Goal: Task Accomplishment & Management: Complete application form

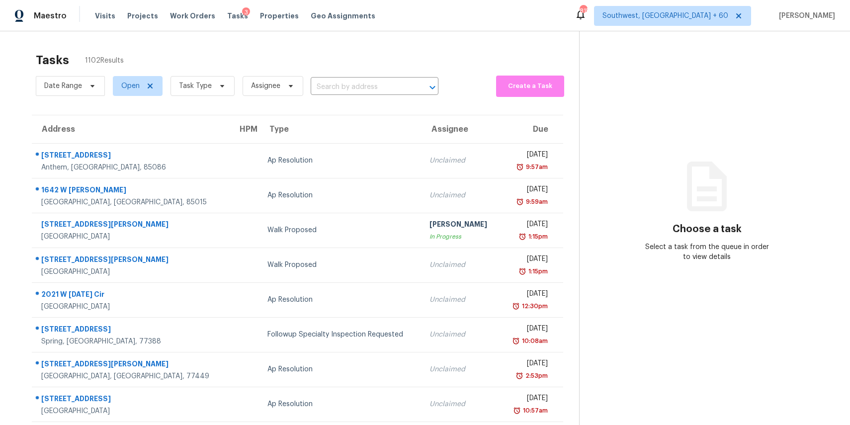
click at [479, 58] on div "Tasks 1102 Results" at bounding box center [307, 60] width 543 height 26
click at [209, 88] on span "Task Type" at bounding box center [195, 86] width 33 height 10
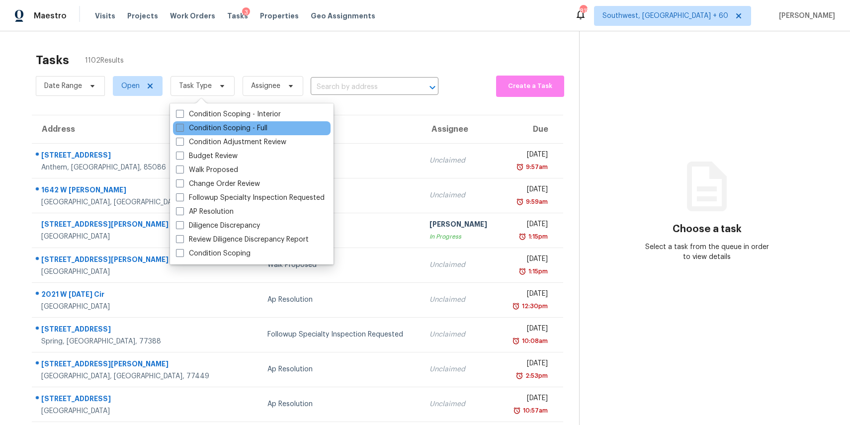
click at [254, 126] on label "Condition Scoping - Full" at bounding box center [221, 128] width 91 height 10
click at [182, 126] on input "Condition Scoping - Full" at bounding box center [179, 126] width 6 height 6
checkbox input "true"
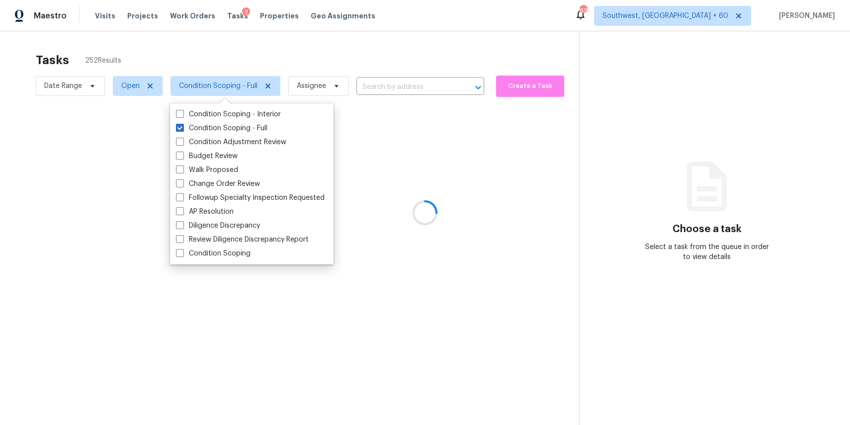
click at [261, 63] on div at bounding box center [425, 212] width 850 height 425
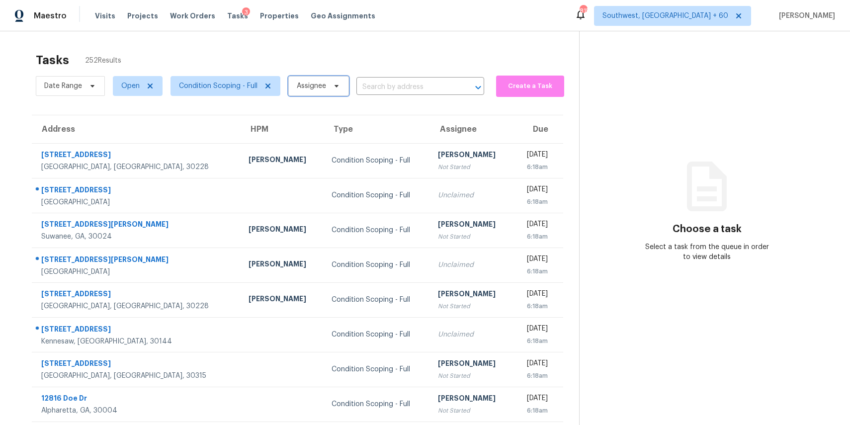
click at [302, 86] on span "Assignee" at bounding box center [311, 86] width 29 height 10
click at [372, 57] on div "Tasks 252 Results" at bounding box center [307, 60] width 543 height 26
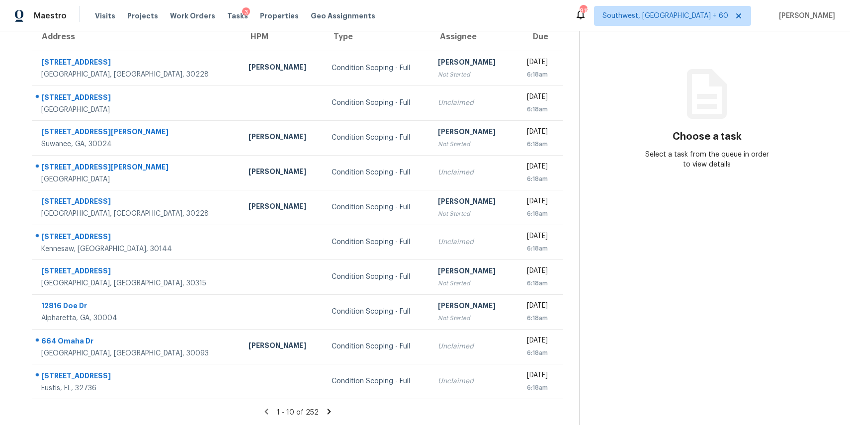
click at [328, 413] on icon at bounding box center [328, 411] width 9 height 9
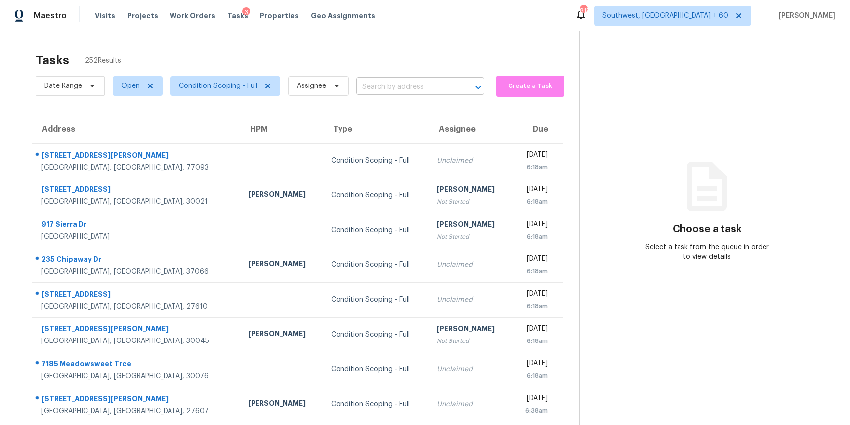
click at [394, 80] on input "text" at bounding box center [406, 87] width 100 height 15
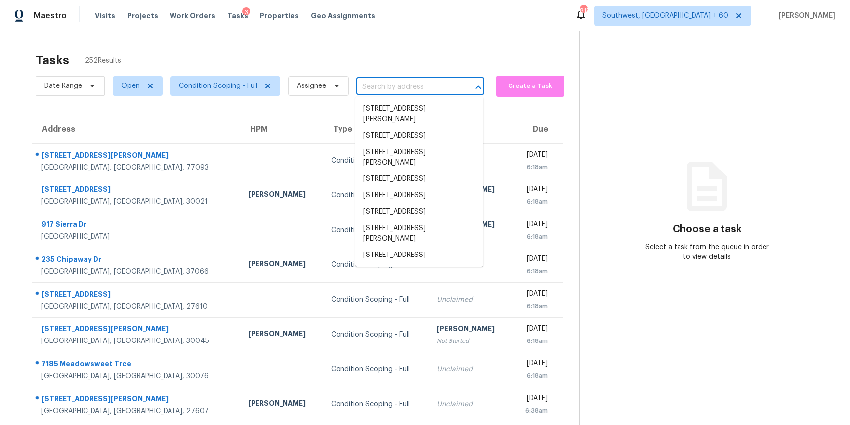
click at [394, 80] on input "text" at bounding box center [406, 87] width 100 height 15
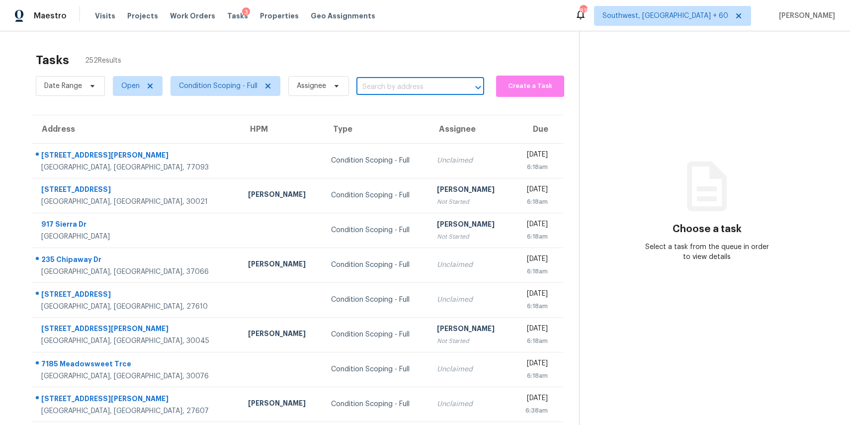
paste input "106 Steelwood Ct, Garner, NC 27529"
type input "106 Steelwood Ct, Garner, NC 27529"
click at [399, 102] on li "106 Steelwood Ct, Garner, NC 27529" at bounding box center [419, 109] width 128 height 16
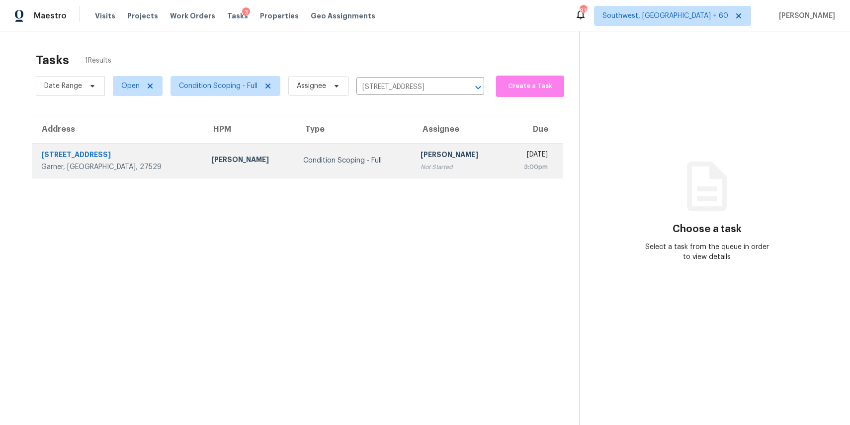
click at [420, 153] on div "[PERSON_NAME]" at bounding box center [458, 156] width 76 height 12
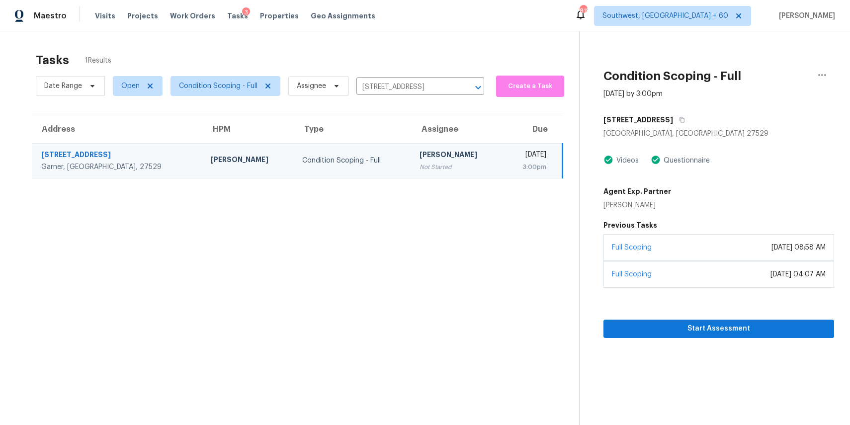
click at [771, 249] on div "July 25, 2025 at 08:58 AM" at bounding box center [798, 247] width 54 height 10
click at [745, 324] on span "Start Assessment" at bounding box center [718, 328] width 215 height 12
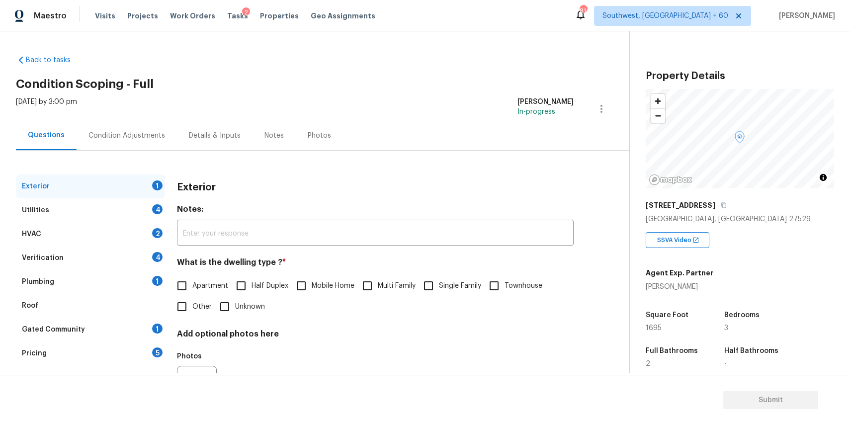
click at [425, 278] on input "Single Family" at bounding box center [428, 285] width 21 height 21
checkbox input "true"
click at [103, 209] on div "Utilities 4" at bounding box center [90, 210] width 149 height 24
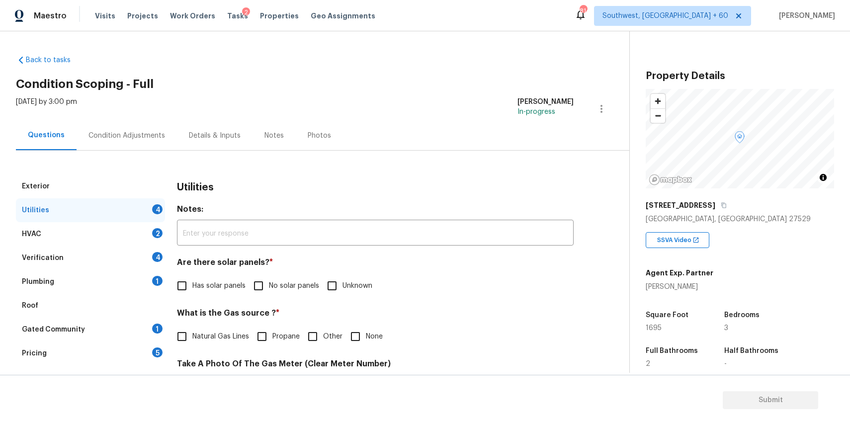
click at [221, 284] on span "Has solar panels" at bounding box center [218, 286] width 53 height 10
click at [192, 284] on input "Has solar panels" at bounding box center [181, 285] width 21 height 21
checkbox input "true"
click at [278, 283] on span "No solar panels" at bounding box center [294, 287] width 50 height 10
click at [269, 283] on input "No solar panels" at bounding box center [258, 286] width 21 height 21
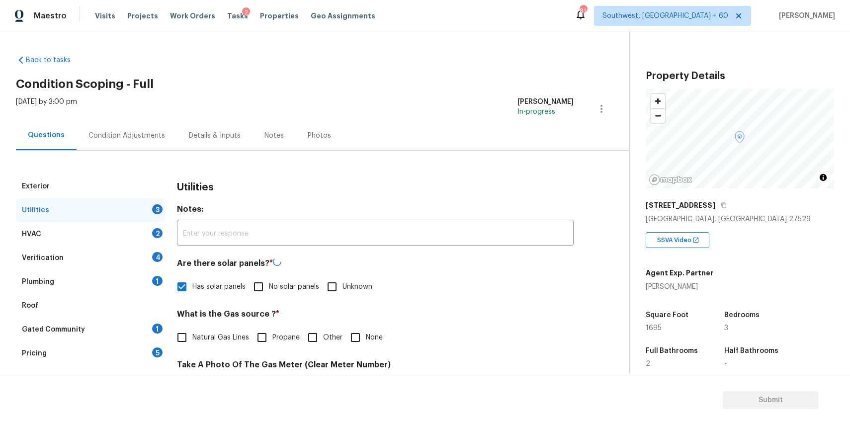
checkbox input "true"
checkbox input "false"
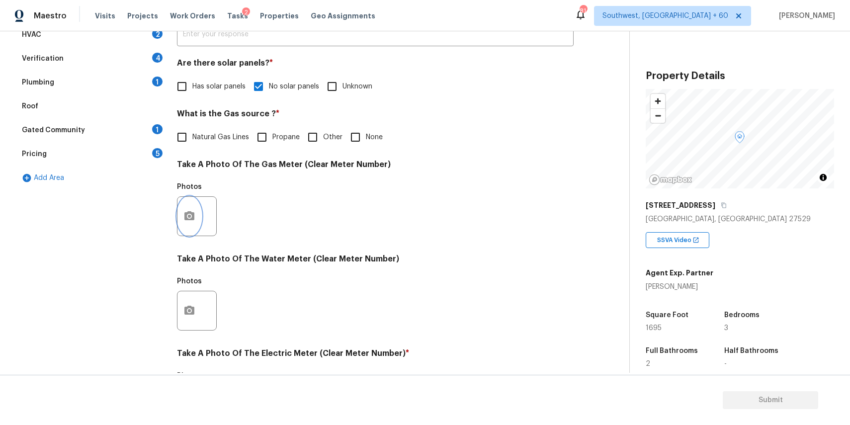
click at [188, 216] on circle "button" at bounding box center [189, 216] width 3 height 3
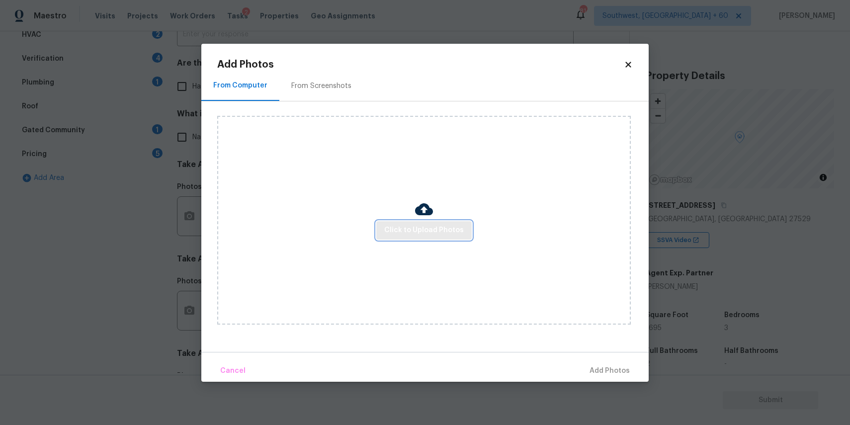
click at [427, 227] on span "Click to Upload Photos" at bounding box center [424, 230] width 80 height 12
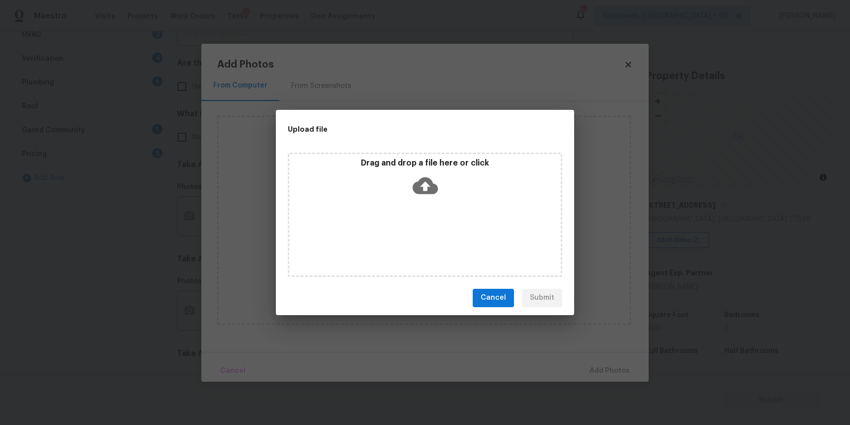
click at [427, 227] on div "Drag and drop a file here or click" at bounding box center [425, 215] width 274 height 124
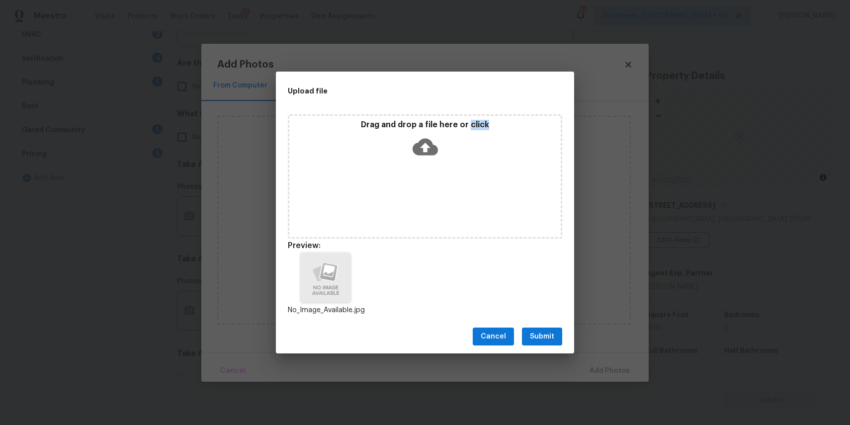
click at [561, 327] on div "Cancel Submit" at bounding box center [425, 337] width 298 height 34
click at [552, 334] on span "Submit" at bounding box center [542, 336] width 24 height 12
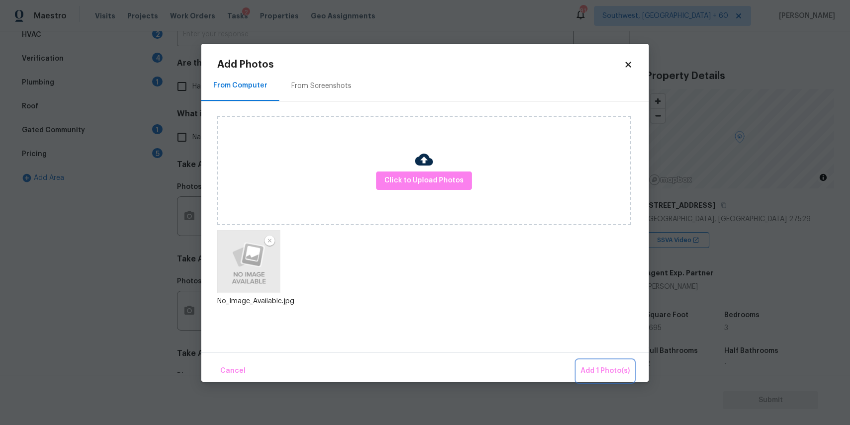
click at [610, 362] on button "Add 1 Photo(s)" at bounding box center [604, 370] width 57 height 21
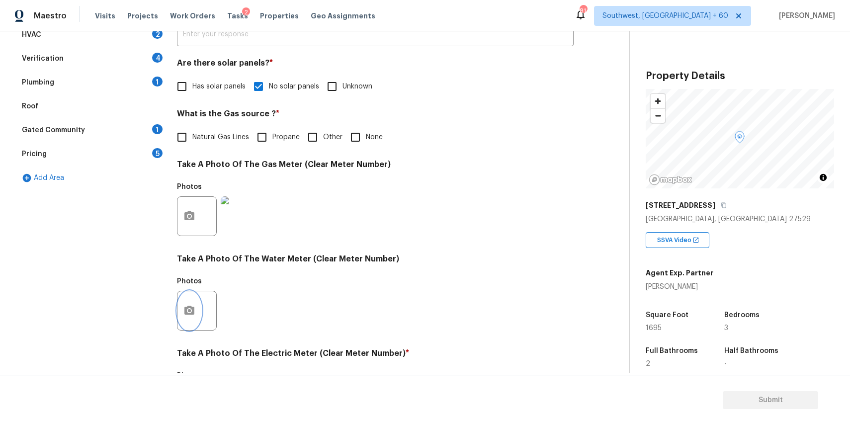
click at [193, 304] on button "button" at bounding box center [189, 310] width 24 height 39
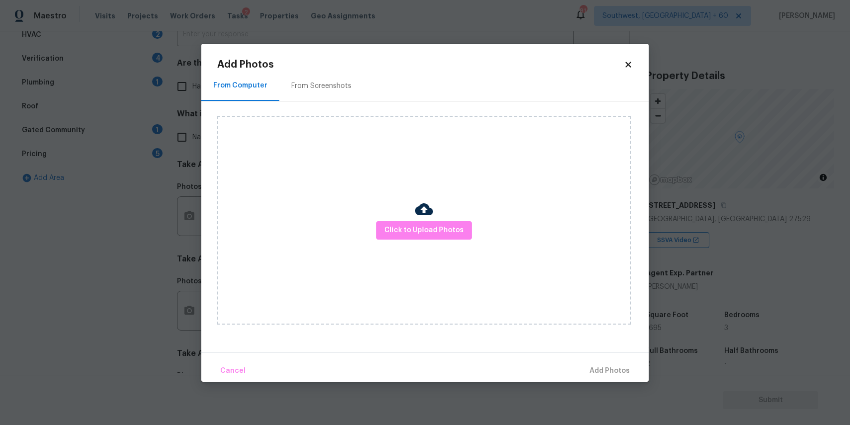
click at [476, 232] on div "Click to Upload Photos" at bounding box center [423, 220] width 413 height 209
click at [470, 232] on div "Click to Upload Photos" at bounding box center [423, 220] width 413 height 209
click at [444, 228] on span "Click to Upload Photos" at bounding box center [424, 230] width 80 height 12
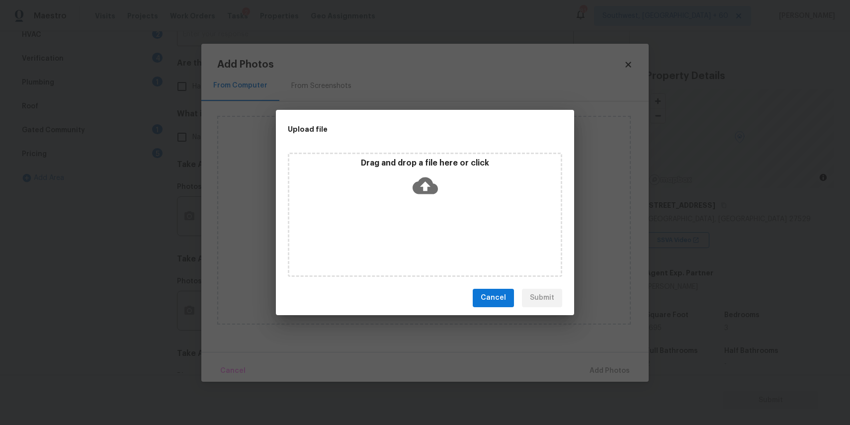
click at [421, 193] on icon at bounding box center [424, 185] width 25 height 17
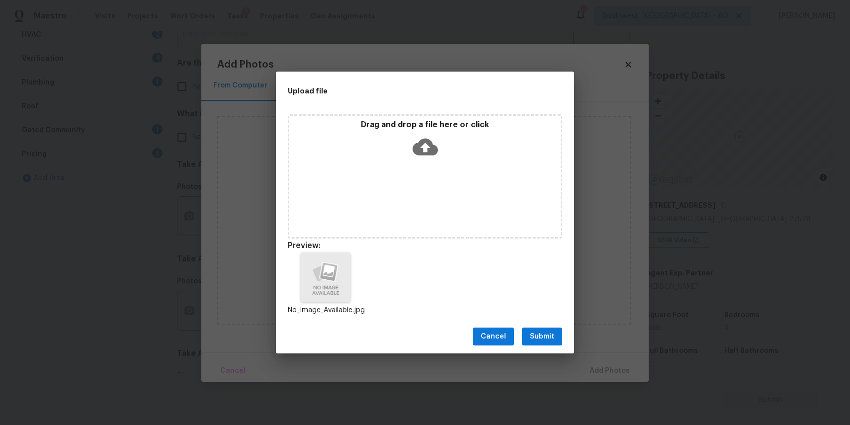
click at [541, 330] on span "Submit" at bounding box center [542, 336] width 24 height 12
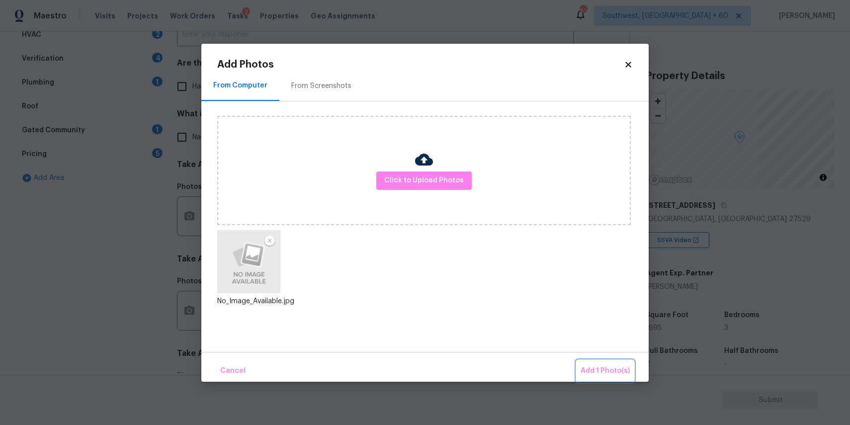
click at [608, 375] on span "Add 1 Photo(s)" at bounding box center [604, 371] width 49 height 12
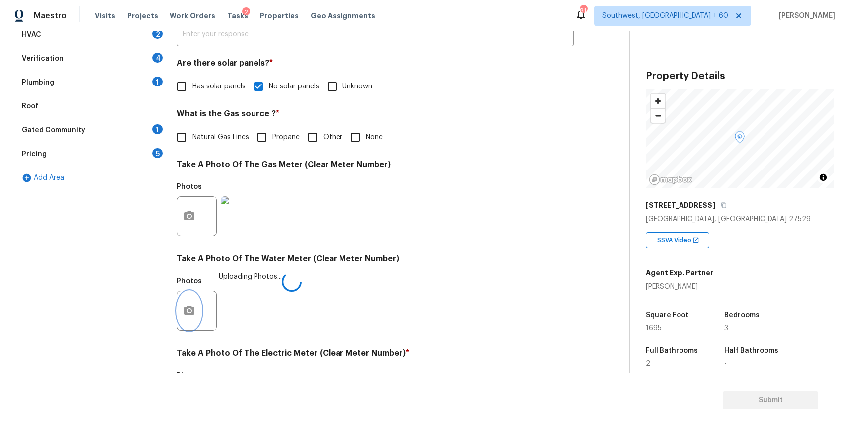
scroll to position [323, 0]
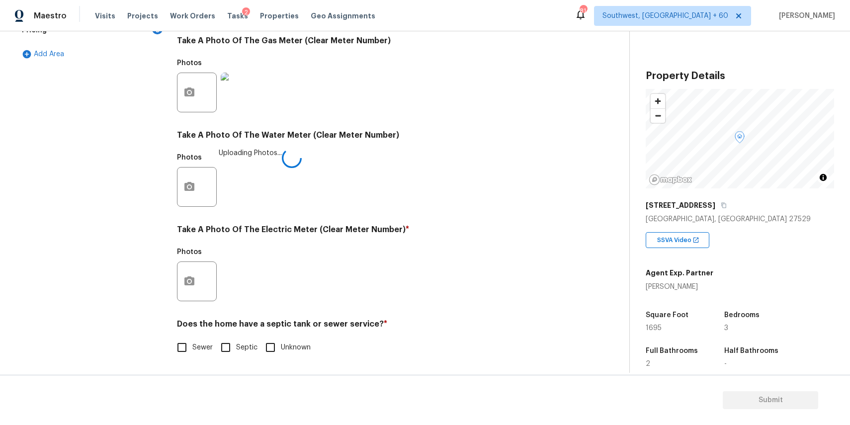
click at [170, 285] on div "Exterior Utilities 3 HVAC 2 Verification 4 Plumbing 1 Roof Gated Community 1 Pr…" at bounding box center [310, 110] width 589 height 518
click at [204, 284] on div at bounding box center [197, 281] width 40 height 40
click at [194, 280] on icon "button" at bounding box center [189, 282] width 12 height 12
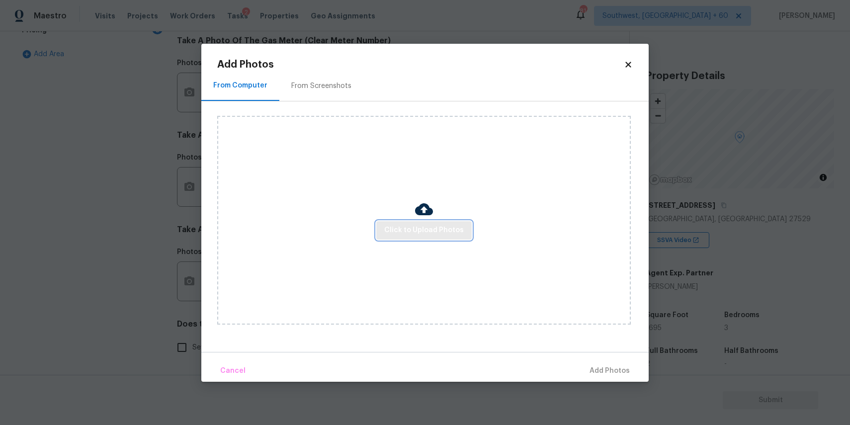
click at [416, 236] on span "Click to Upload Photos" at bounding box center [424, 230] width 80 height 12
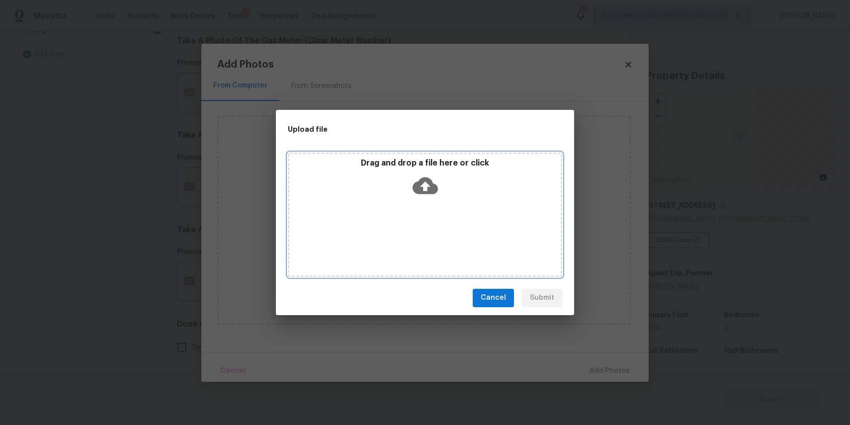
click at [416, 236] on div "Drag and drop a file here or click" at bounding box center [425, 215] width 274 height 124
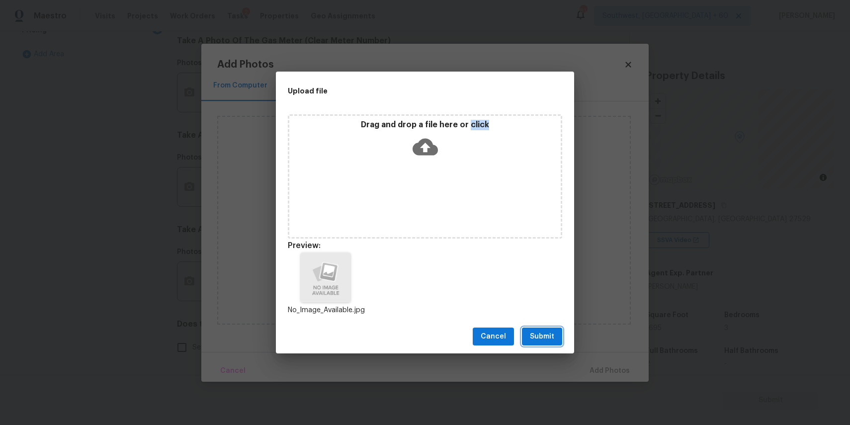
click at [541, 327] on button "Submit" at bounding box center [542, 336] width 40 height 18
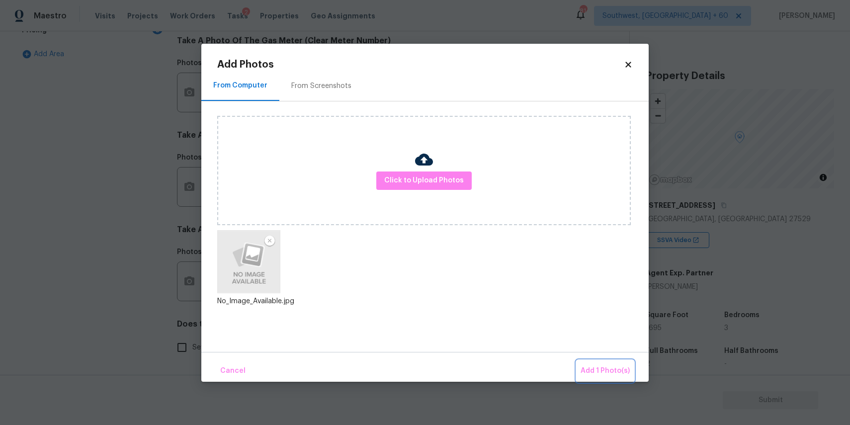
click at [616, 369] on span "Add 1 Photo(s)" at bounding box center [604, 371] width 49 height 12
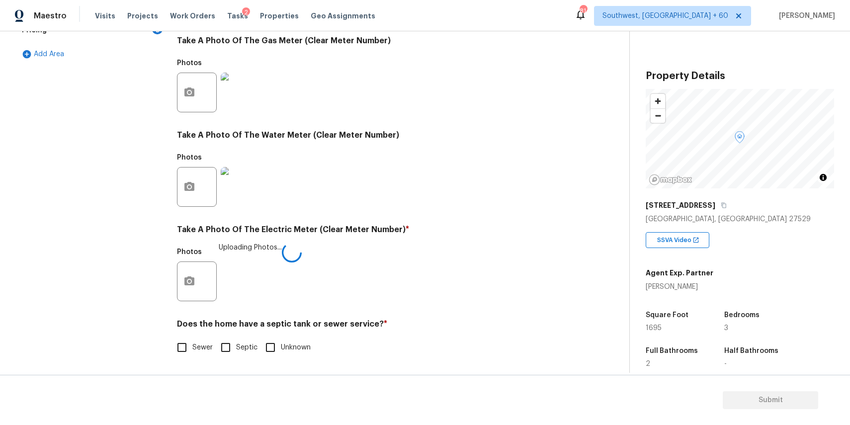
click at [202, 344] on span "Sewer" at bounding box center [202, 347] width 20 height 10
click at [192, 344] on input "Sewer" at bounding box center [181, 347] width 21 height 21
checkbox input "true"
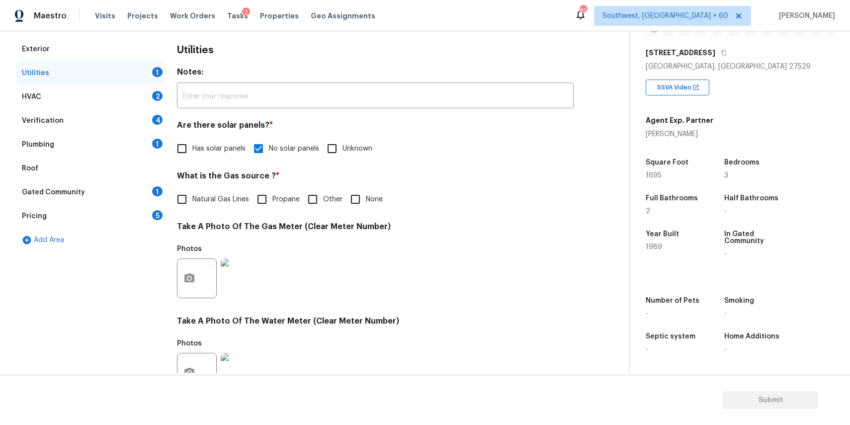
scroll to position [0, 0]
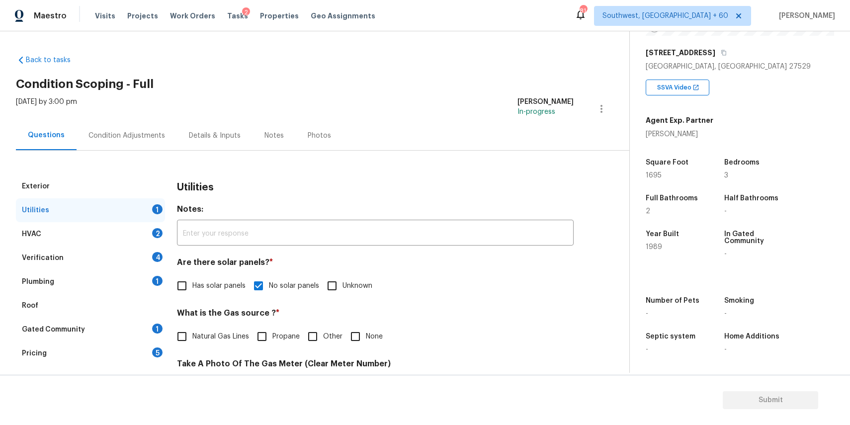
click at [105, 227] on div "HVAC 2" at bounding box center [90, 234] width 149 height 24
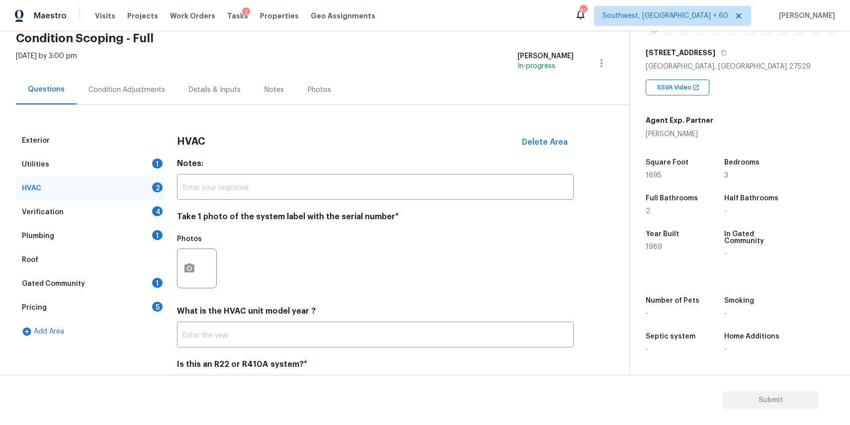
scroll to position [69, 0]
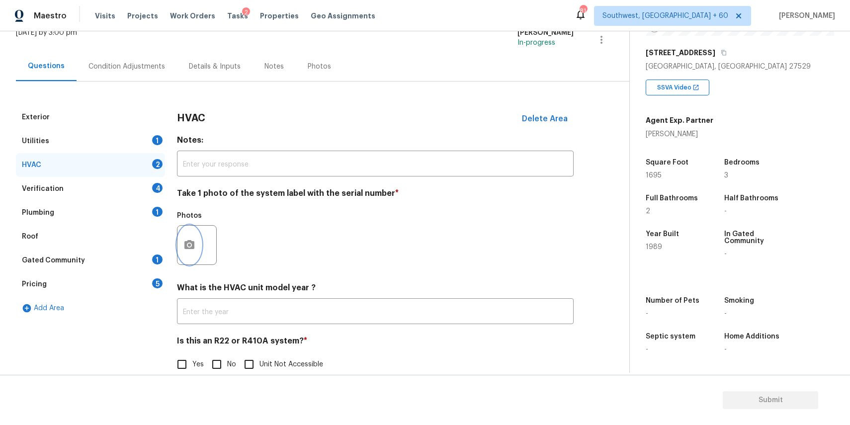
click at [189, 246] on circle "button" at bounding box center [189, 244] width 3 height 3
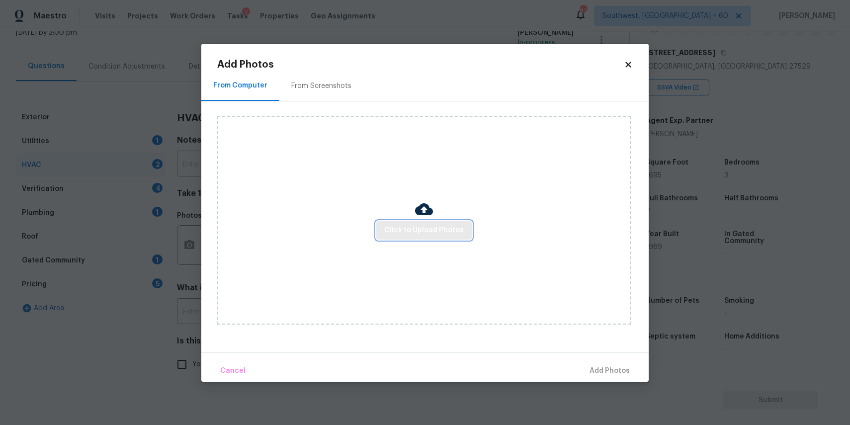
click at [454, 236] on span "Click to Upload Photos" at bounding box center [424, 230] width 80 height 12
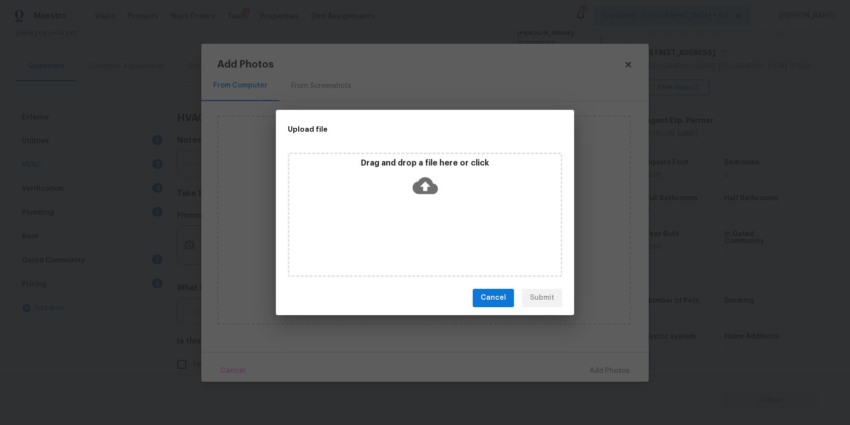
click at [454, 236] on div "Drag and drop a file here or click" at bounding box center [425, 215] width 274 height 124
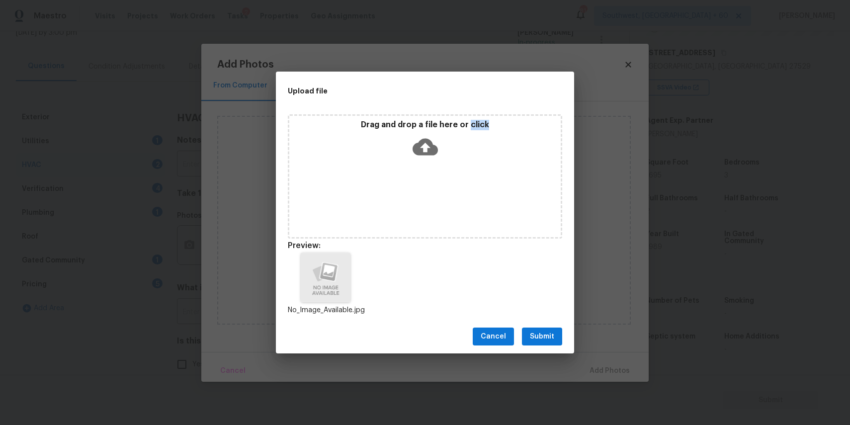
click at [524, 337] on button "Submit" at bounding box center [542, 336] width 40 height 18
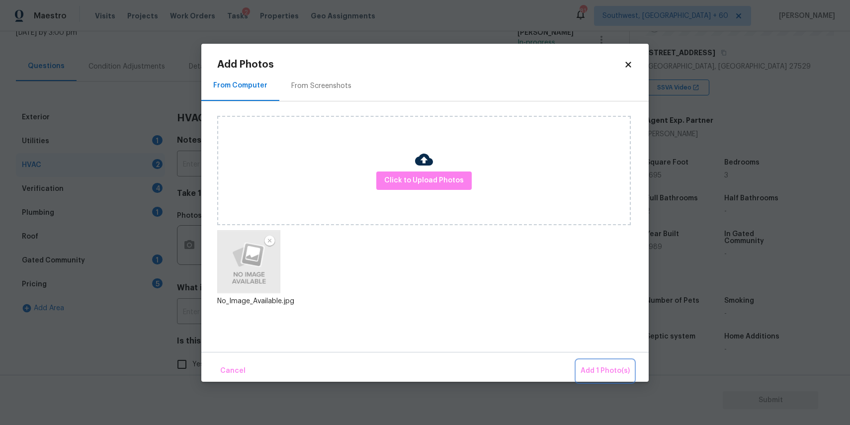
click at [611, 368] on span "Add 1 Photo(s)" at bounding box center [604, 371] width 49 height 12
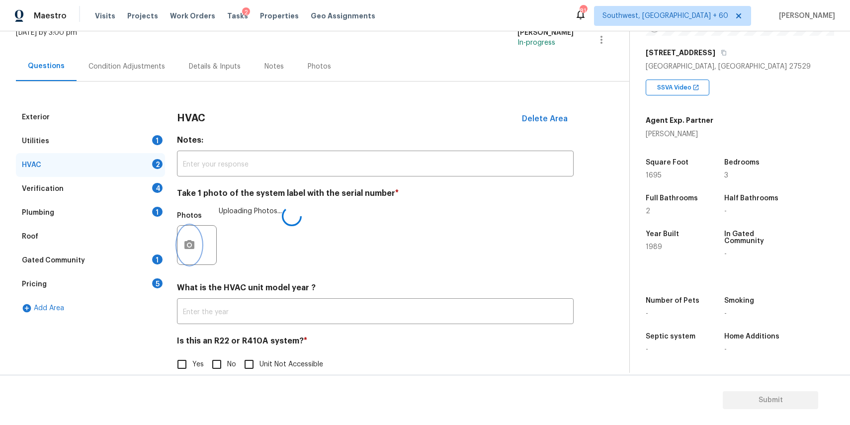
scroll to position [86, 0]
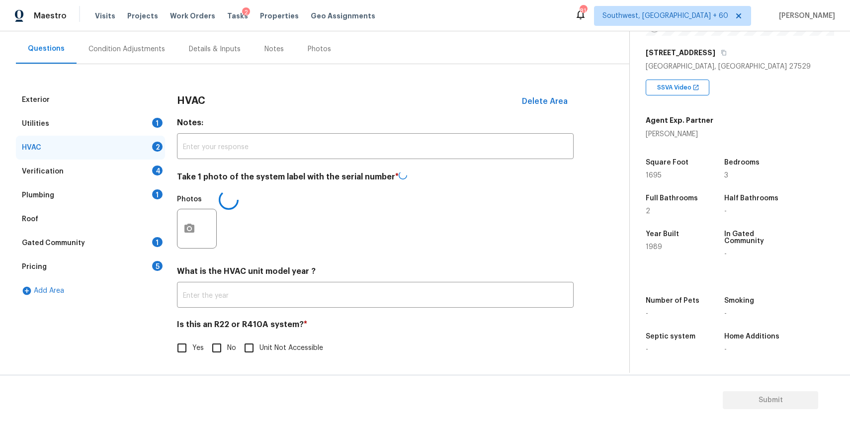
click at [219, 339] on input "No" at bounding box center [216, 347] width 21 height 21
checkbox input "true"
click at [141, 164] on div "Verification 4" at bounding box center [90, 172] width 149 height 24
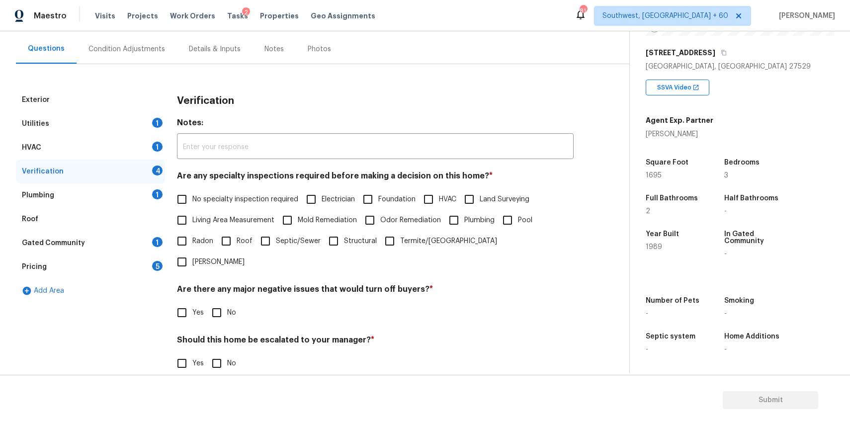
click at [236, 190] on label "No specialty inspection required" at bounding box center [234, 199] width 127 height 21
click at [192, 190] on input "No specialty inspection required" at bounding box center [181, 199] width 21 height 21
checkbox input "true"
click at [216, 302] on input "No" at bounding box center [216, 312] width 21 height 21
checkbox input "true"
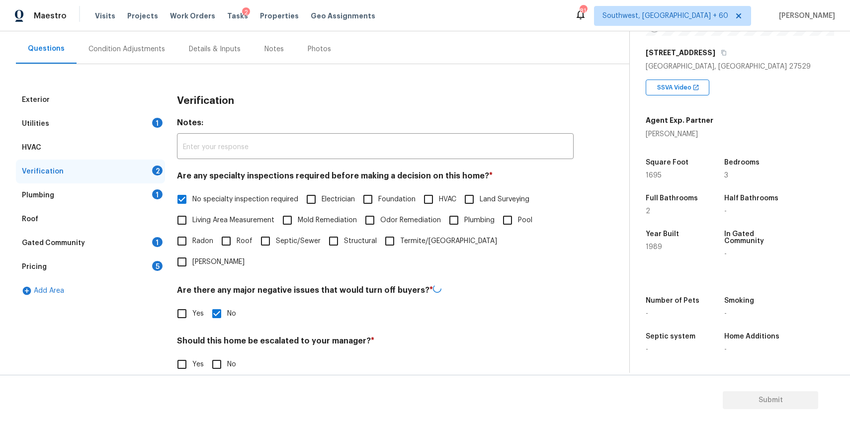
click at [219, 354] on input "No" at bounding box center [216, 364] width 21 height 21
checkbox input "true"
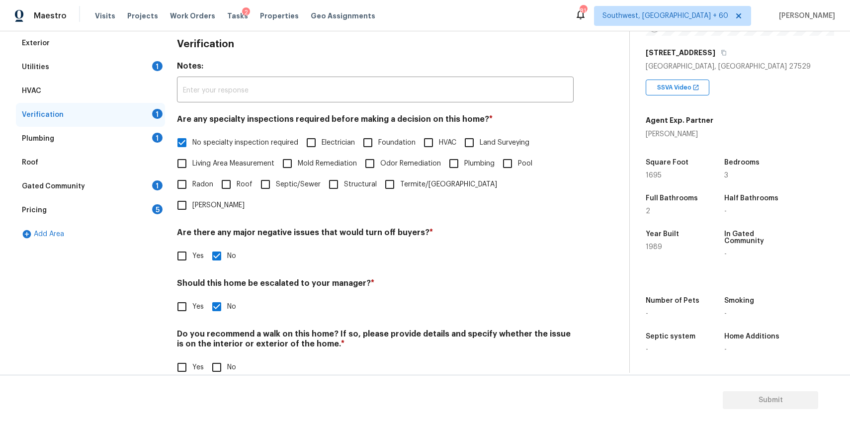
scroll to position [142, 0]
click at [218, 358] on div "Verification Notes: ​ Are any specialty inspections required before making a de…" at bounding box center [375, 211] width 397 height 358
click at [193, 297] on label "Yes" at bounding box center [187, 307] width 32 height 21
click at [192, 297] on input "Yes" at bounding box center [181, 307] width 21 height 21
checkbox input "true"
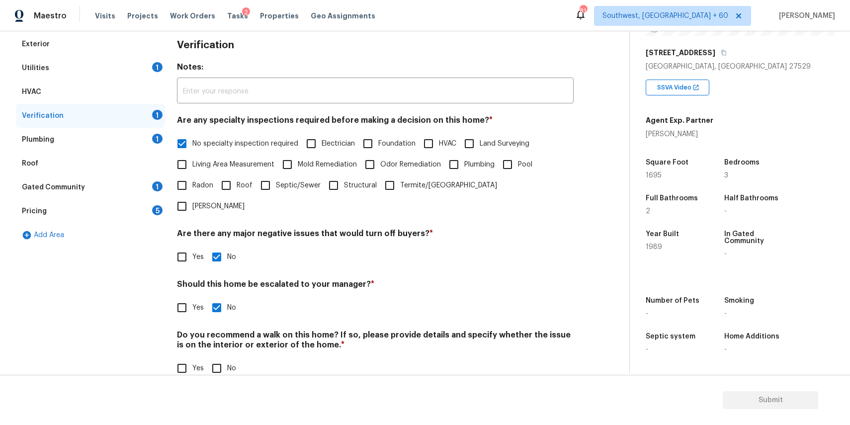
checkbox input "false"
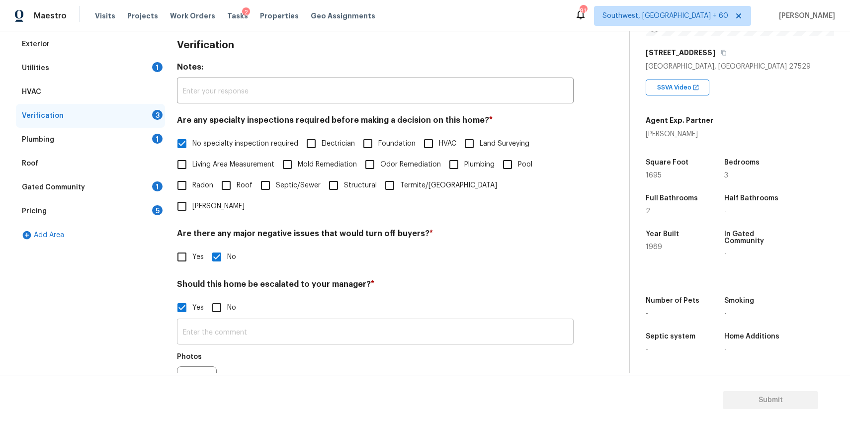
scroll to position [237, 0]
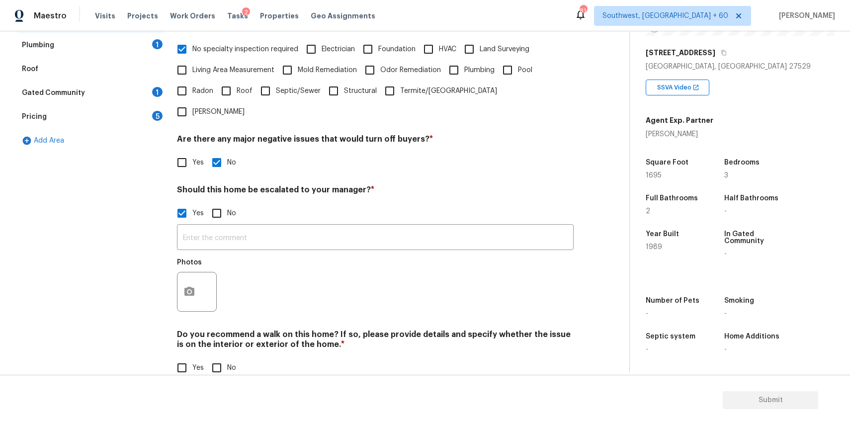
click at [219, 357] on input "No" at bounding box center [216, 367] width 21 height 21
checkbox input "true"
click at [163, 117] on div "Pricing 5" at bounding box center [90, 117] width 149 height 24
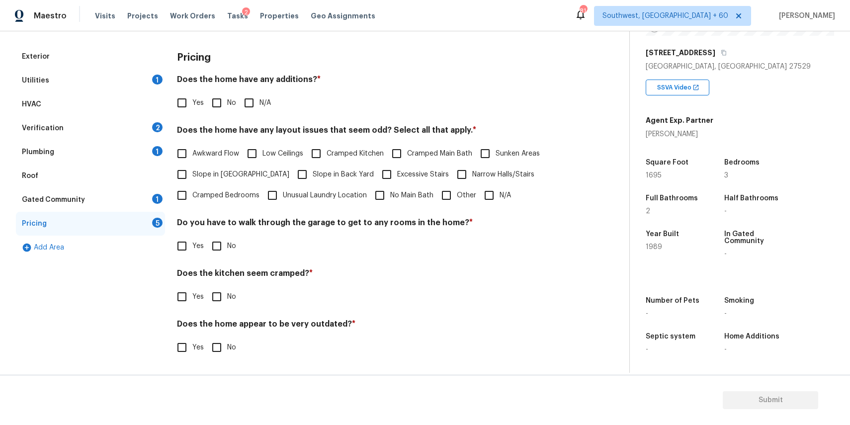
click at [143, 206] on div "Gated Community 1" at bounding box center [90, 200] width 149 height 24
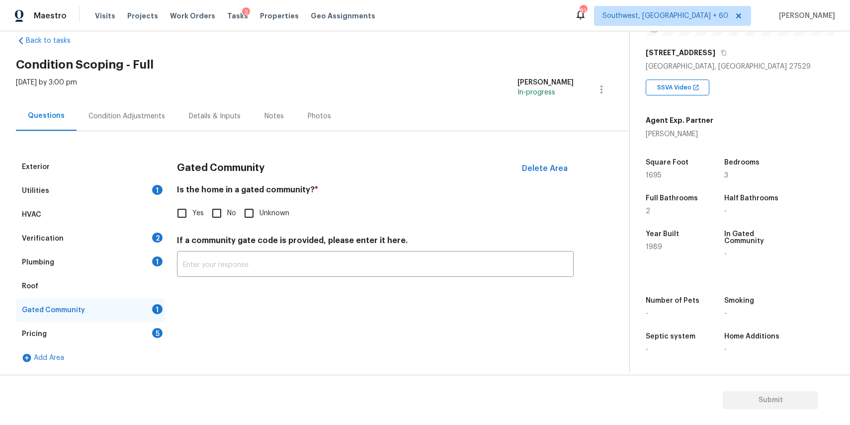
click at [140, 328] on div "Pricing 5" at bounding box center [90, 334] width 149 height 24
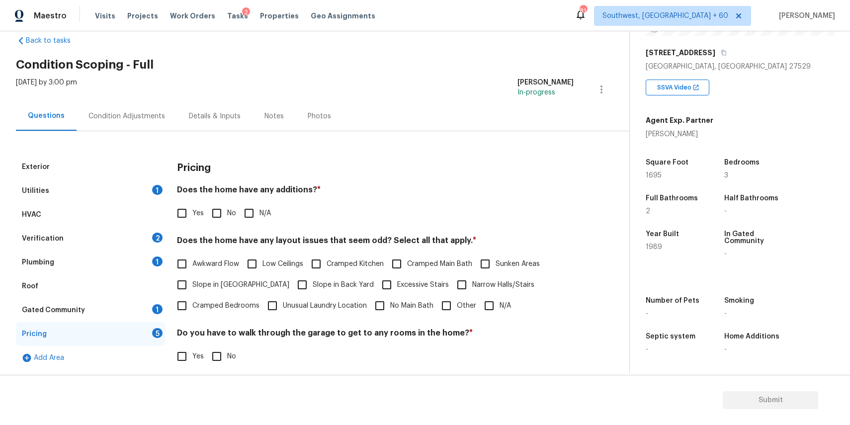
scroll to position [130, 0]
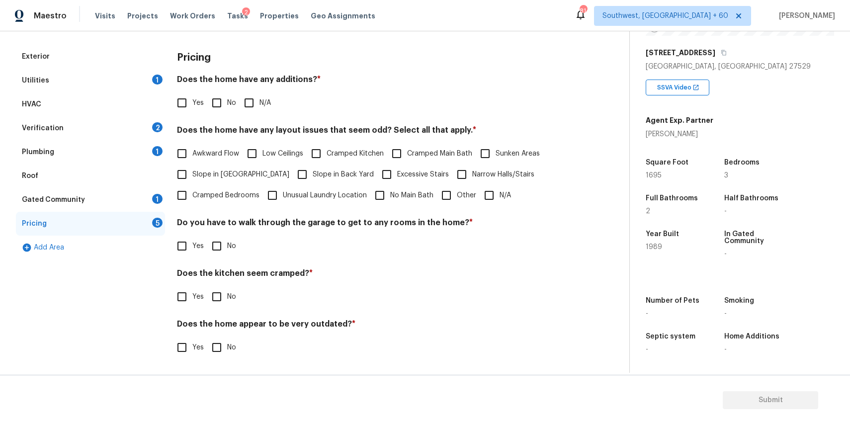
click at [247, 101] on input "N/A" at bounding box center [249, 102] width 21 height 21
checkbox input "true"
click at [456, 202] on label "Other" at bounding box center [456, 195] width 40 height 21
click at [456, 202] on input "Other" at bounding box center [446, 195] width 21 height 21
checkbox input "true"
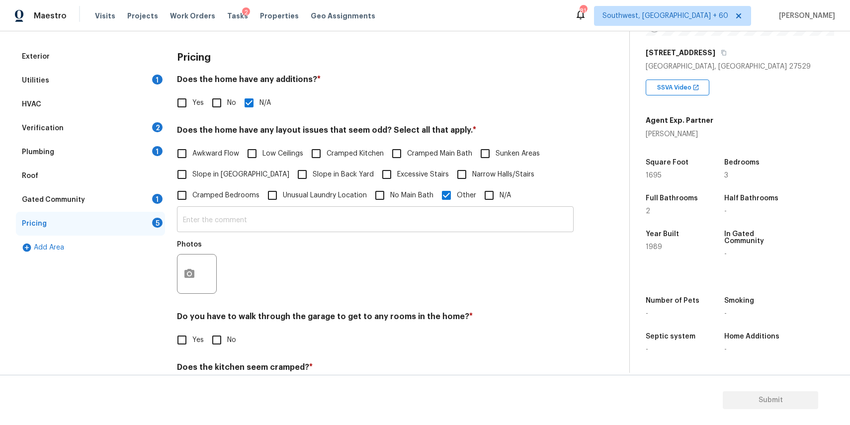
click at [319, 219] on input "text" at bounding box center [375, 220] width 397 height 23
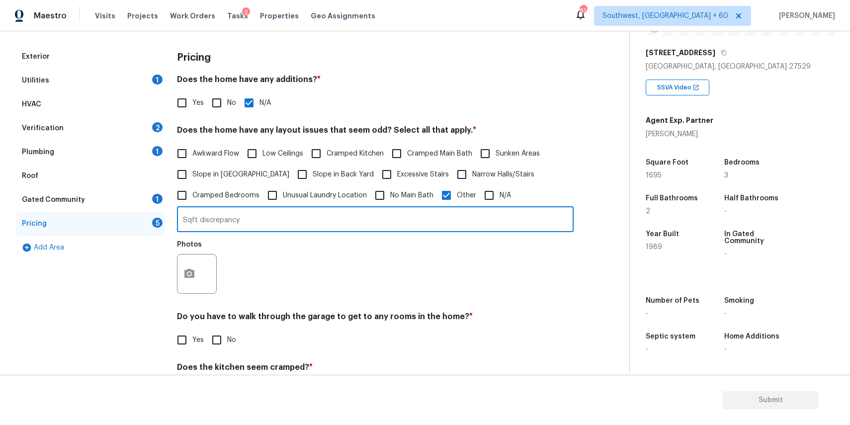
type input "Sqft discrepancy"
click at [195, 278] on button "button" at bounding box center [189, 273] width 24 height 39
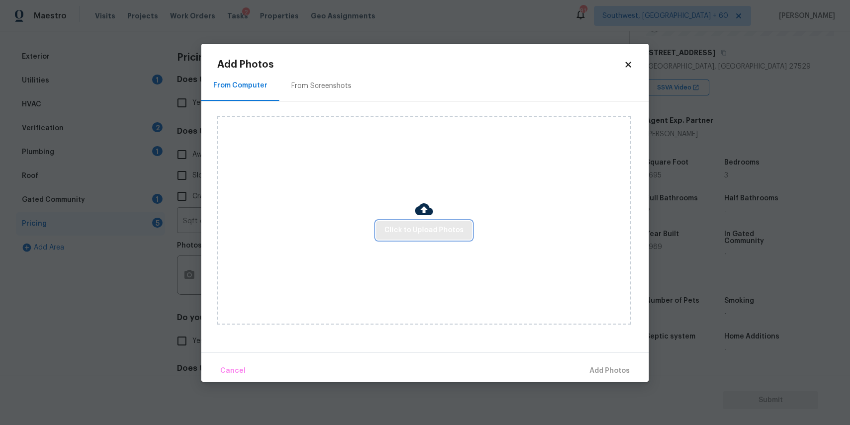
click at [434, 234] on span "Click to Upload Photos" at bounding box center [424, 230] width 80 height 12
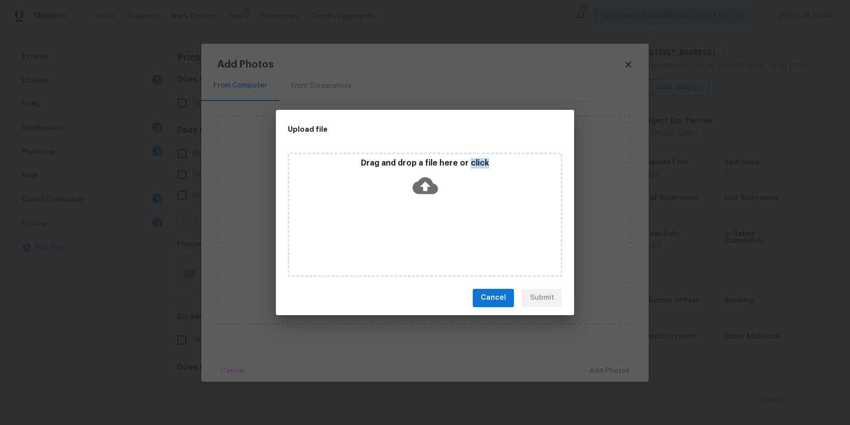
click at [434, 234] on div "Drag and drop a file here or click" at bounding box center [425, 215] width 274 height 124
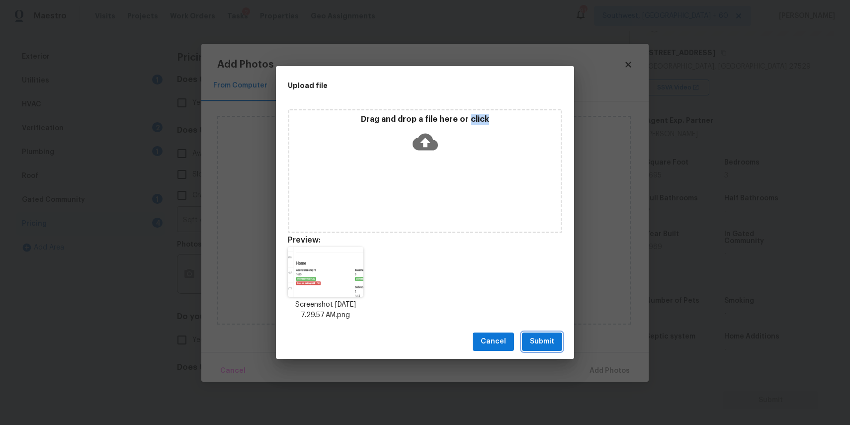
click at [524, 333] on button "Submit" at bounding box center [542, 341] width 40 height 18
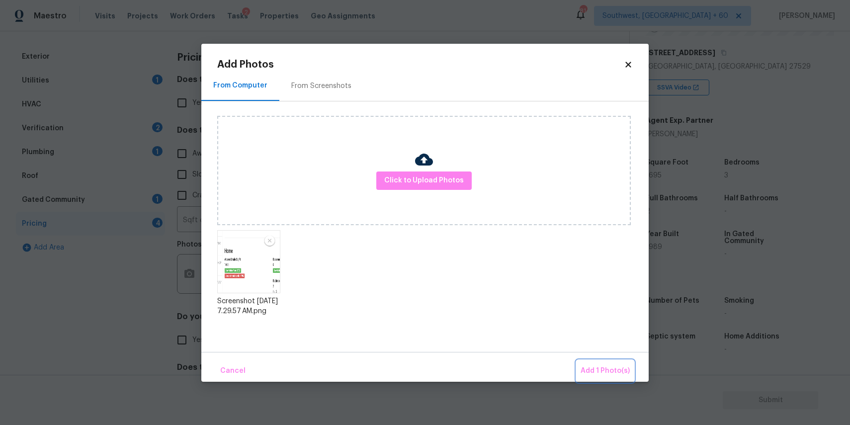
click at [600, 373] on span "Add 1 Photo(s)" at bounding box center [604, 371] width 49 height 12
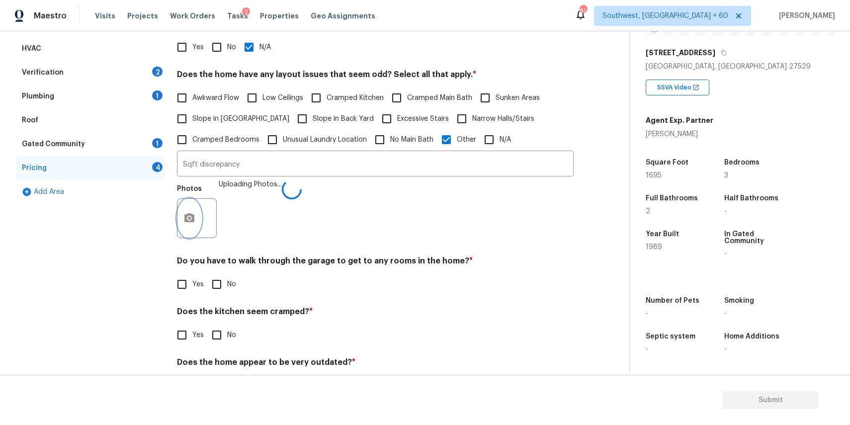
scroll to position [224, 0]
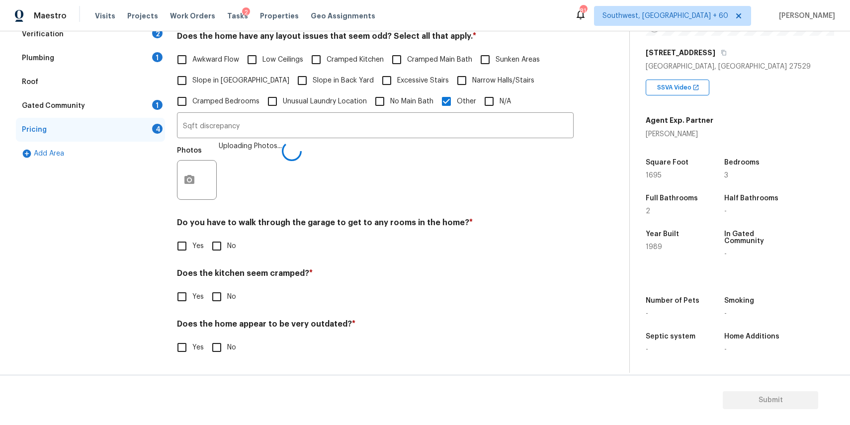
click at [223, 244] on input "No" at bounding box center [216, 246] width 21 height 21
checkbox input "true"
click at [227, 287] on label "No" at bounding box center [221, 296] width 30 height 21
click at [227, 287] on input "No" at bounding box center [216, 296] width 21 height 21
checkbox input "true"
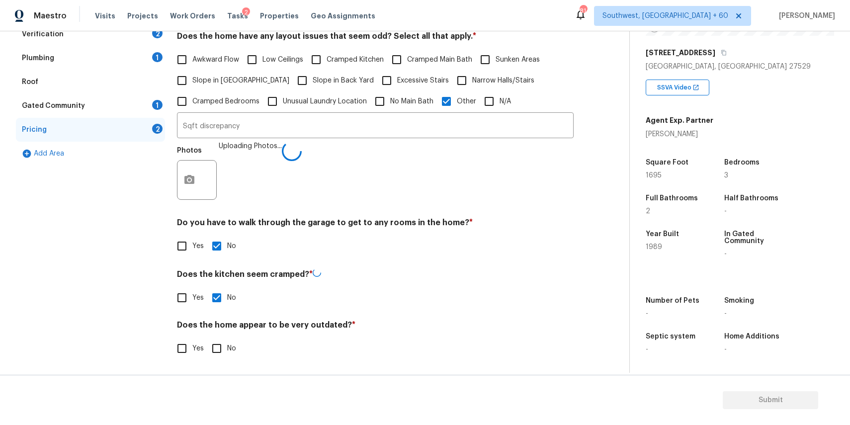
click at [222, 346] on input "No" at bounding box center [216, 348] width 21 height 21
checkbox input "true"
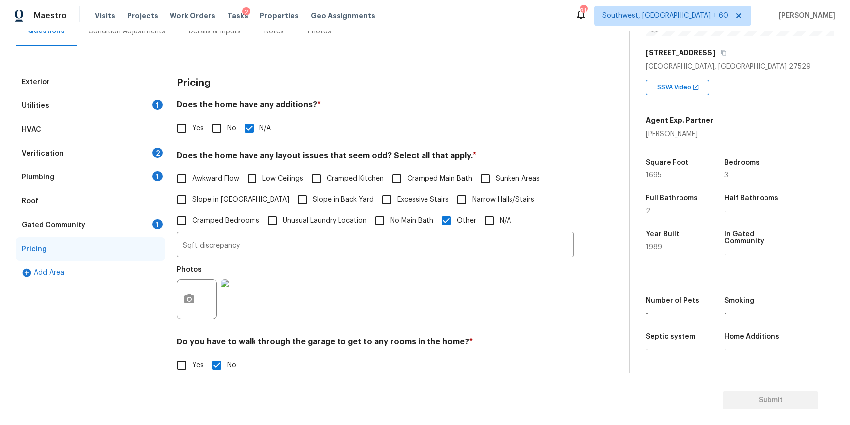
click at [141, 221] on div "Gated Community 1" at bounding box center [90, 225] width 149 height 24
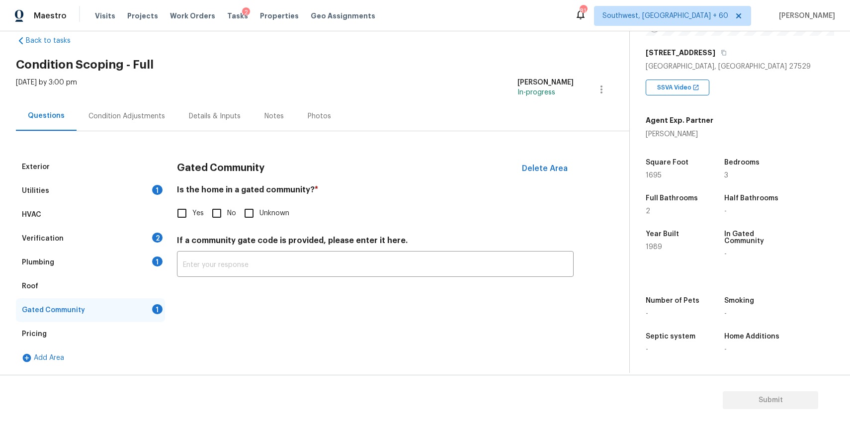
scroll to position [19, 0]
click at [219, 207] on input "No" at bounding box center [216, 213] width 21 height 21
checkbox input "true"
click at [83, 290] on div "Roof" at bounding box center [90, 286] width 149 height 24
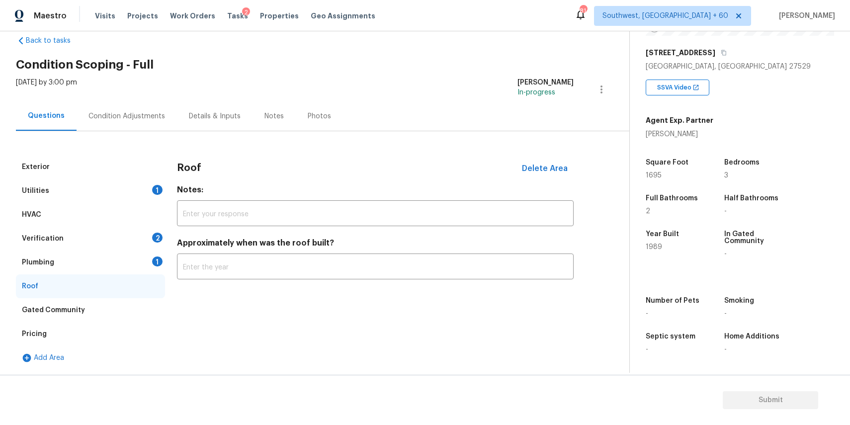
click at [96, 273] on div "Plumbing 1" at bounding box center [90, 262] width 149 height 24
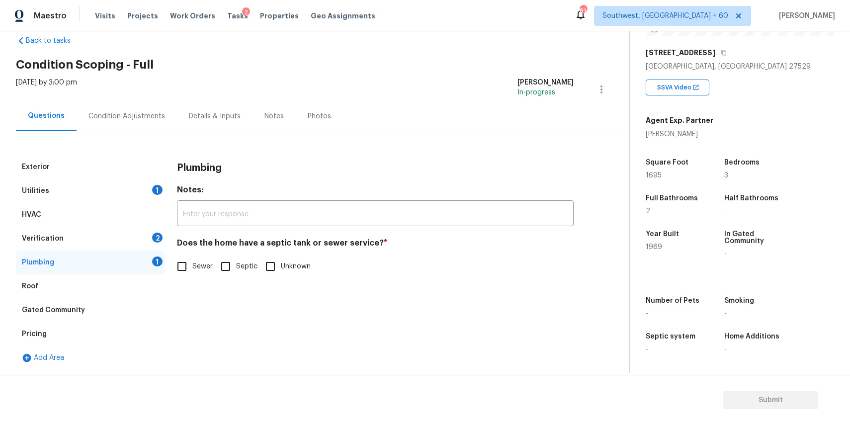
click at [201, 265] on span "Sewer" at bounding box center [202, 266] width 20 height 10
click at [192, 265] on input "Sewer" at bounding box center [181, 266] width 21 height 21
checkbox input "true"
click at [130, 243] on div "Verification 2" at bounding box center [90, 239] width 149 height 24
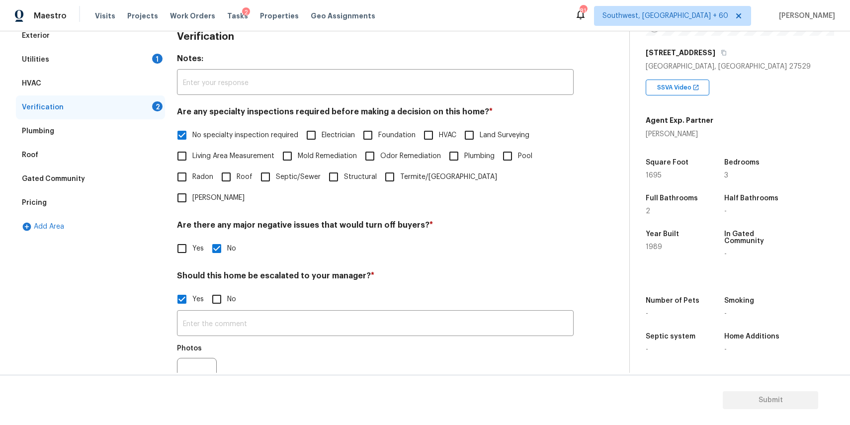
scroll to position [218, 0]
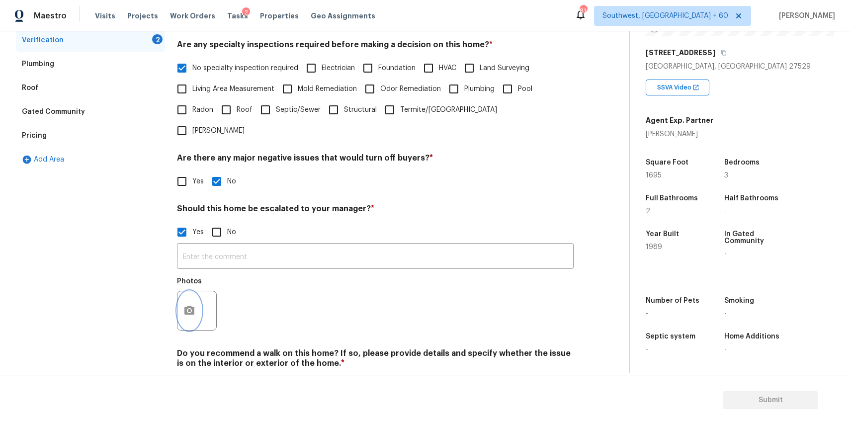
click at [190, 305] on icon "button" at bounding box center [189, 311] width 12 height 12
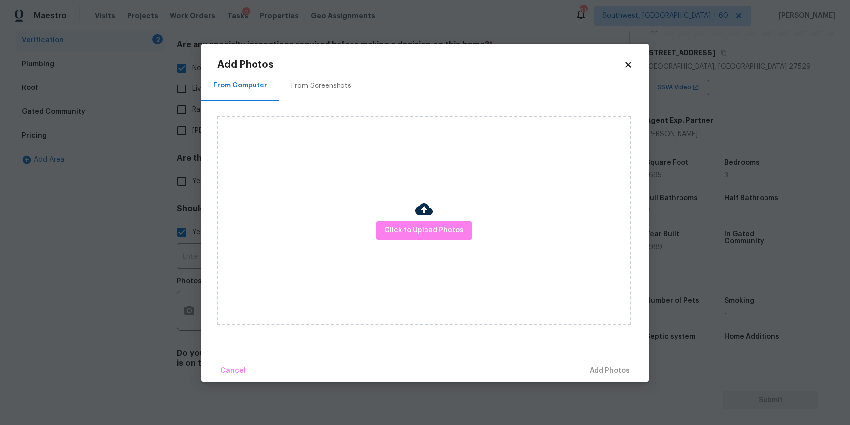
click at [160, 250] on body "Maestro Visits Projects Work Orders Tasks 2 Properties Geo Assignments 814 Sout…" at bounding box center [425, 212] width 850 height 425
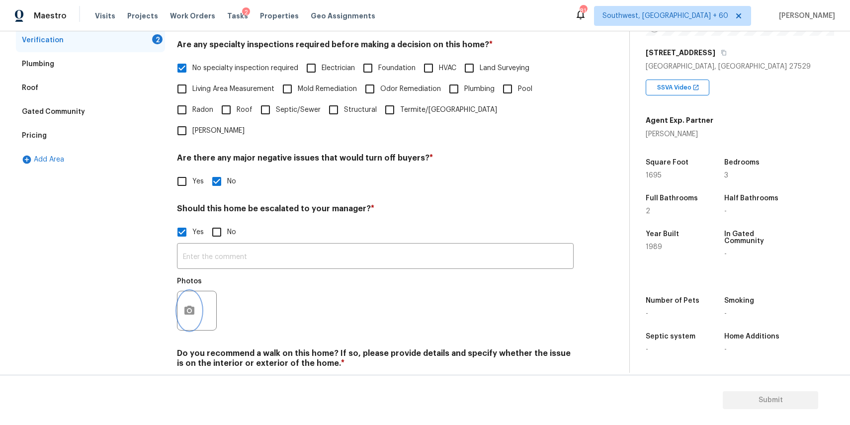
click at [185, 306] on icon "button" at bounding box center [189, 310] width 10 height 9
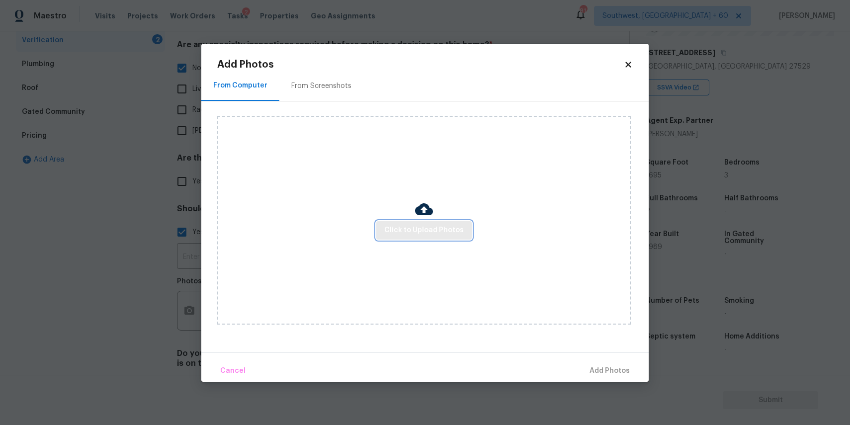
click at [433, 230] on span "Click to Upload Photos" at bounding box center [424, 230] width 80 height 12
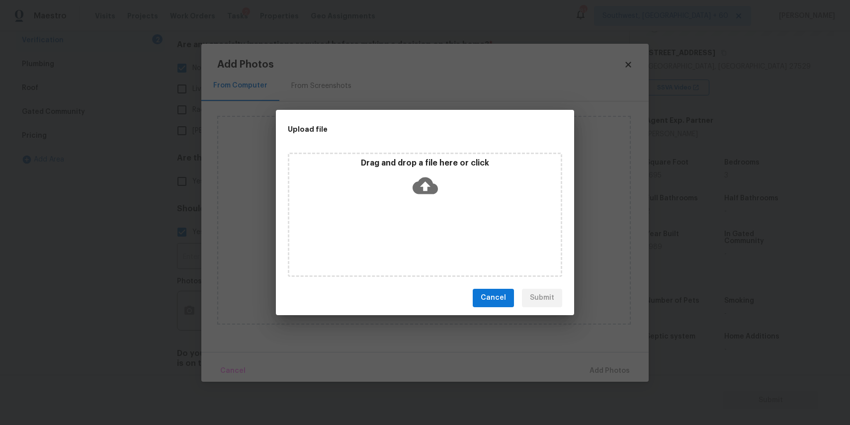
click at [433, 230] on div "Drag and drop a file here or click" at bounding box center [425, 215] width 274 height 124
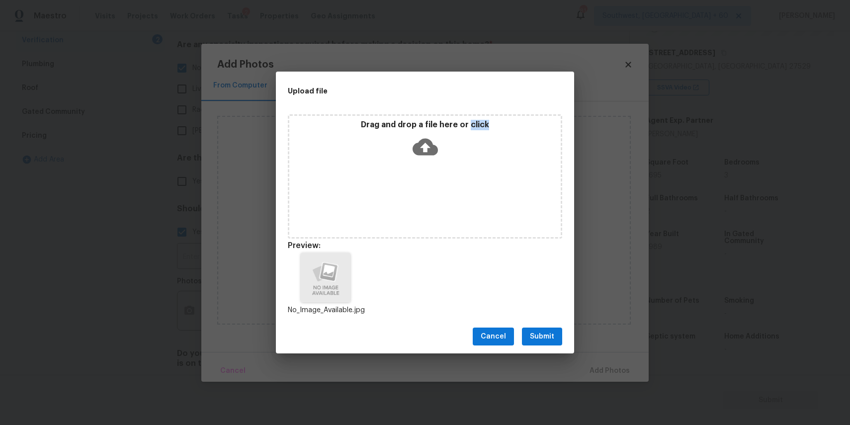
click at [549, 333] on span "Submit" at bounding box center [542, 336] width 24 height 12
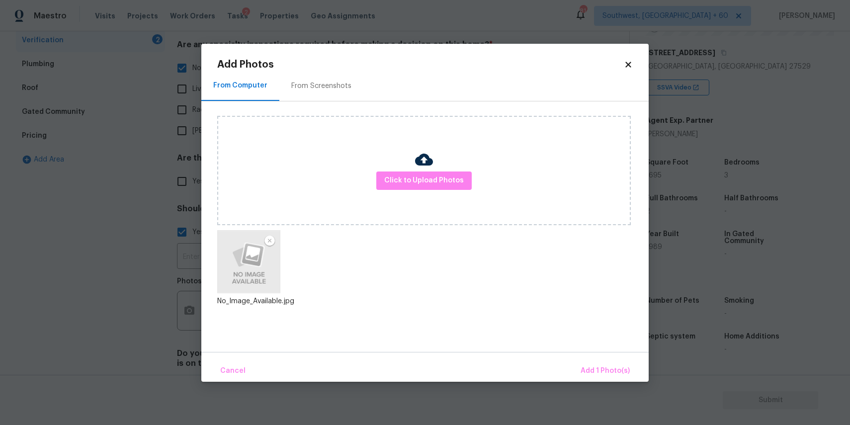
click at [609, 359] on div "Cancel Add 1 Photo(s)" at bounding box center [424, 367] width 447 height 30
click at [609, 364] on button "Add 1 Photo(s)" at bounding box center [604, 370] width 57 height 21
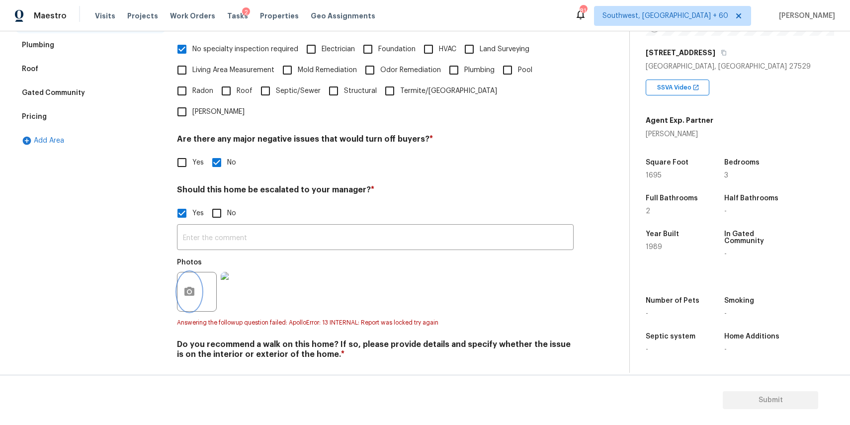
scroll to position [104, 0]
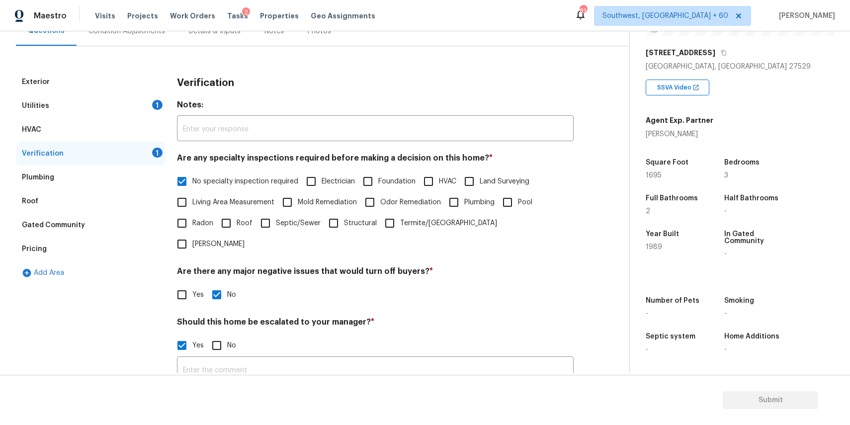
click at [129, 103] on div "Utilities 1" at bounding box center [90, 106] width 149 height 24
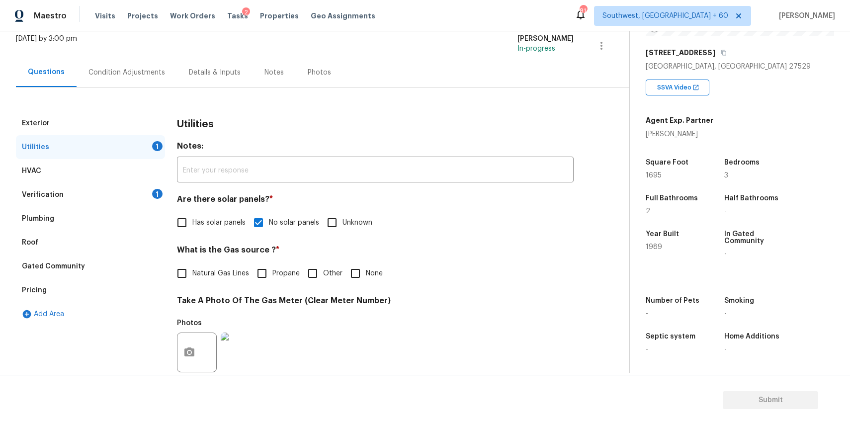
scroll to position [0, 0]
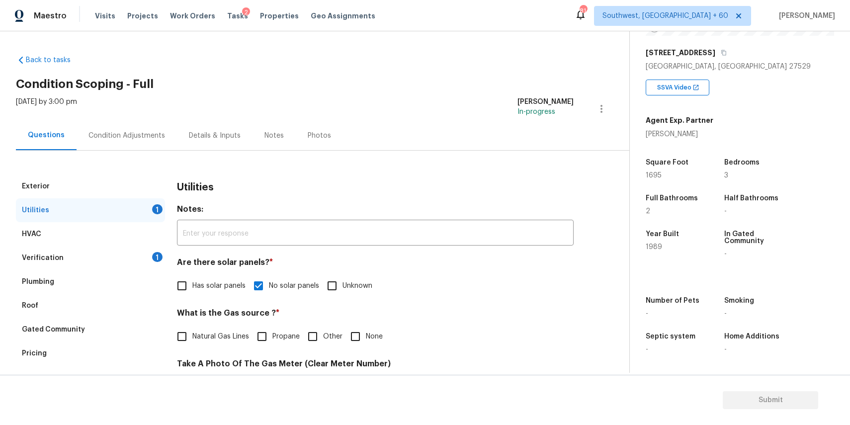
click at [93, 312] on div "Roof" at bounding box center [90, 306] width 149 height 24
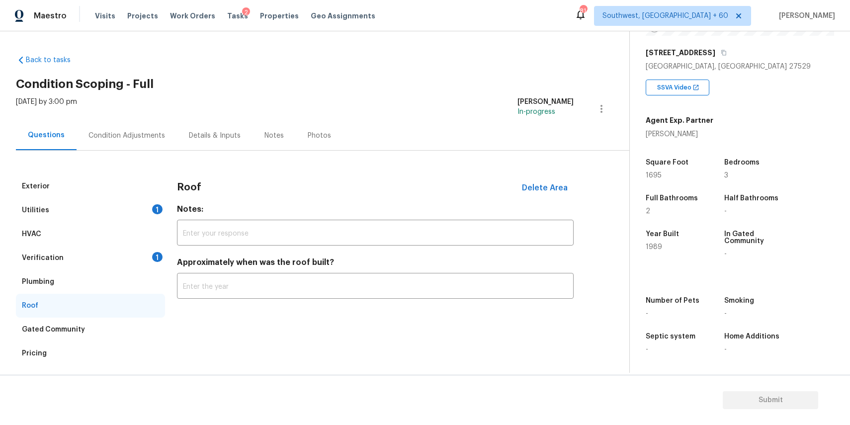
click at [106, 283] on div "Plumbing" at bounding box center [90, 282] width 149 height 24
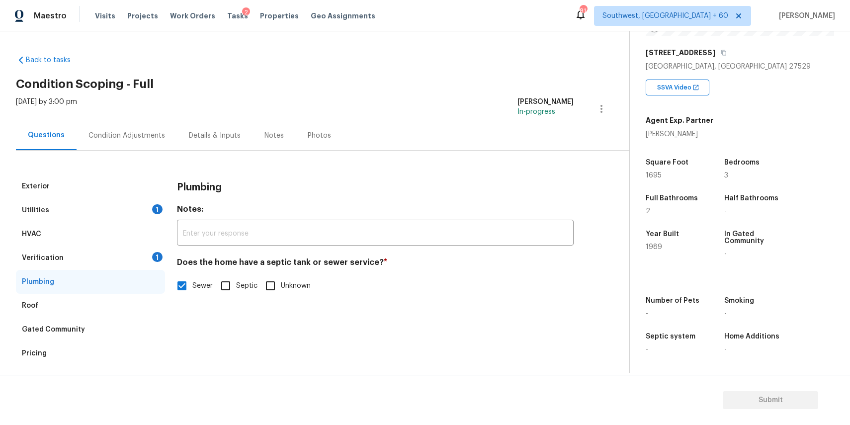
scroll to position [19, 0]
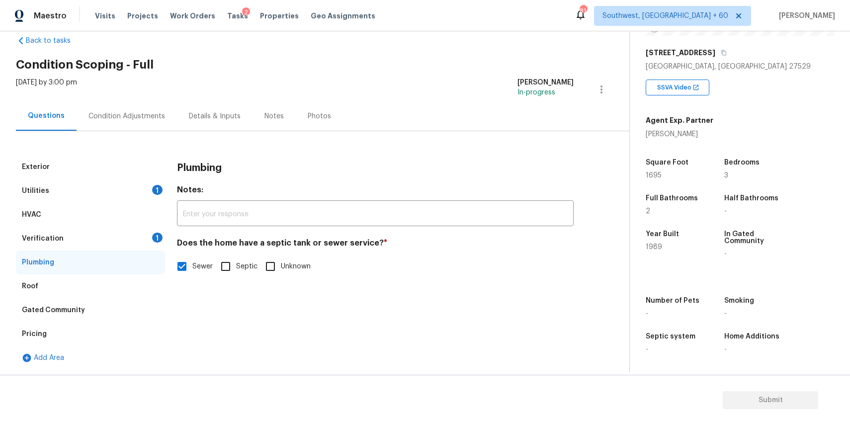
click at [92, 236] on div "Verification 1" at bounding box center [90, 239] width 149 height 24
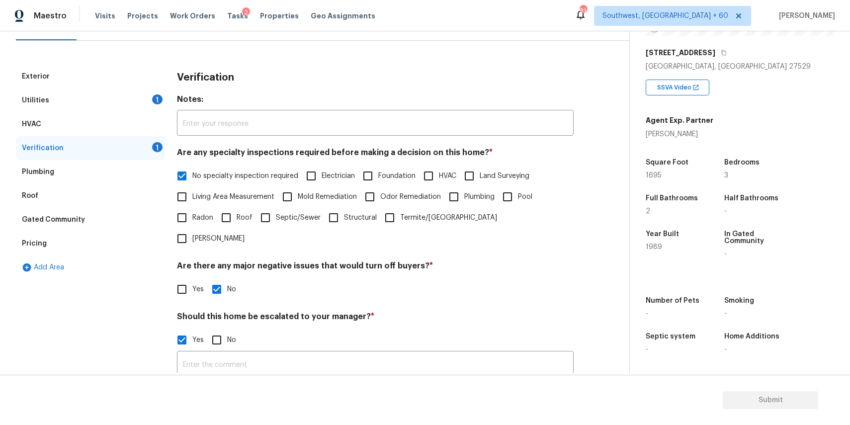
scroll to position [118, 0]
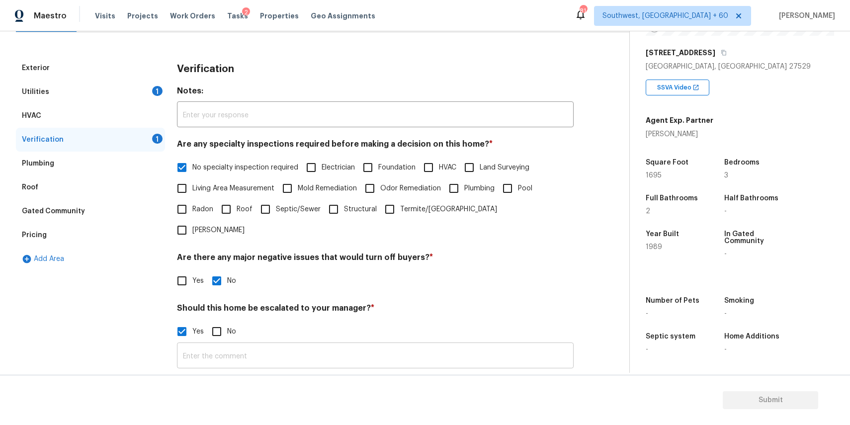
click at [212, 345] on input "text" at bounding box center [375, 356] width 397 height 23
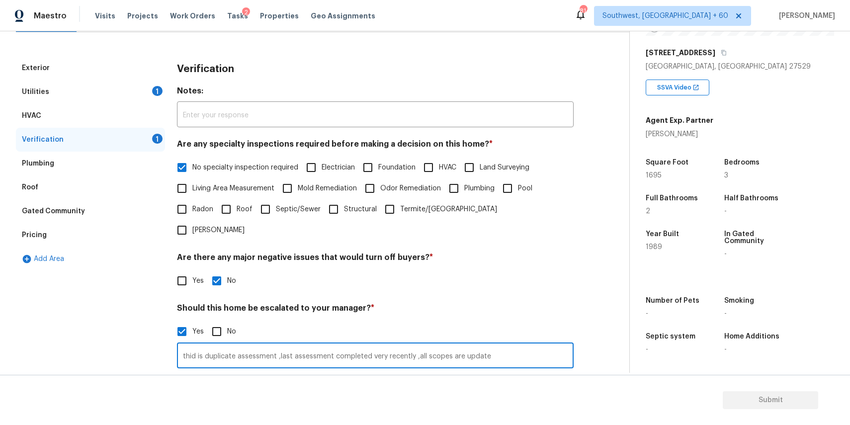
type input "thid is duplicate assessment ,last assessment completed very recently ,all scop…"
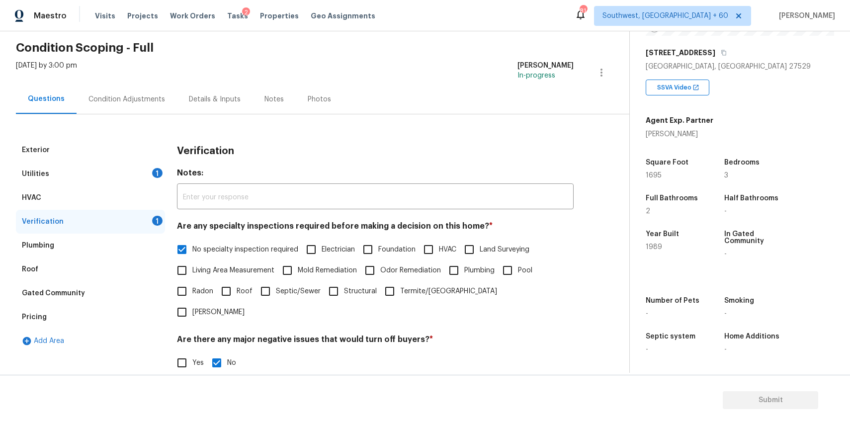
scroll to position [0, 0]
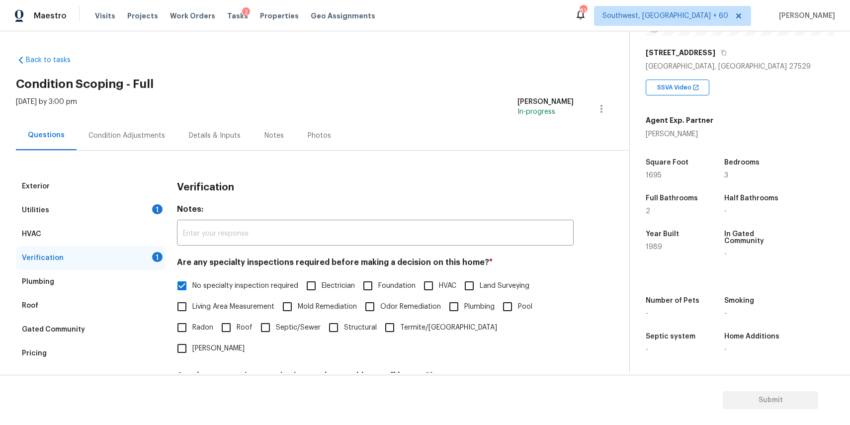
click at [148, 226] on div "HVAC" at bounding box center [90, 234] width 149 height 24
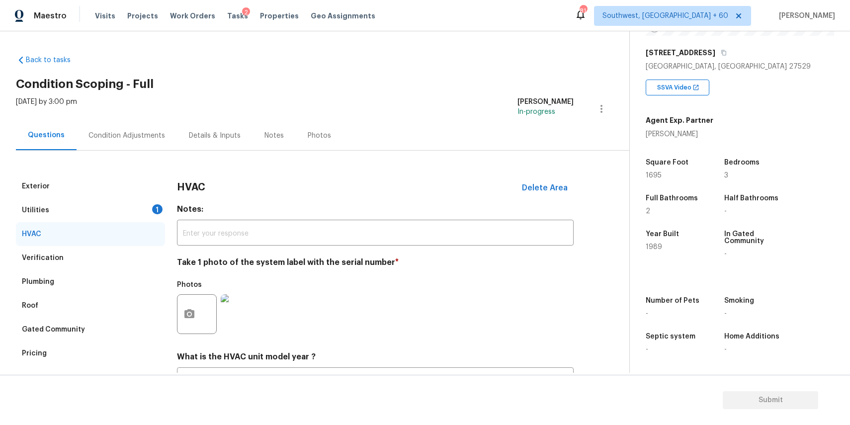
click at [142, 197] on div "Exterior" at bounding box center [90, 186] width 149 height 24
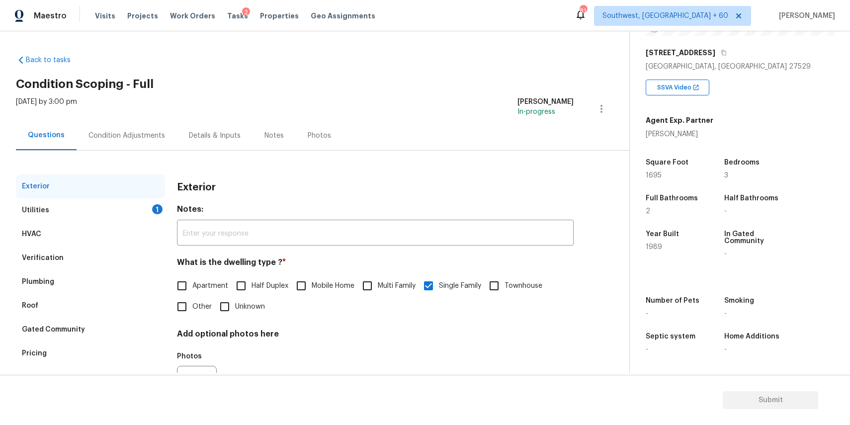
click at [152, 204] on div "Utilities 1" at bounding box center [90, 210] width 149 height 24
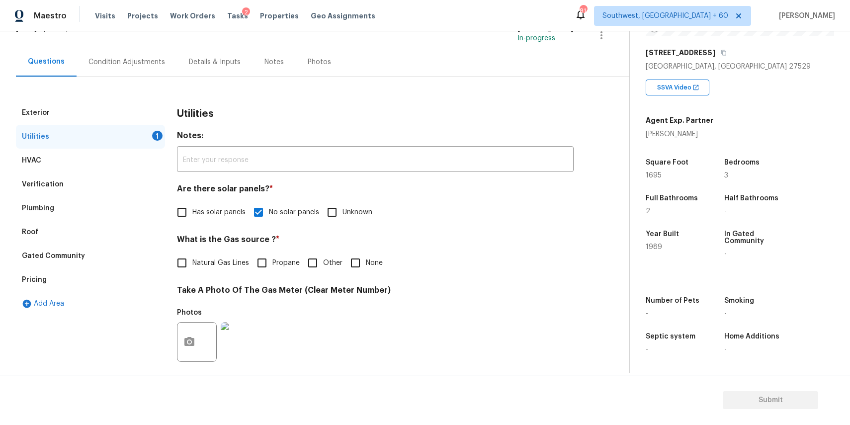
scroll to position [99, 0]
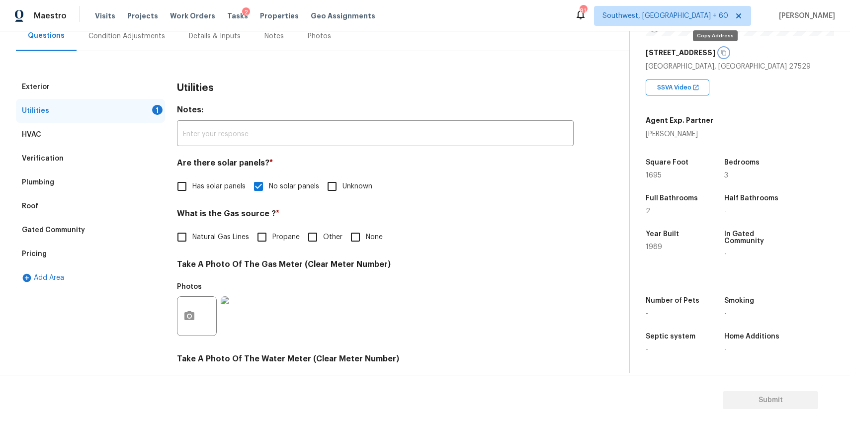
click at [721, 52] on icon "button" at bounding box center [724, 53] width 6 height 6
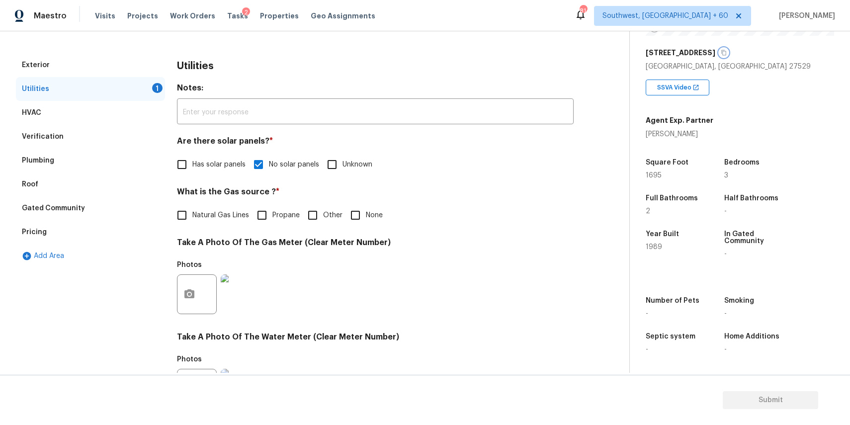
scroll to position [0, 0]
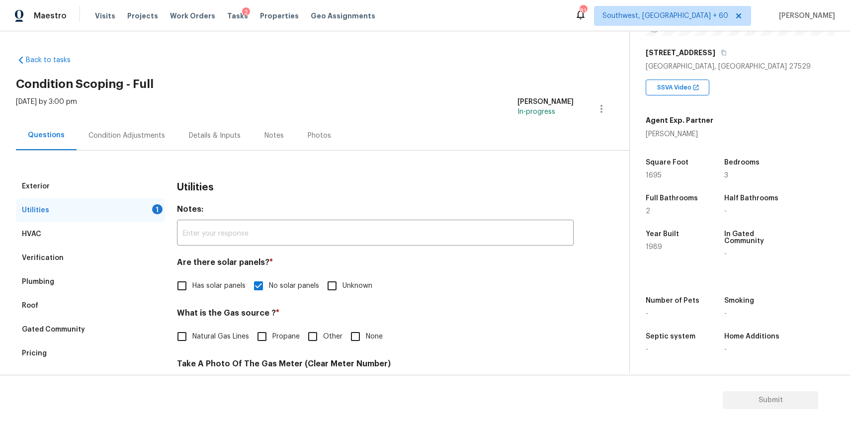
click at [84, 262] on div "Verification" at bounding box center [90, 258] width 149 height 24
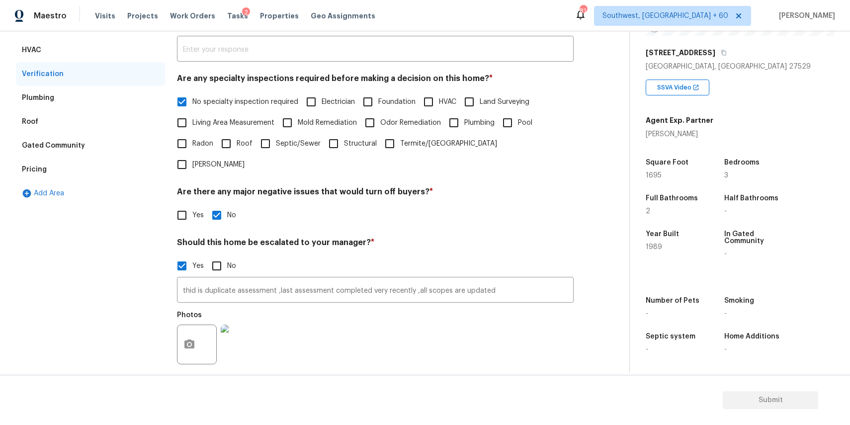
scroll to position [237, 0]
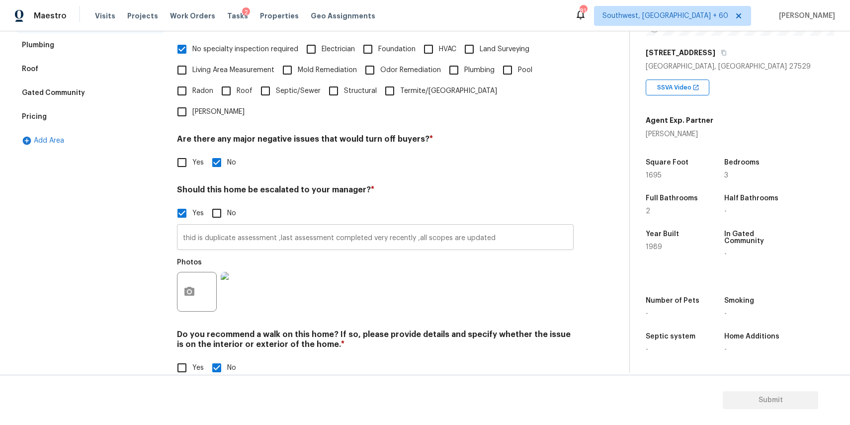
click at [183, 227] on input "thid is duplicate assessment ,last assessment completed very recently ,all scop…" at bounding box center [375, 238] width 397 height 23
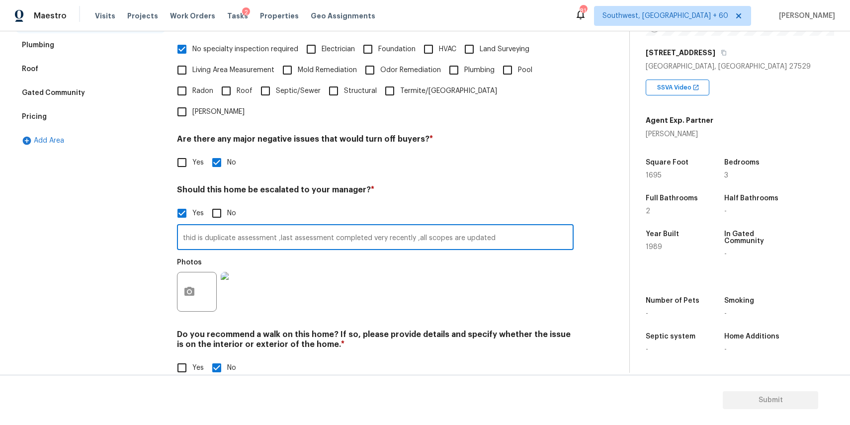
click at [193, 227] on input "thid is duplicate assessment ,last assessment completed very recently ,all scop…" at bounding box center [375, 238] width 397 height 23
click at [183, 227] on input "this is duplicate assessment ,last assessment completed very recently ,all scop…" at bounding box center [375, 238] width 397 height 23
paste input "Agent led assessment. Foundation issue in the interior at 5:50, water leakage a…"
click at [543, 227] on input "Agent led assessment. Foundation issue in the interior at 5:50, water leakage a…" at bounding box center [375, 238] width 397 height 23
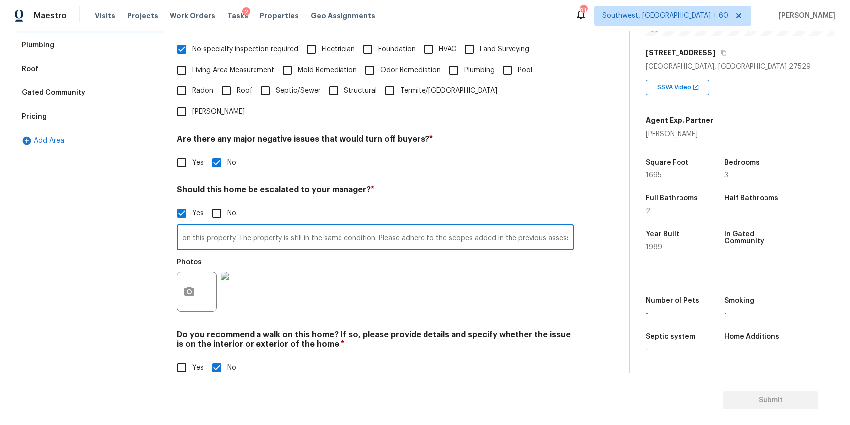
click at [545, 227] on input "Agent led assessment. Foundation issue in the interior at 5:50, water leakage a…" at bounding box center [375, 238] width 397 height 23
type input "Agent led assessment. Foundation issue in the interior at 5:50, water leakage a…"
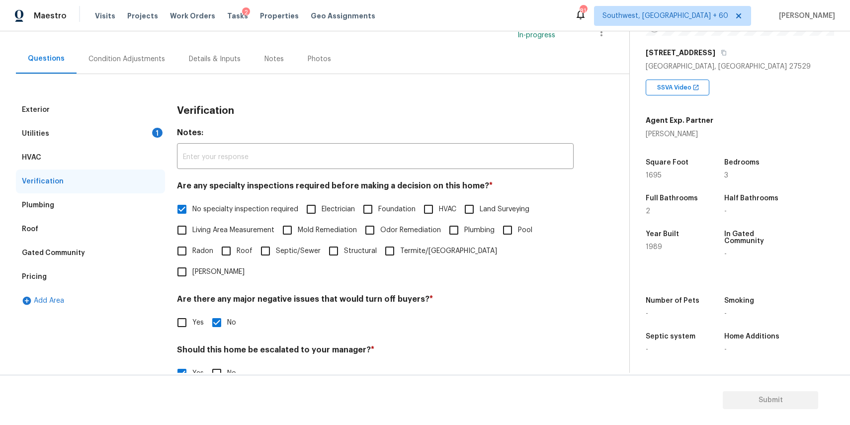
scroll to position [41, 0]
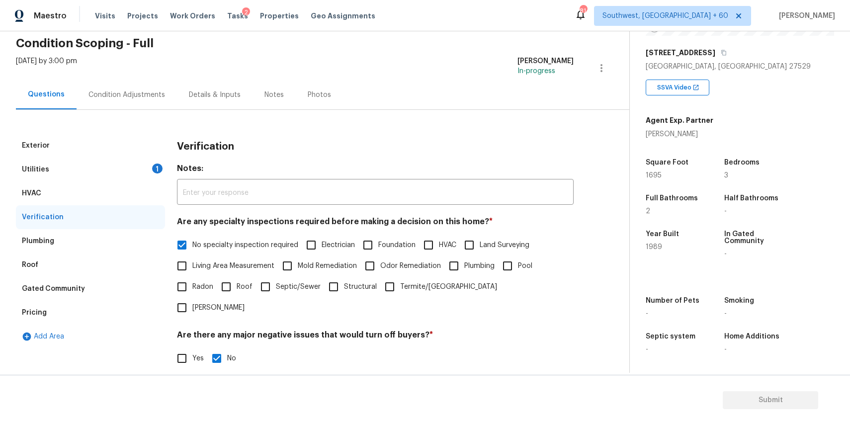
click at [159, 160] on div "Utilities 1" at bounding box center [90, 170] width 149 height 24
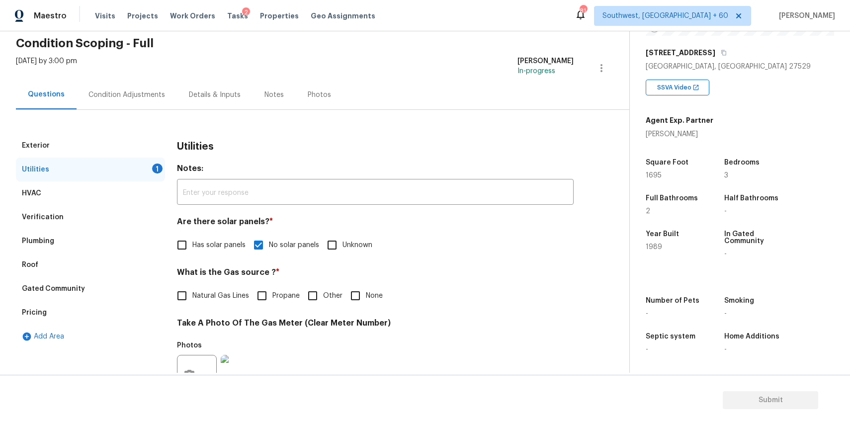
click at [159, 164] on div "1" at bounding box center [157, 168] width 10 height 10
click at [217, 298] on span "Natural Gas Lines" at bounding box center [220, 296] width 57 height 10
click at [192, 298] on input "Natural Gas Lines" at bounding box center [181, 295] width 21 height 21
checkbox input "true"
click at [128, 226] on div "Verification" at bounding box center [90, 217] width 149 height 24
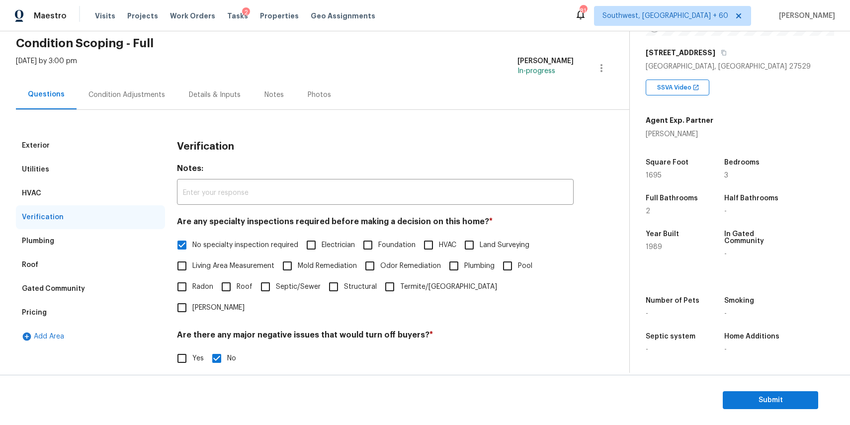
scroll to position [237, 0]
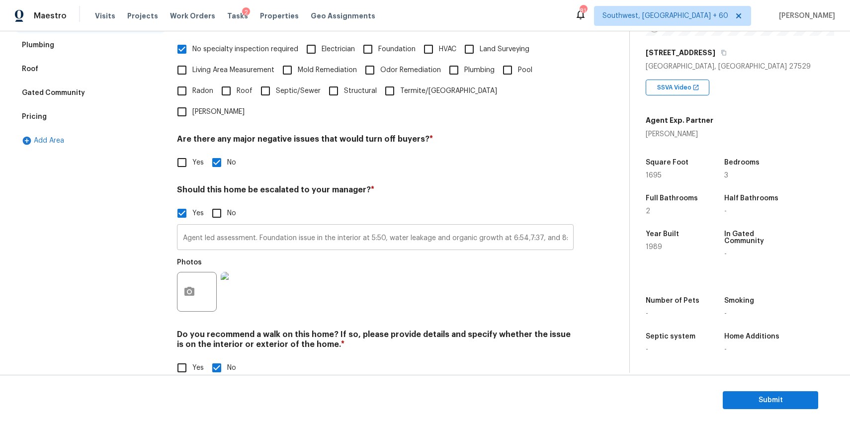
click at [321, 227] on input "Agent led assessment. Foundation issue in the interior at 5:50, water leakage a…" at bounding box center [375, 238] width 397 height 23
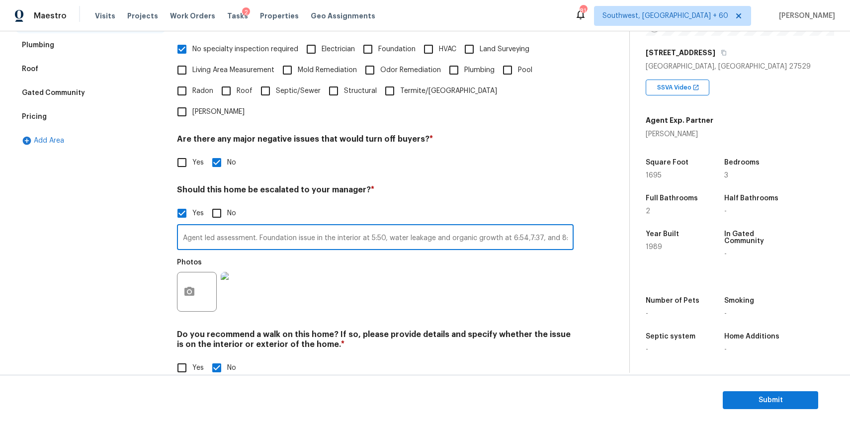
click at [321, 227] on input "Agent led assessment. Foundation issue in the interior at 5:50, water leakage a…" at bounding box center [375, 238] width 397 height 23
click at [348, 262] on div "Photos" at bounding box center [375, 285] width 397 height 65
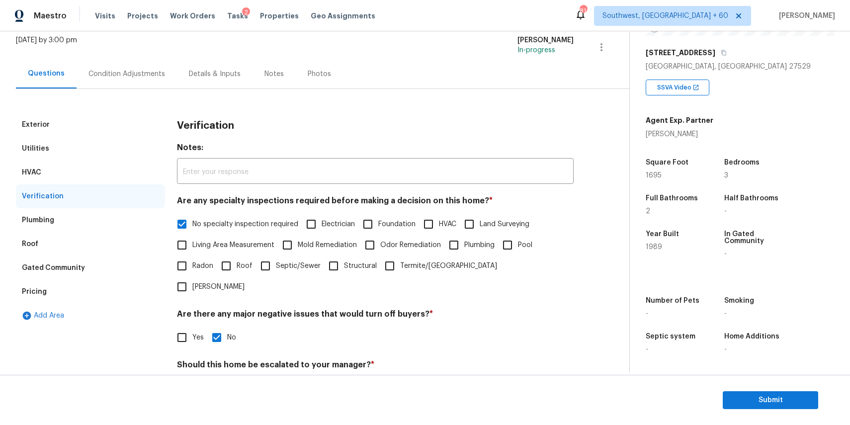
scroll to position [0, 0]
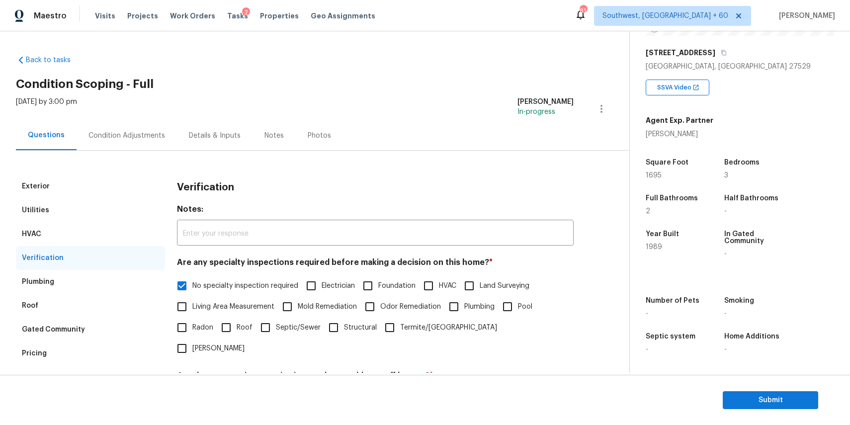
click at [129, 145] on div "Condition Adjustments" at bounding box center [127, 135] width 100 height 29
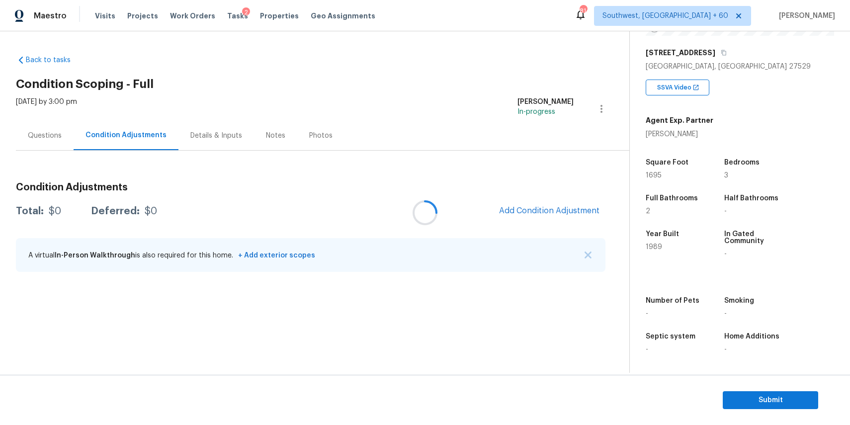
click at [587, 254] on div at bounding box center [425, 212] width 850 height 425
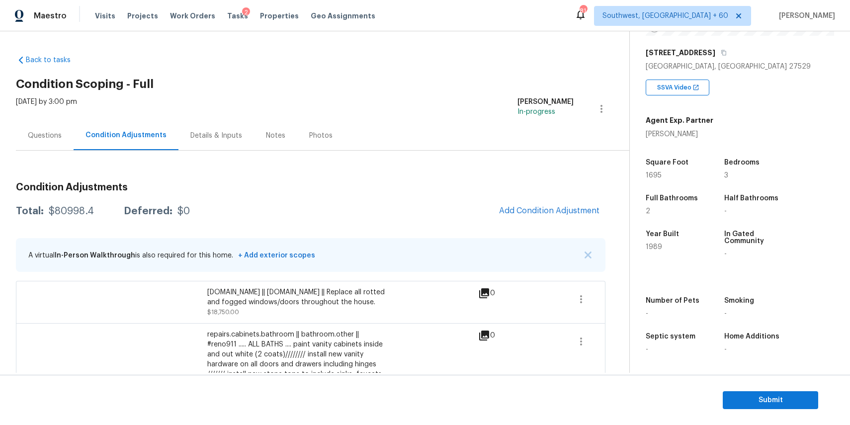
click at [76, 204] on div "Total: $80998.4 Deferred: $0 Add Condition Adjustment" at bounding box center [310, 211] width 589 height 22
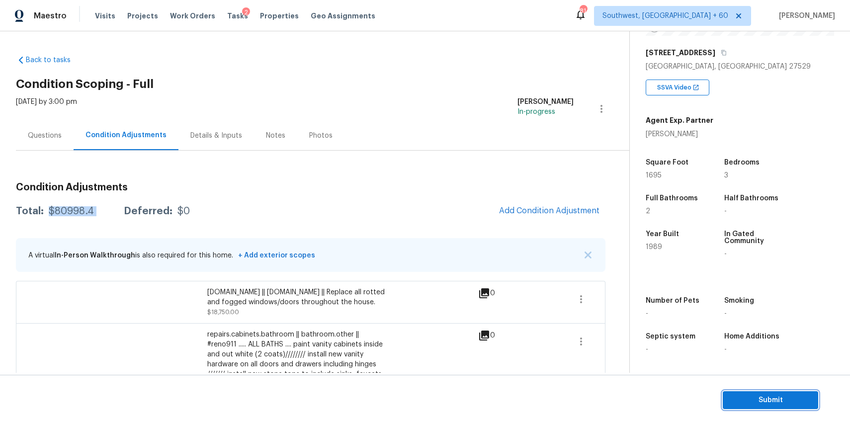
click at [772, 405] on span "Submit" at bounding box center [770, 400] width 80 height 12
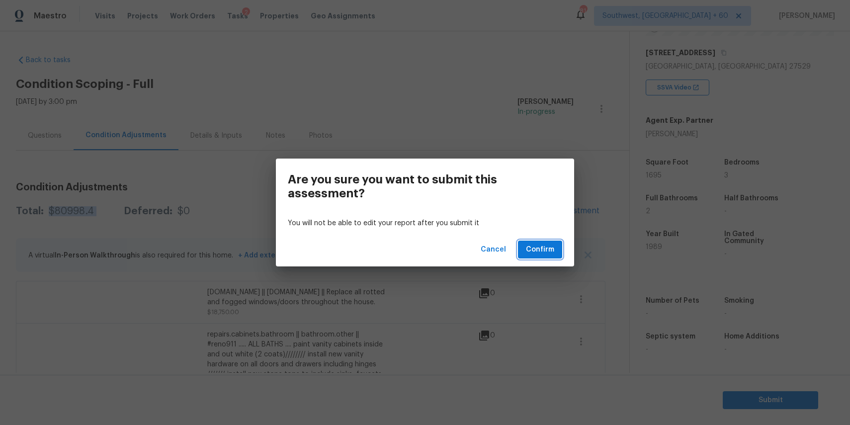
click at [556, 250] on button "Confirm" at bounding box center [540, 250] width 44 height 18
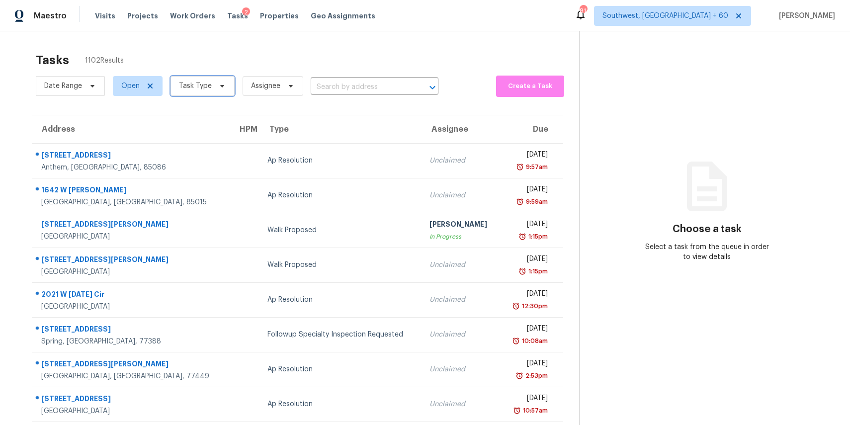
click at [200, 76] on span "Task Type" at bounding box center [202, 86] width 64 height 20
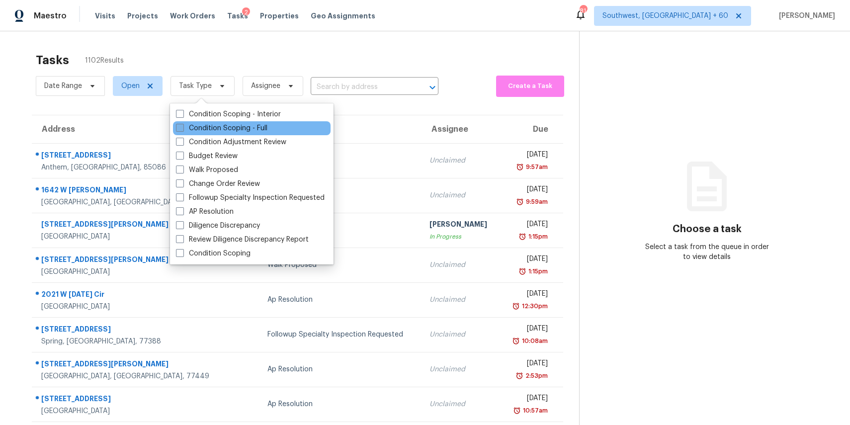
click at [253, 127] on label "Condition Scoping - Full" at bounding box center [221, 128] width 91 height 10
click at [182, 127] on input "Condition Scoping - Full" at bounding box center [179, 126] width 6 height 6
checkbox input "true"
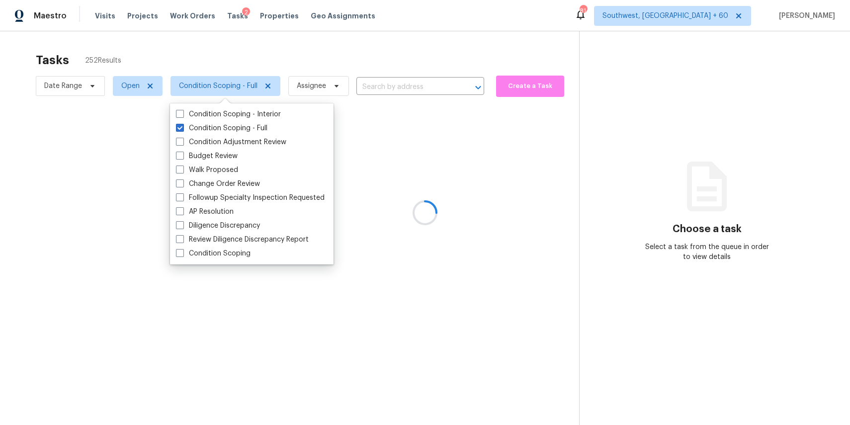
click at [294, 49] on div at bounding box center [425, 212] width 850 height 425
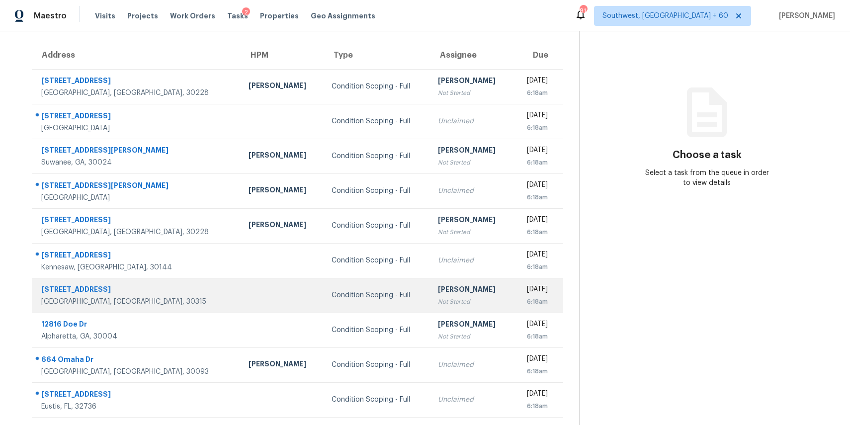
scroll to position [92, 0]
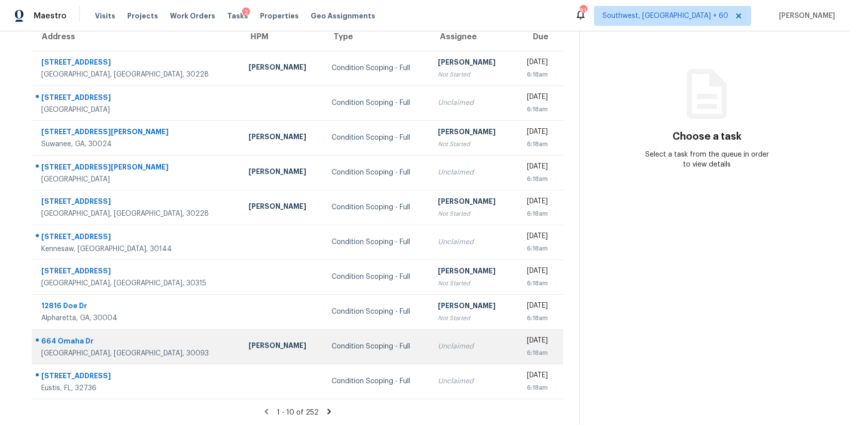
click at [359, 346] on div "Condition Scoping - Full" at bounding box center [376, 346] width 90 height 10
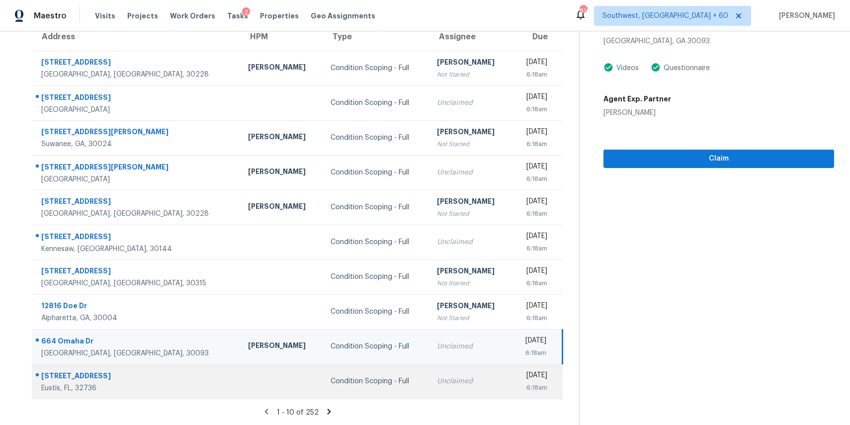
click at [363, 382] on div "Condition Scoping - Full" at bounding box center [375, 381] width 90 height 10
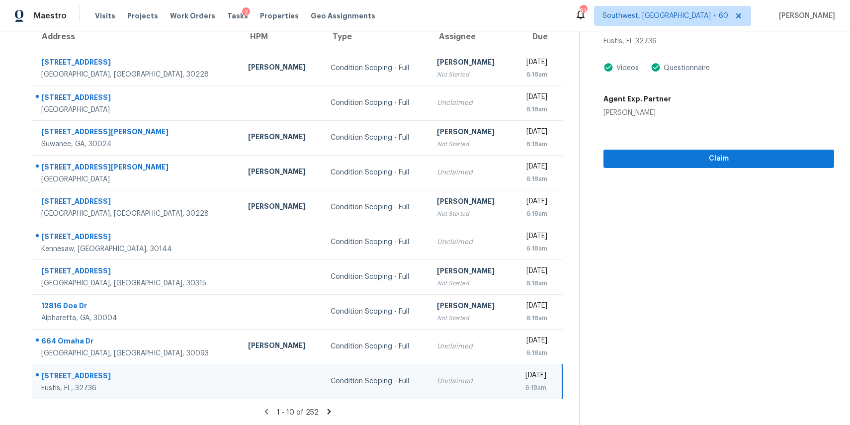
click at [330, 409] on icon at bounding box center [328, 411] width 9 height 9
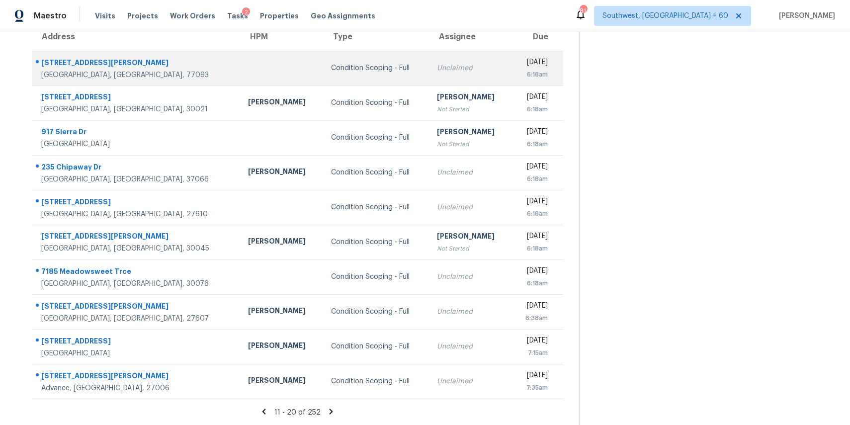
click at [429, 69] on td "Unclaimed" at bounding box center [470, 68] width 82 height 35
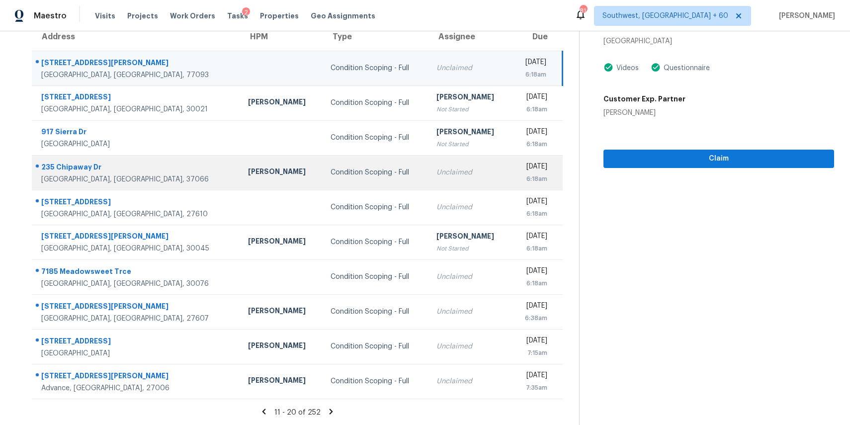
click at [436, 174] on div "Unclaimed" at bounding box center [469, 172] width 67 height 10
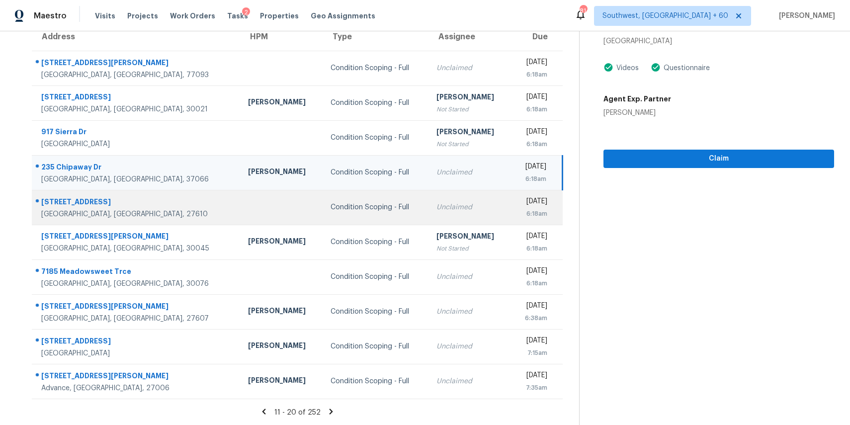
click at [437, 212] on div "Unclaimed" at bounding box center [469, 207] width 67 height 10
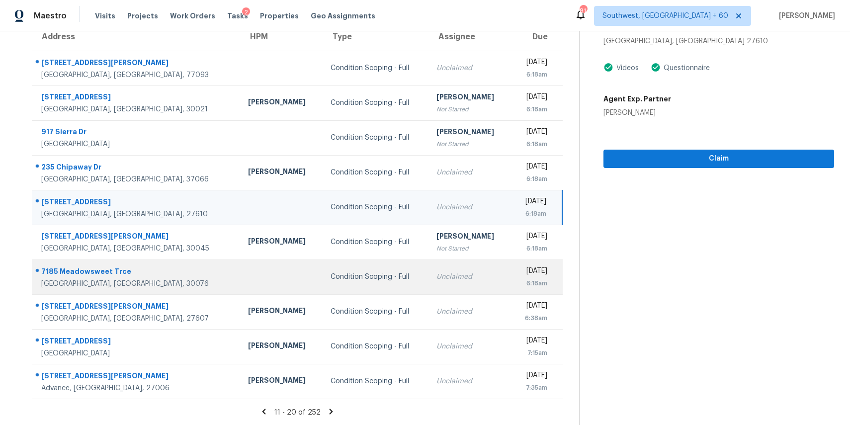
click at [436, 280] on div "Unclaimed" at bounding box center [469, 277] width 67 height 10
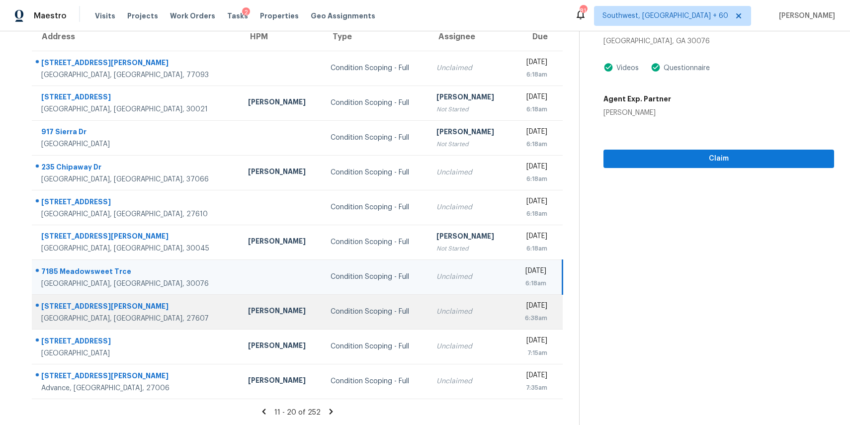
click at [436, 312] on div "Unclaimed" at bounding box center [469, 312] width 67 height 10
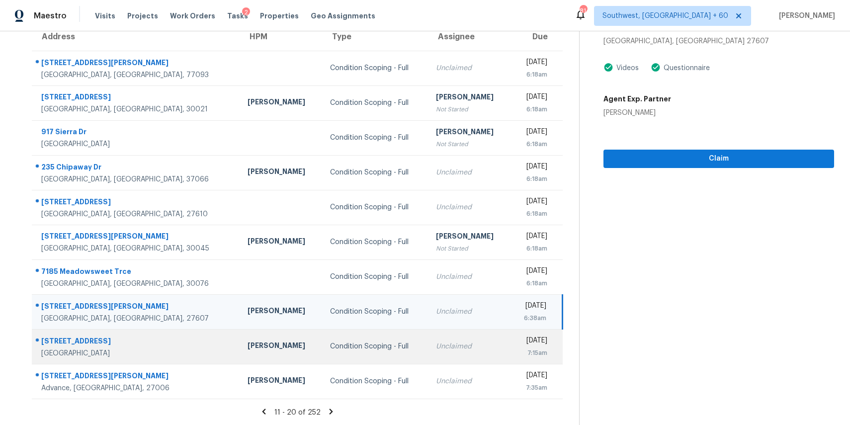
click at [375, 357] on td "Condition Scoping - Full" at bounding box center [375, 346] width 106 height 35
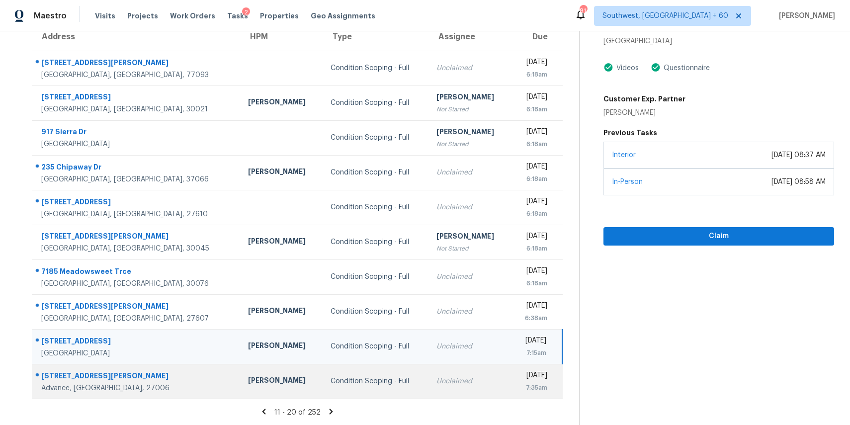
click at [428, 384] on td "Unclaimed" at bounding box center [469, 381] width 82 height 35
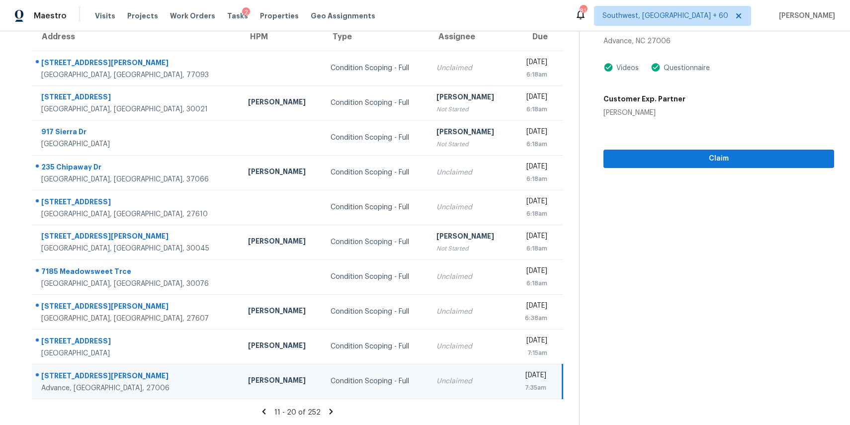
click at [326, 413] on icon at bounding box center [330, 411] width 9 height 9
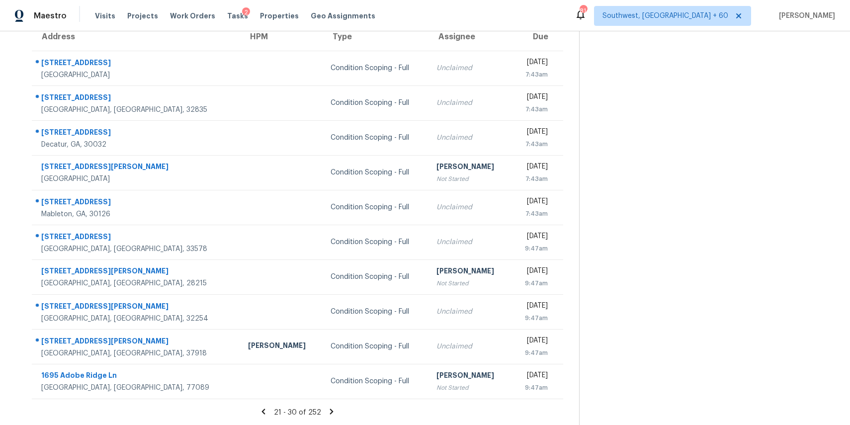
click at [330, 409] on icon at bounding box center [331, 410] width 3 height 5
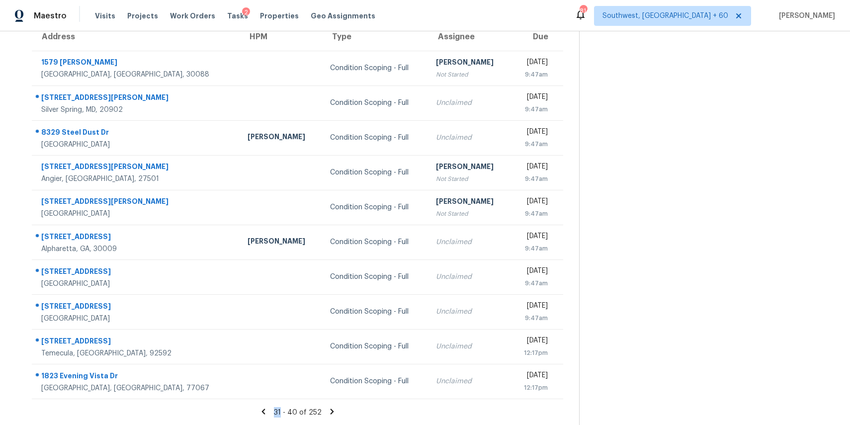
click at [332, 410] on icon at bounding box center [331, 411] width 9 height 9
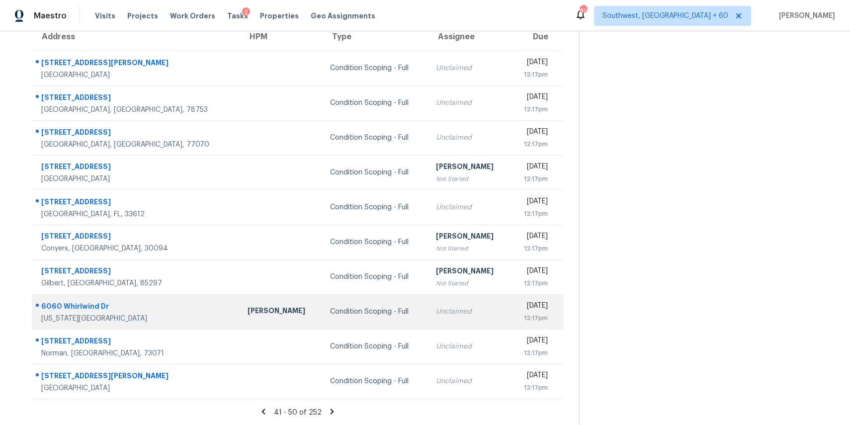
click at [384, 318] on td "Condition Scoping - Full" at bounding box center [375, 311] width 106 height 35
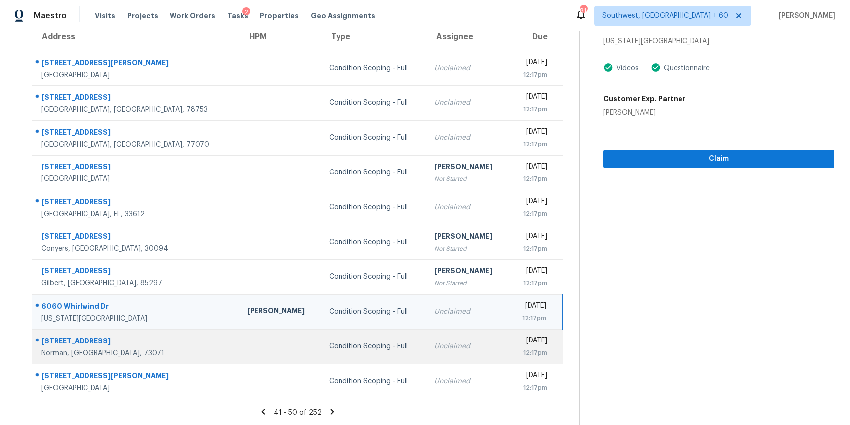
click at [434, 346] on div "Unclaimed" at bounding box center [467, 346] width 66 height 10
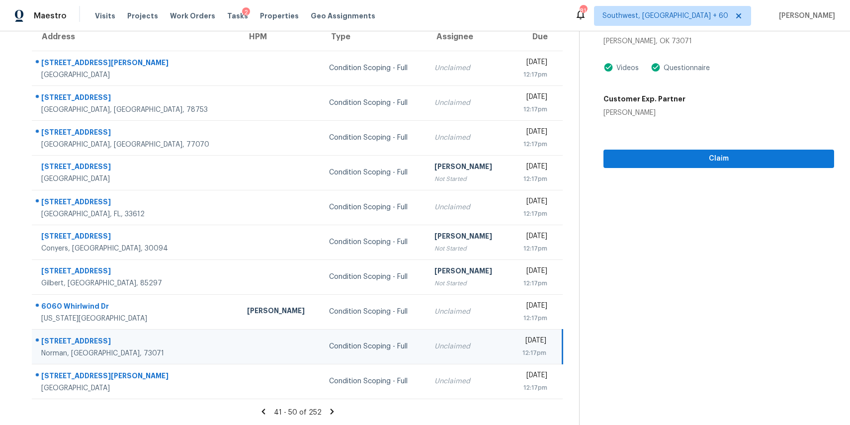
click at [328, 411] on icon at bounding box center [331, 411] width 9 height 9
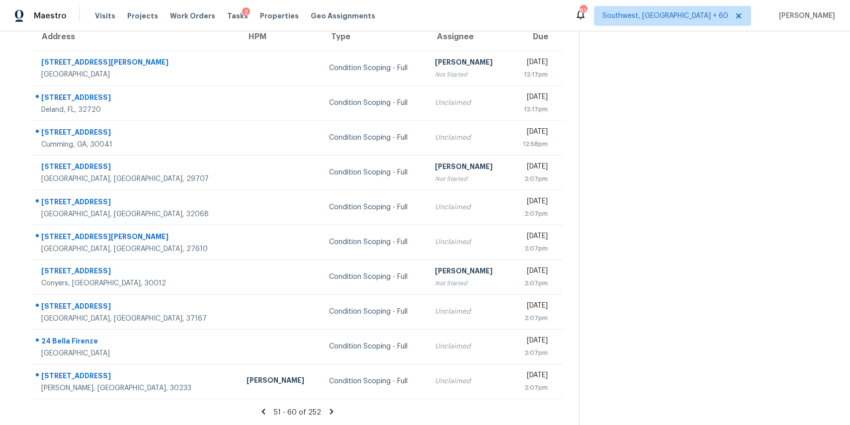
click at [328, 411] on icon at bounding box center [331, 411] width 9 height 9
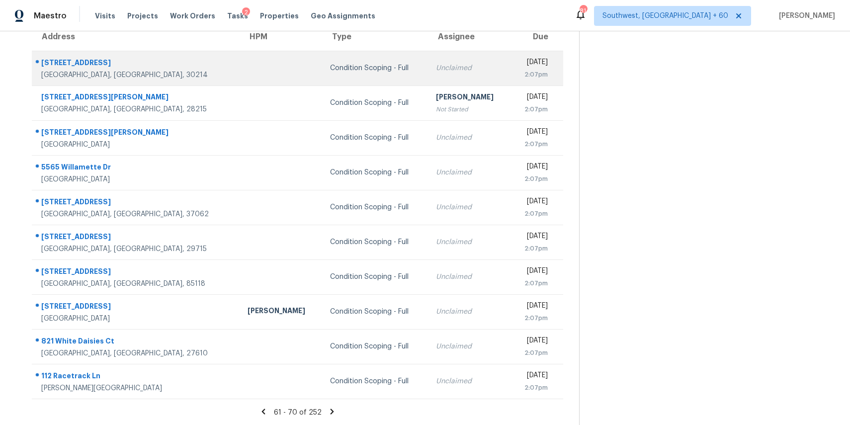
click at [436, 70] on div "Unclaimed" at bounding box center [469, 68] width 67 height 10
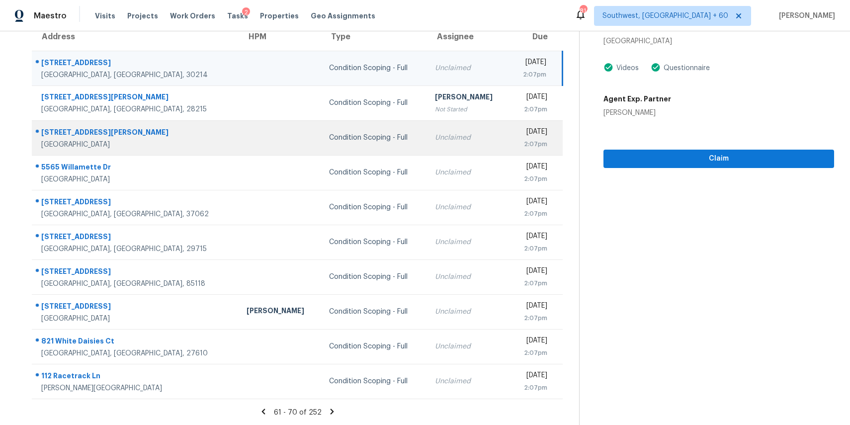
click at [435, 139] on div "Unclaimed" at bounding box center [468, 138] width 67 height 10
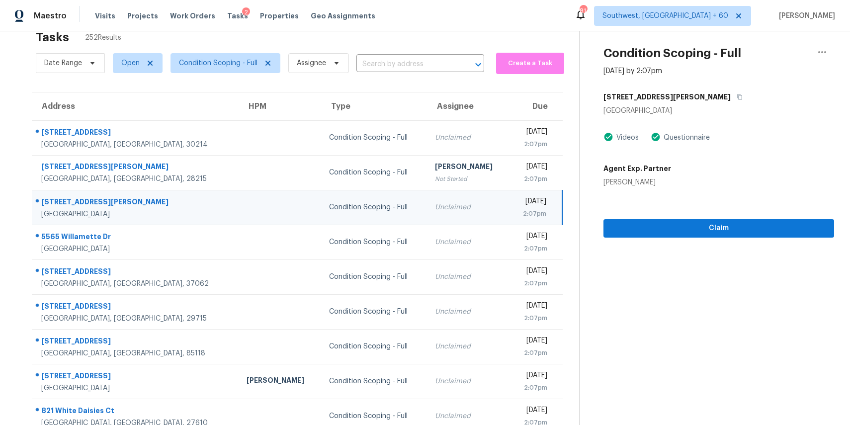
scroll to position [0, 0]
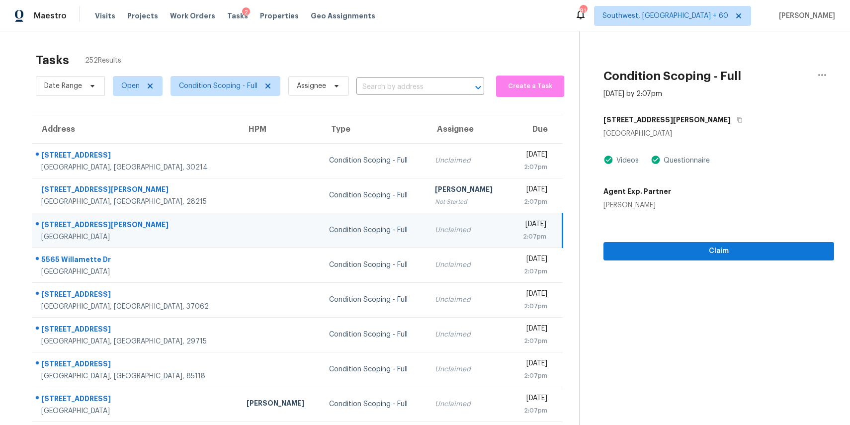
click at [679, 123] on div "[STREET_ADDRESS][PERSON_NAME]" at bounding box center [718, 120] width 231 height 18
click at [736, 121] on icon "button" at bounding box center [739, 120] width 6 height 6
click at [408, 88] on input "text" at bounding box center [406, 87] width 100 height 15
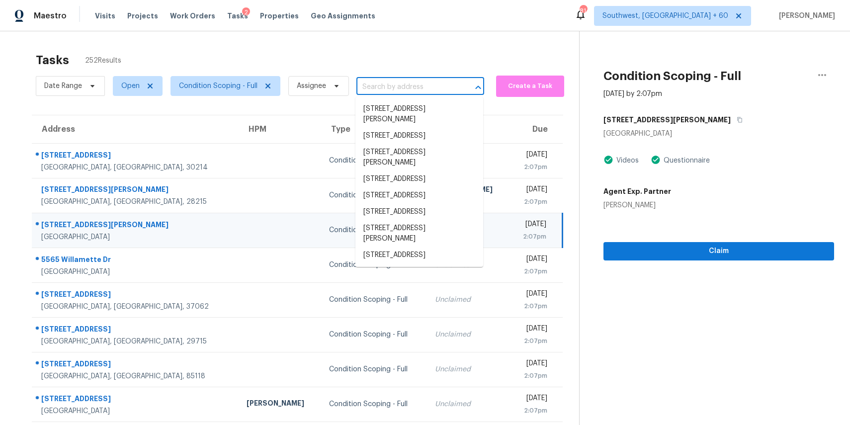
paste input "132 Stone Moss Ln, Winston Salem, NC 27127"
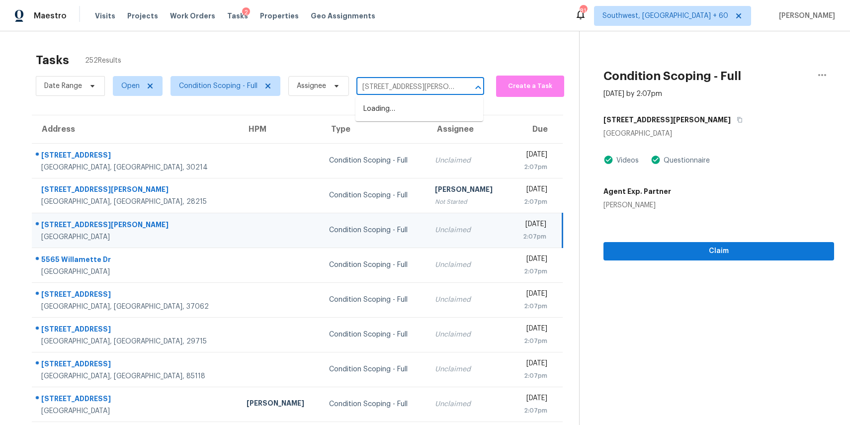
scroll to position [0, 52]
type input "132 Stone Moss Ln, Winston Salem, NC 27127"
click at [349, 57] on div "Tasks 252 Results" at bounding box center [307, 60] width 543 height 26
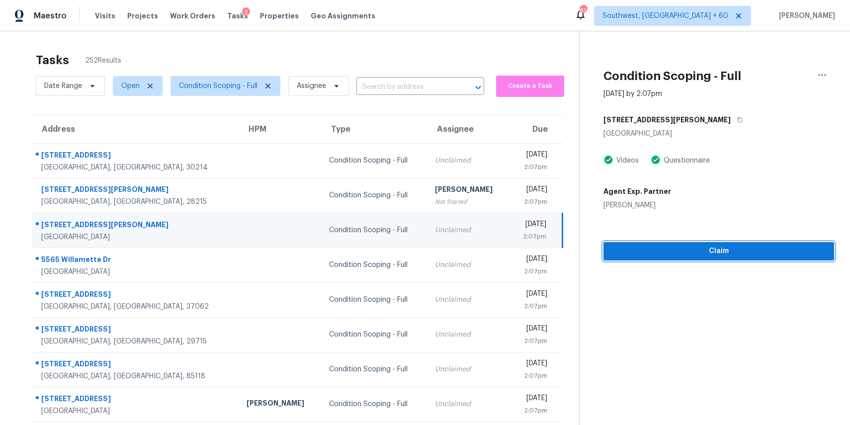
click at [714, 247] on span "Claim" at bounding box center [718, 251] width 215 height 12
click at [736, 119] on icon "button" at bounding box center [739, 120] width 6 height 6
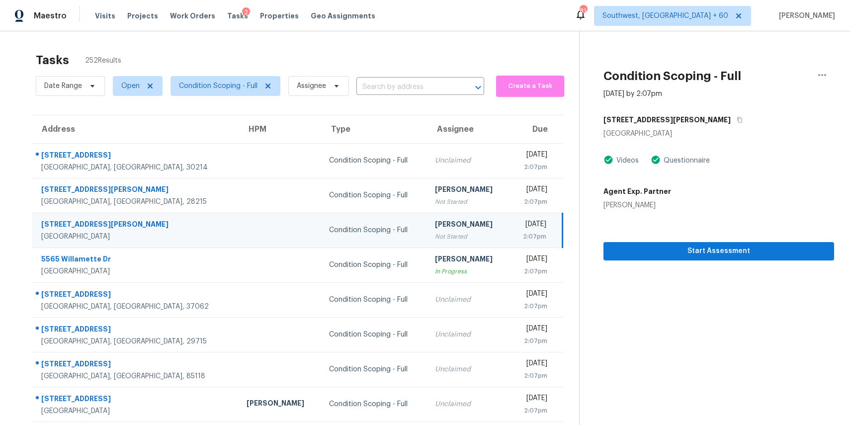
click at [435, 225] on div "[PERSON_NAME]" at bounding box center [468, 225] width 67 height 12
click at [675, 249] on span "Start Assessment" at bounding box center [718, 251] width 215 height 12
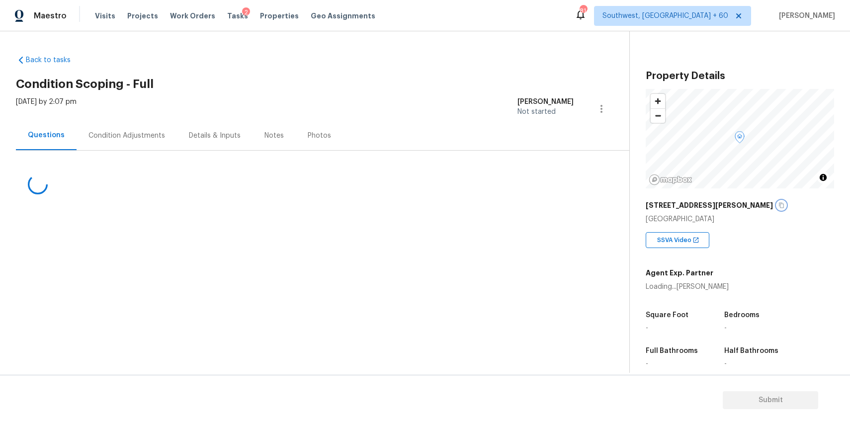
click at [778, 205] on icon "button" at bounding box center [781, 205] width 6 height 6
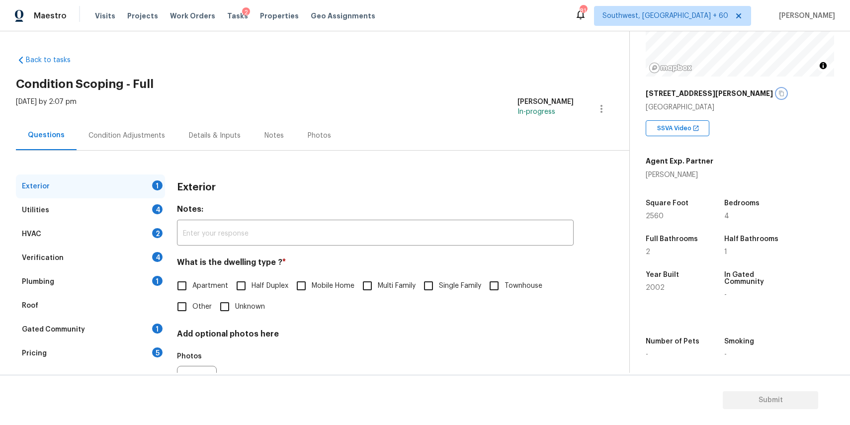
scroll to position [113, 0]
click at [457, 283] on span "Single Family" at bounding box center [460, 286] width 42 height 10
click at [439, 283] on input "Single Family" at bounding box center [428, 285] width 21 height 21
checkbox input "true"
click at [122, 212] on div "Utilities 4" at bounding box center [90, 210] width 149 height 24
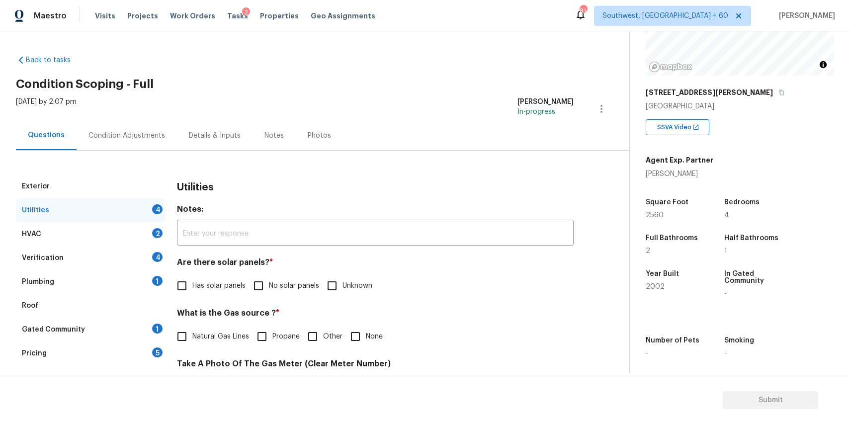
click at [229, 287] on span "Has solar panels" at bounding box center [218, 286] width 53 height 10
click at [192, 287] on input "Has solar panels" at bounding box center [181, 285] width 21 height 21
checkbox input "true"
click at [298, 279] on label "No solar panels" at bounding box center [283, 286] width 71 height 21
click at [269, 279] on input "No solar panels" at bounding box center [258, 286] width 21 height 21
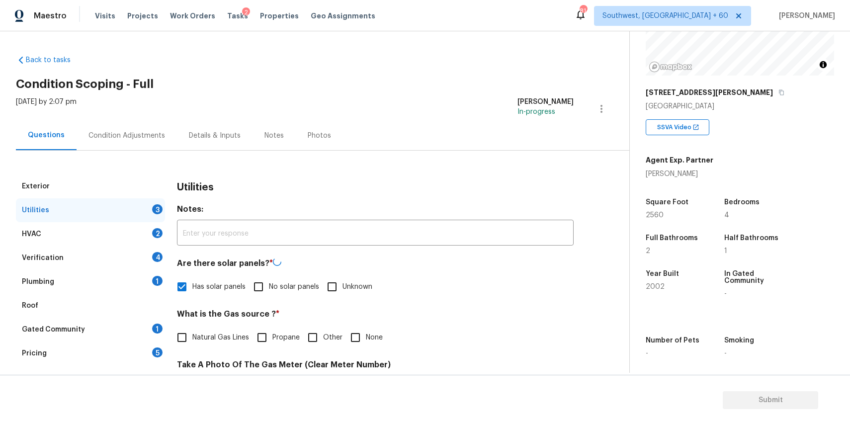
checkbox input "true"
checkbox input "false"
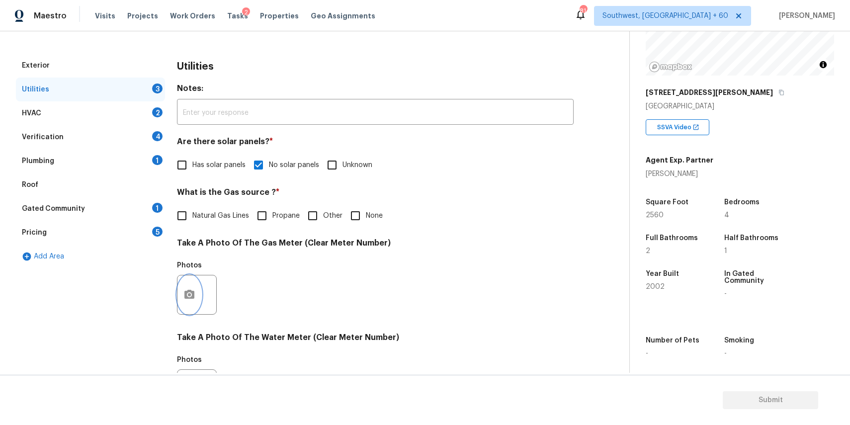
click at [185, 296] on icon "button" at bounding box center [189, 294] width 10 height 9
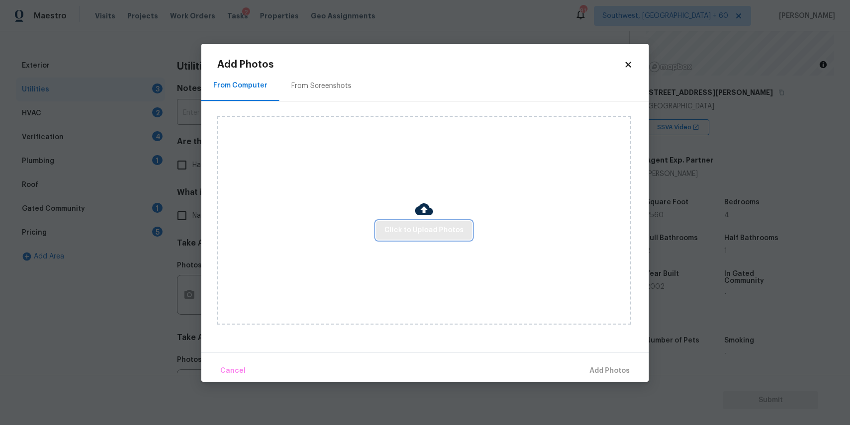
click at [450, 222] on button "Click to Upload Photos" at bounding box center [423, 230] width 95 height 18
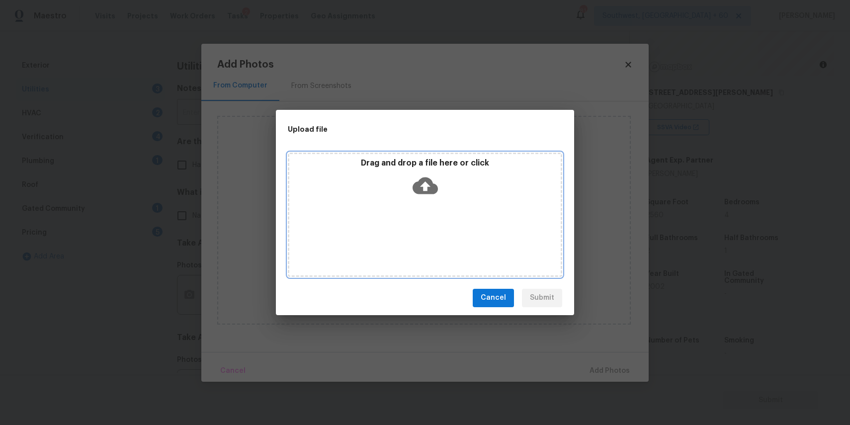
click at [450, 222] on div "Drag and drop a file here or click" at bounding box center [425, 215] width 274 height 124
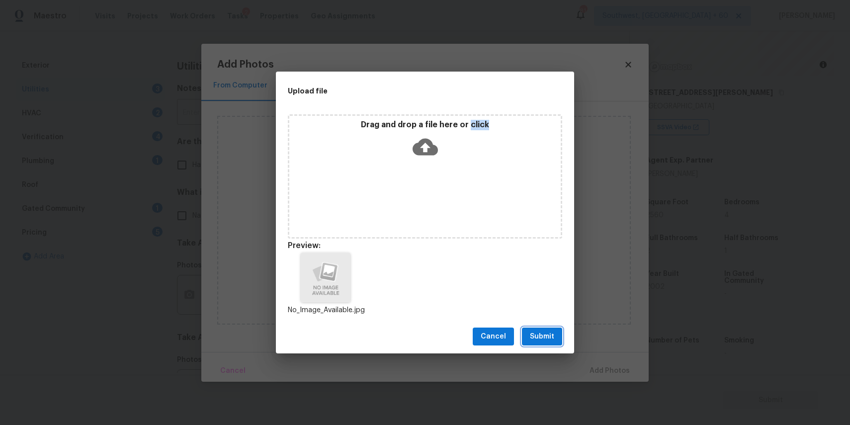
click at [544, 343] on button "Submit" at bounding box center [542, 336] width 40 height 18
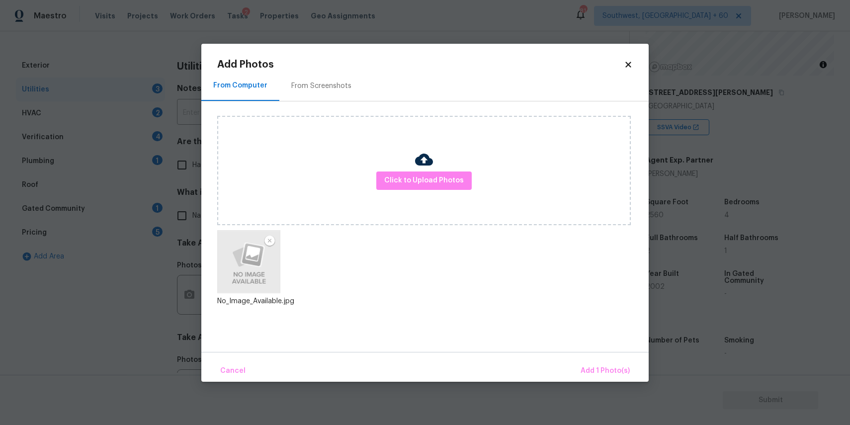
click at [587, 358] on div "Cancel Add 1 Photo(s)" at bounding box center [424, 367] width 447 height 30
click at [610, 362] on button "Add 1 Photo(s)" at bounding box center [604, 370] width 57 height 21
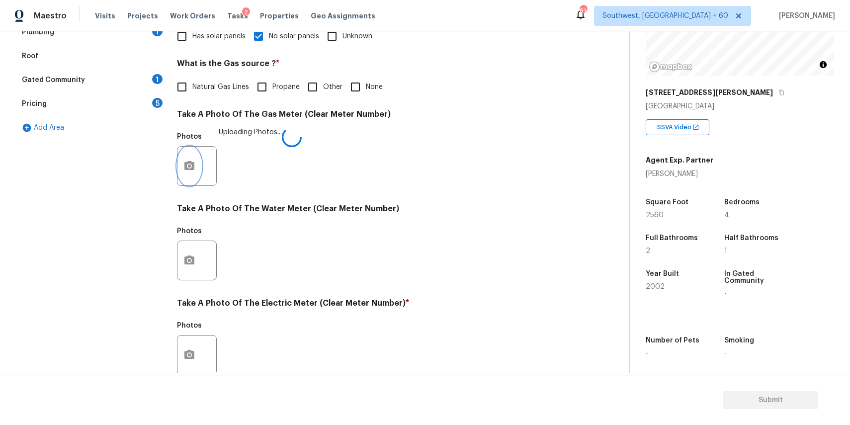
scroll to position [309, 0]
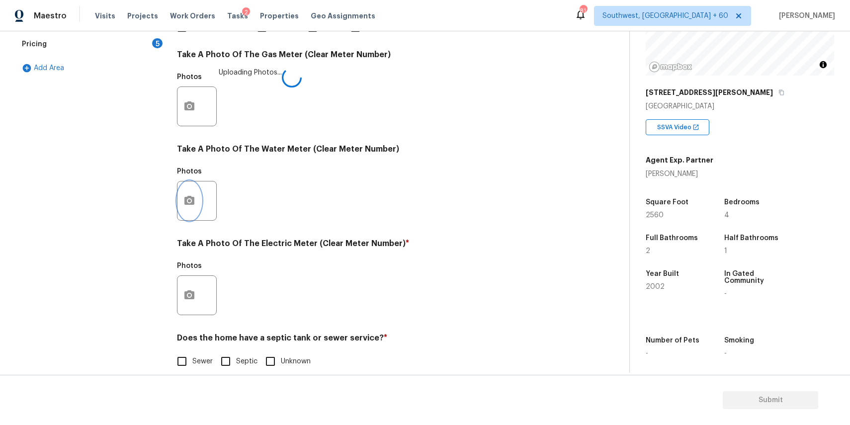
click at [196, 192] on button "button" at bounding box center [189, 200] width 24 height 39
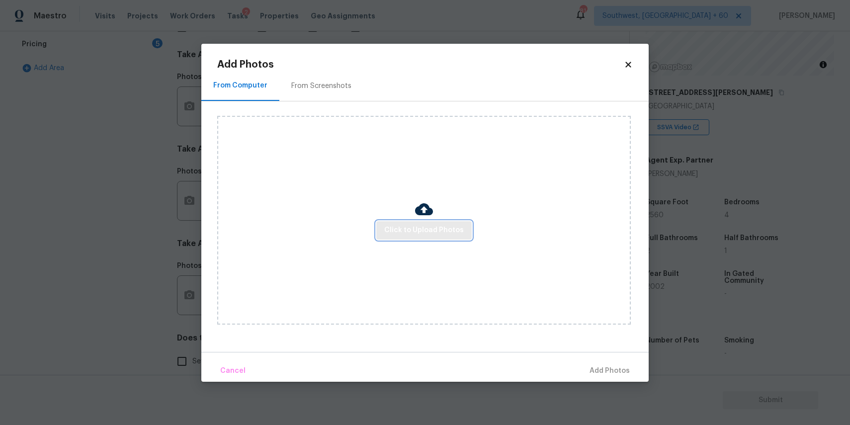
click at [446, 222] on button "Click to Upload Photos" at bounding box center [423, 230] width 95 height 18
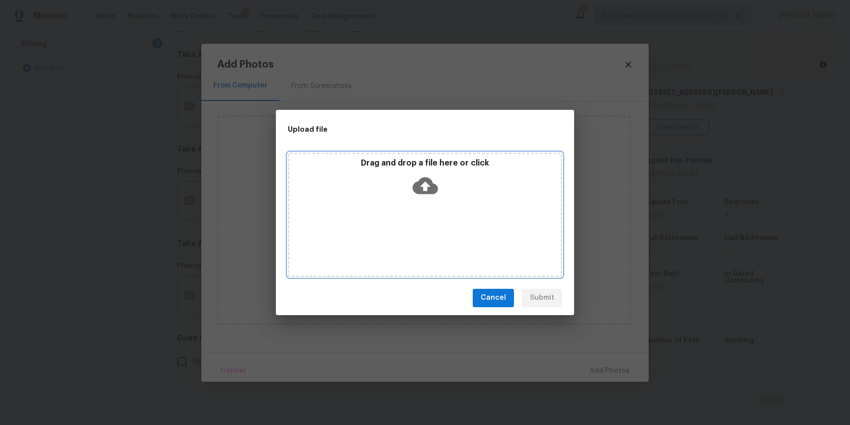
click at [421, 171] on div "Drag and drop a file here or click" at bounding box center [424, 179] width 271 height 43
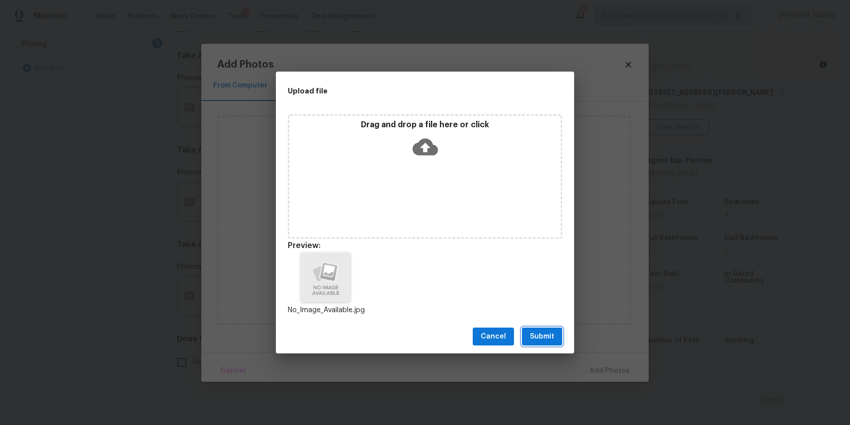
click at [544, 330] on span "Submit" at bounding box center [542, 336] width 24 height 12
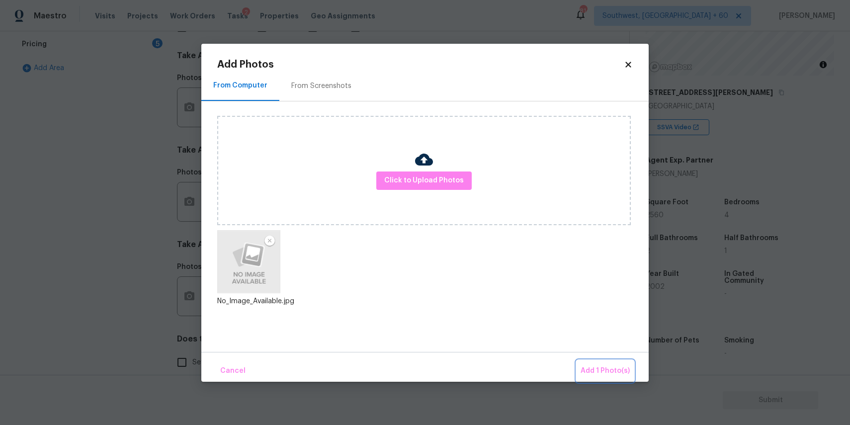
click at [611, 369] on span "Add 1 Photo(s)" at bounding box center [604, 371] width 49 height 12
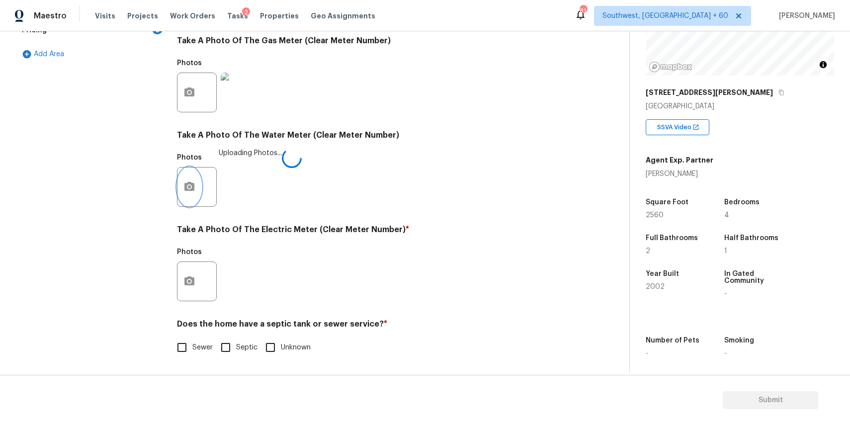
scroll to position [324, 0]
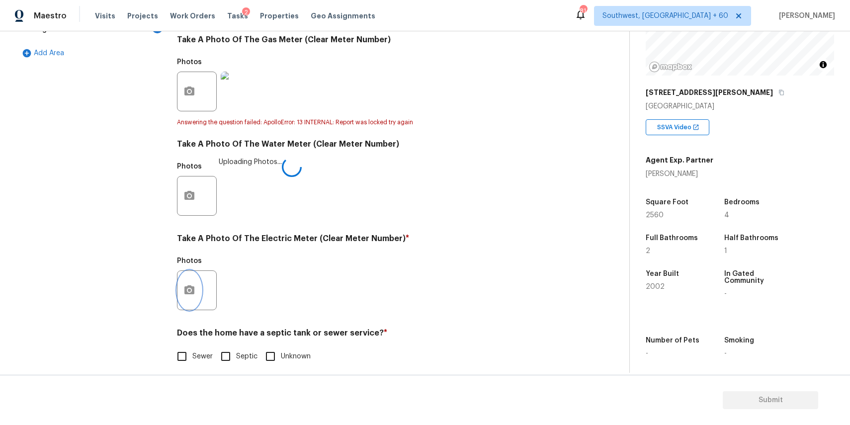
click at [193, 277] on button "button" at bounding box center [189, 290] width 24 height 39
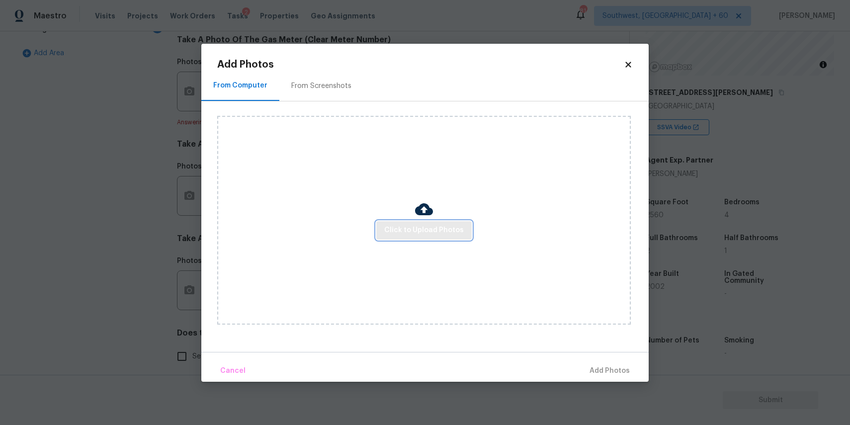
click at [412, 237] on button "Click to Upload Photos" at bounding box center [423, 230] width 95 height 18
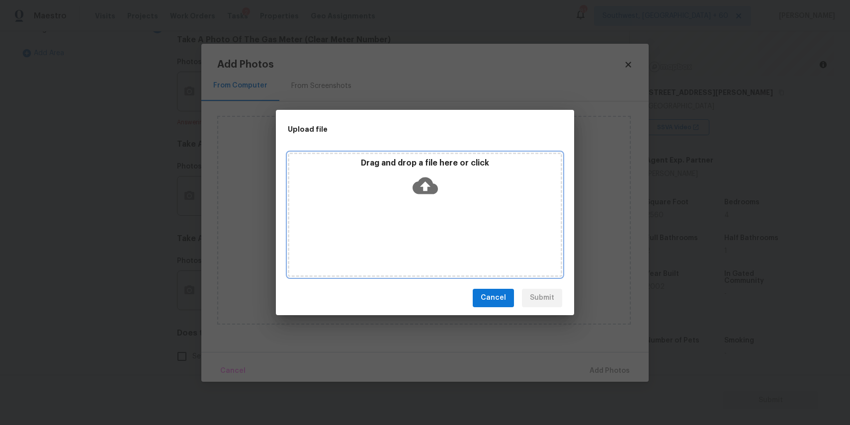
click at [409, 226] on div "Drag and drop a file here or click" at bounding box center [425, 215] width 274 height 124
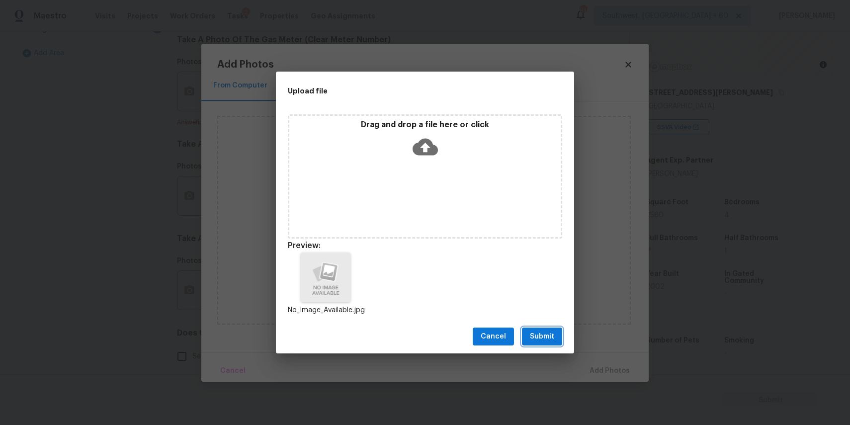
click at [548, 340] on span "Submit" at bounding box center [542, 336] width 24 height 12
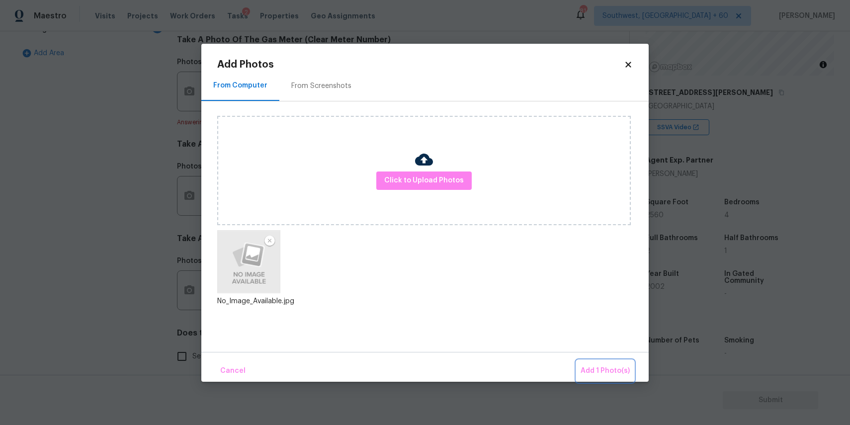
click at [604, 363] on button "Add 1 Photo(s)" at bounding box center [604, 370] width 57 height 21
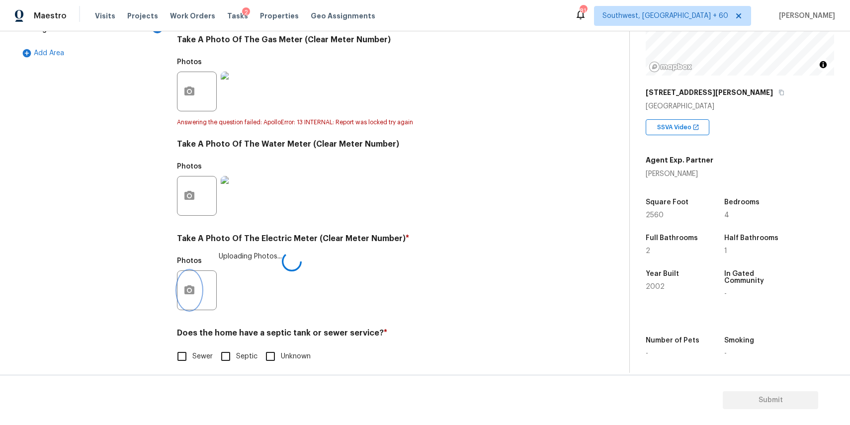
scroll to position [333, 0]
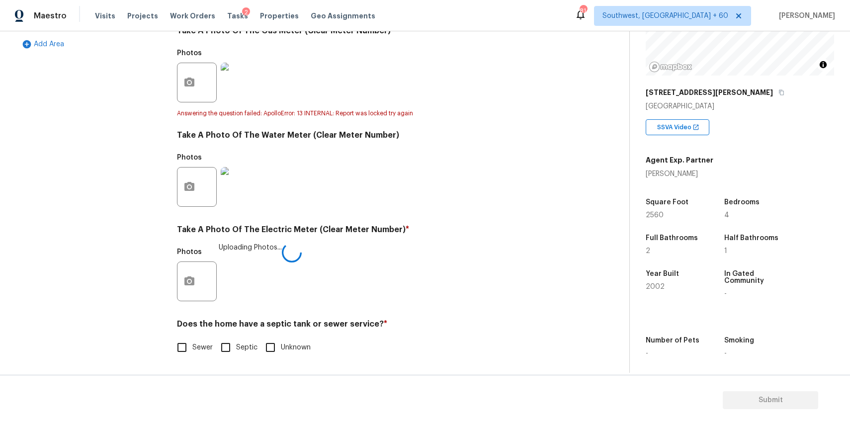
click at [198, 352] on span "Sewer" at bounding box center [202, 347] width 20 height 10
click at [192, 352] on input "Sewer" at bounding box center [181, 347] width 21 height 21
checkbox input "true"
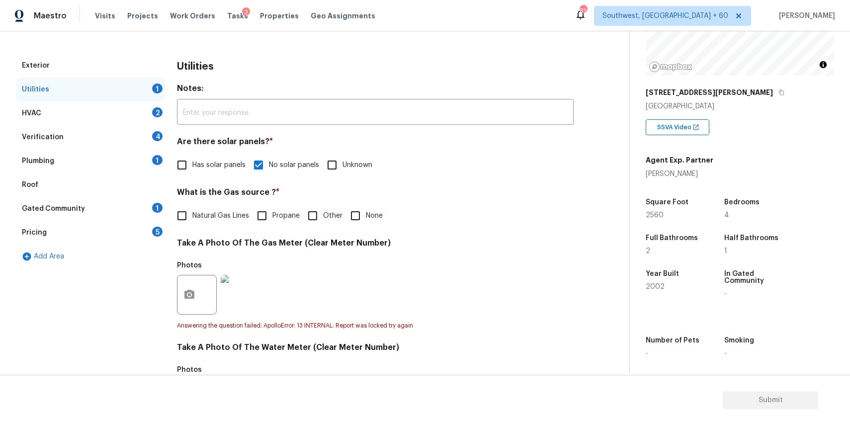
scroll to position [0, 0]
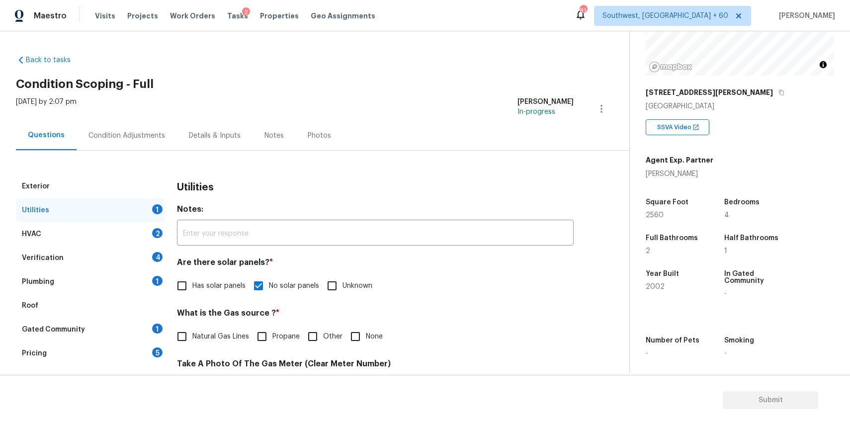
click at [130, 232] on div "HVAC 2" at bounding box center [90, 234] width 149 height 24
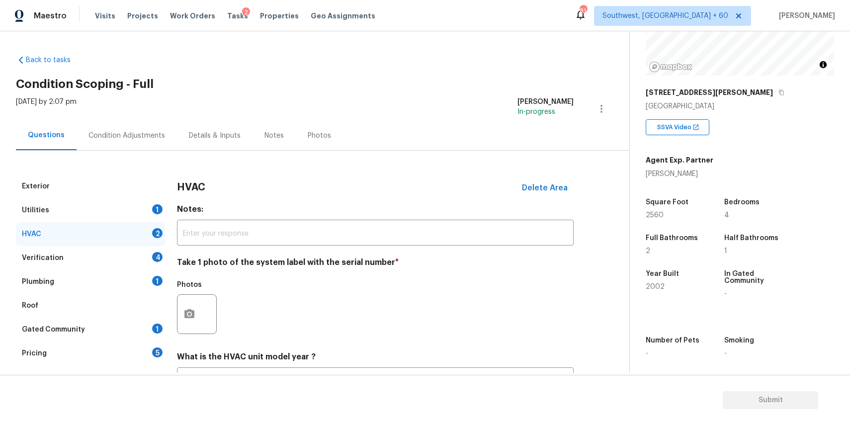
scroll to position [86, 0]
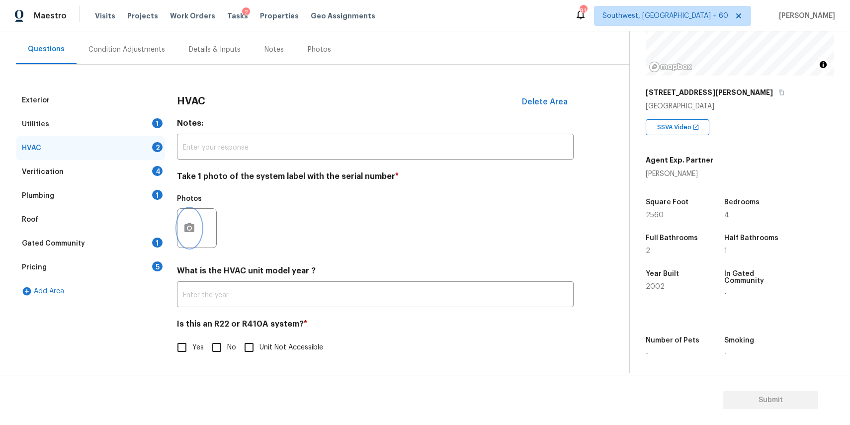
click at [189, 227] on circle "button" at bounding box center [189, 228] width 3 height 3
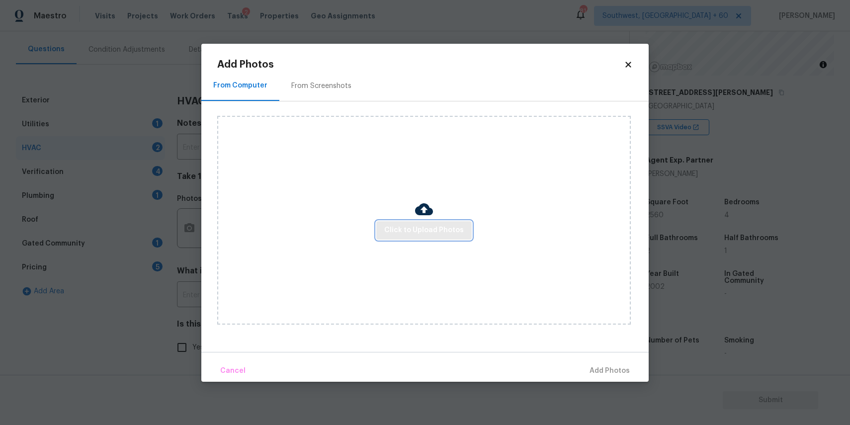
click at [431, 230] on span "Click to Upload Photos" at bounding box center [424, 230] width 80 height 12
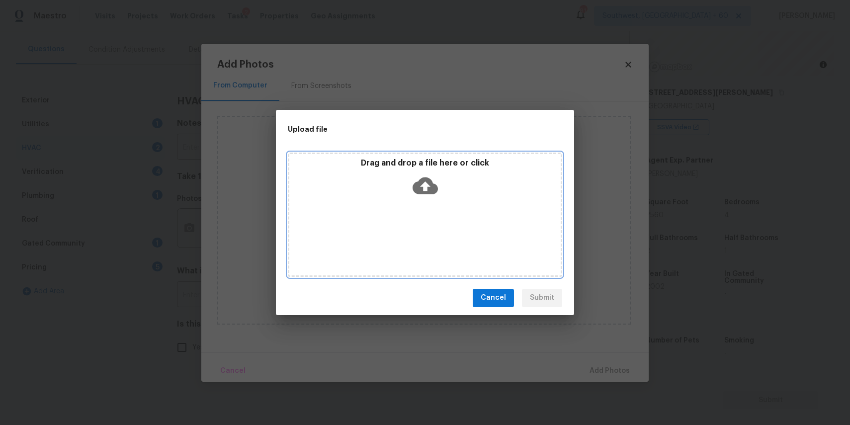
click at [427, 200] on div "Drag and drop a file here or click" at bounding box center [424, 179] width 271 height 43
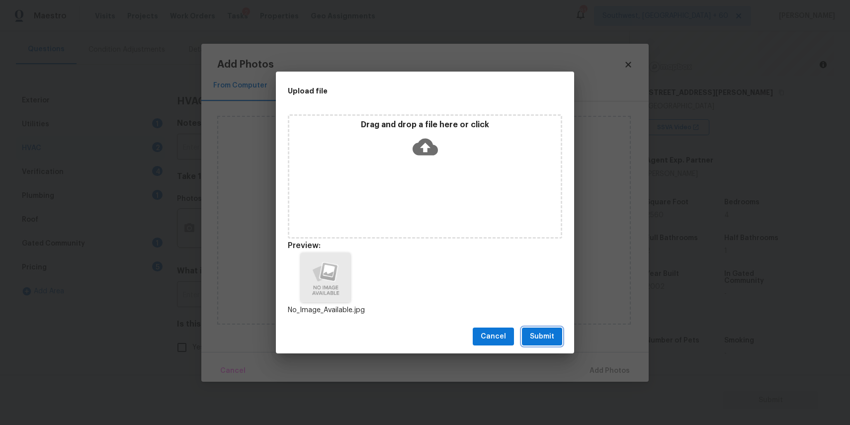
click at [548, 331] on span "Submit" at bounding box center [542, 336] width 24 height 12
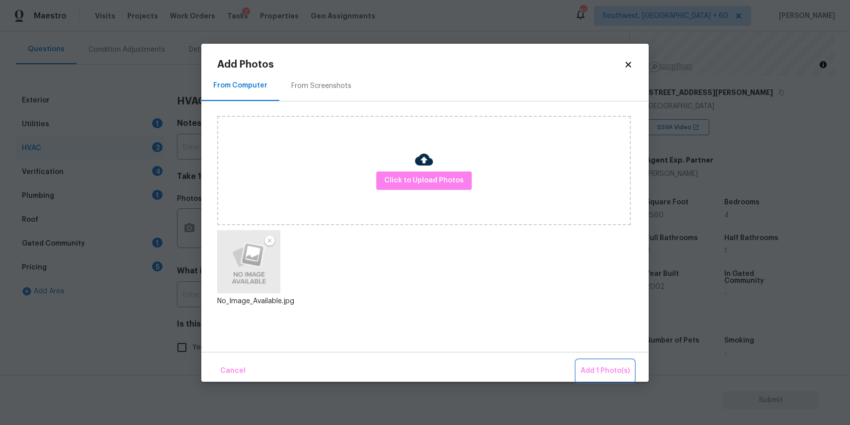
click at [618, 366] on span "Add 1 Photo(s)" at bounding box center [604, 371] width 49 height 12
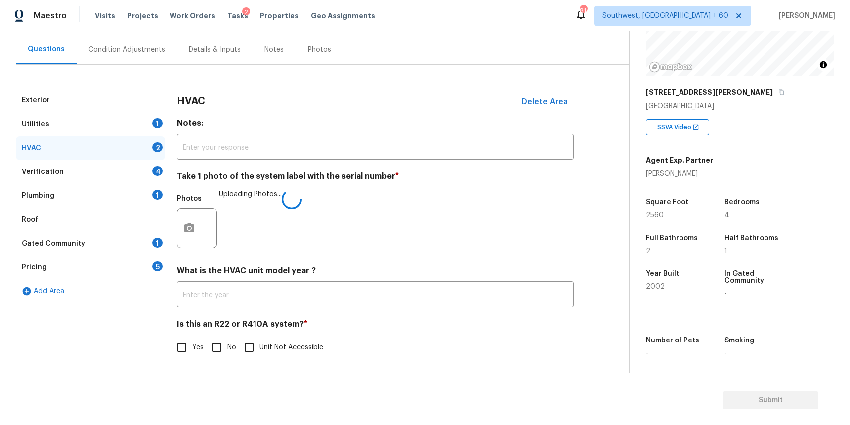
click at [207, 345] on input "No" at bounding box center [216, 347] width 21 height 21
checkbox input "true"
click at [134, 178] on div "Verification 4" at bounding box center [90, 172] width 149 height 24
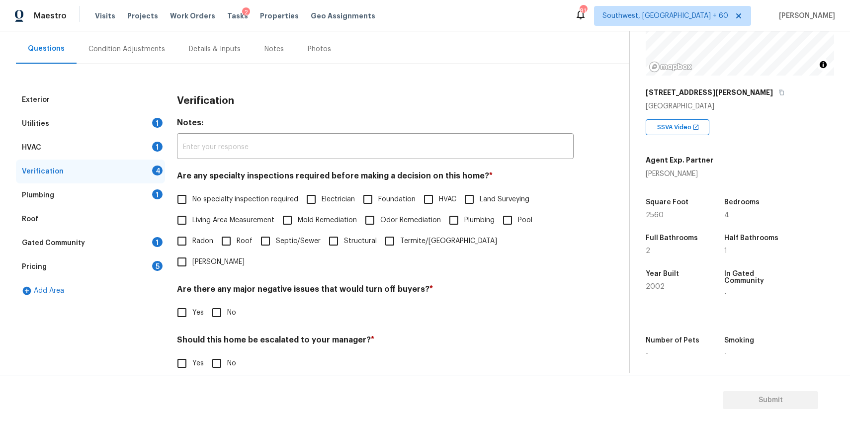
click at [266, 202] on span "No specialty inspection required" at bounding box center [245, 199] width 106 height 10
click at [192, 202] on input "No specialty inspection required" at bounding box center [181, 199] width 21 height 21
checkbox input "true"
click at [208, 302] on input "No" at bounding box center [216, 312] width 21 height 21
checkbox input "true"
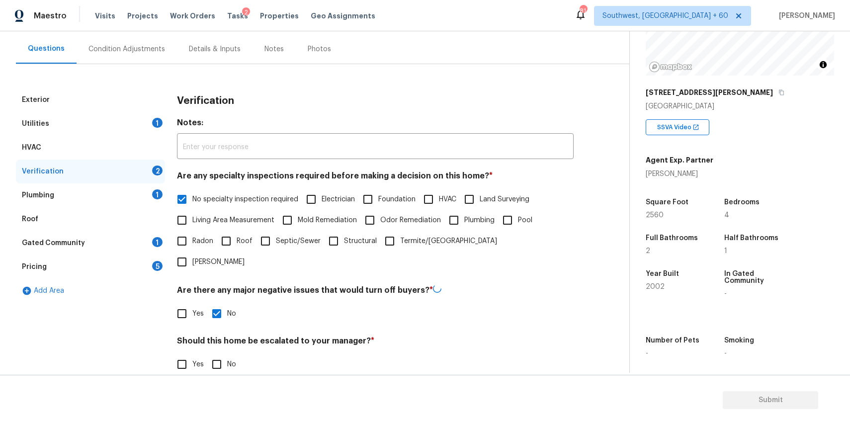
click at [216, 354] on input "No" at bounding box center [216, 364] width 21 height 21
checkbox input "true"
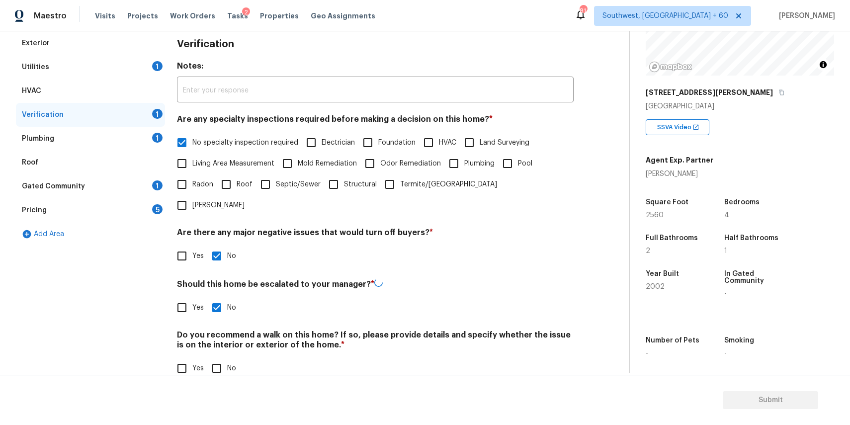
scroll to position [142, 0]
click at [222, 358] on input "No" at bounding box center [216, 368] width 21 height 21
checkbox input "true"
click at [113, 138] on div "Plumbing 1" at bounding box center [90, 140] width 149 height 24
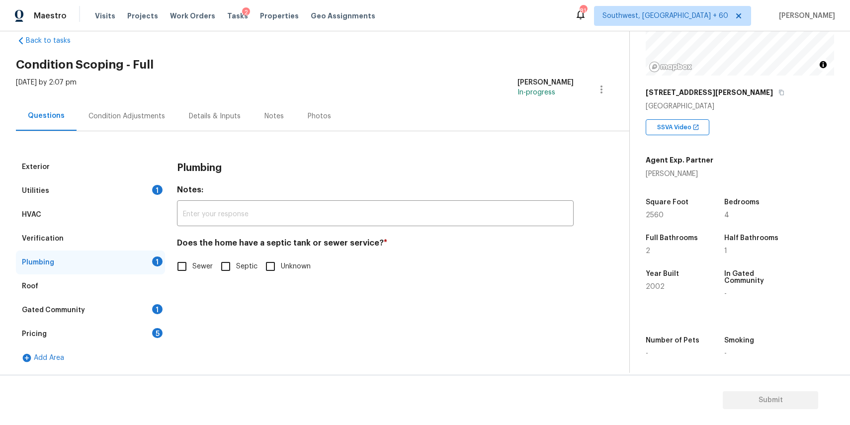
scroll to position [19, 0]
click at [187, 267] on input "Sewer" at bounding box center [181, 266] width 21 height 21
checkbox input "true"
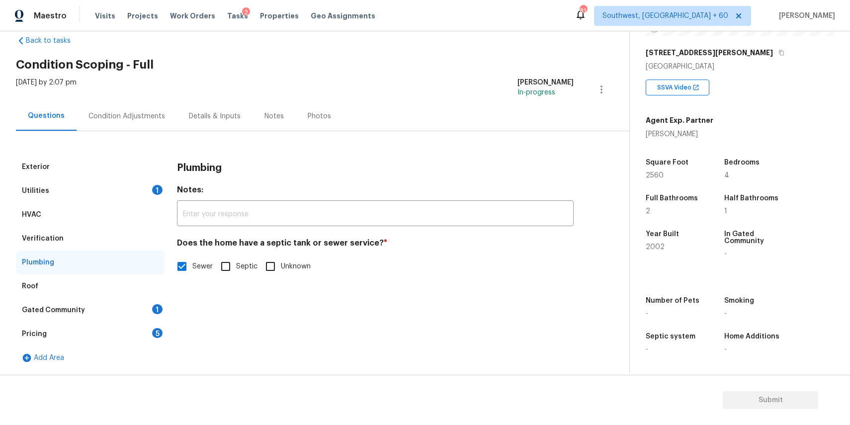
click at [128, 308] on div "Gated Community 1" at bounding box center [90, 310] width 149 height 24
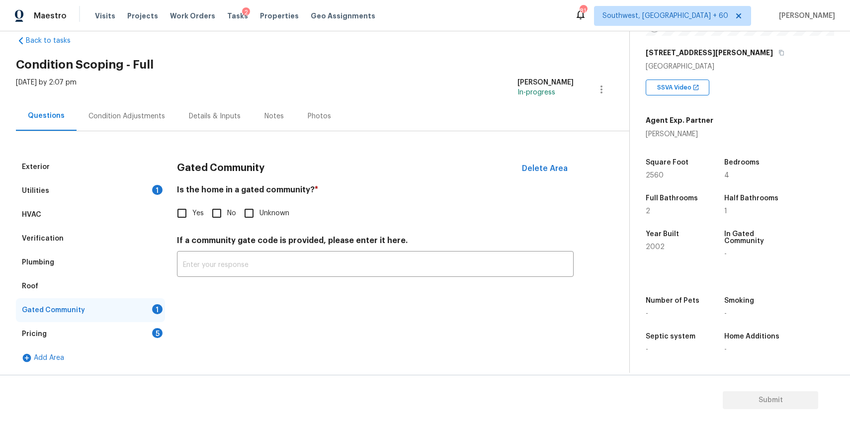
click at [217, 212] on input "No" at bounding box center [216, 213] width 21 height 21
checkbox input "true"
click at [133, 335] on div "Pricing 5" at bounding box center [90, 334] width 149 height 24
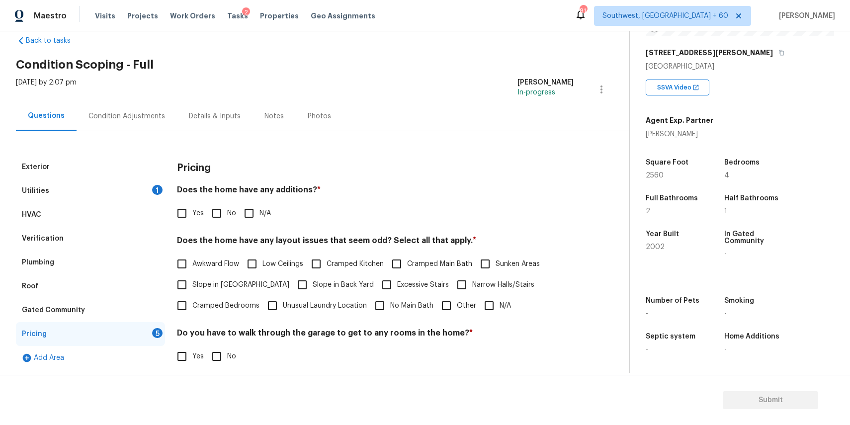
click at [257, 218] on input "N/A" at bounding box center [249, 213] width 21 height 21
checkbox input "true"
click at [491, 312] on input "N/A" at bounding box center [489, 305] width 21 height 21
checkbox input "true"
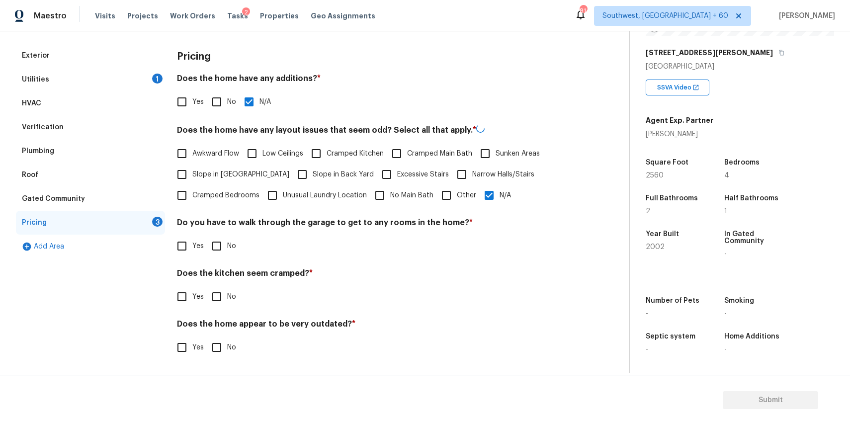
scroll to position [130, 0]
click at [212, 246] on input "No" at bounding box center [216, 246] width 21 height 21
checkbox input "true"
click at [214, 292] on input "No" at bounding box center [216, 297] width 21 height 21
checkbox input "true"
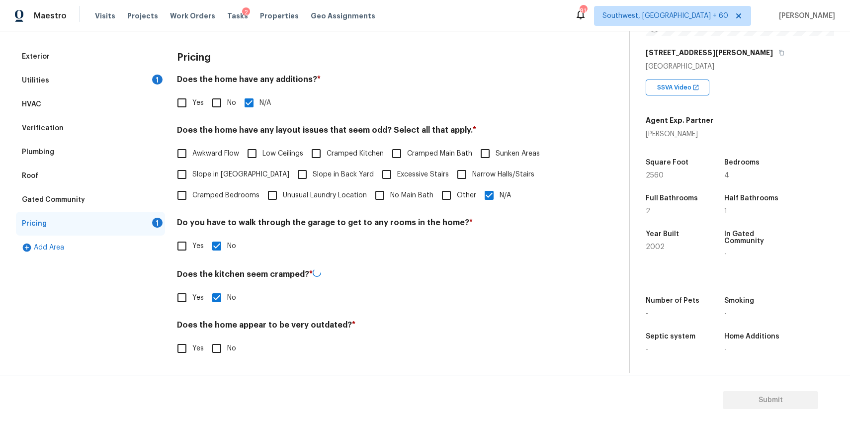
click at [221, 347] on input "No" at bounding box center [216, 348] width 21 height 21
checkbox input "true"
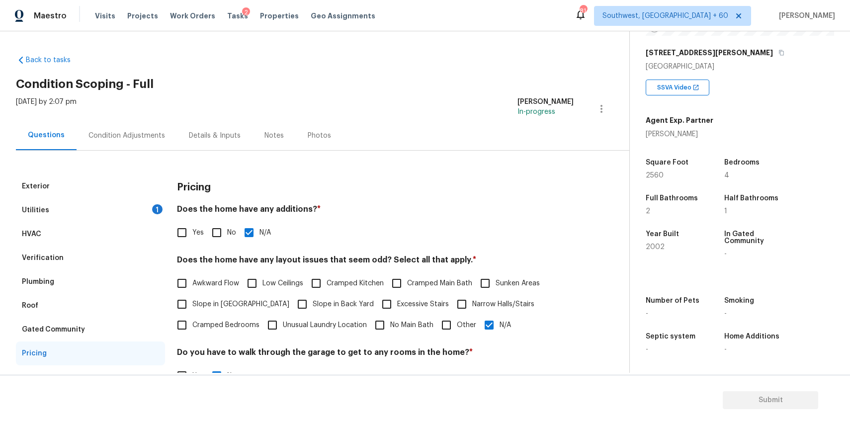
click at [135, 131] on div "Condition Adjustments" at bounding box center [126, 136] width 77 height 10
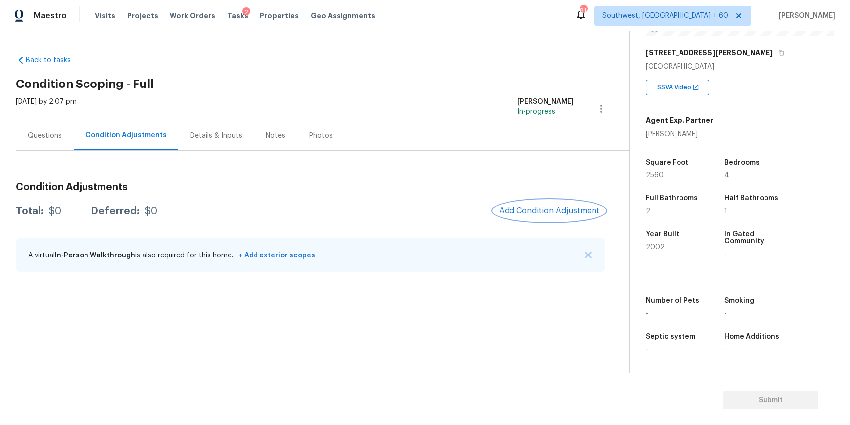
click at [571, 208] on span "Add Condition Adjustment" at bounding box center [549, 210] width 100 height 9
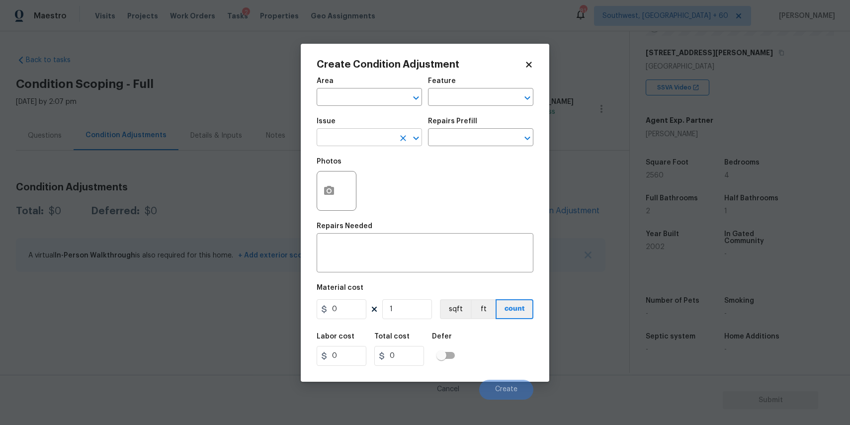
click at [384, 133] on input "text" at bounding box center [356, 138] width 78 height 15
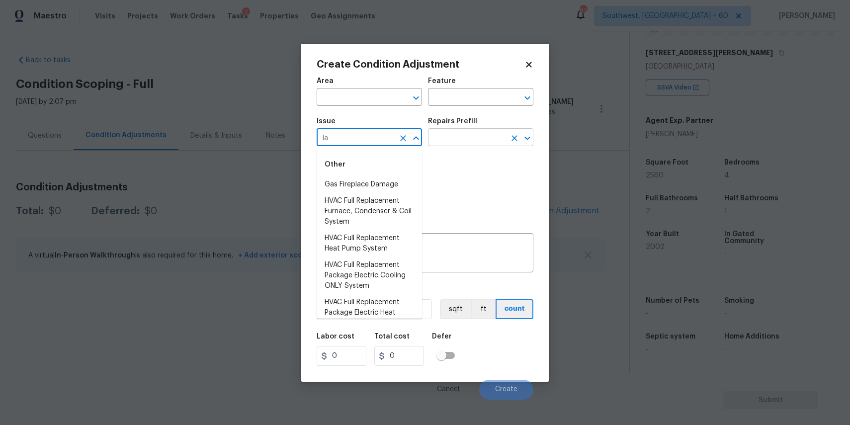
type input "lan"
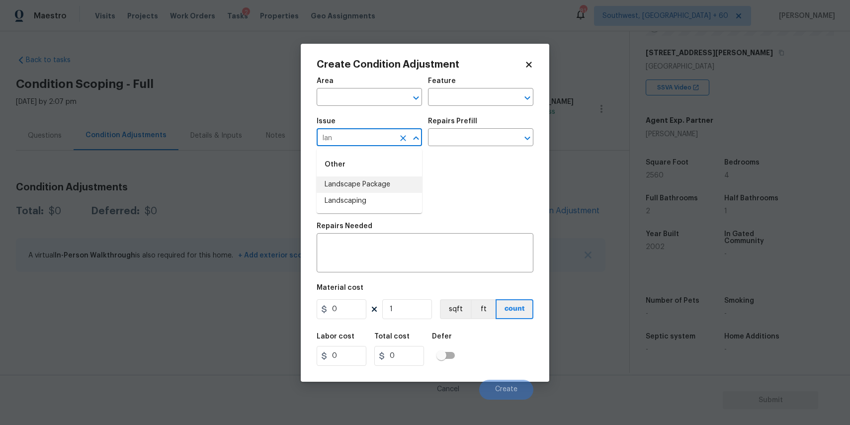
click at [393, 190] on li "Landscape Package" at bounding box center [369, 184] width 105 height 16
type input "Landscape Package"
click at [457, 141] on input "text" at bounding box center [467, 138] width 78 height 15
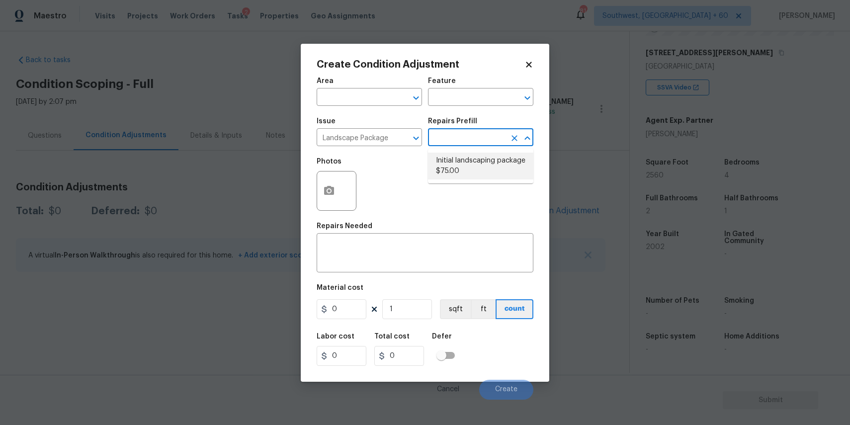
click at [501, 165] on li "Initial landscaping package $75.00" at bounding box center [480, 166] width 105 height 27
type input "Home Readiness Packages"
type textarea "Mowing of grass up to 6" in height. Mow, edge along driveways & sidewalks, trim…"
type input "75"
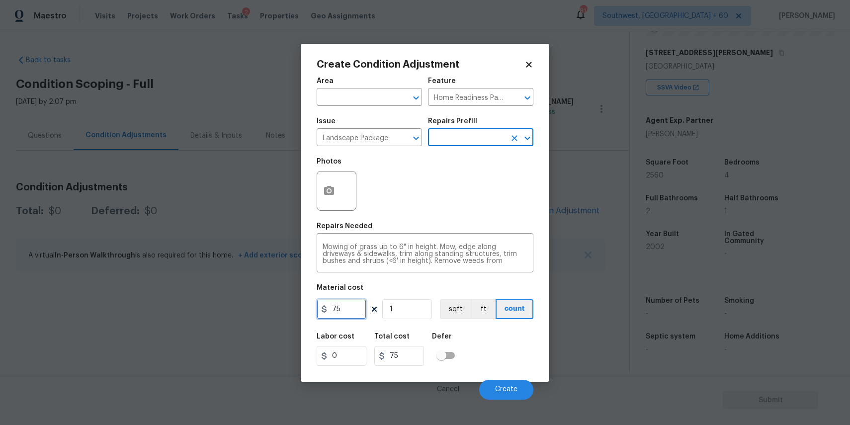
click at [355, 314] on input "75" at bounding box center [342, 309] width 50 height 20
type input "300"
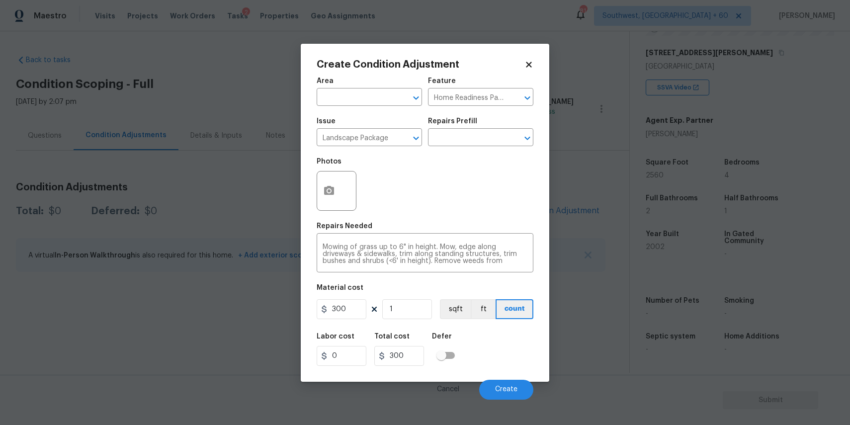
click at [530, 398] on div "Cancel Create" at bounding box center [425, 386] width 217 height 28
click at [505, 383] on button "Create" at bounding box center [506, 390] width 54 height 20
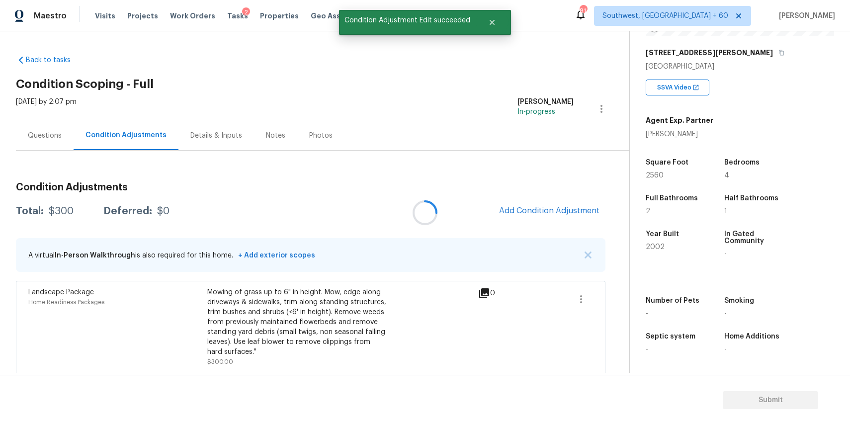
click at [560, 211] on div at bounding box center [425, 212] width 850 height 425
click at [530, 213] on span "Add Condition Adjustment" at bounding box center [549, 210] width 100 height 9
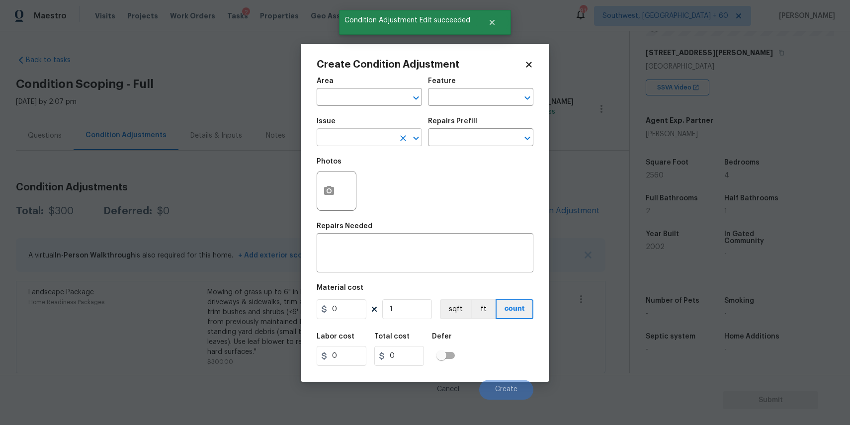
click at [340, 141] on input "text" at bounding box center [356, 138] width 78 height 15
click at [383, 193] on ul "Other Pressure Washing" at bounding box center [369, 173] width 105 height 48
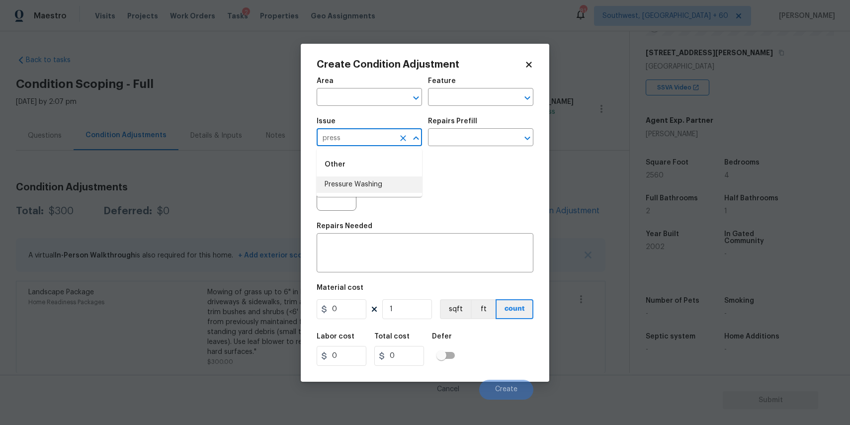
click at [395, 193] on ul "Other Pressure Washing" at bounding box center [369, 173] width 105 height 48
click at [397, 188] on li "Pressure Washing" at bounding box center [369, 184] width 105 height 16
type input "Pressure Washing"
click at [425, 271] on div "x ​" at bounding box center [425, 254] width 217 height 37
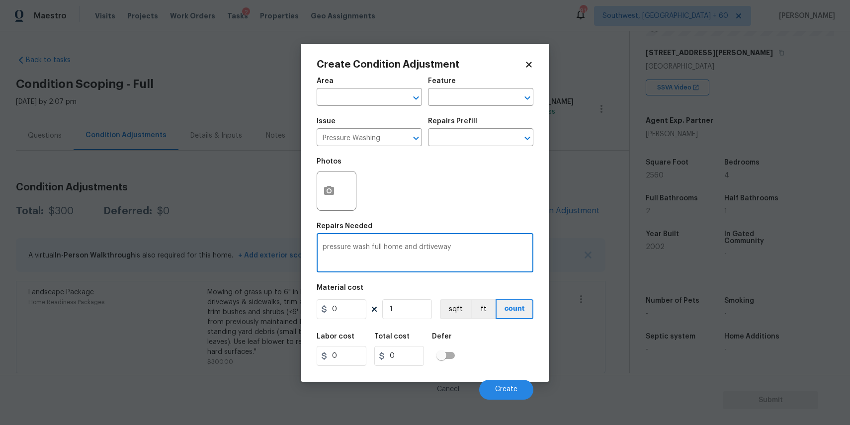
click at [428, 246] on textarea "pressure wash full home and drtiveway" at bounding box center [424, 253] width 205 height 21
type textarea "pressure wash full home and driveway"
click at [347, 316] on input "0" at bounding box center [342, 309] width 50 height 20
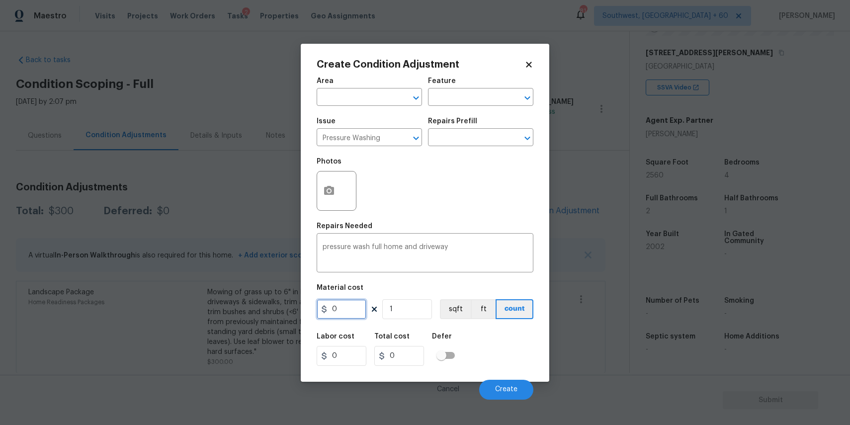
click at [347, 316] on input "0" at bounding box center [342, 309] width 50 height 20
type input "300"
click at [504, 383] on button "Create" at bounding box center [506, 390] width 54 height 20
type input "300"
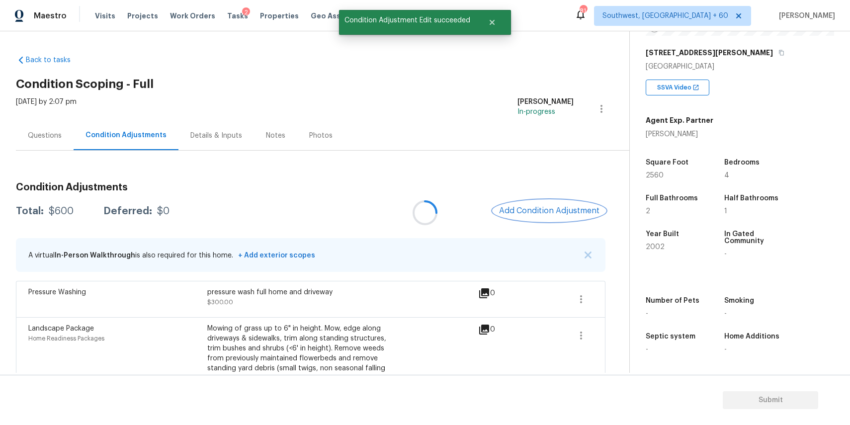
scroll to position [40, 0]
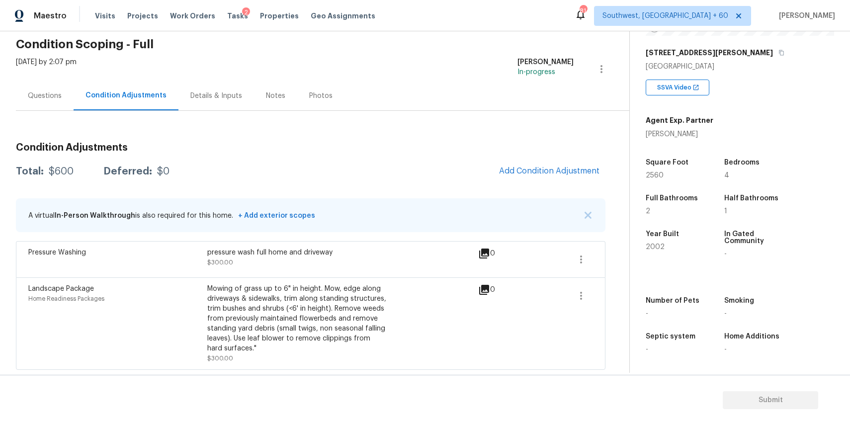
click at [53, 94] on div "Questions" at bounding box center [45, 96] width 34 height 10
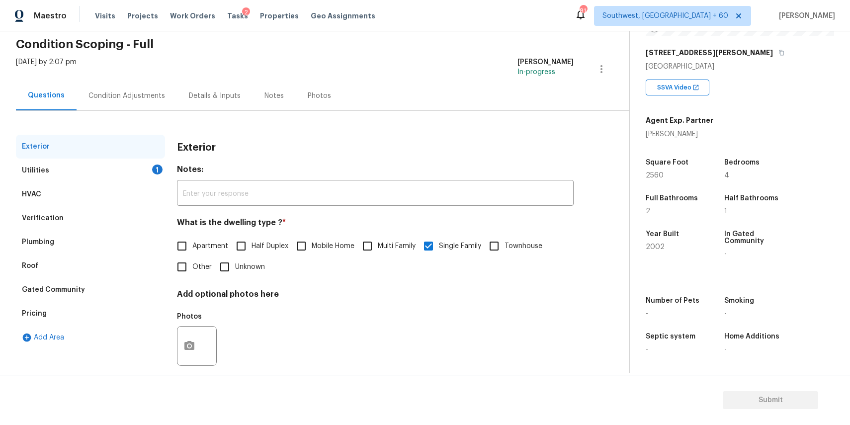
click at [86, 298] on div "Gated Community" at bounding box center [90, 290] width 149 height 24
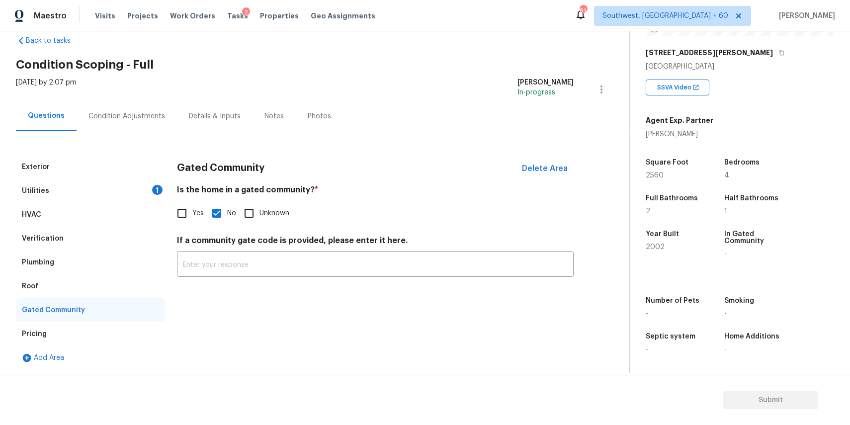
click at [103, 322] on div "Pricing" at bounding box center [90, 334] width 149 height 24
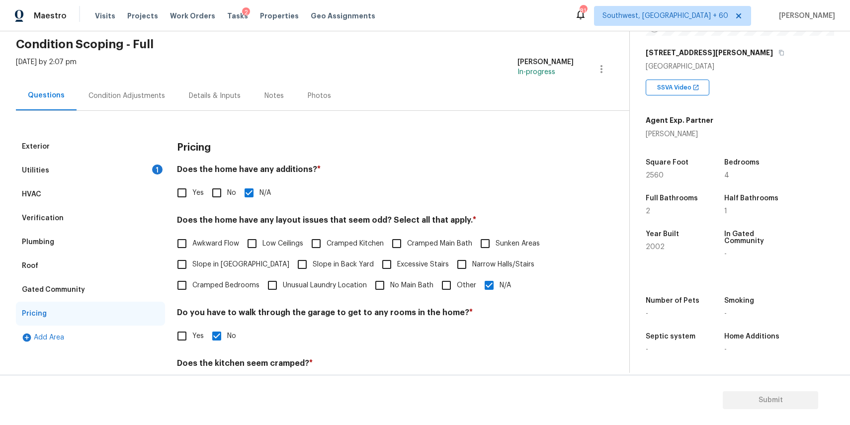
click at [321, 258] on label "Slope in Back Yard" at bounding box center [333, 264] width 82 height 21
click at [313, 258] on input "Slope in Back Yard" at bounding box center [302, 264] width 21 height 21
checkbox input "true"
click at [143, 88] on div "Condition Adjustments" at bounding box center [127, 95] width 100 height 29
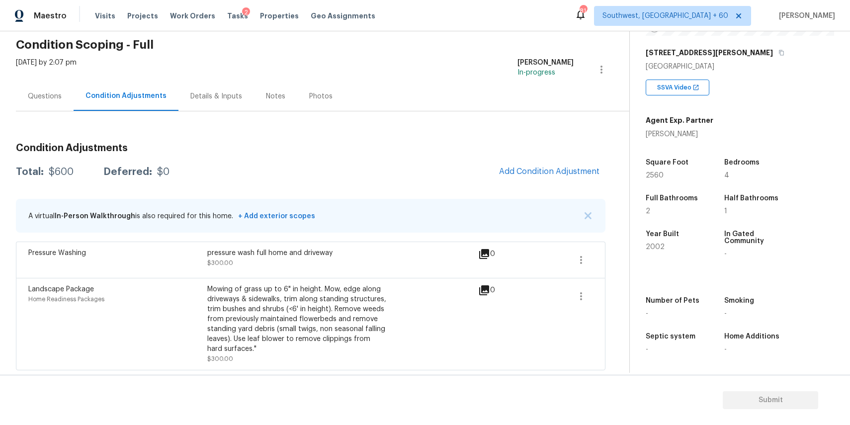
scroll to position [40, 0]
click at [507, 157] on div "Condition Adjustments Total: $600 Deferred: $0 Add Condition Adjustment A virtu…" at bounding box center [310, 252] width 589 height 235
click at [528, 168] on span "Add Condition Adjustment" at bounding box center [549, 170] width 100 height 9
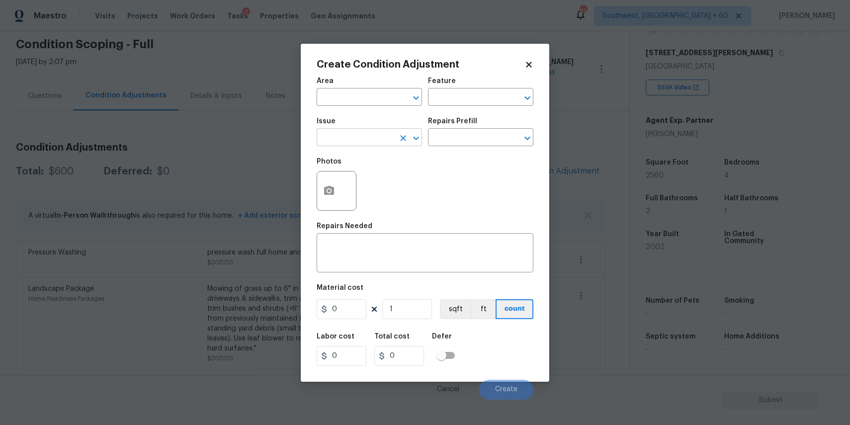
click at [338, 137] on input "text" at bounding box center [356, 138] width 78 height 15
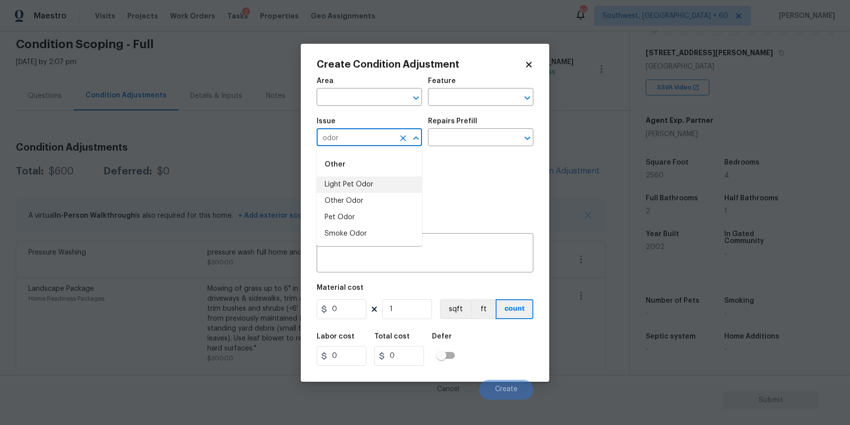
click at [388, 184] on li "Light Pet Odor" at bounding box center [369, 184] width 105 height 16
type input "Light Pet Odor"
click at [451, 134] on input "text" at bounding box center [467, 138] width 78 height 15
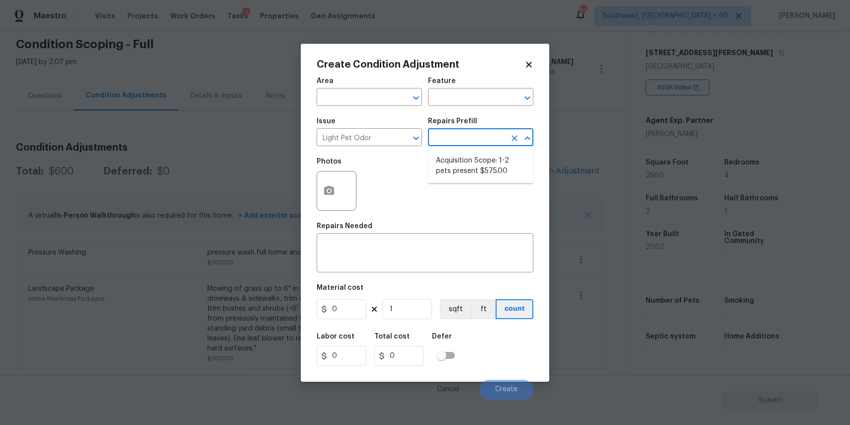
click at [449, 152] on ul "Acquisition Scope: 1-2 pets present $575.00" at bounding box center [480, 166] width 105 height 35
click at [452, 156] on li "Acquisition Scope: 1-2 pets present $575.00" at bounding box center [480, 166] width 105 height 27
type textarea "Acquisition Scope: 1-2 pets present"
type input "575"
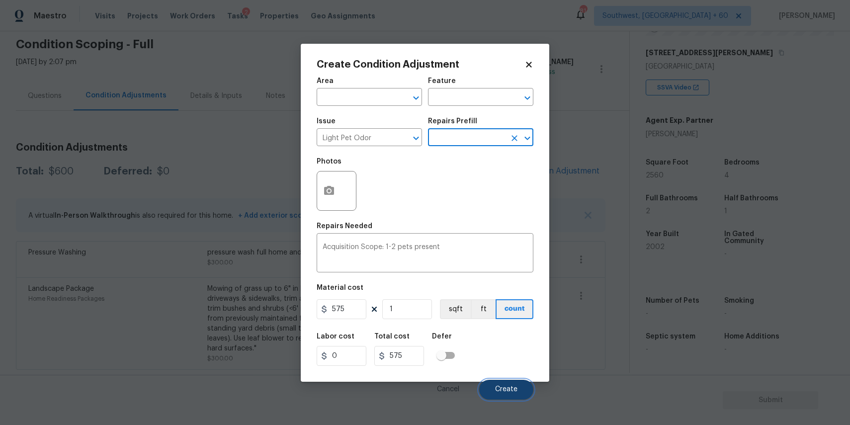
click at [509, 388] on span "Create" at bounding box center [506, 389] width 22 height 7
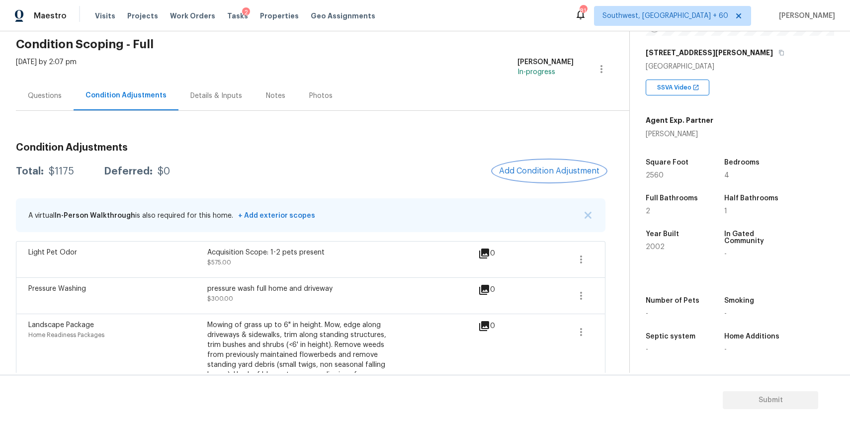
click at [560, 167] on span "Add Condition Adjustment" at bounding box center [549, 170] width 100 height 9
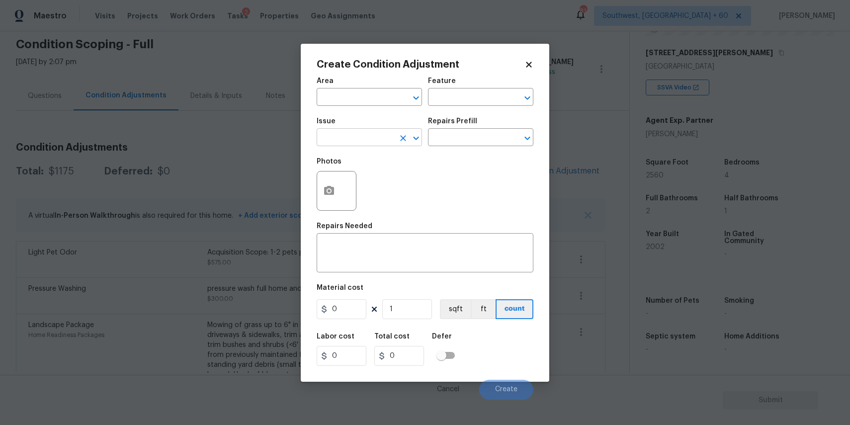
click at [347, 134] on input "text" at bounding box center [356, 138] width 78 height 15
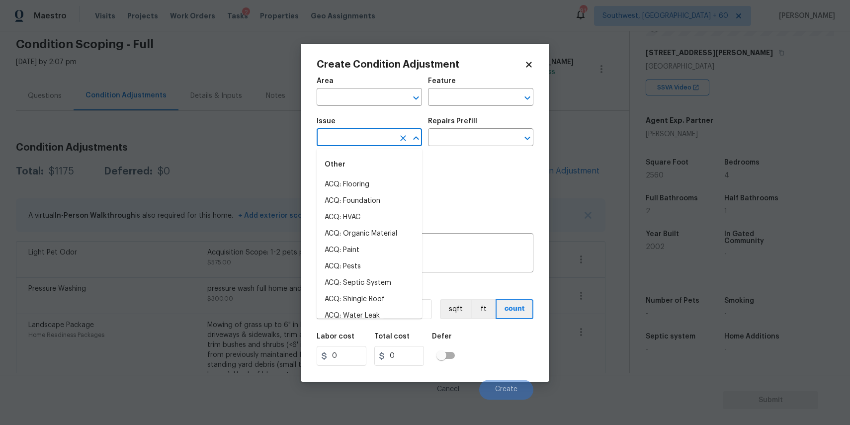
click at [347, 134] on input "text" at bounding box center [356, 138] width 78 height 15
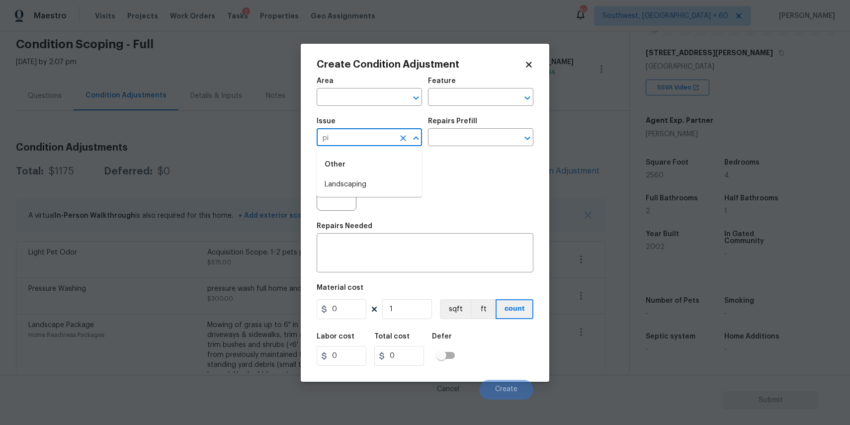
type input "p"
click at [365, 192] on li "ACQ: Paint" at bounding box center [369, 184] width 105 height 16
type input "ACQ: Paint"
click at [504, 140] on input "text" at bounding box center [467, 138] width 78 height 15
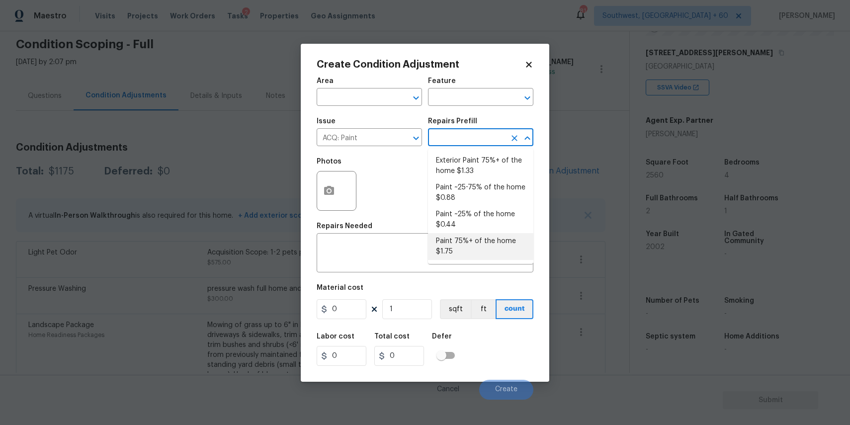
click at [454, 257] on li "Paint 75%+ of the home $1.75" at bounding box center [480, 246] width 105 height 27
type input "Acquisition"
type textarea "Acquisition Scope: 75%+ of the home will likely require interior paint"
type input "1.75"
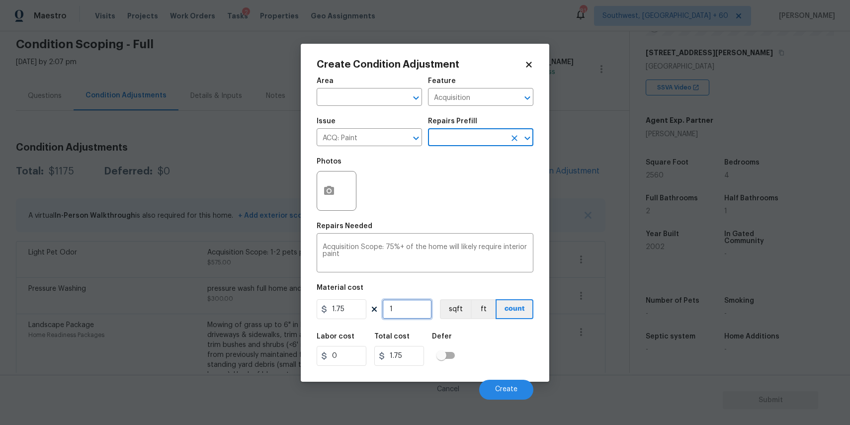
click at [410, 314] on input "1" at bounding box center [407, 309] width 50 height 20
type input "0"
type input "2"
type input "3.5"
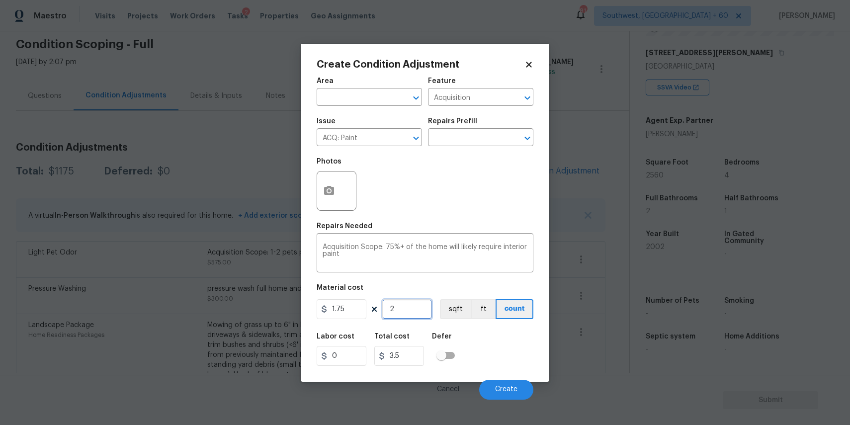
type input "26"
type input "45.5"
type input "2"
type input "3.5"
type input "25"
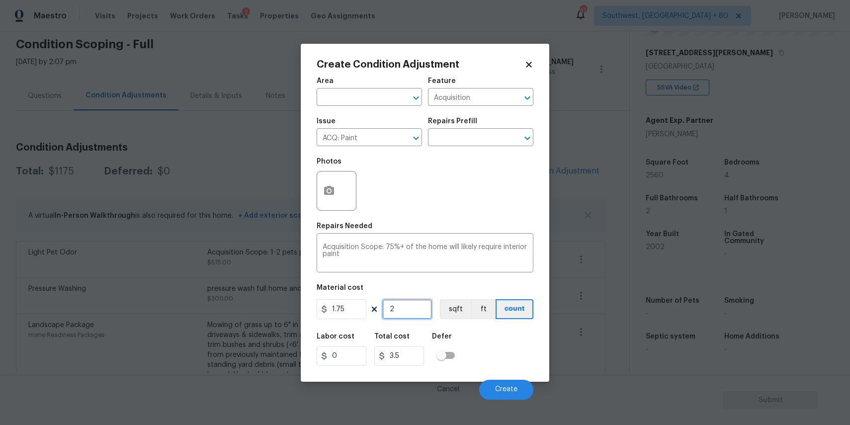
type input "43.75"
type input "256"
type input "448"
type input "2560"
type input "4480"
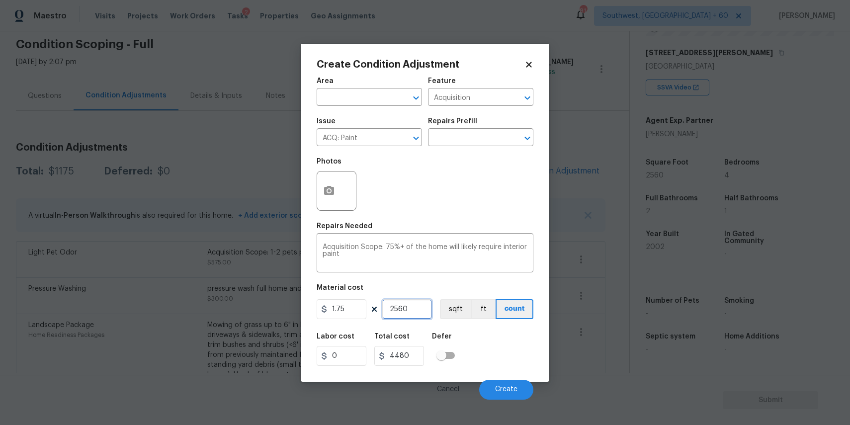
type input "2560"
click at [331, 196] on icon "button" at bounding box center [329, 191] width 12 height 12
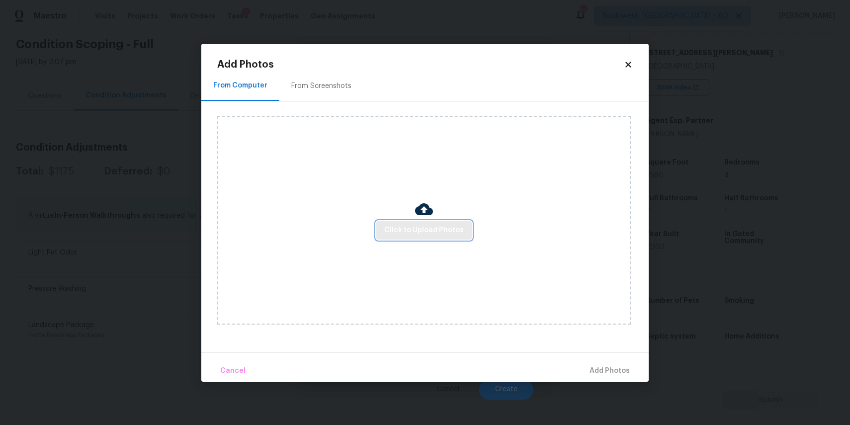
click at [437, 231] on span "Click to Upload Photos" at bounding box center [424, 230] width 80 height 12
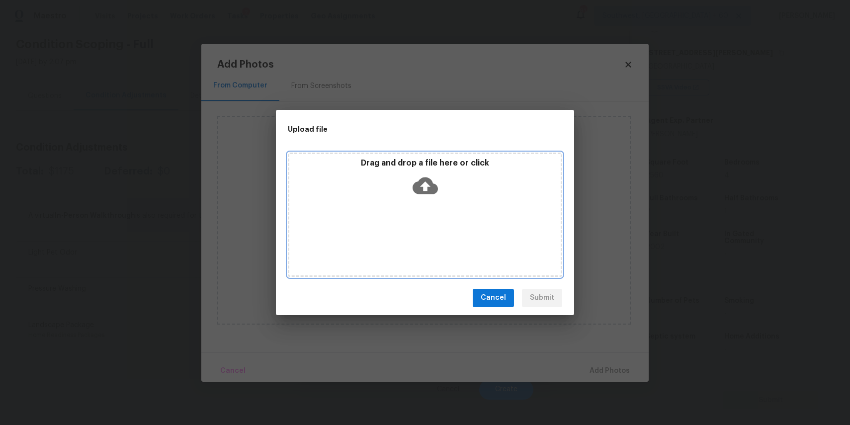
click at [437, 231] on div "Drag and drop a file here or click" at bounding box center [425, 215] width 274 height 124
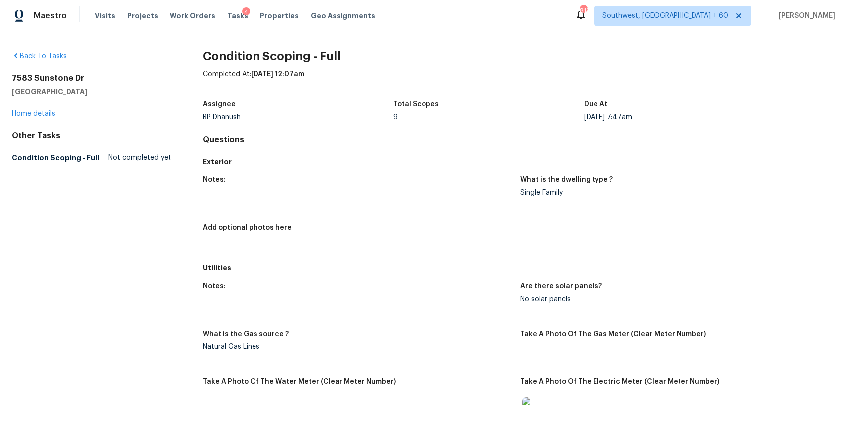
scroll to position [137, 0]
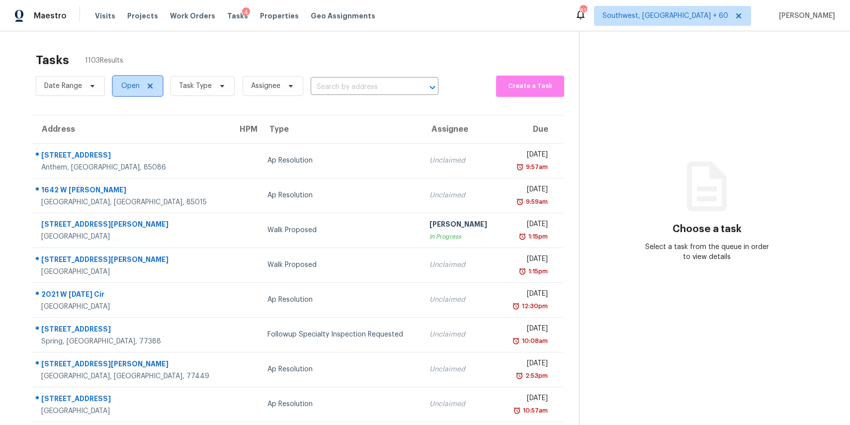
click at [131, 85] on span "Open" at bounding box center [130, 86] width 18 height 10
click at [144, 124] on label "Closed" at bounding box center [136, 128] width 36 height 10
click at [125, 124] on input "Closed" at bounding box center [121, 126] width 6 height 6
checkbox input "true"
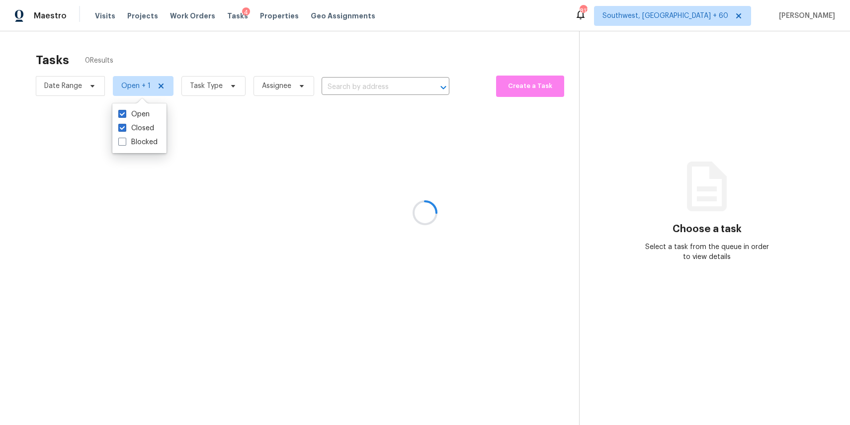
click at [337, 88] on div at bounding box center [425, 212] width 850 height 425
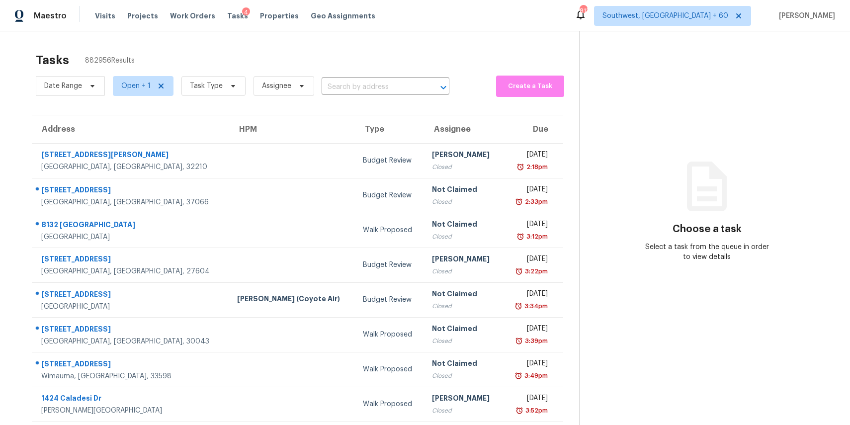
click at [343, 86] on input "text" at bounding box center [371, 87] width 100 height 15
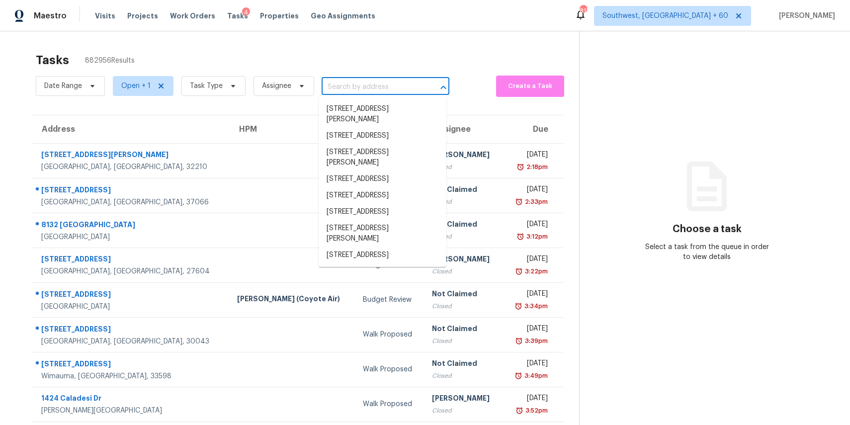
paste input "[STREET_ADDRESS]"
type input "[STREET_ADDRESS]"
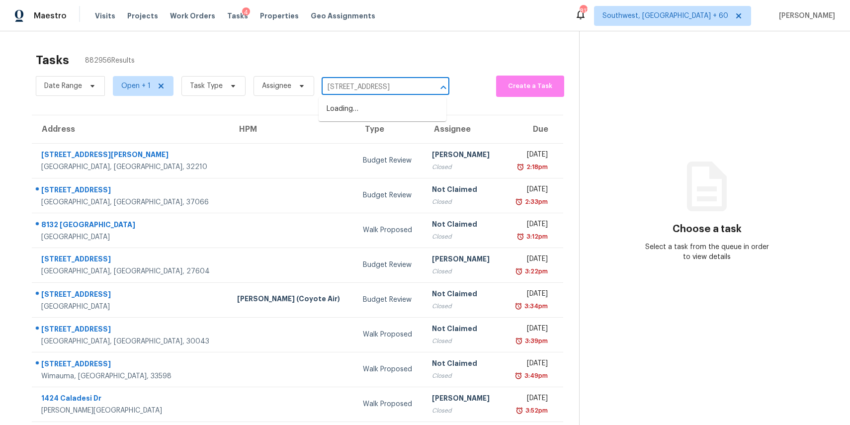
scroll to position [0, 25]
click at [376, 109] on li "[STREET_ADDRESS]" at bounding box center [383, 109] width 128 height 16
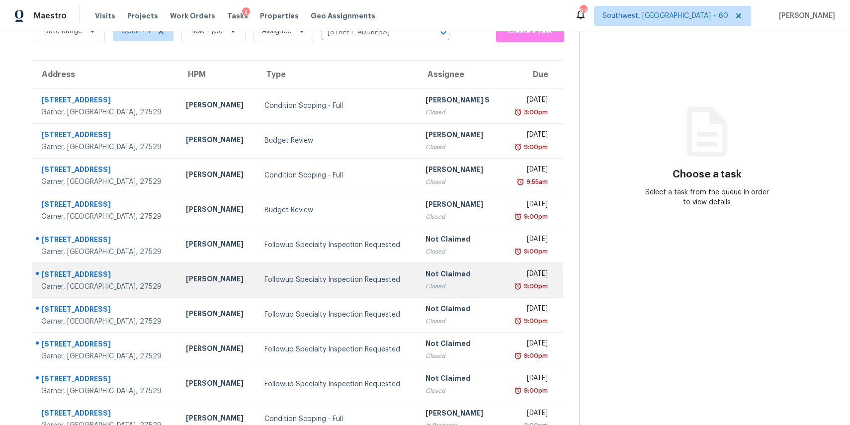
scroll to position [74, 0]
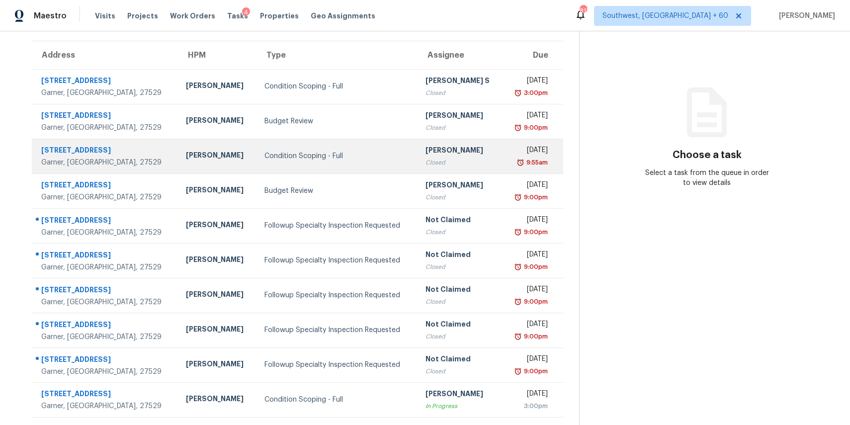
click at [450, 152] on div "Vigneshwaran B" at bounding box center [459, 151] width 69 height 12
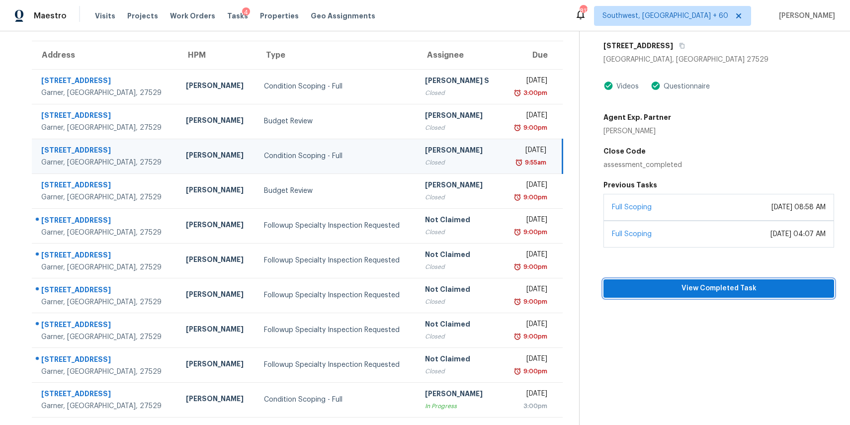
click at [734, 290] on span "View Completed Task" at bounding box center [718, 288] width 215 height 12
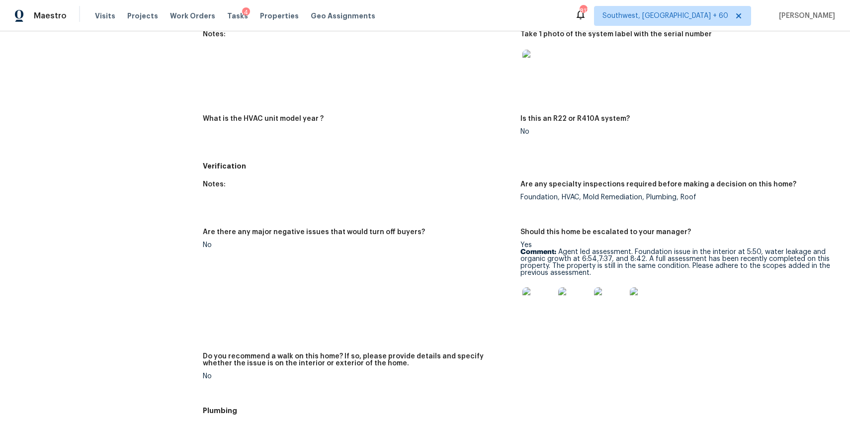
scroll to position [494, 0]
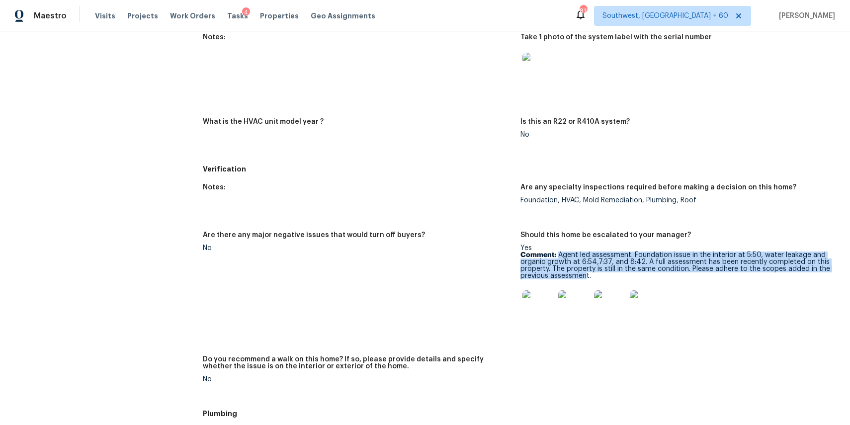
drag, startPoint x: 559, startPoint y: 254, endPoint x: 584, endPoint y: 273, distance: 31.7
click at [585, 273] on p "Comment: Agent led assessment. Foundation issue in the interior at 5:50, water …" at bounding box center [675, 265] width 310 height 28
copy p "Agent led assessment. Foundation issue in the interior at 5:50, water leakage a…"
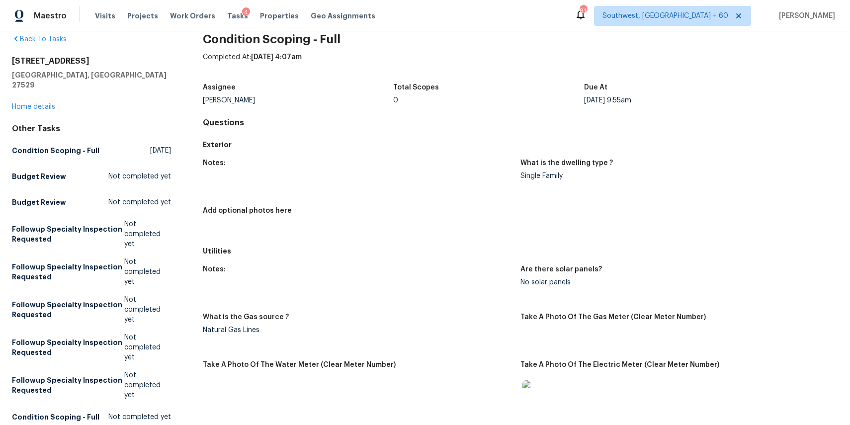
scroll to position [0, 0]
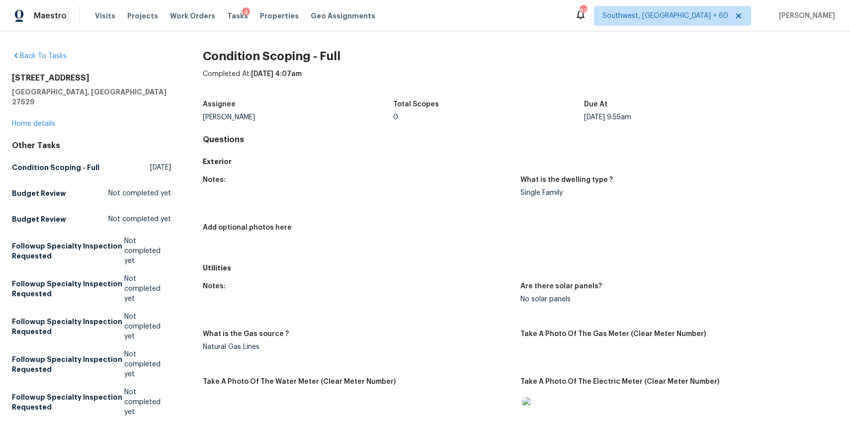
click at [242, 16] on div "4" at bounding box center [246, 12] width 8 height 10
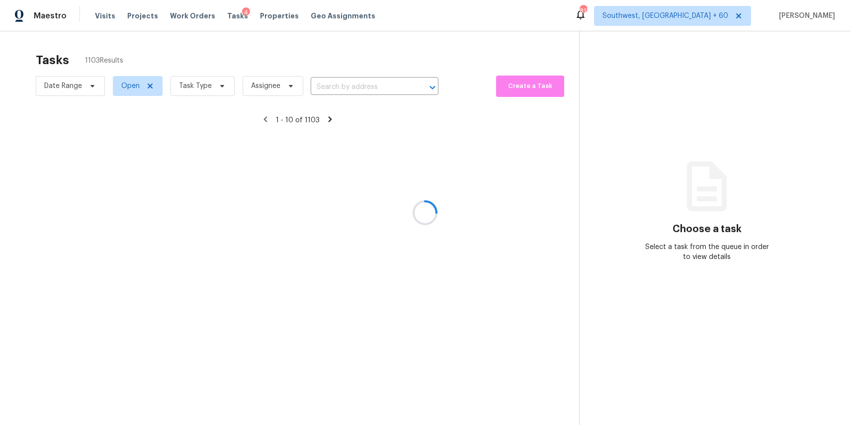
click at [262, 45] on div at bounding box center [425, 212] width 850 height 425
click at [218, 88] on div at bounding box center [425, 212] width 850 height 425
click at [208, 85] on div at bounding box center [425, 212] width 850 height 425
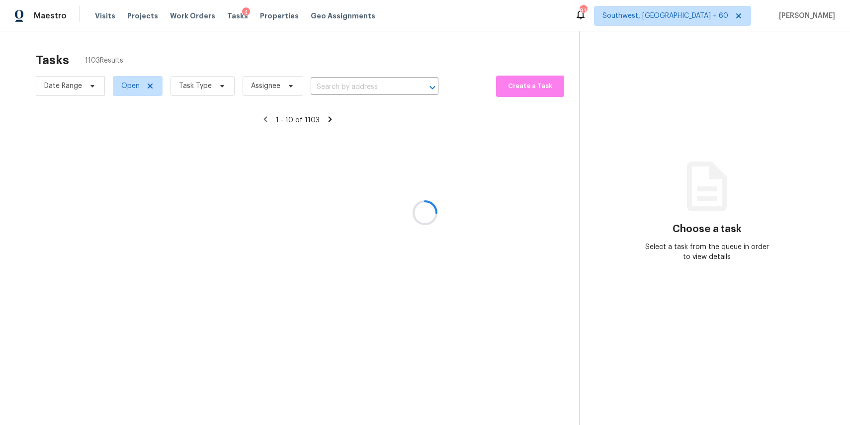
click at [211, 85] on div at bounding box center [425, 212] width 850 height 425
click at [218, 85] on div at bounding box center [425, 212] width 850 height 425
click at [210, 85] on div at bounding box center [425, 212] width 850 height 425
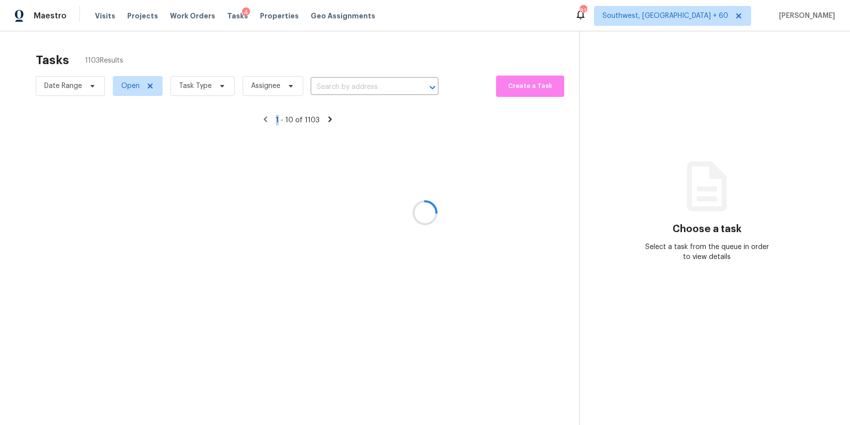
click at [210, 85] on div at bounding box center [425, 212] width 850 height 425
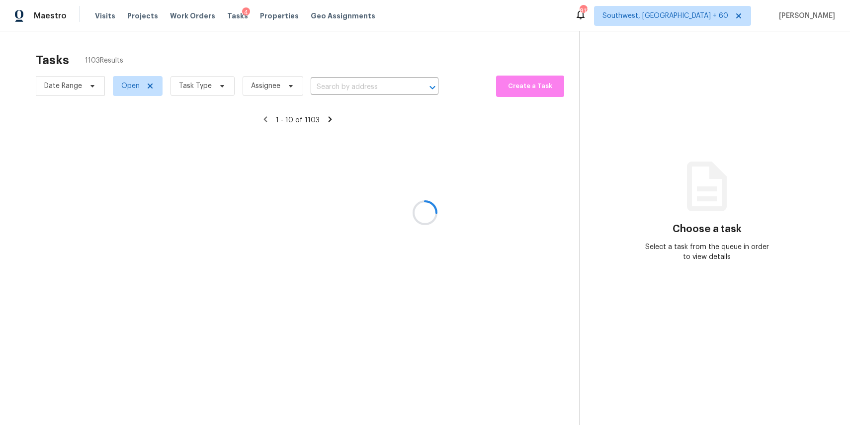
click at [210, 85] on div at bounding box center [425, 212] width 850 height 425
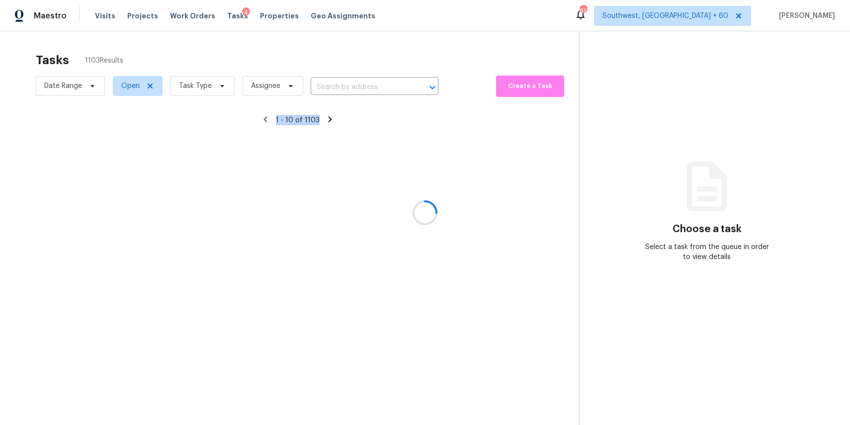
click at [210, 85] on div at bounding box center [425, 212] width 850 height 425
click at [212, 81] on div at bounding box center [425, 212] width 850 height 425
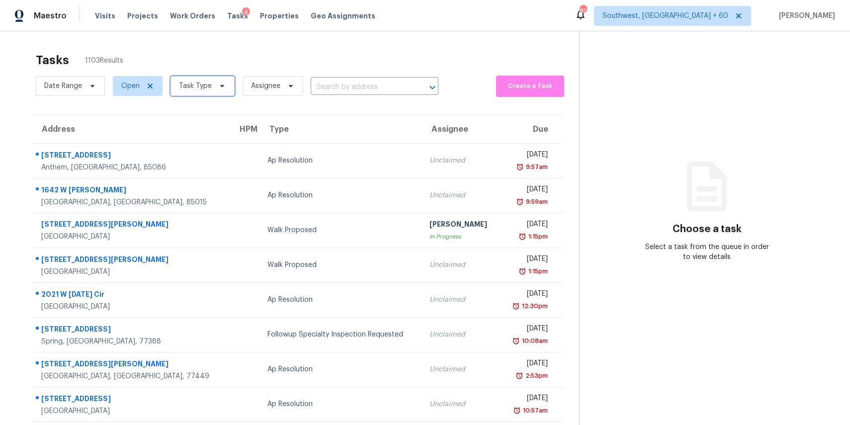
click at [212, 81] on span "Task Type" at bounding box center [202, 86] width 64 height 20
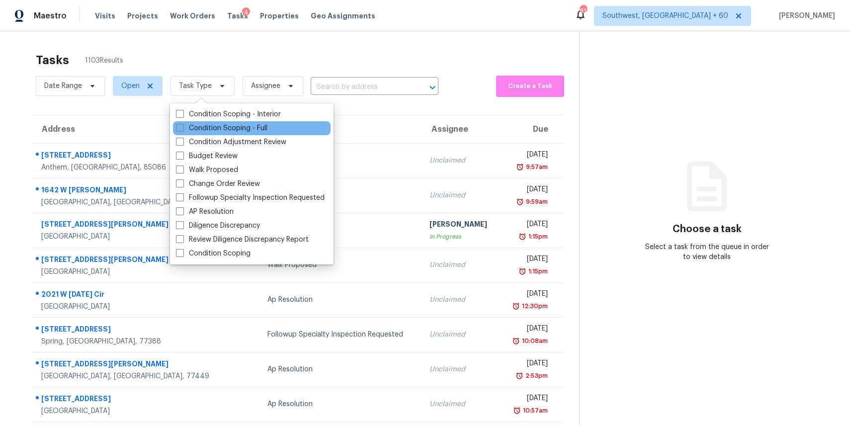
click at [238, 125] on label "Condition Scoping - Full" at bounding box center [221, 128] width 91 height 10
click at [182, 125] on input "Condition Scoping - Full" at bounding box center [179, 126] width 6 height 6
checkbox input "true"
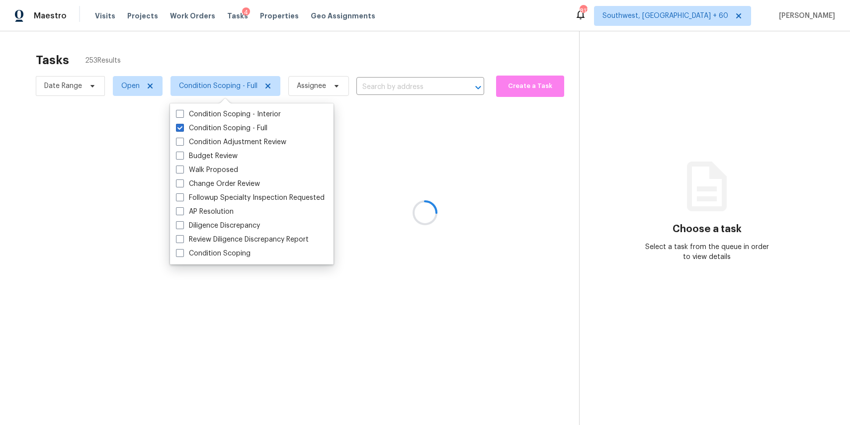
click at [277, 62] on div at bounding box center [425, 212] width 850 height 425
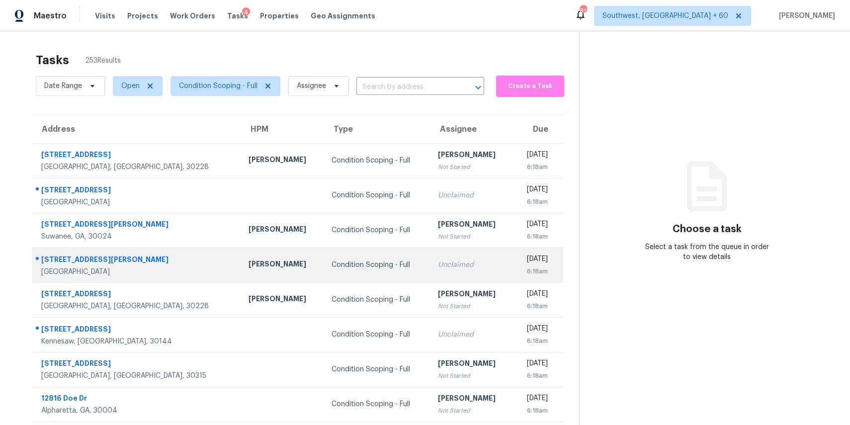
scroll to position [92, 0]
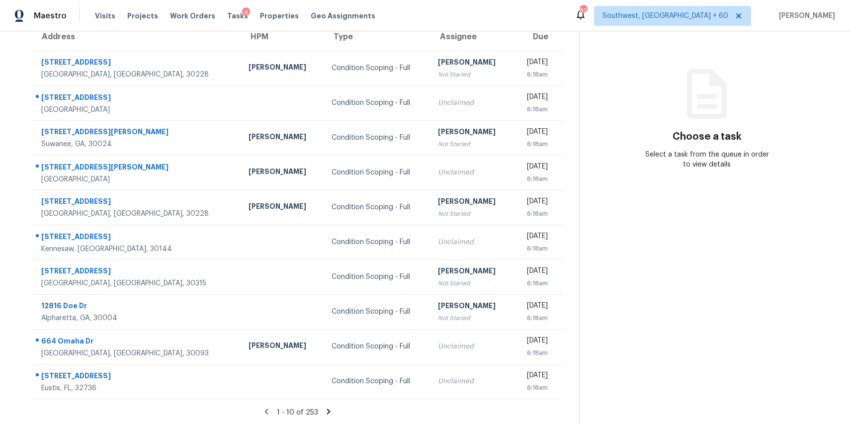
click at [327, 408] on icon at bounding box center [328, 410] width 3 height 5
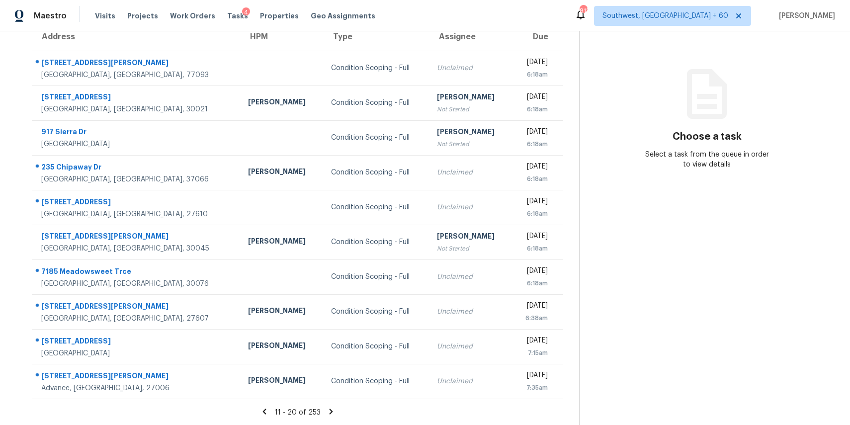
click at [329, 408] on icon at bounding box center [330, 410] width 3 height 5
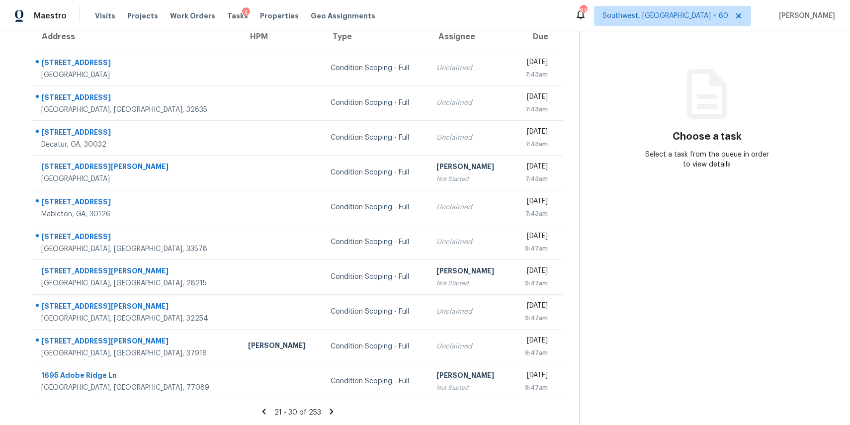
click at [327, 408] on icon at bounding box center [331, 411] width 9 height 9
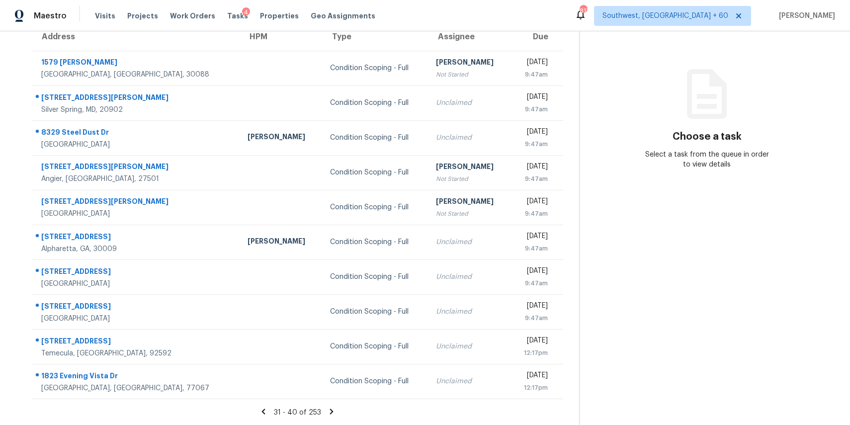
click at [327, 408] on icon at bounding box center [331, 411] width 9 height 9
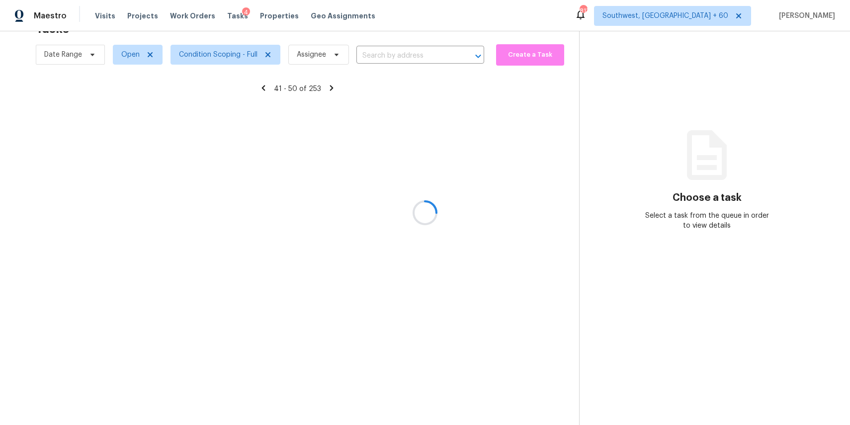
scroll to position [31, 0]
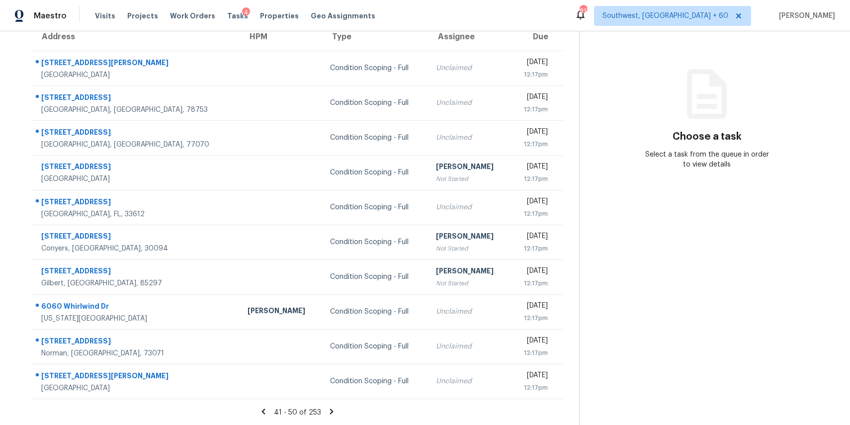
click at [327, 408] on icon at bounding box center [331, 411] width 9 height 9
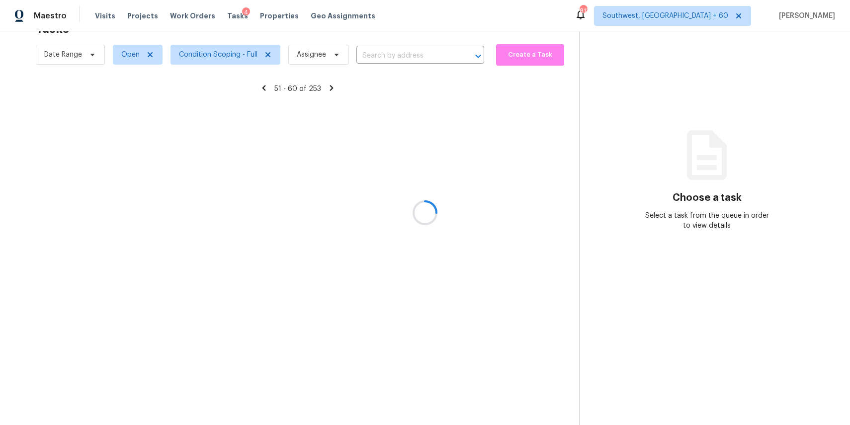
scroll to position [92, 0]
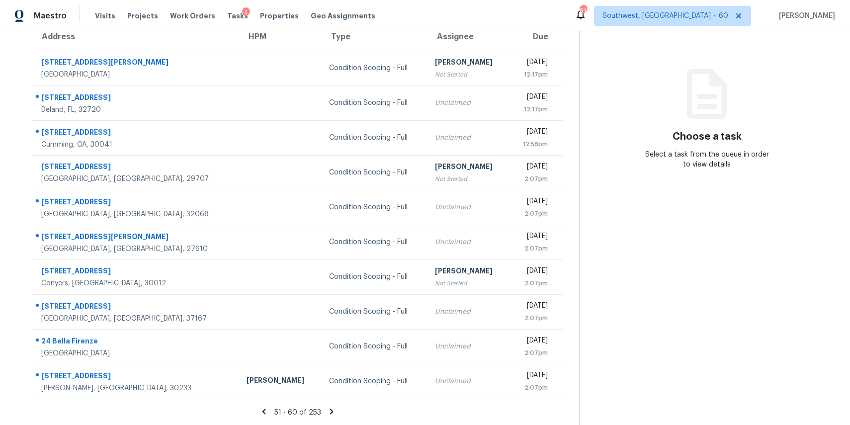
click at [327, 408] on icon at bounding box center [331, 411] width 9 height 9
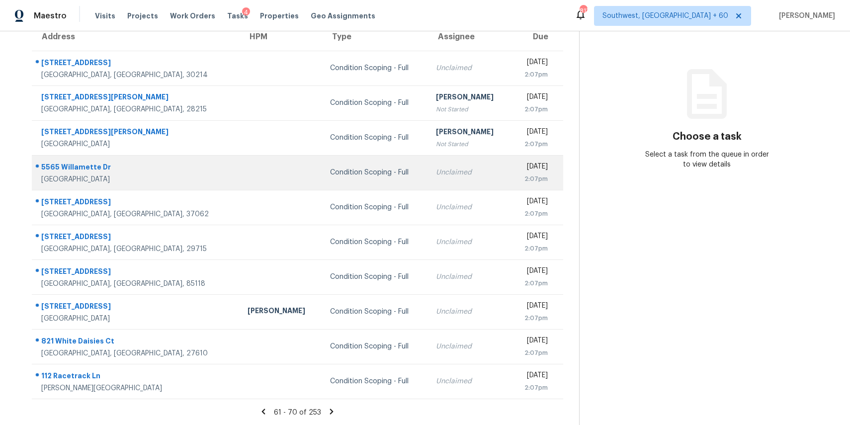
click at [428, 163] on td "Unclaimed" at bounding box center [469, 172] width 82 height 35
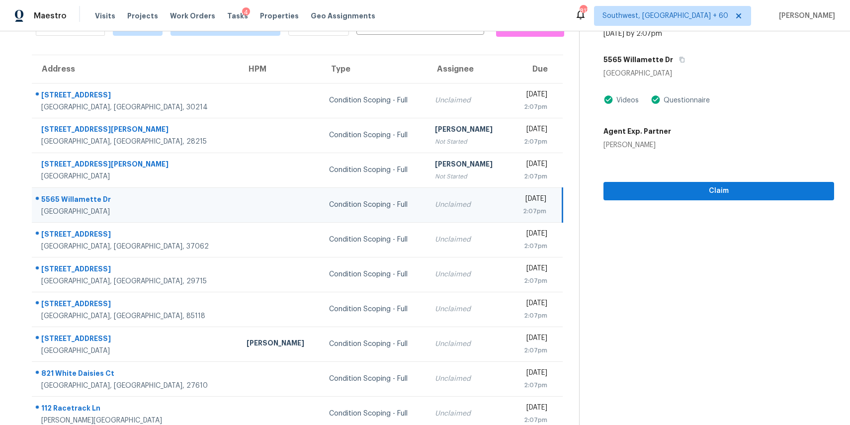
scroll to position [24, 0]
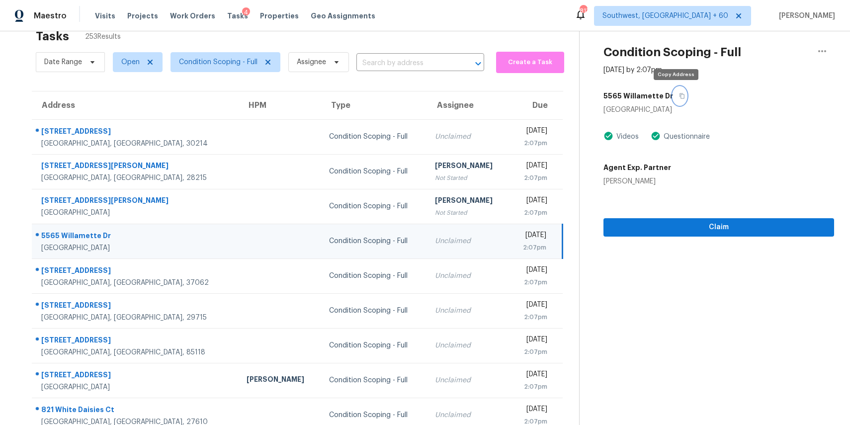
click at [676, 89] on button "button" at bounding box center [679, 96] width 13 height 18
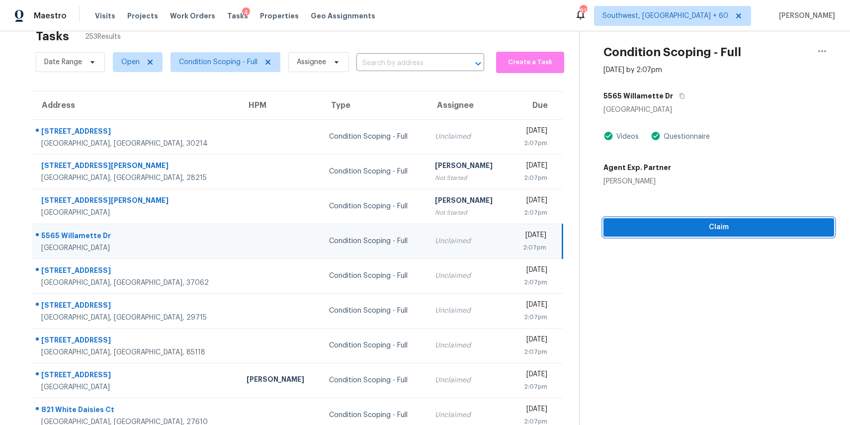
click at [639, 228] on span "Claim" at bounding box center [718, 227] width 215 height 12
click at [697, 225] on span "Start Assessment" at bounding box center [718, 227] width 215 height 12
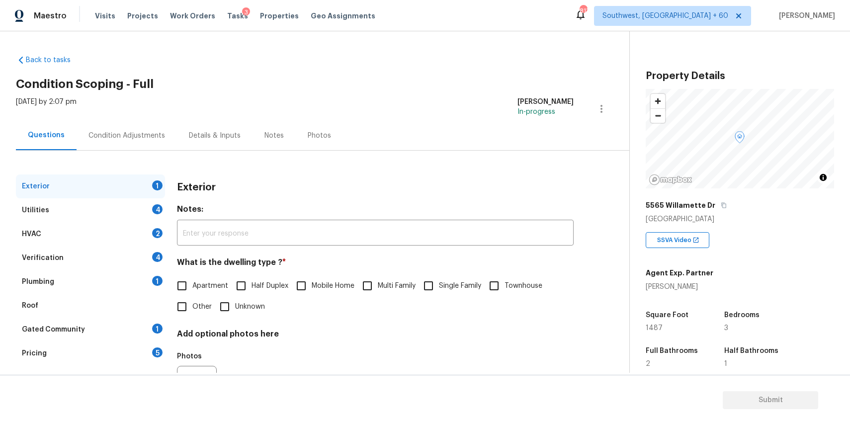
click at [107, 262] on div "Verification 4" at bounding box center [90, 258] width 149 height 24
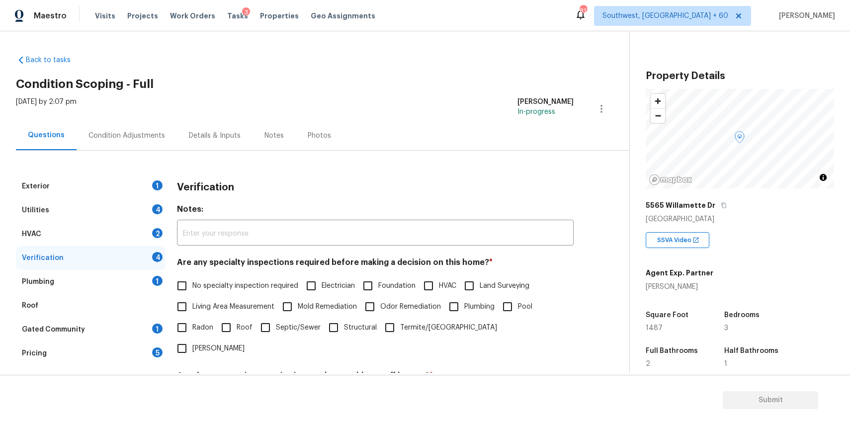
click at [104, 348] on div "Pricing 5" at bounding box center [90, 353] width 149 height 24
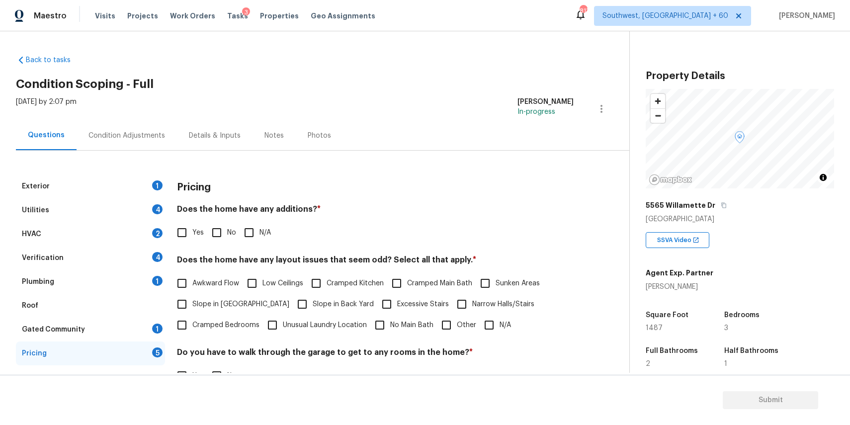
scroll to position [130, 0]
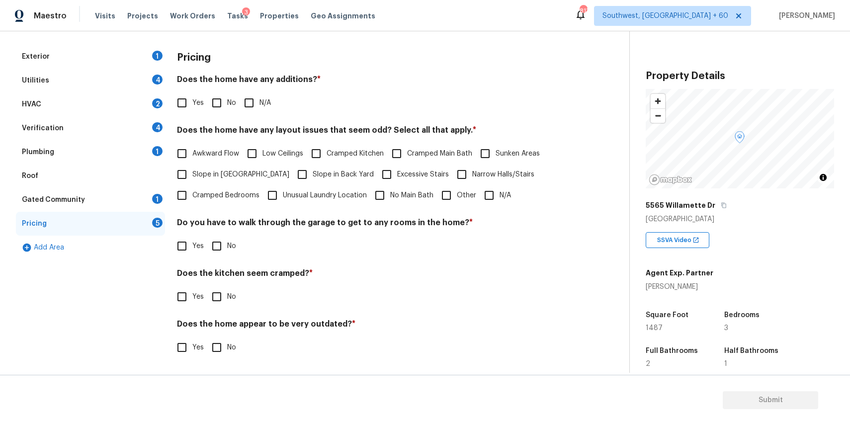
click at [445, 198] on input "Other" at bounding box center [446, 195] width 21 height 21
checkbox input "true"
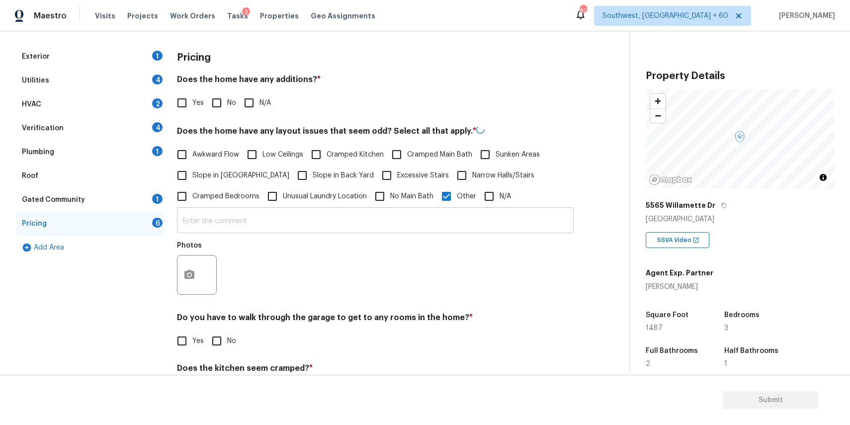
click at [380, 233] on input "text" at bounding box center [375, 221] width 397 height 23
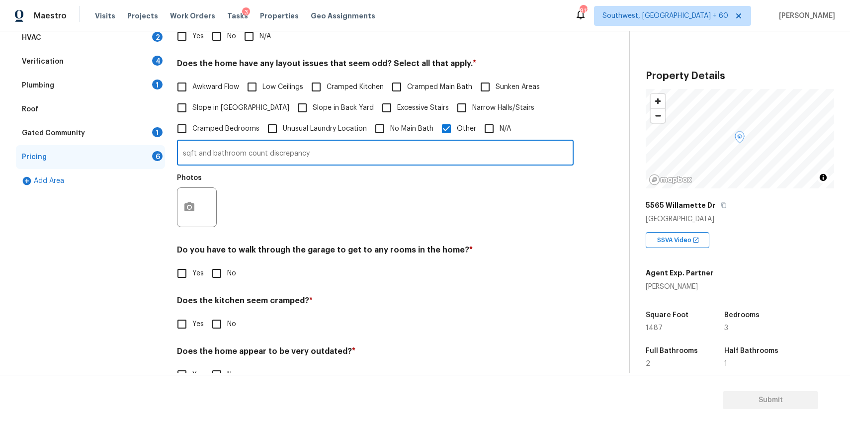
scroll to position [224, 0]
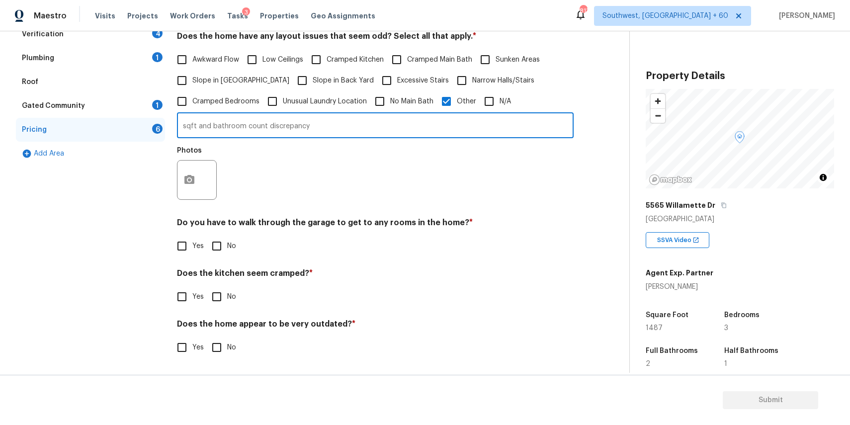
type input "sqft and bathroom count discrepancy"
click at [185, 179] on icon "button" at bounding box center [189, 179] width 10 height 9
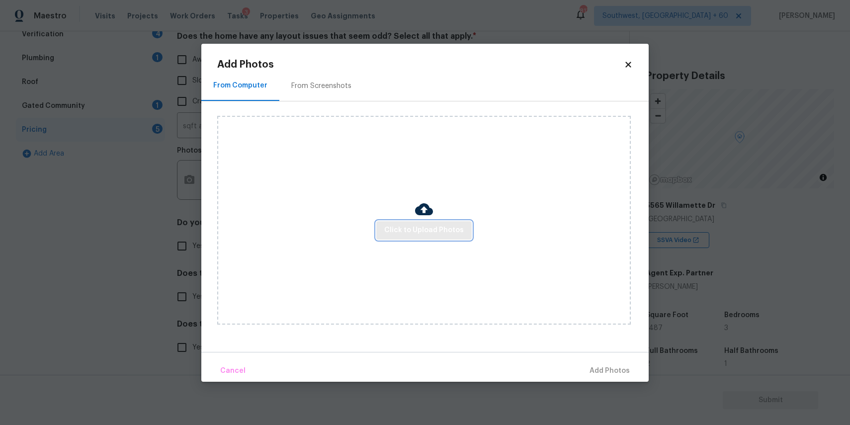
click at [387, 229] on span "Click to Upload Photos" at bounding box center [424, 230] width 80 height 12
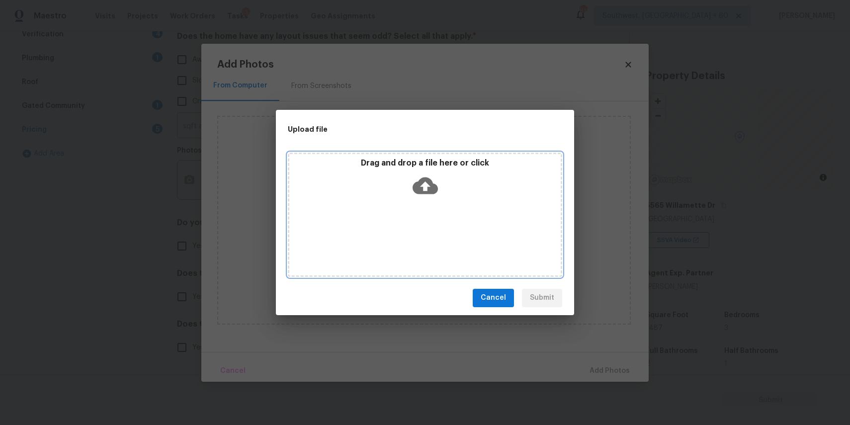
click at [391, 205] on div "Drag and drop a file here or click" at bounding box center [425, 215] width 274 height 124
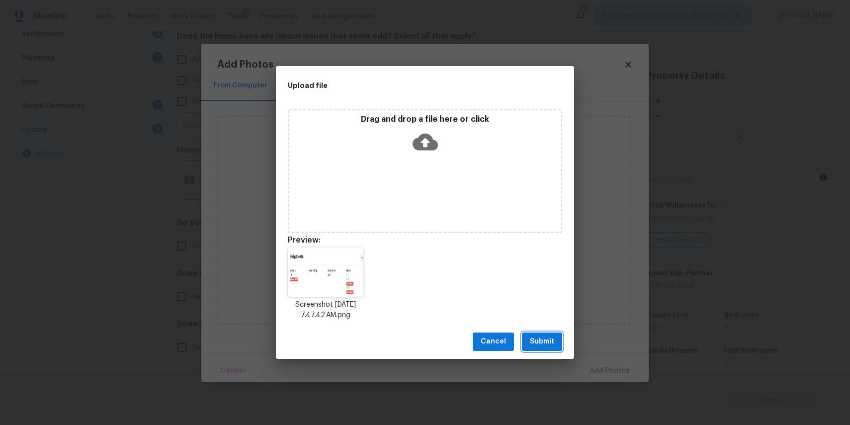
click at [552, 339] on span "Submit" at bounding box center [542, 341] width 24 height 12
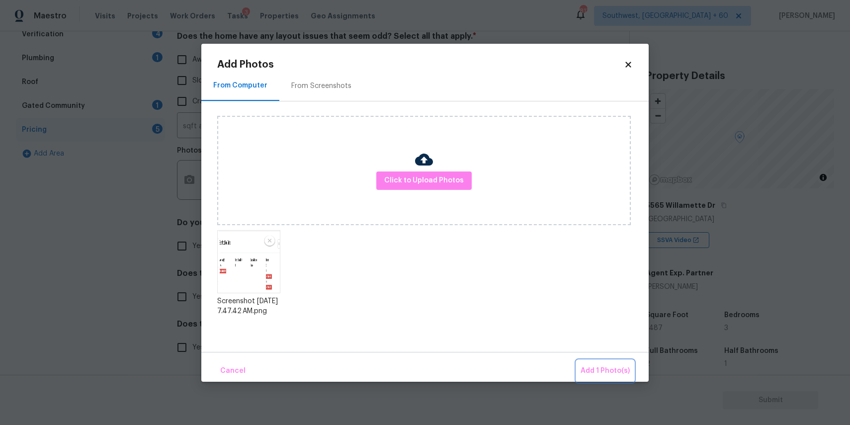
click at [586, 362] on button "Add 1 Photo(s)" at bounding box center [604, 370] width 57 height 21
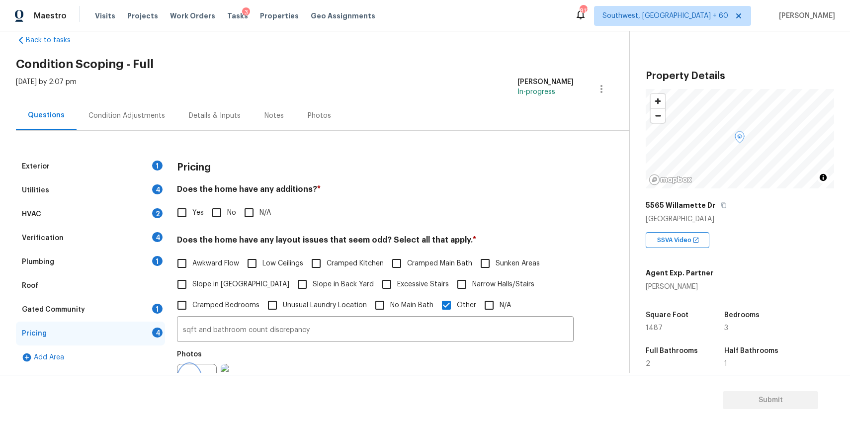
scroll to position [0, 0]
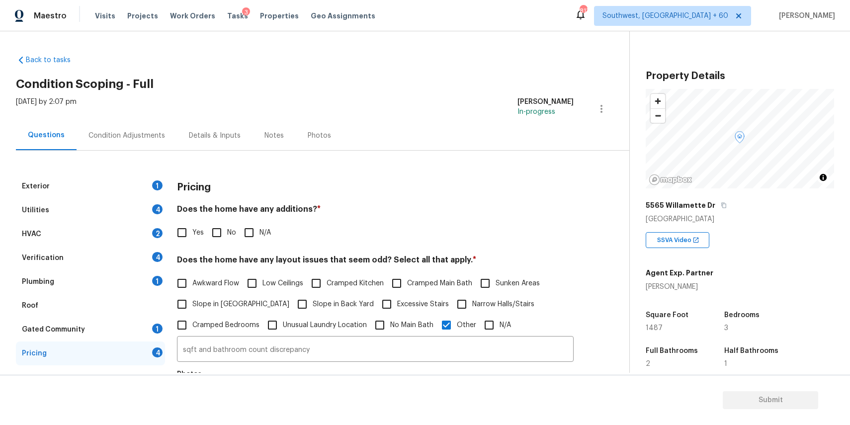
click at [110, 173] on div "Exterior 1 Utilities 4 HVAC 2 Verification 4 Plumbing 1 Roof Gated Community 1 …" at bounding box center [310, 372] width 589 height 443
click at [152, 182] on div "Exterior 1" at bounding box center [90, 186] width 149 height 24
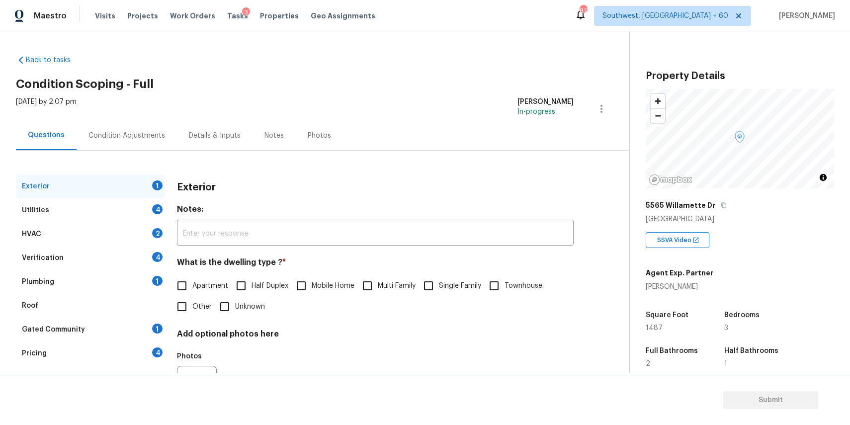
scroll to position [54, 0]
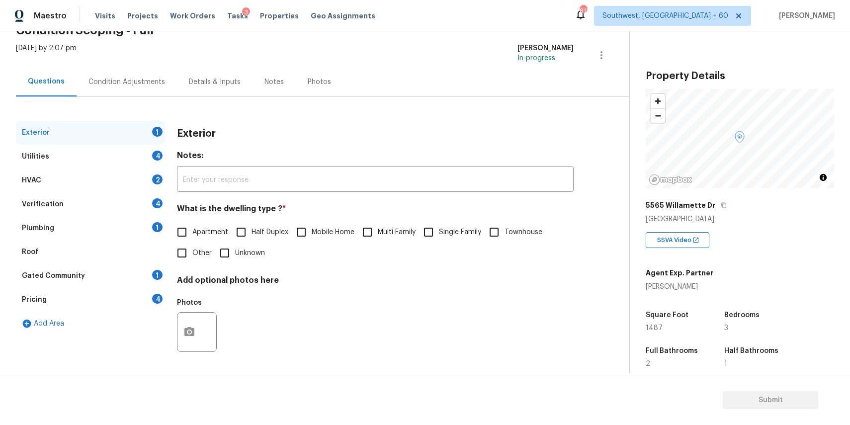
click at [487, 243] on div "Apartment Half Duplex Mobile Home Multi Family Single Family Townhouse Other Un…" at bounding box center [375, 243] width 397 height 42
click at [450, 225] on label "Single Family" at bounding box center [449, 232] width 63 height 21
click at [439, 225] on input "Single Family" at bounding box center [428, 232] width 21 height 21
checkbox input "true"
click at [138, 161] on div "Utilities 4" at bounding box center [90, 157] width 149 height 24
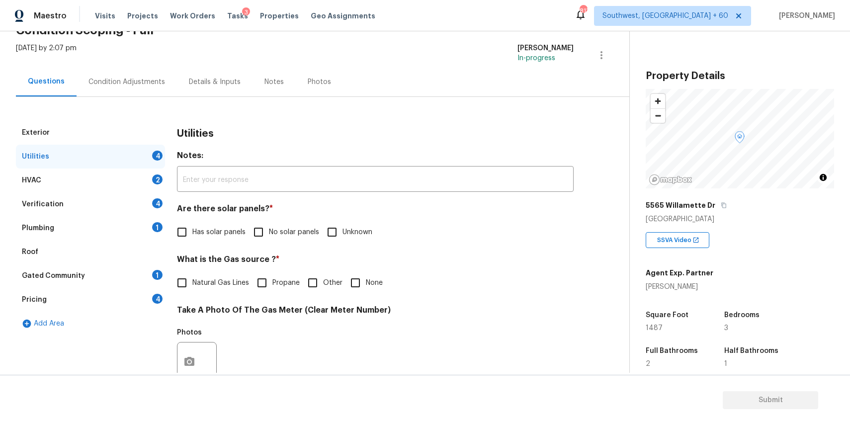
click at [278, 236] on span "No solar panels" at bounding box center [294, 232] width 50 height 10
click at [269, 236] on input "No solar panels" at bounding box center [258, 232] width 21 height 21
checkbox input "true"
click at [533, 101] on div "Exterior Utilities 3 HVAC 2 Verification 4 Plumbing 1 Roof Gated Community 1 Pr…" at bounding box center [310, 368] width 589 height 542
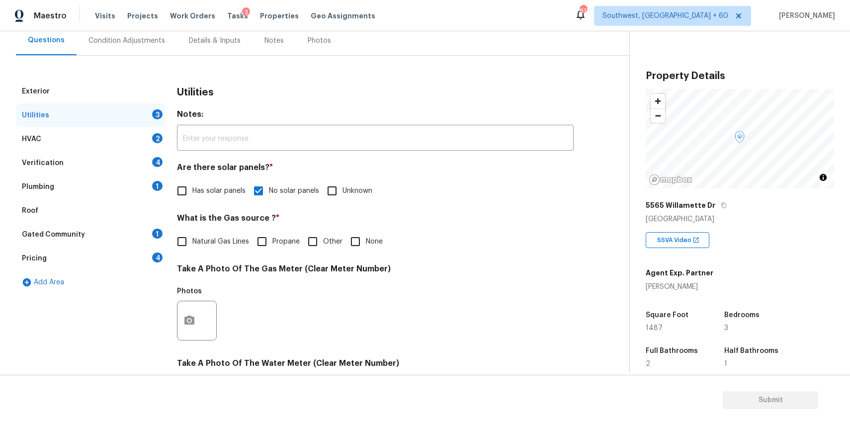
scroll to position [101, 0]
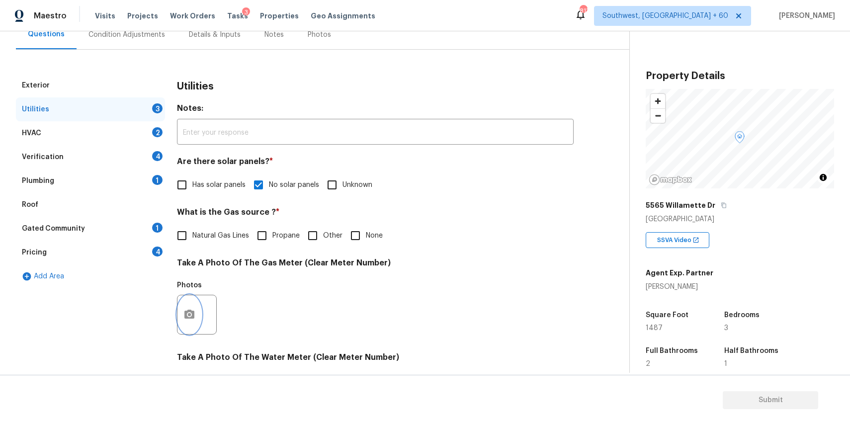
click at [197, 310] on button "button" at bounding box center [189, 314] width 24 height 39
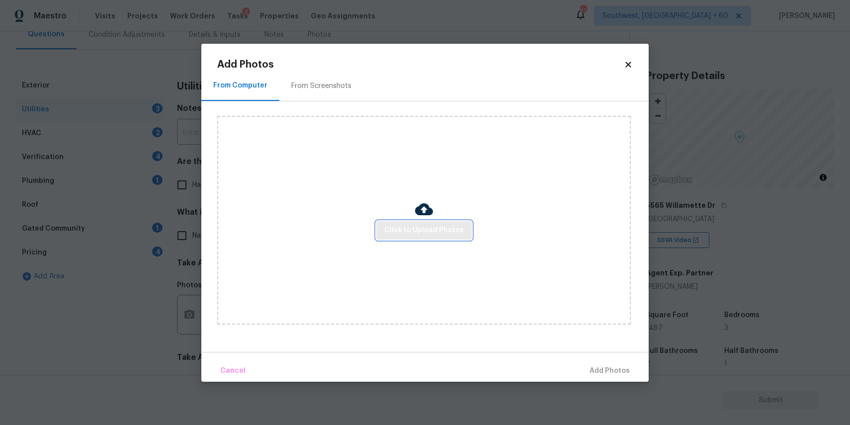
click at [407, 233] on span "Click to Upload Photos" at bounding box center [424, 230] width 80 height 12
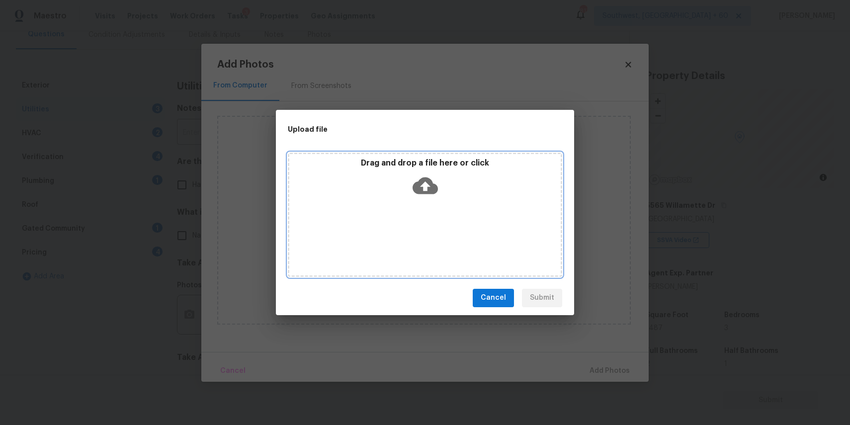
click at [407, 233] on div "Drag and drop a file here or click" at bounding box center [425, 215] width 274 height 124
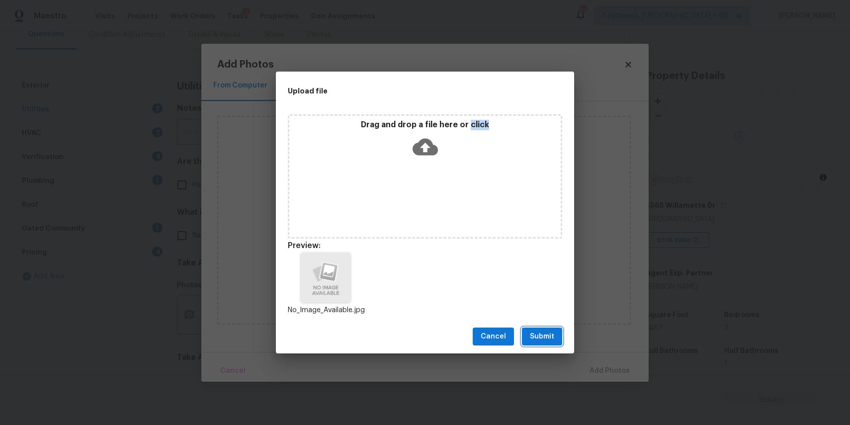
click at [550, 342] on span "Submit" at bounding box center [542, 336] width 24 height 12
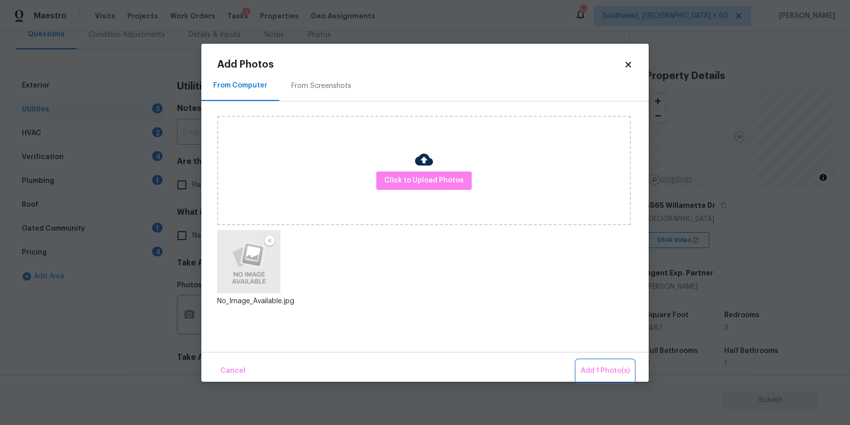
click at [607, 364] on button "Add 1 Photo(s)" at bounding box center [604, 370] width 57 height 21
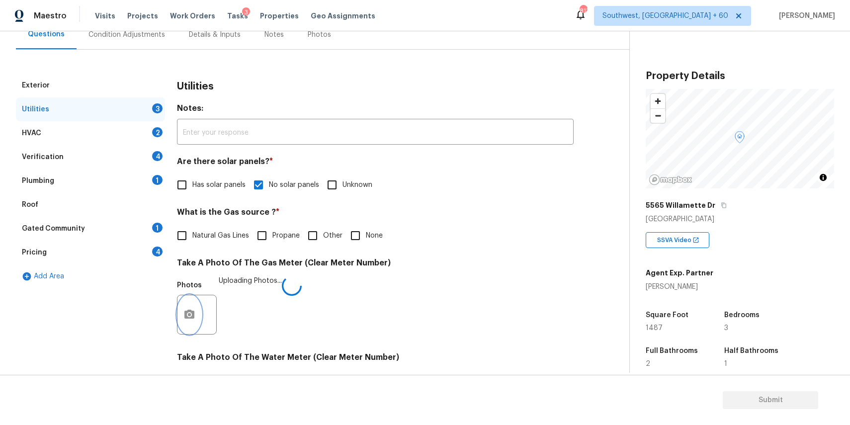
scroll to position [218, 0]
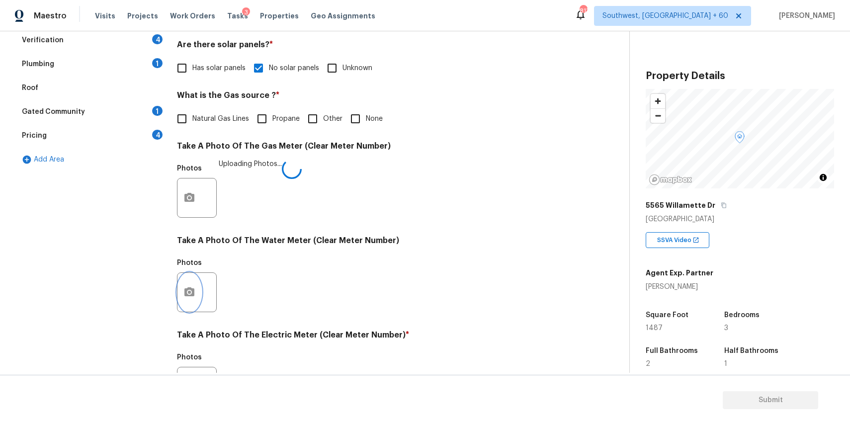
click at [193, 284] on button "button" at bounding box center [189, 292] width 24 height 39
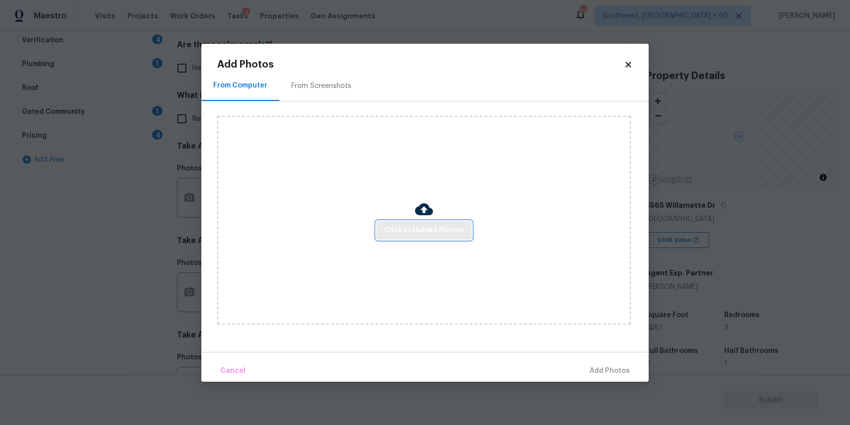
click at [418, 231] on span "Click to Upload Photos" at bounding box center [424, 230] width 80 height 12
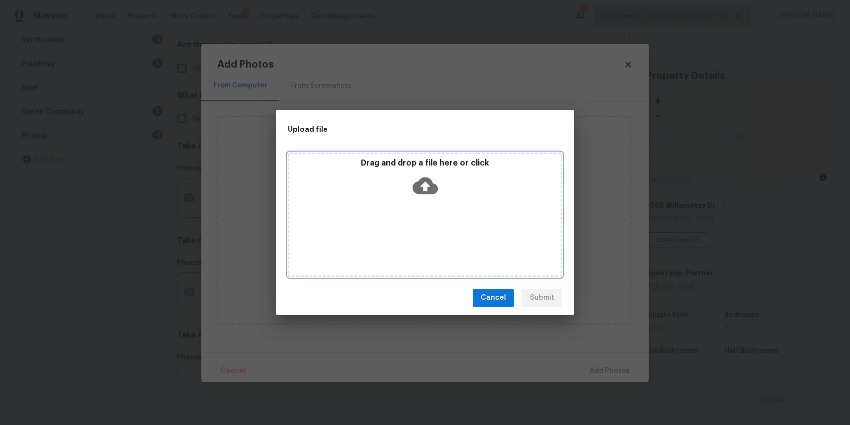
click at [418, 231] on div "Drag and drop a file here or click" at bounding box center [425, 215] width 274 height 124
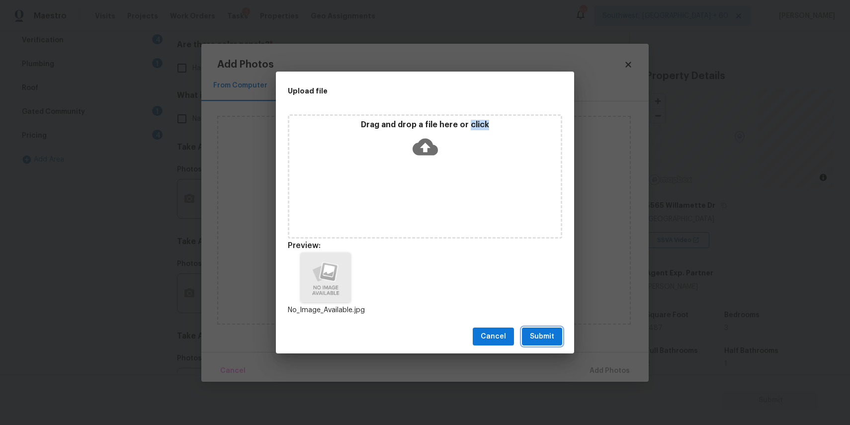
click at [550, 333] on span "Submit" at bounding box center [542, 336] width 24 height 12
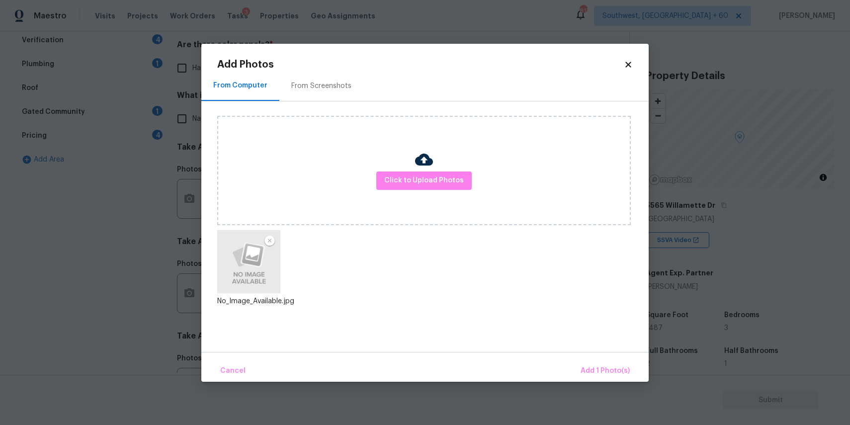
click at [609, 365] on span "Add 1 Photo(s)" at bounding box center [604, 371] width 49 height 12
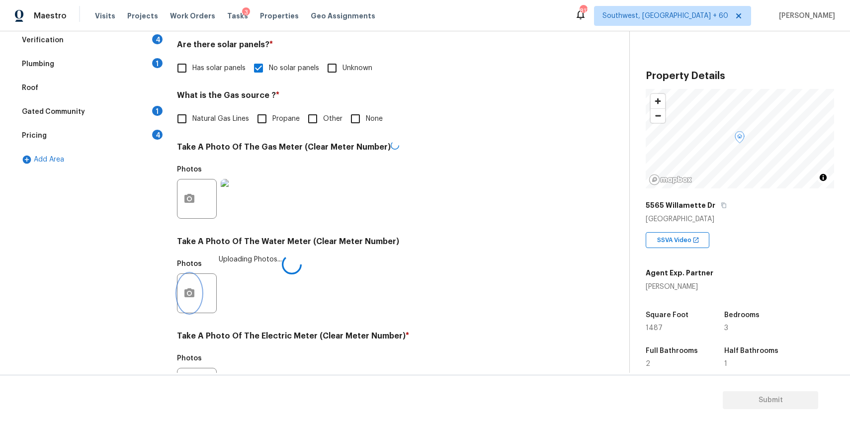
scroll to position [323, 0]
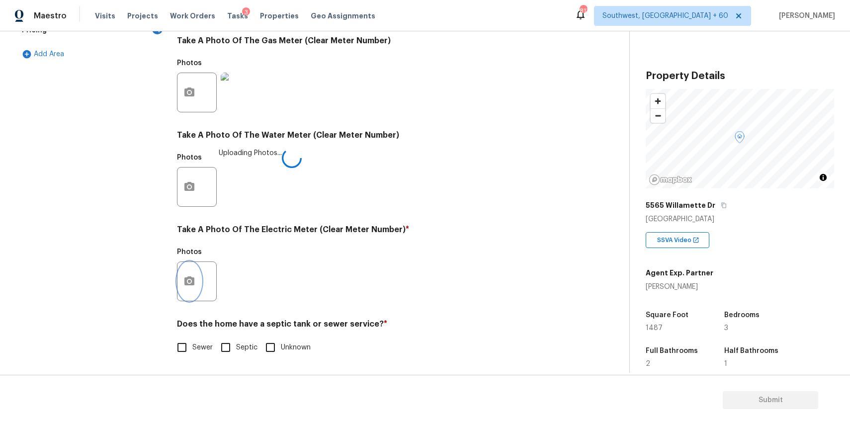
click at [178, 284] on button "button" at bounding box center [189, 281] width 24 height 39
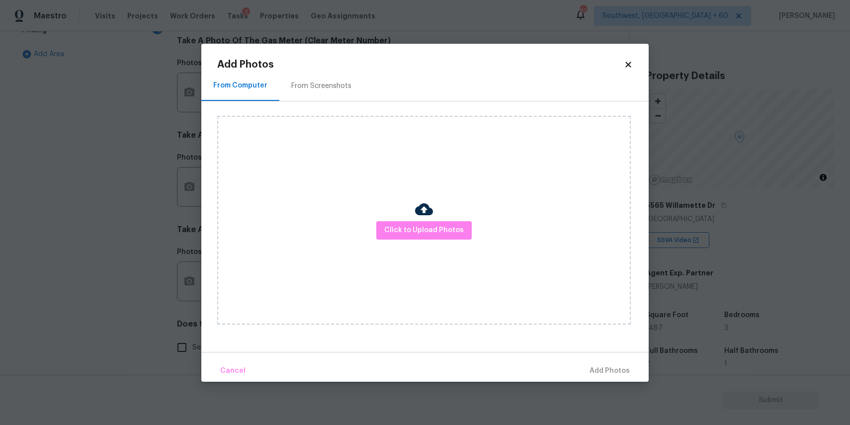
click at [427, 220] on div at bounding box center [424, 210] width 18 height 21
click at [427, 239] on button "Click to Upload Photos" at bounding box center [423, 230] width 95 height 18
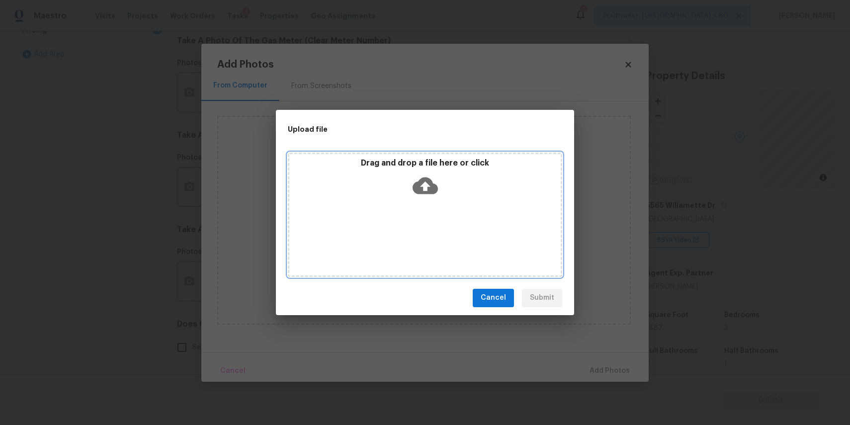
click at [422, 207] on div "Drag and drop a file here or click" at bounding box center [425, 215] width 274 height 124
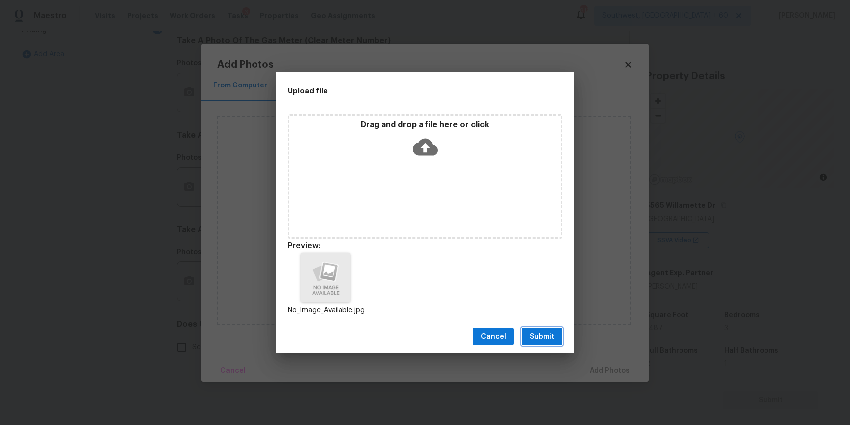
click at [546, 332] on span "Submit" at bounding box center [542, 336] width 24 height 12
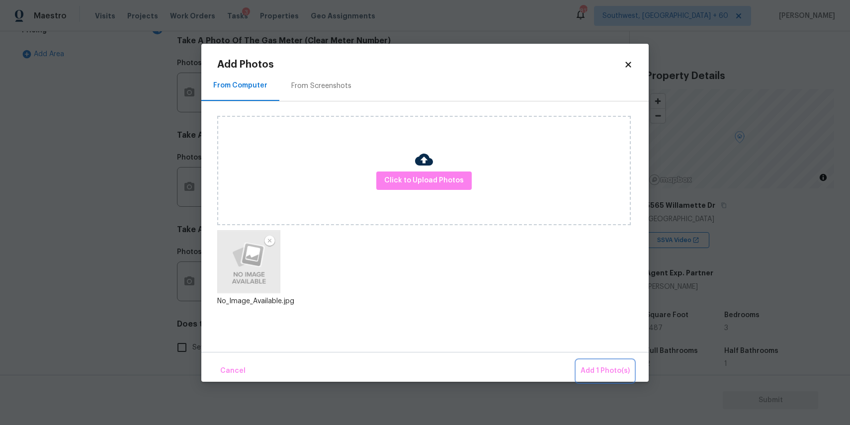
click at [617, 366] on span "Add 1 Photo(s)" at bounding box center [604, 371] width 49 height 12
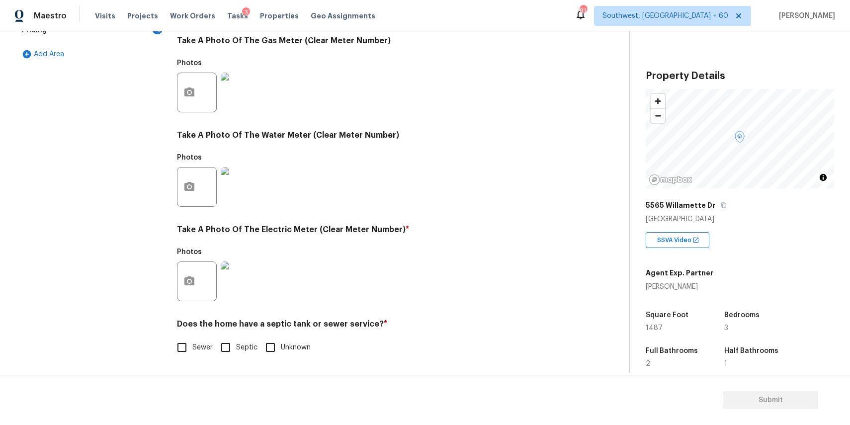
click at [196, 345] on span "Sewer" at bounding box center [202, 347] width 20 height 10
click at [192, 345] on input "Sewer" at bounding box center [181, 347] width 21 height 21
checkbox input "true"
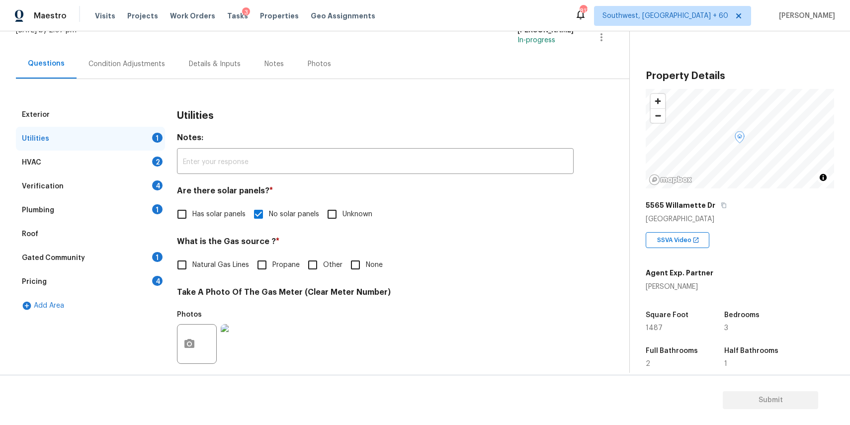
scroll to position [0, 0]
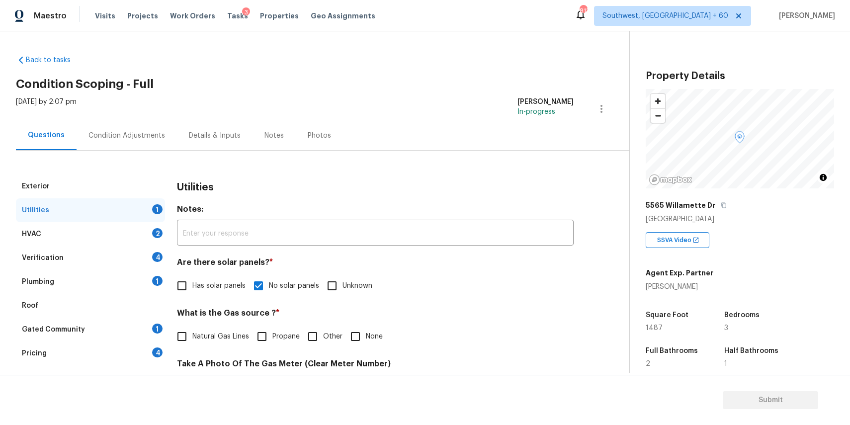
click at [136, 237] on div "HVAC 2" at bounding box center [90, 234] width 149 height 24
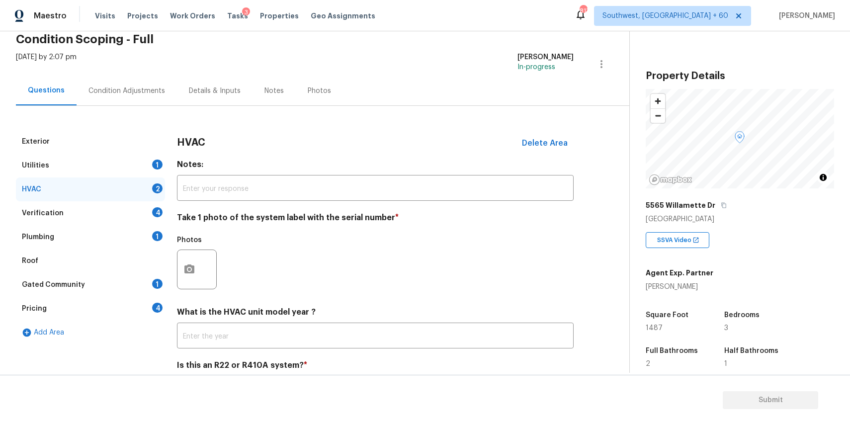
scroll to position [53, 0]
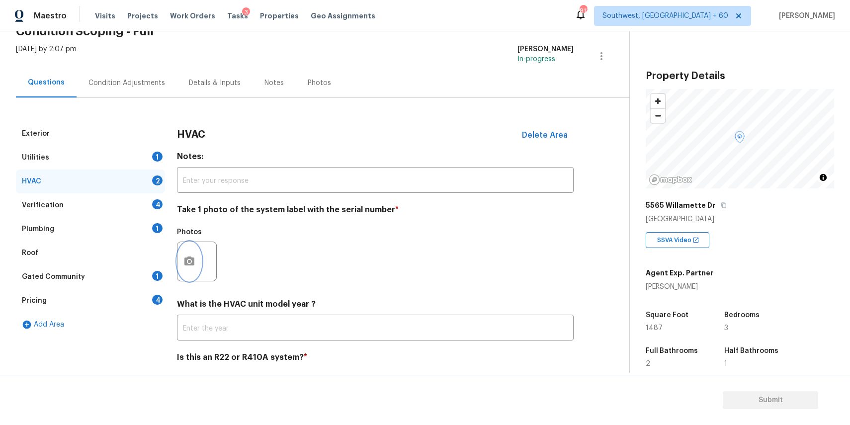
click at [195, 266] on button "button" at bounding box center [189, 261] width 24 height 39
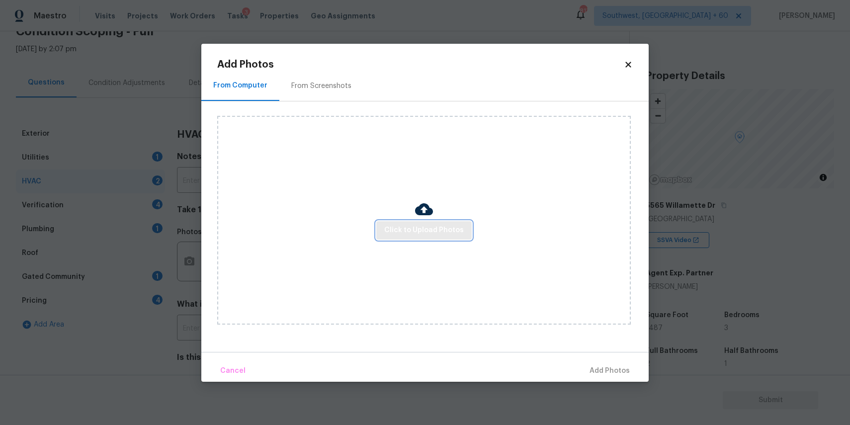
click at [399, 229] on span "Click to Upload Photos" at bounding box center [424, 230] width 80 height 12
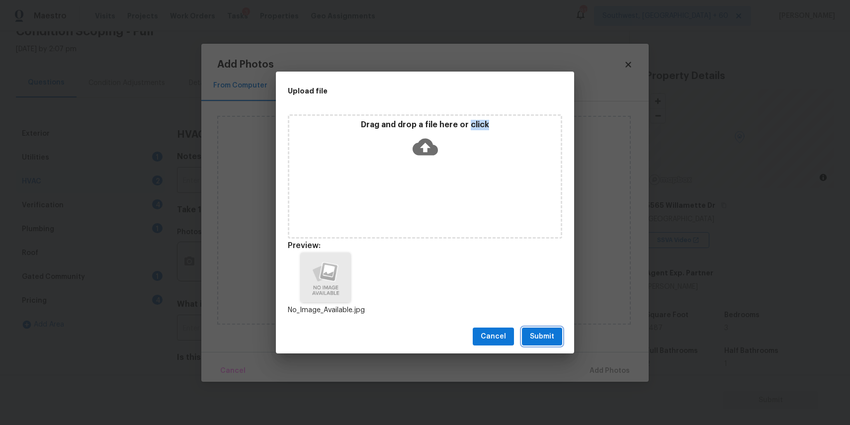
click at [535, 340] on span "Submit" at bounding box center [542, 336] width 24 height 12
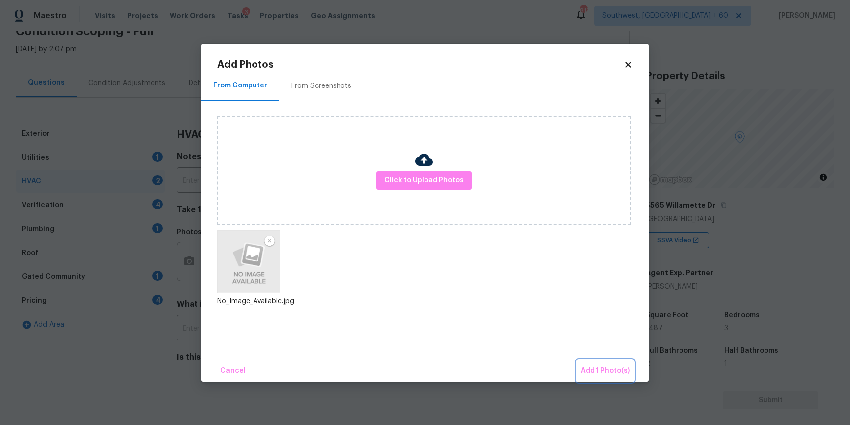
click at [600, 364] on button "Add 1 Photo(s)" at bounding box center [604, 370] width 57 height 21
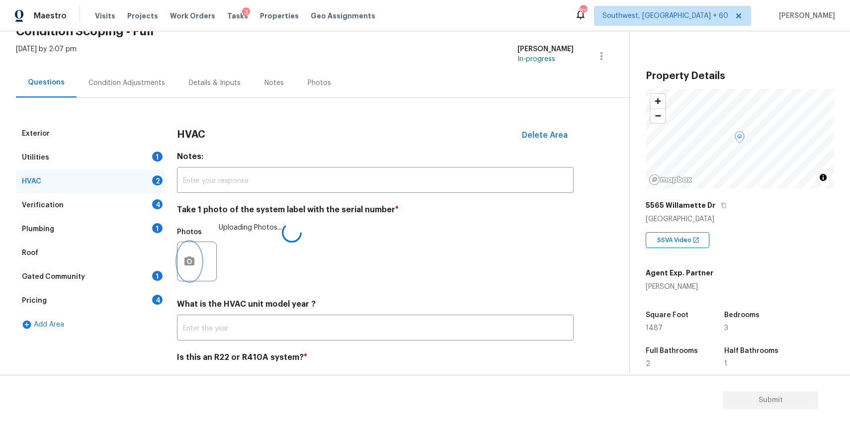
scroll to position [86, 0]
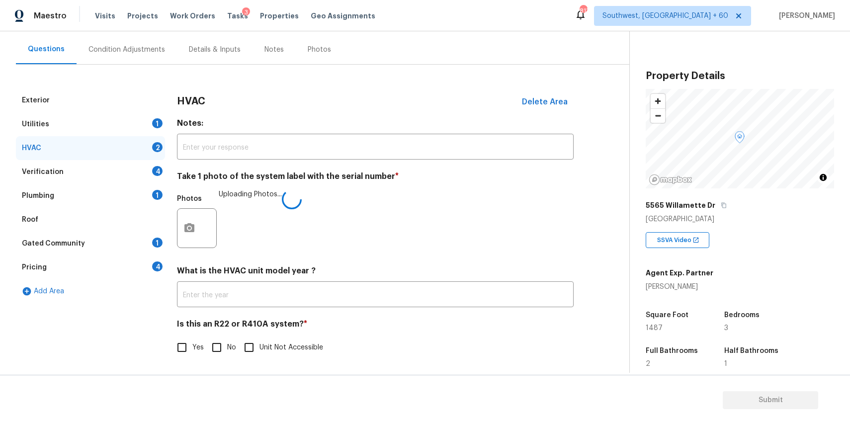
click at [229, 346] on span "No" at bounding box center [231, 347] width 9 height 10
click at [227, 346] on input "No" at bounding box center [216, 347] width 21 height 21
checkbox input "true"
click at [129, 168] on div "Verification 4" at bounding box center [90, 172] width 149 height 24
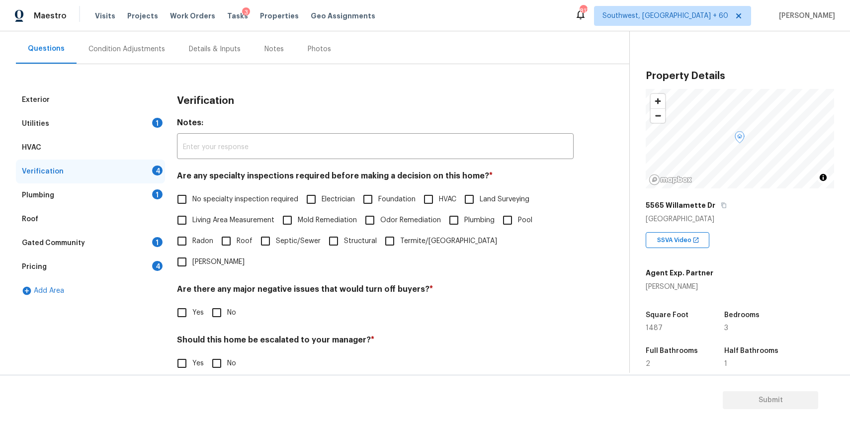
click at [242, 199] on span "No specialty inspection required" at bounding box center [245, 199] width 106 height 10
click at [192, 199] on input "No specialty inspection required" at bounding box center [181, 199] width 21 height 21
checkbox input "true"
click at [221, 303] on input "No" at bounding box center [216, 313] width 21 height 21
checkbox input "true"
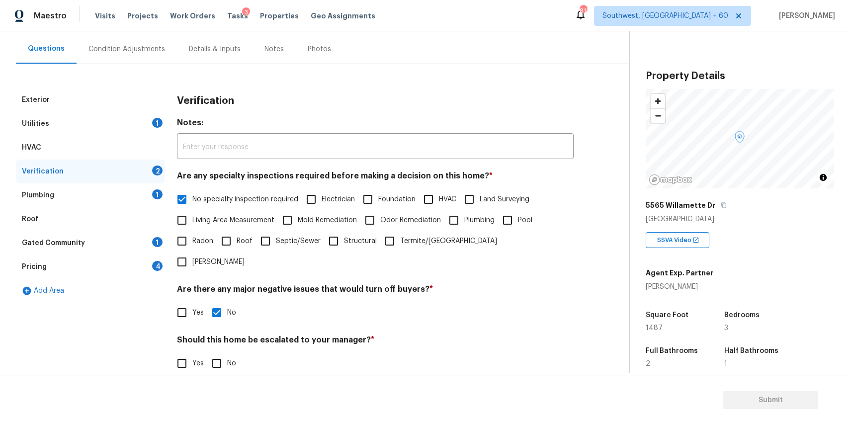
click at [222, 353] on input "No" at bounding box center [216, 363] width 21 height 21
checkbox input "true"
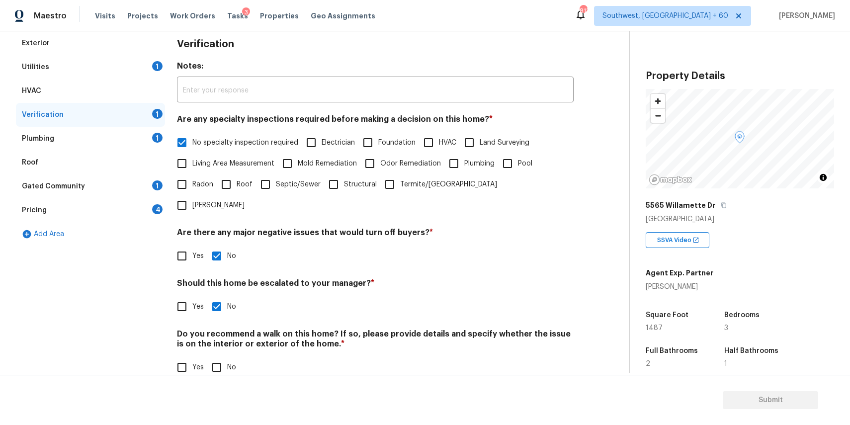
click at [216, 357] on input "No" at bounding box center [216, 367] width 21 height 21
checkbox input "true"
click at [140, 142] on div "Plumbing 1" at bounding box center [90, 140] width 149 height 24
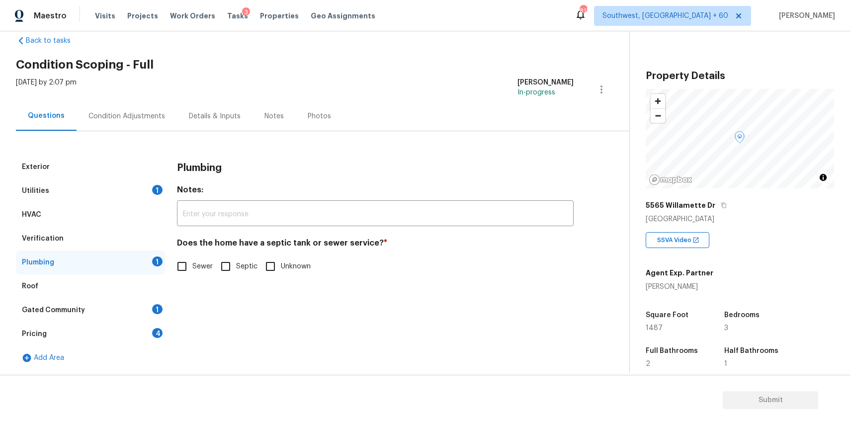
scroll to position [19, 0]
click at [184, 263] on input "Sewer" at bounding box center [181, 266] width 21 height 21
checkbox input "true"
click at [133, 299] on div "Gated Community 1" at bounding box center [90, 310] width 149 height 24
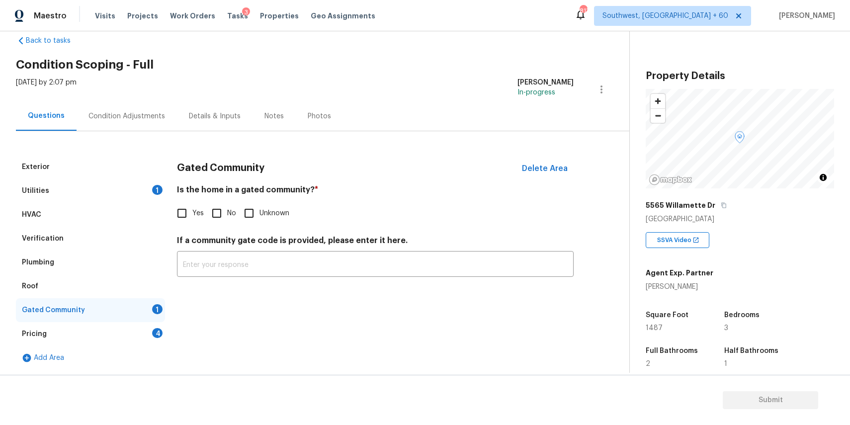
click at [149, 318] on div "Gated Community 1" at bounding box center [90, 310] width 149 height 24
click at [214, 215] on input "No" at bounding box center [216, 213] width 21 height 21
checkbox input "true"
click at [149, 337] on div "Pricing 4" at bounding box center [90, 334] width 149 height 24
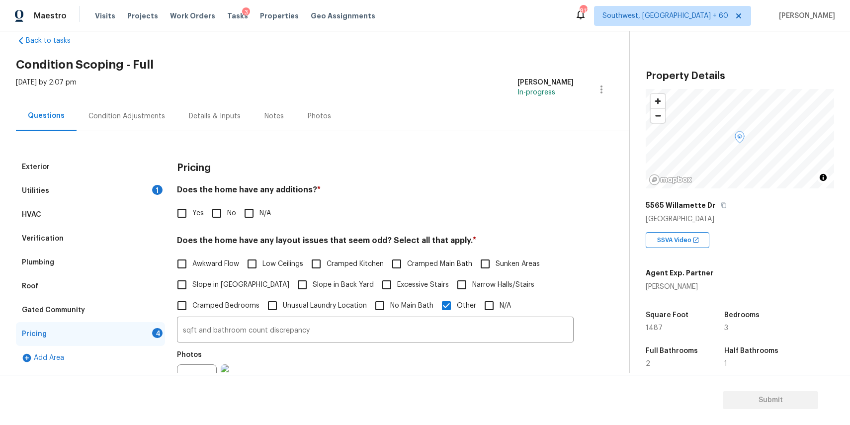
click at [251, 212] on input "N/A" at bounding box center [249, 213] width 21 height 21
checkbox input "true"
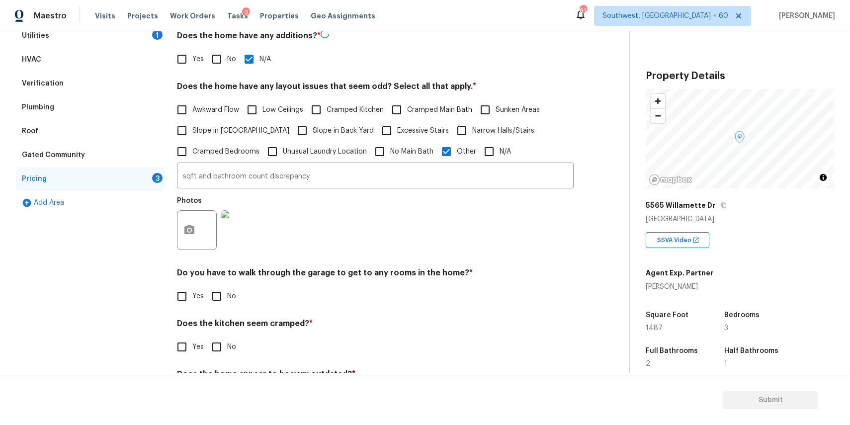
scroll to position [224, 0]
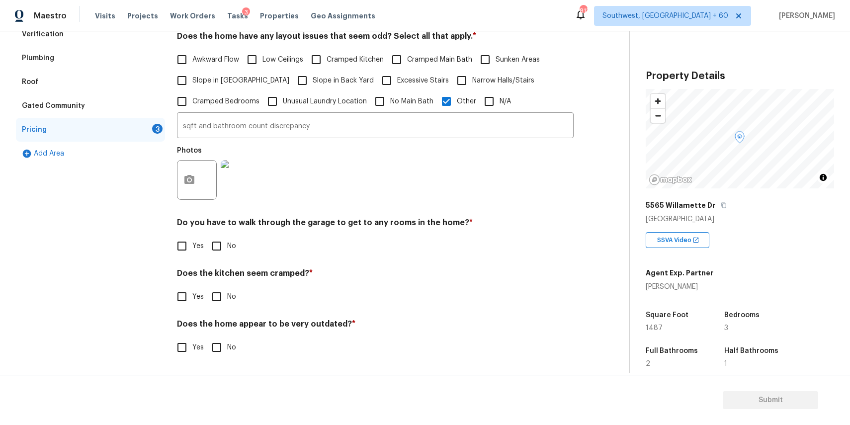
click at [214, 241] on input "No" at bounding box center [216, 246] width 21 height 21
checkbox input "true"
click at [221, 287] on input "No" at bounding box center [216, 297] width 21 height 21
checkbox input "true"
click at [221, 349] on input "No" at bounding box center [216, 348] width 21 height 21
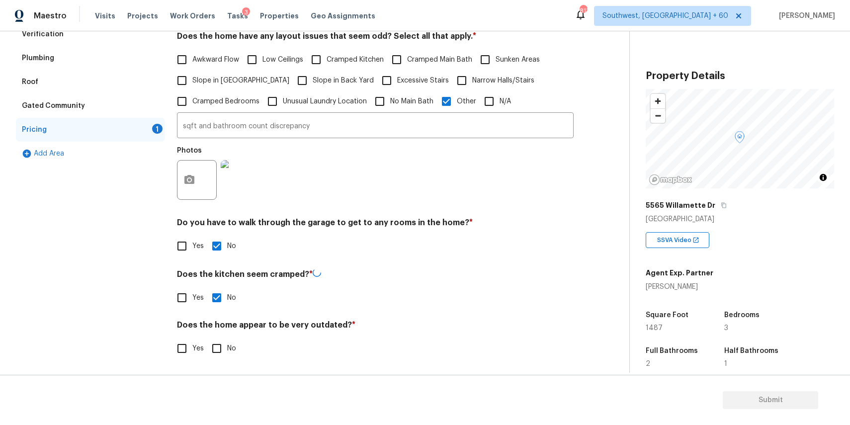
checkbox input "true"
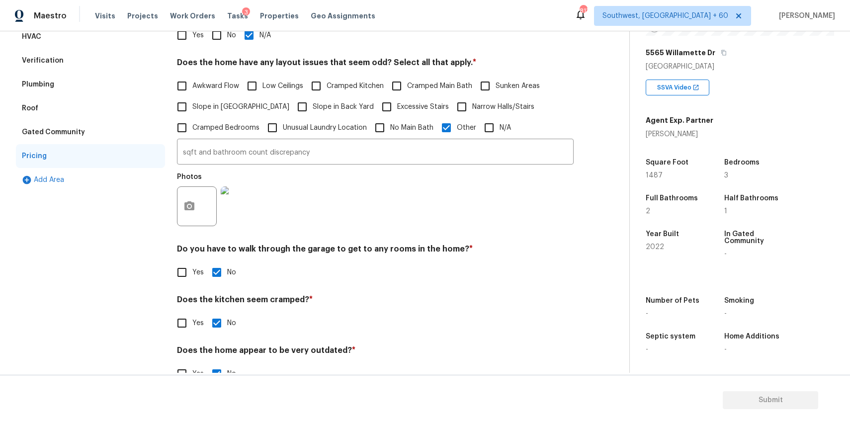
scroll to position [12, 0]
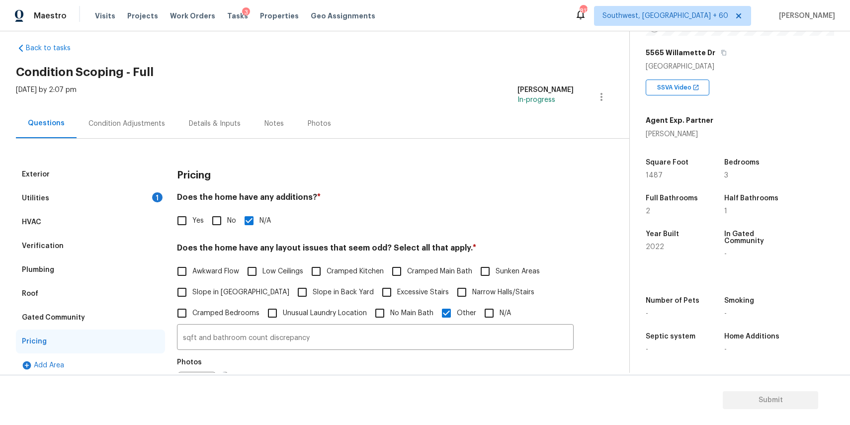
click at [146, 119] on div "Condition Adjustments" at bounding box center [126, 124] width 77 height 10
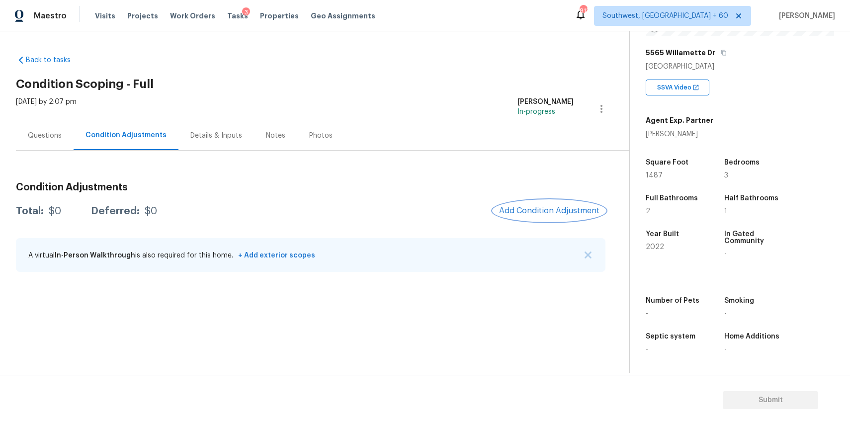
click at [572, 218] on button "Add Condition Adjustment" at bounding box center [549, 210] width 112 height 21
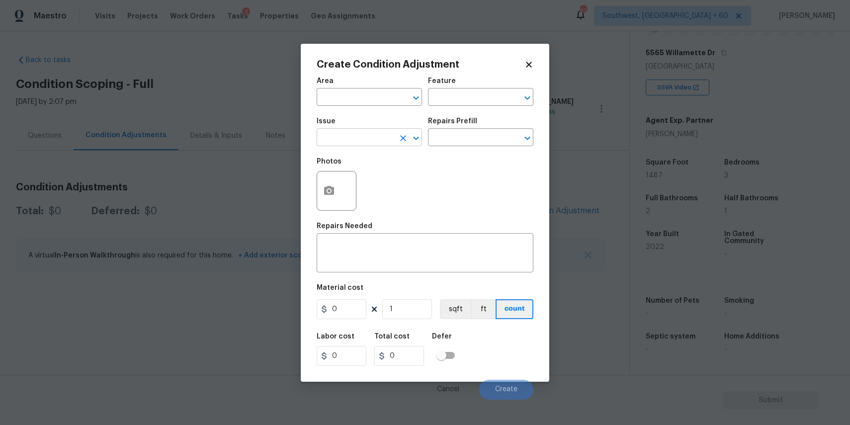
click at [335, 136] on input "text" at bounding box center [356, 138] width 78 height 15
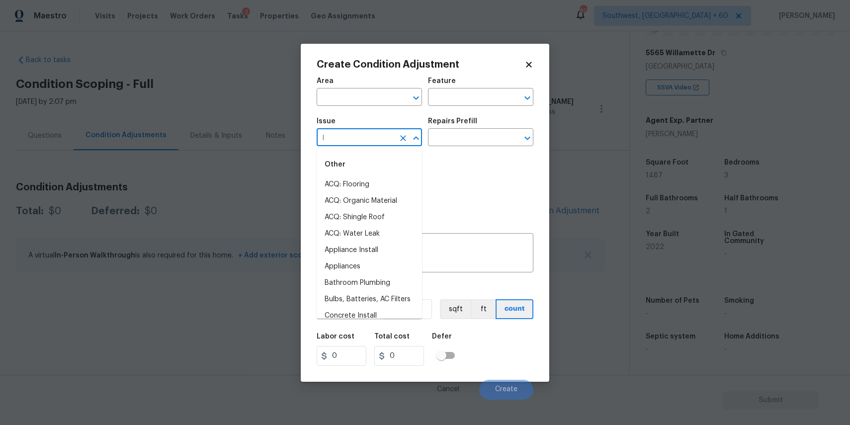
type input "la"
type input "n"
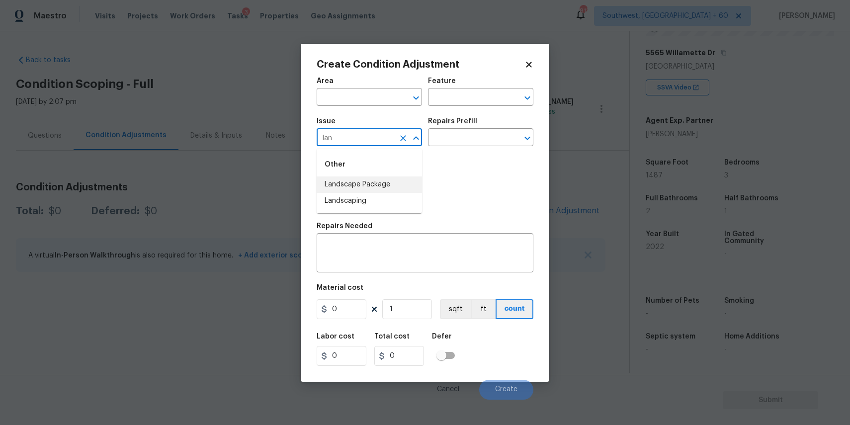
click at [378, 188] on li "Landscape Package" at bounding box center [369, 184] width 105 height 16
type input "Landscape Package"
click at [442, 137] on input "text" at bounding box center [467, 138] width 78 height 15
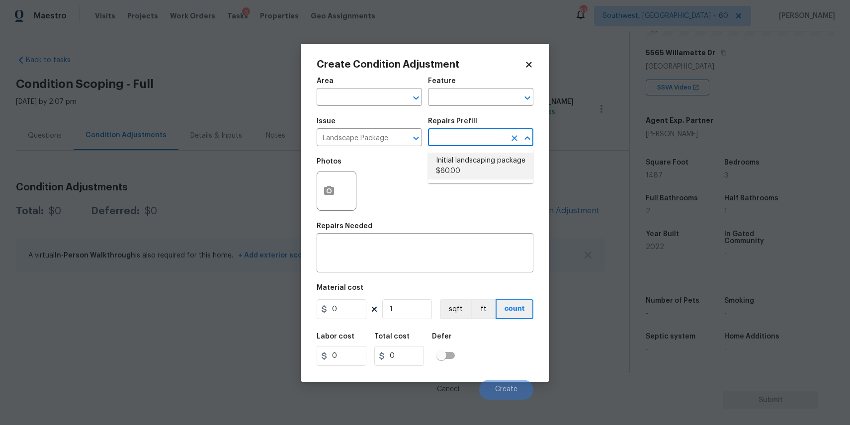
click at [474, 166] on li "Initial landscaping package $60.00" at bounding box center [480, 166] width 105 height 27
type input "Home Readiness Packages"
type textarea "Mowing of grass up to 6" in height. Mow, edge along driveways & sidewalks, trim…"
type input "60"
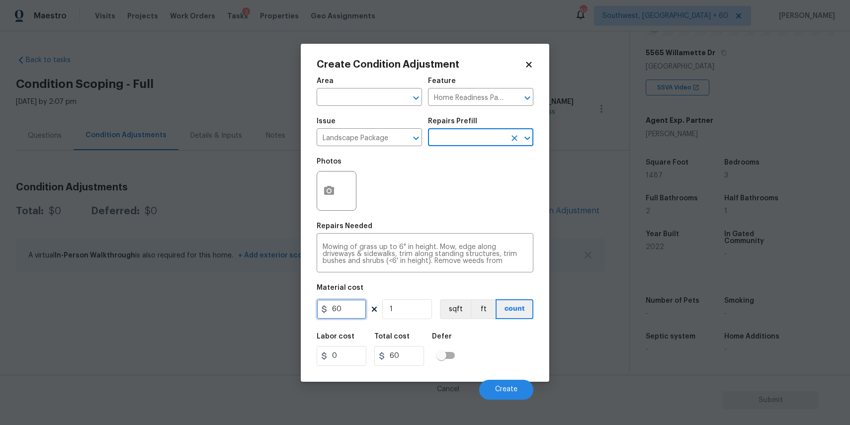
click at [347, 315] on input "60" at bounding box center [342, 309] width 50 height 20
type input "300"
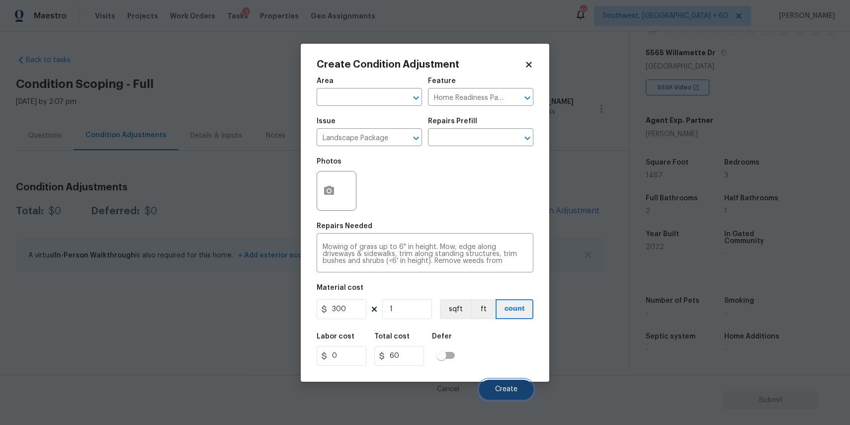
click at [500, 383] on button "Create" at bounding box center [506, 390] width 54 height 20
type input "300"
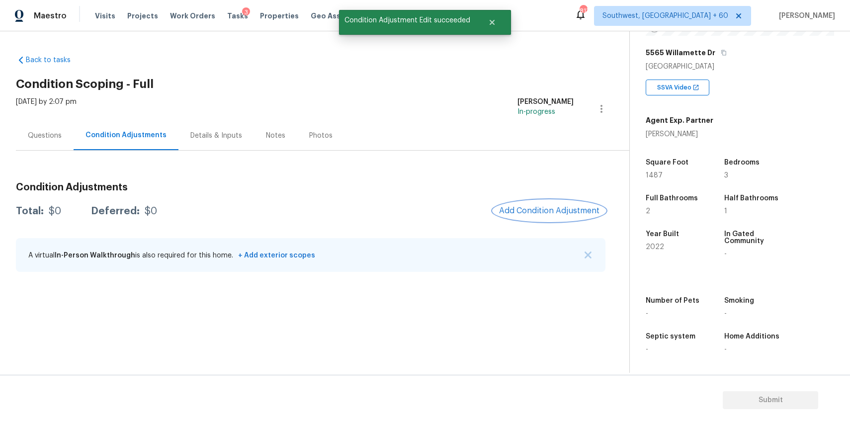
click at [569, 205] on button "Add Condition Adjustment" at bounding box center [549, 210] width 112 height 21
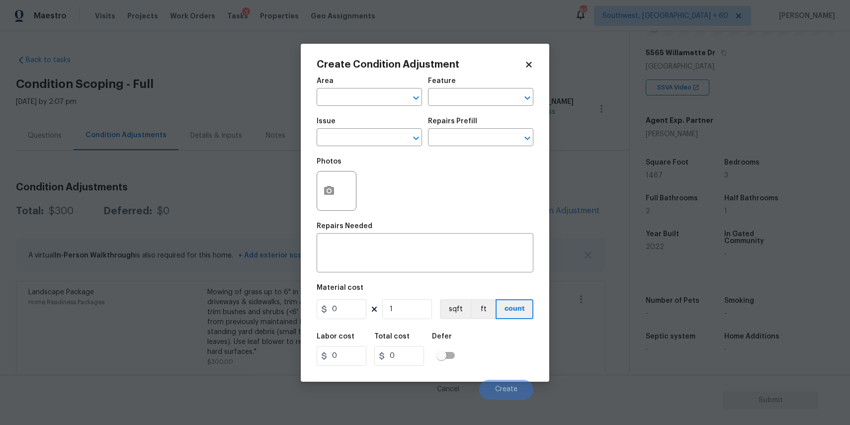
click at [293, 171] on body "Maestro Visits Projects Work Orders Tasks 3 Properties Geo Assignments 813 Sout…" at bounding box center [425, 212] width 850 height 425
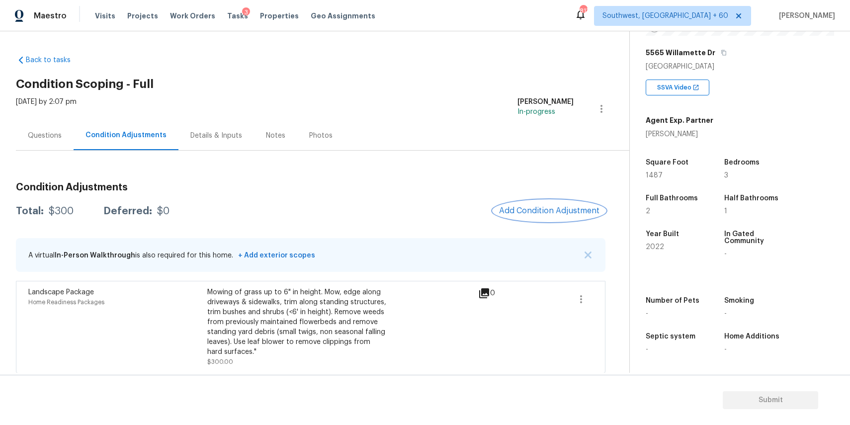
click at [569, 208] on span "Add Condition Adjustment" at bounding box center [549, 210] width 100 height 9
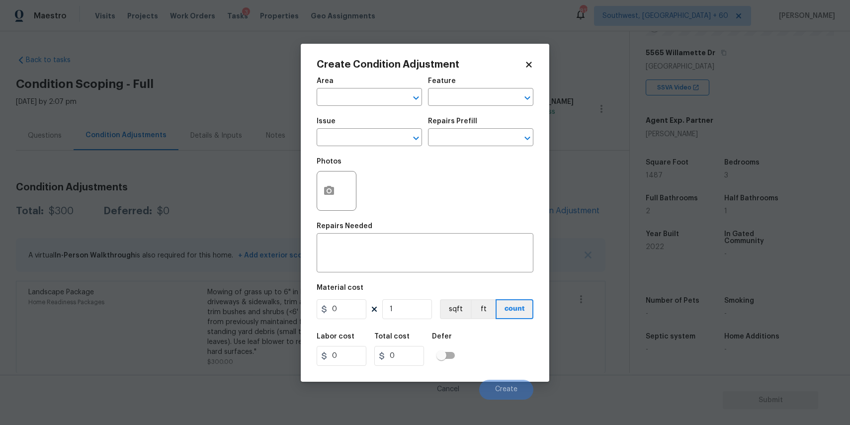
click at [368, 129] on div "Issue" at bounding box center [369, 124] width 105 height 13
click at [379, 137] on input "text" at bounding box center [356, 138] width 78 height 15
click at [371, 193] on ul "Other Pressure Washing" at bounding box center [369, 173] width 105 height 48
click at [392, 189] on li "Pressure Washing" at bounding box center [369, 184] width 105 height 16
type input "Pressure Washing"
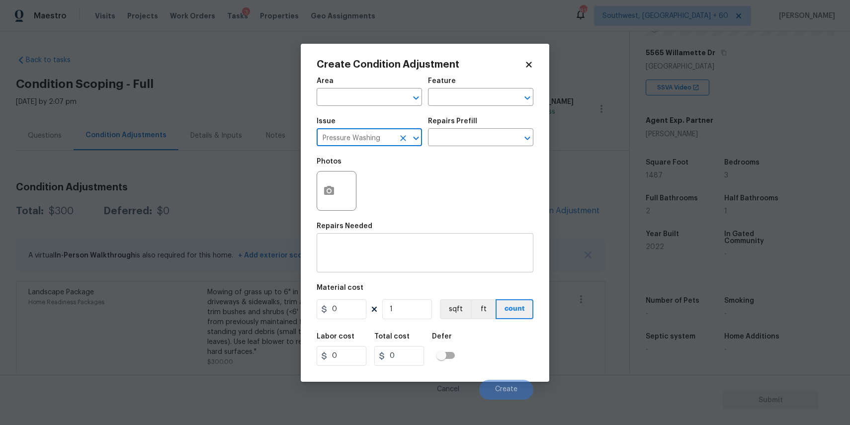
click at [412, 268] on div "x ​" at bounding box center [425, 254] width 217 height 37
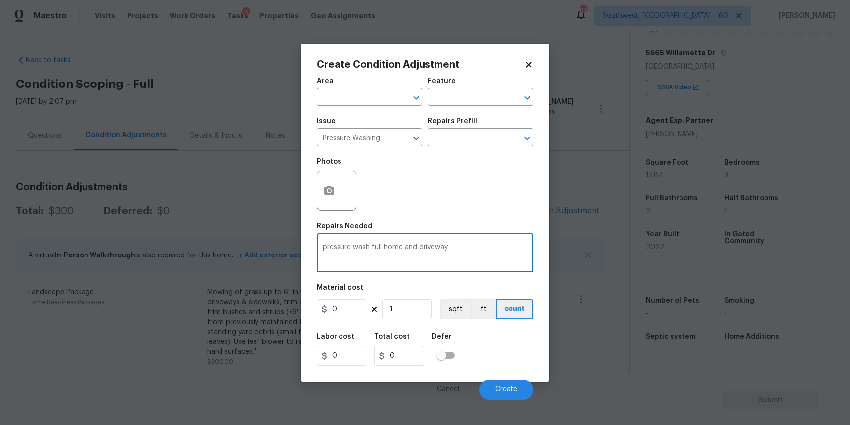
type textarea "pressure wash full home and driveway"
click at [360, 312] on input "0" at bounding box center [342, 309] width 50 height 20
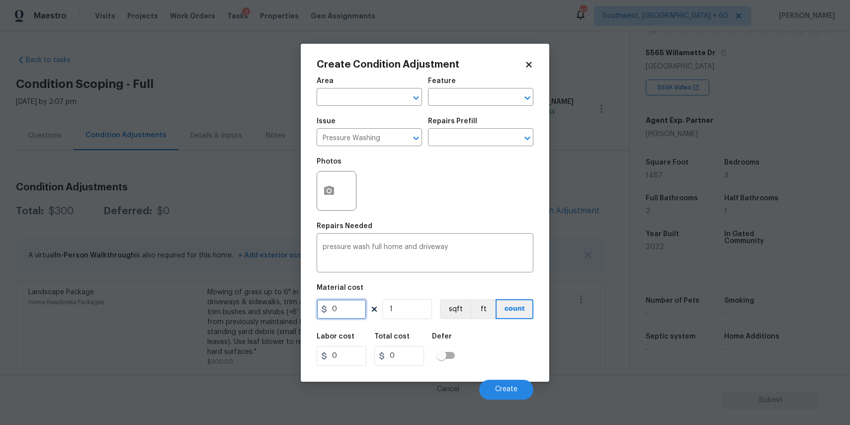
click at [360, 312] on input "0" at bounding box center [342, 309] width 50 height 20
type input "300"
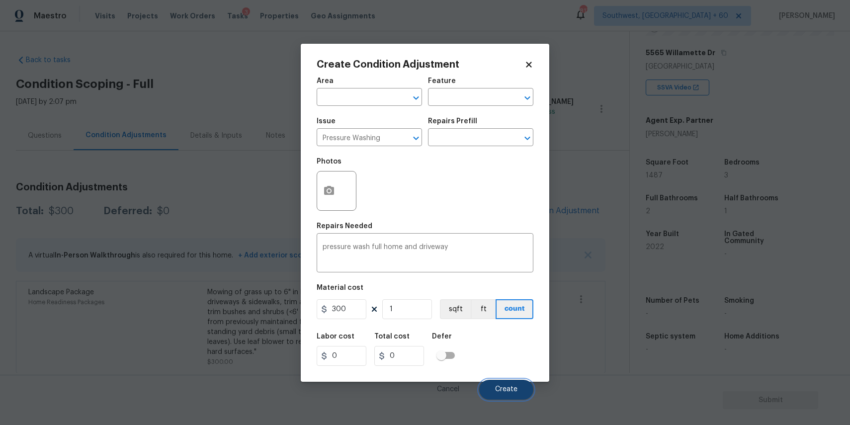
click at [509, 394] on button "Create" at bounding box center [506, 390] width 54 height 20
type input "300"
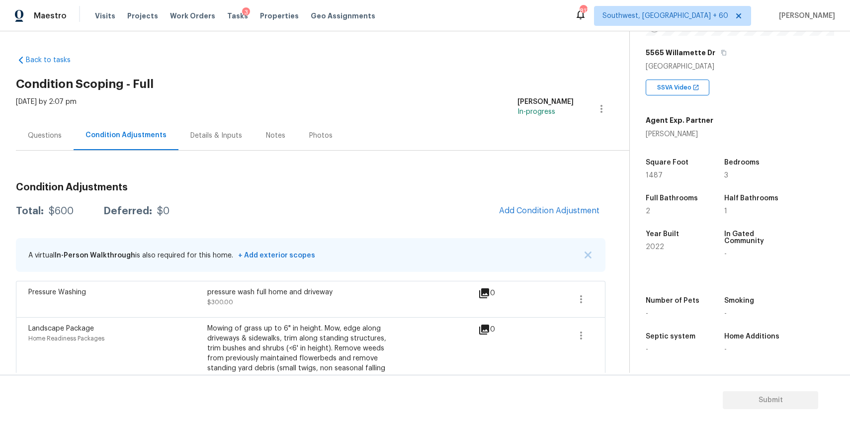
scroll to position [40, 0]
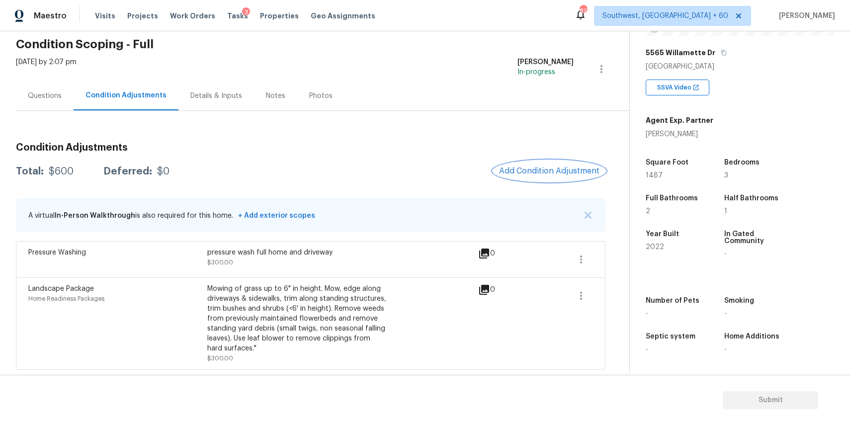
click at [549, 167] on span "Add Condition Adjustment" at bounding box center [549, 170] width 100 height 9
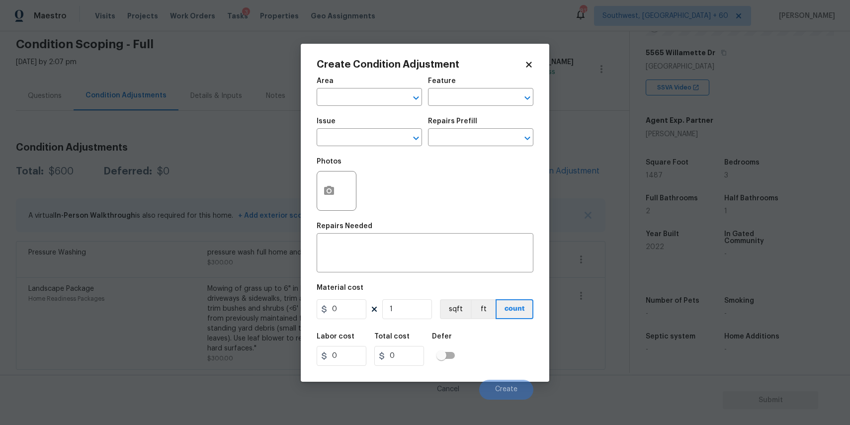
click at [363, 128] on div "Issue" at bounding box center [369, 124] width 105 height 13
click at [368, 139] on input "text" at bounding box center [356, 138] width 78 height 15
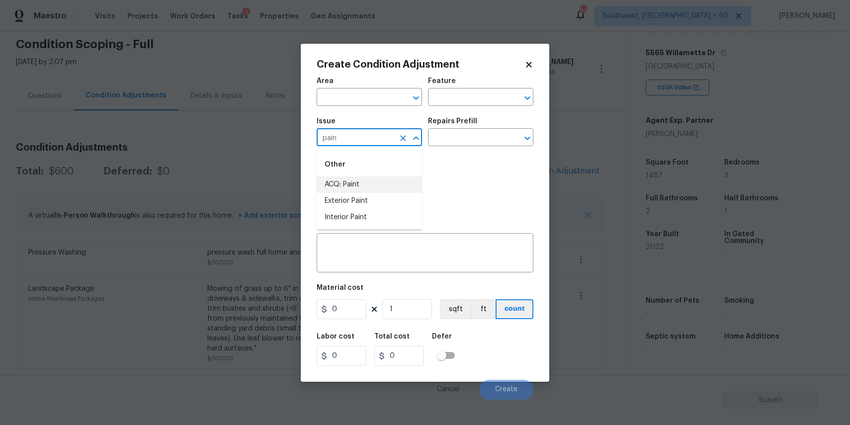
click at [370, 188] on li "ACQ: Paint" at bounding box center [369, 184] width 105 height 16
type input "ACQ: Paint"
click at [462, 129] on div "Repairs Prefill" at bounding box center [480, 124] width 105 height 13
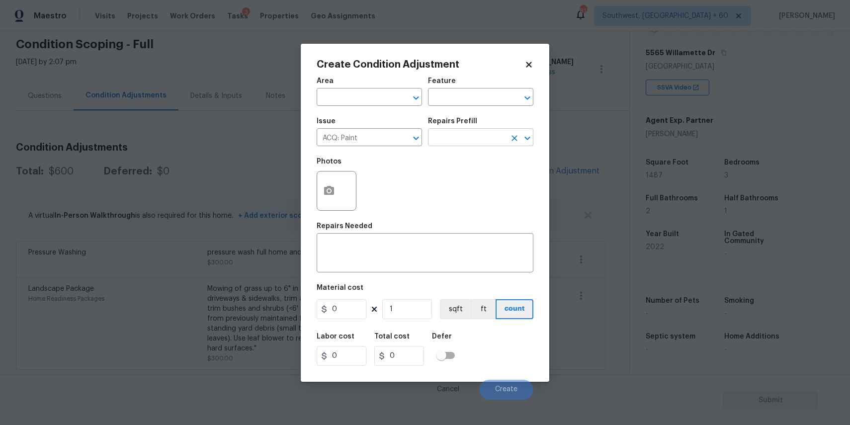
click at [474, 140] on input "text" at bounding box center [467, 138] width 78 height 15
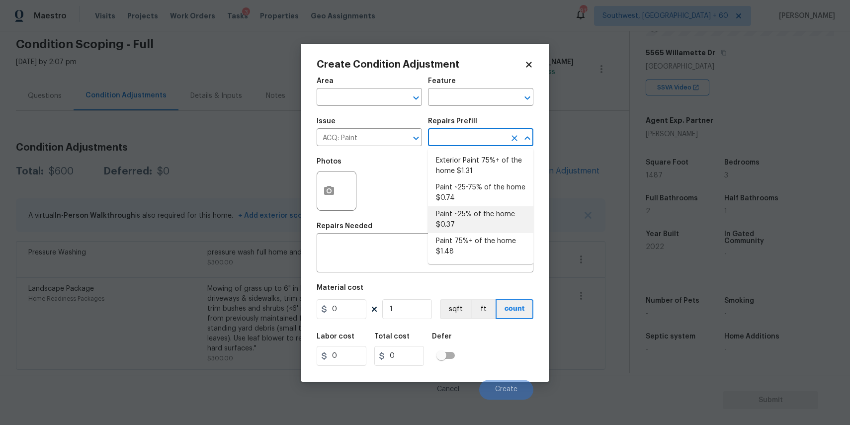
click at [482, 213] on li "Paint ~25% of the home $0.37" at bounding box center [480, 219] width 105 height 27
type input "Acquisition"
type textarea "Acquisition Scope: ~25% of the home needs interior paint"
type input "0.37"
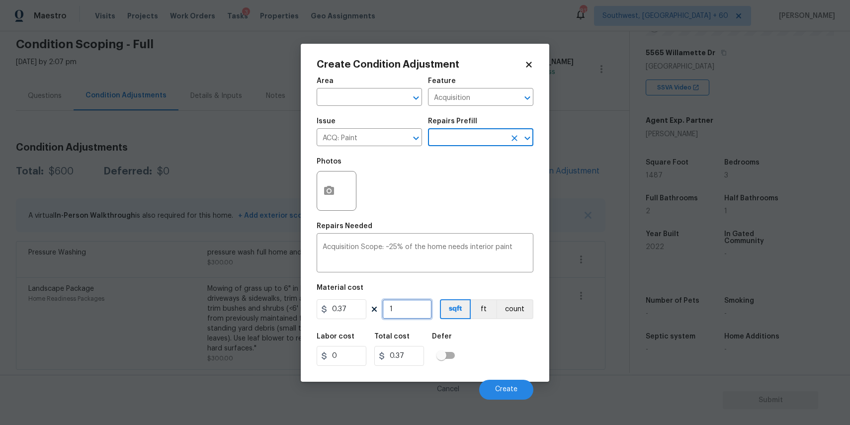
click at [410, 314] on input "1" at bounding box center [407, 309] width 50 height 20
type input "14"
type input "5.18"
type input "149"
type input "55.13"
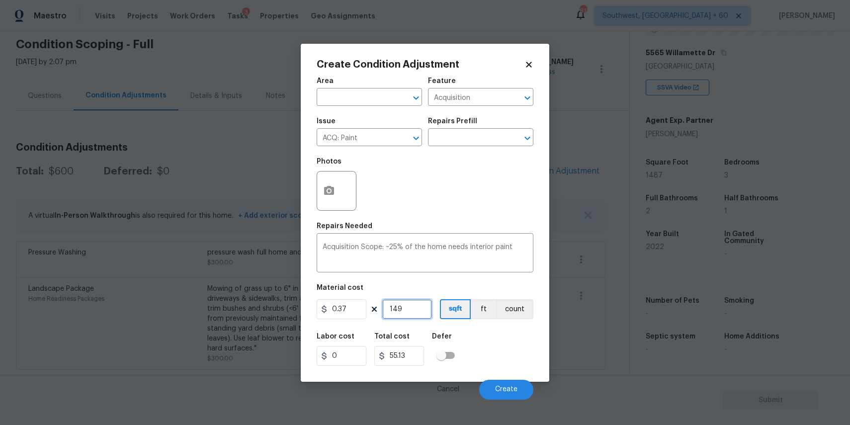
type input "1497"
type input "553.89"
type input "1497"
click at [519, 387] on button "Create" at bounding box center [506, 390] width 54 height 20
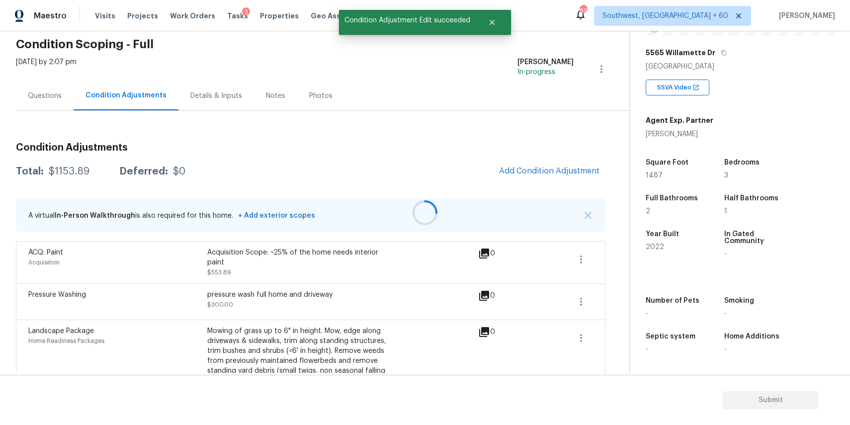
click at [558, 174] on div at bounding box center [425, 212] width 850 height 425
click at [550, 177] on div at bounding box center [425, 212] width 850 height 425
click at [549, 167] on span "Add Condition Adjustment" at bounding box center [549, 170] width 100 height 9
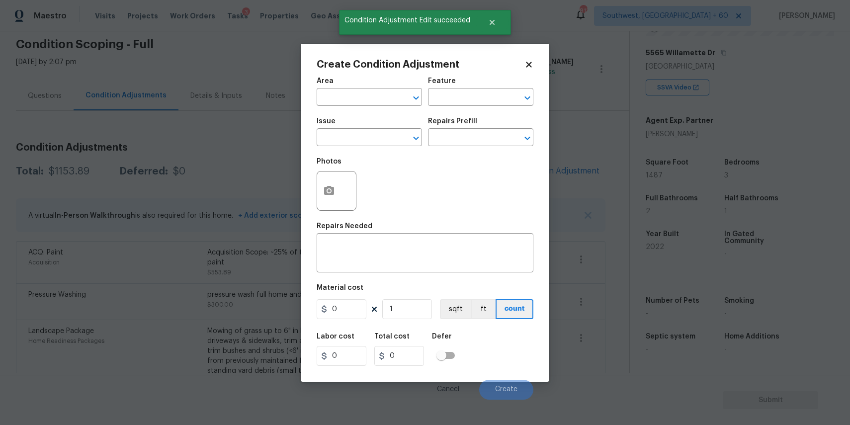
click at [382, 129] on div "Issue" at bounding box center [369, 124] width 105 height 13
click at [385, 135] on input "text" at bounding box center [356, 138] width 78 height 15
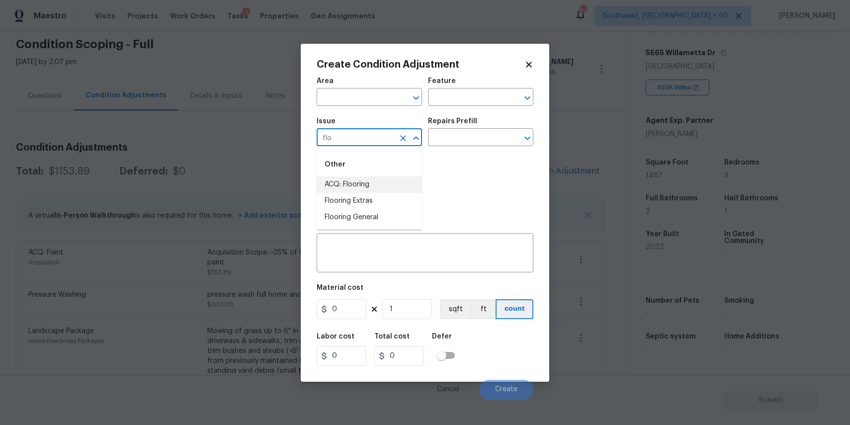
click at [376, 176] on li "ACQ: Flooring" at bounding box center [369, 184] width 105 height 16
type input "ACQ: Flooring"
click at [443, 140] on input "text" at bounding box center [467, 138] width 78 height 15
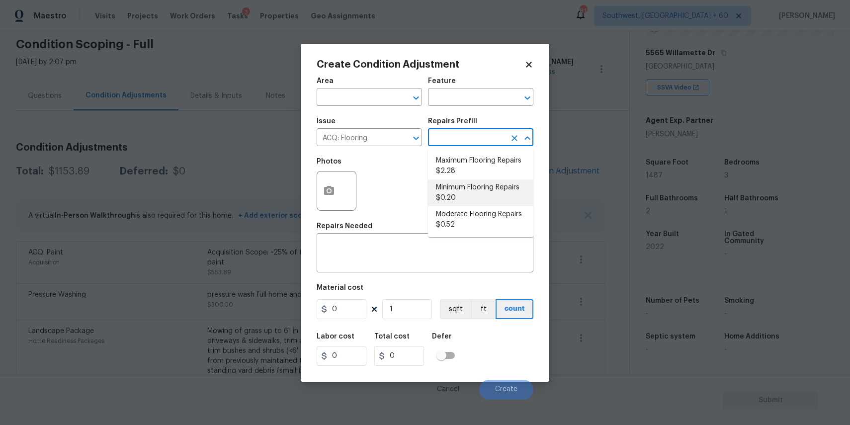
click at [455, 188] on li "Minimum Flooring Repairs $0.20" at bounding box center [480, 192] width 105 height 27
type input "Acquisition"
type textarea "Acquisition Scope: Minimum flooring repairs"
type input "0.2"
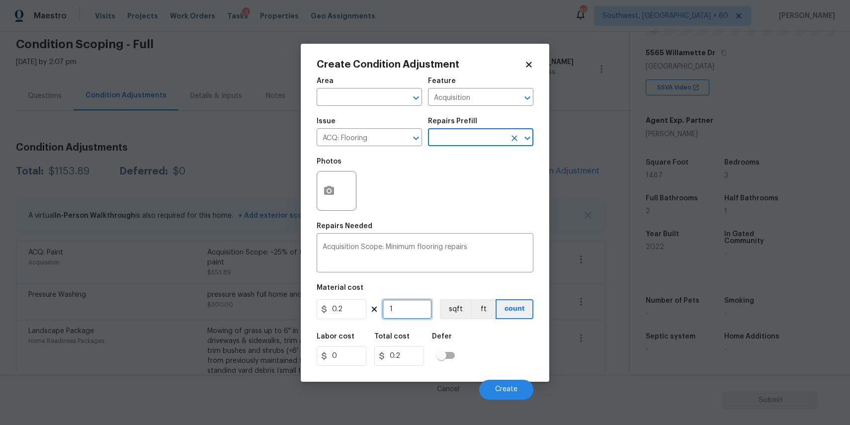
click at [406, 311] on input "1" at bounding box center [407, 309] width 50 height 20
type input "14"
type input "2.8"
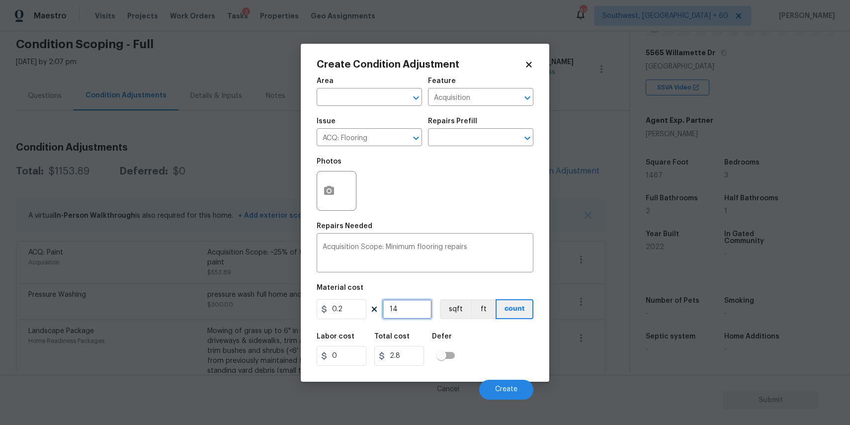
type input "148"
type input "29.6"
type input "1487"
type input "297.4"
type input "1487"
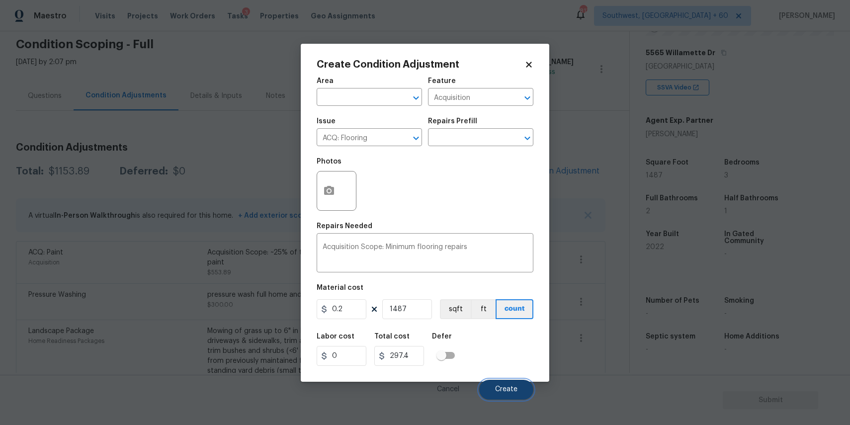
click at [500, 388] on span "Create" at bounding box center [506, 389] width 22 height 7
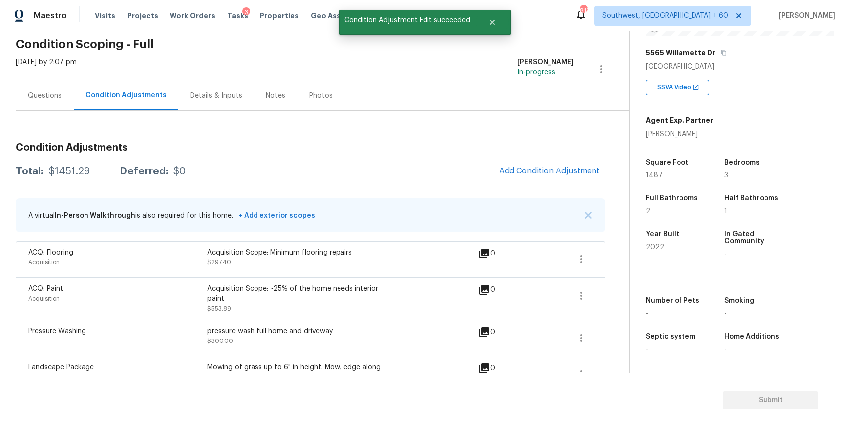
click at [54, 85] on div "Questions" at bounding box center [45, 95] width 58 height 29
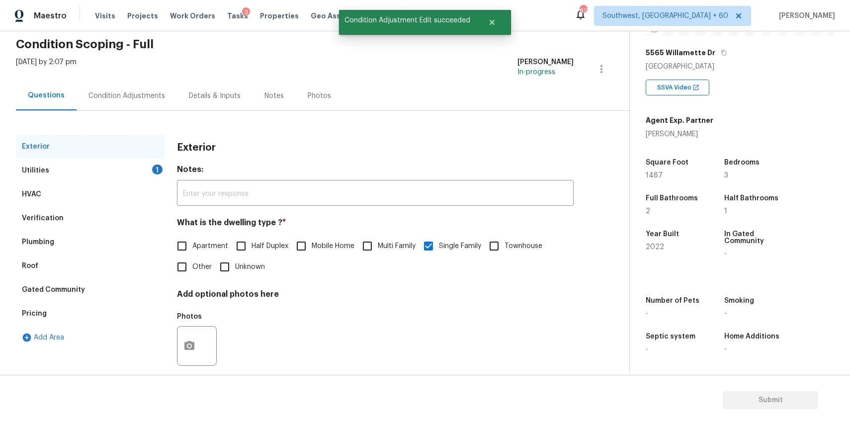
click at [127, 163] on div "Utilities 1" at bounding box center [90, 171] width 149 height 24
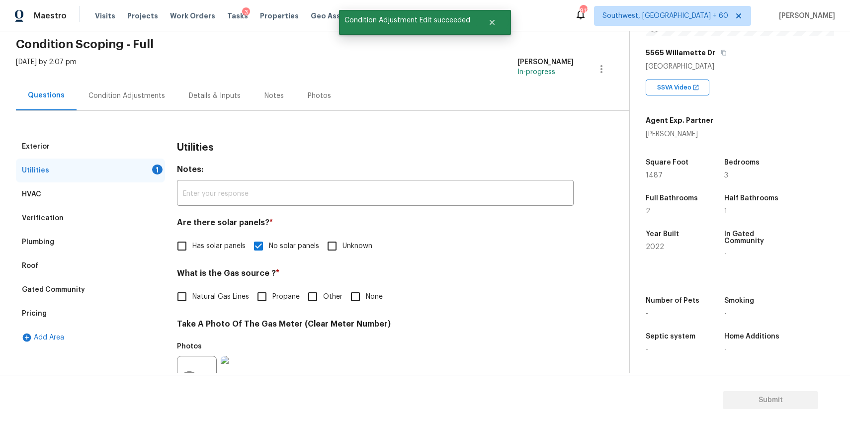
click at [318, 292] on input "Other" at bounding box center [312, 296] width 21 height 21
checkbox input "true"
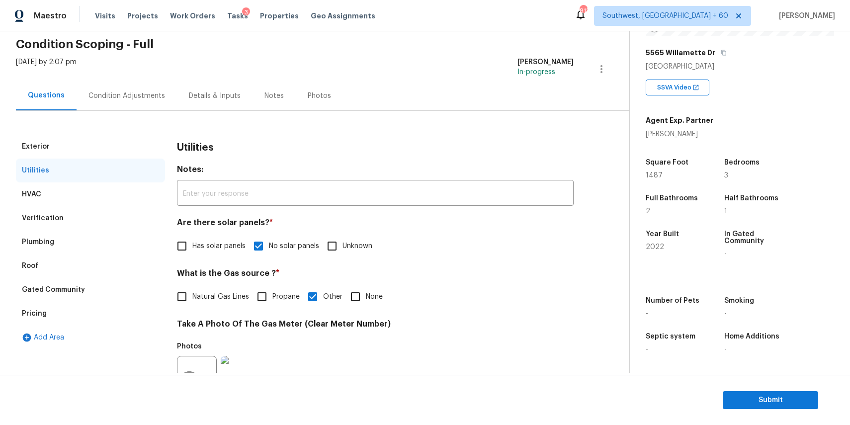
click at [210, 296] on span "Natural Gas Lines" at bounding box center [220, 297] width 57 height 10
click at [192, 296] on input "Natural Gas Lines" at bounding box center [181, 296] width 21 height 21
checkbox input "true"
checkbox input "false"
click at [361, 297] on input "None" at bounding box center [355, 297] width 21 height 21
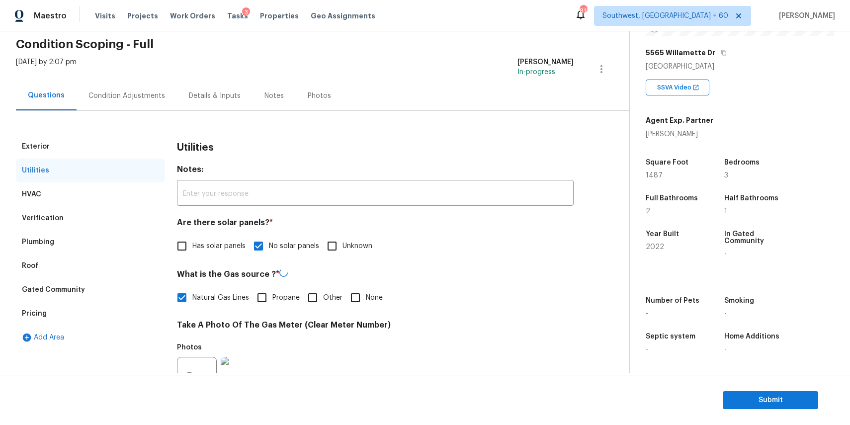
checkbox input "true"
checkbox input "false"
click at [133, 93] on div "Condition Adjustments" at bounding box center [126, 96] width 77 height 10
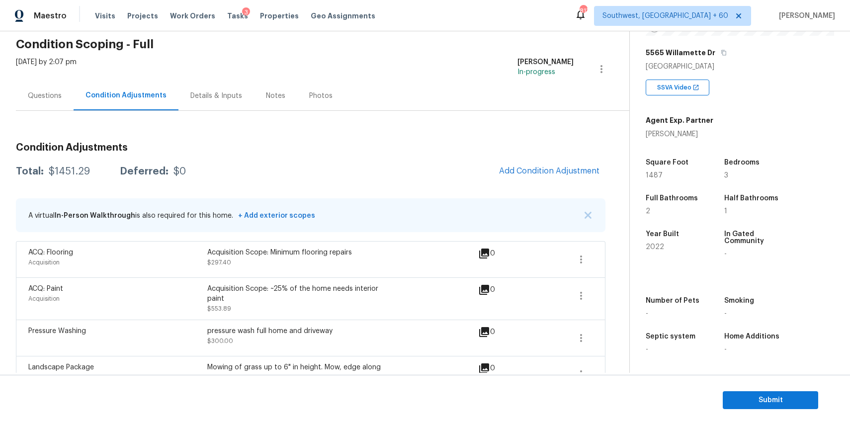
click at [64, 166] on div "$1451.29" at bounding box center [69, 171] width 41 height 10
copy div "$1451.29"
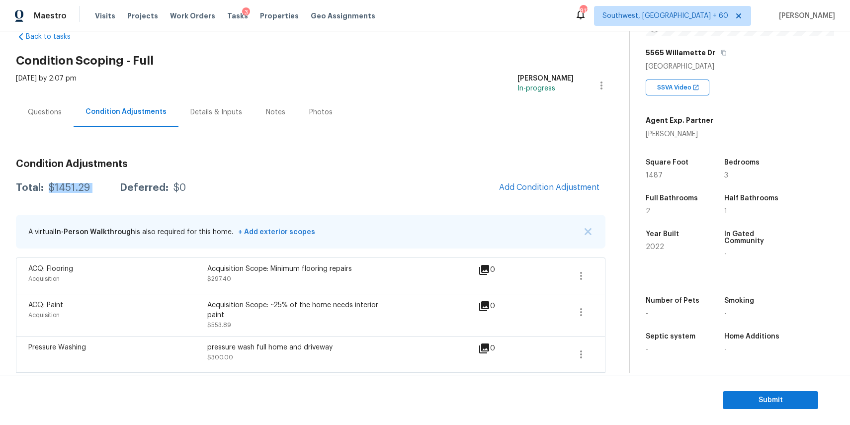
scroll to position [4, 0]
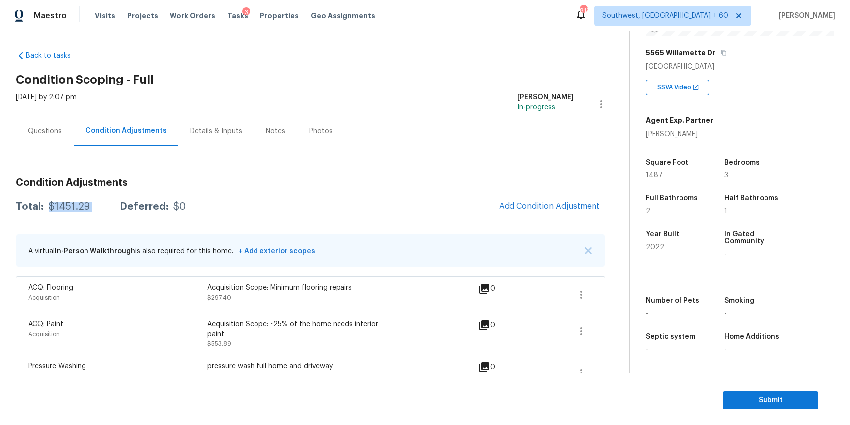
click at [38, 133] on div "Questions" at bounding box center [45, 131] width 34 height 10
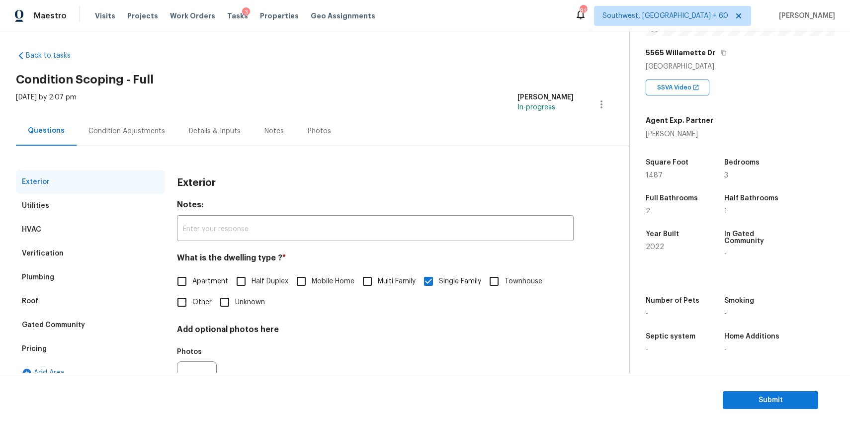
click at [105, 126] on div "Condition Adjustments" at bounding box center [126, 131] width 77 height 10
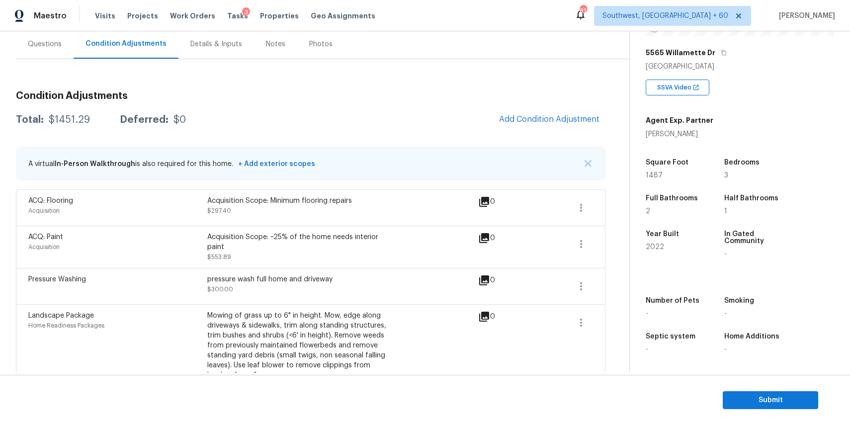
scroll to position [94, 0]
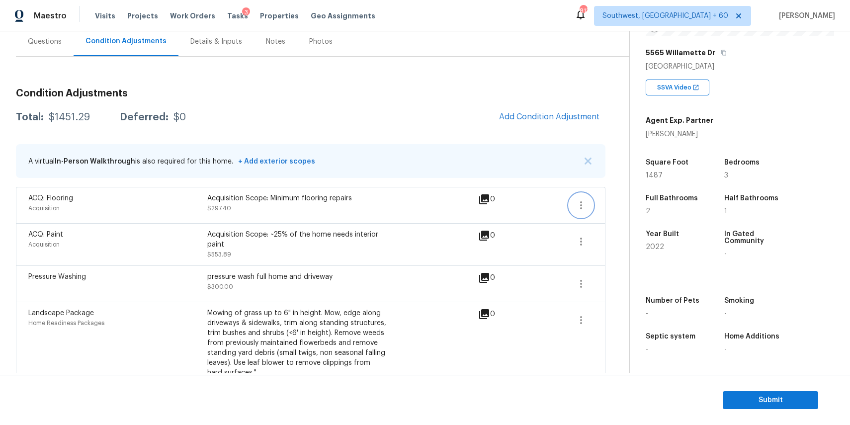
click at [582, 203] on icon "button" at bounding box center [581, 205] width 12 height 12
click at [624, 203] on div "Edit" at bounding box center [638, 203] width 78 height 10
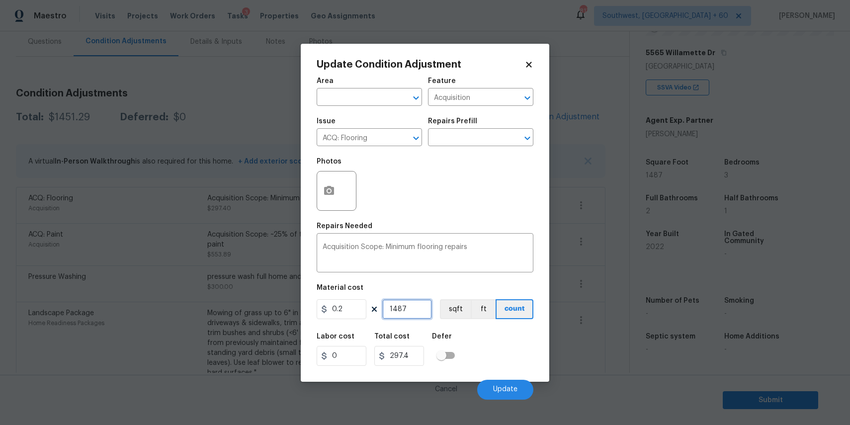
click at [398, 313] on input "1487" at bounding box center [407, 309] width 50 height 20
type input "148"
type input "29.6"
type input "14"
type input "2.8"
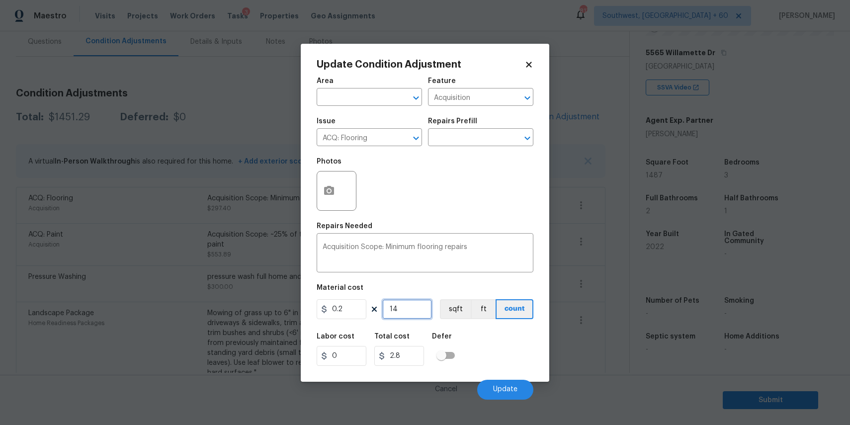
type input "144"
type input "28.8"
type input "1446"
type input "289.2"
type input "1446"
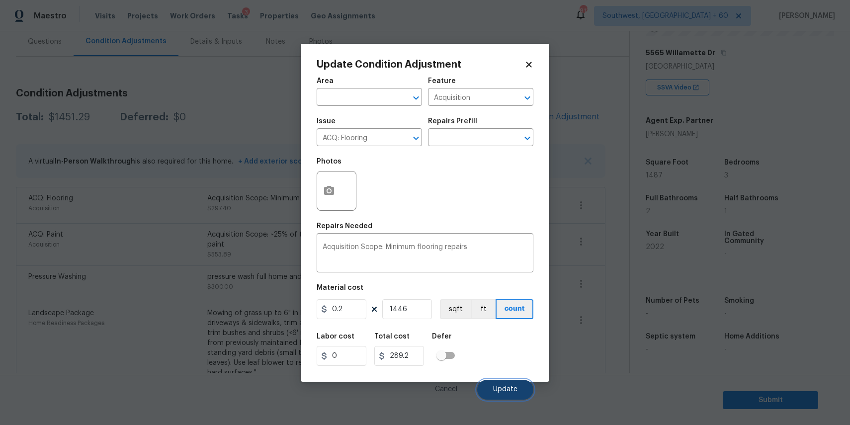
click at [493, 390] on span "Update" at bounding box center [505, 389] width 24 height 7
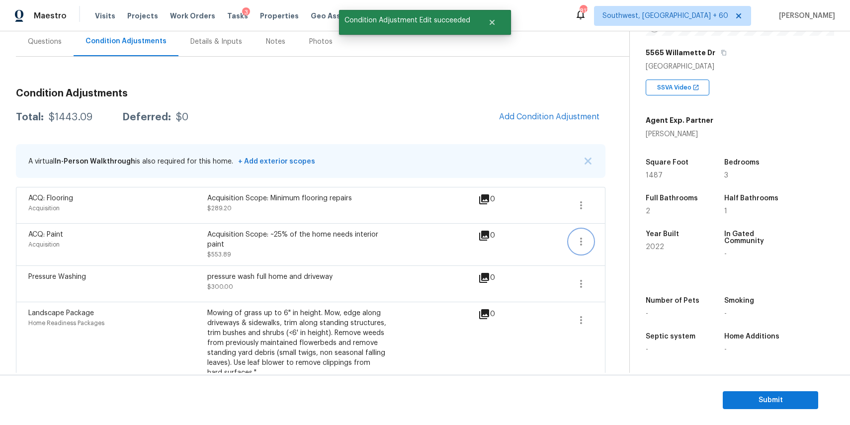
click at [573, 240] on button "button" at bounding box center [581, 242] width 24 height 24
click at [619, 246] on link "Edit" at bounding box center [637, 239] width 84 height 15
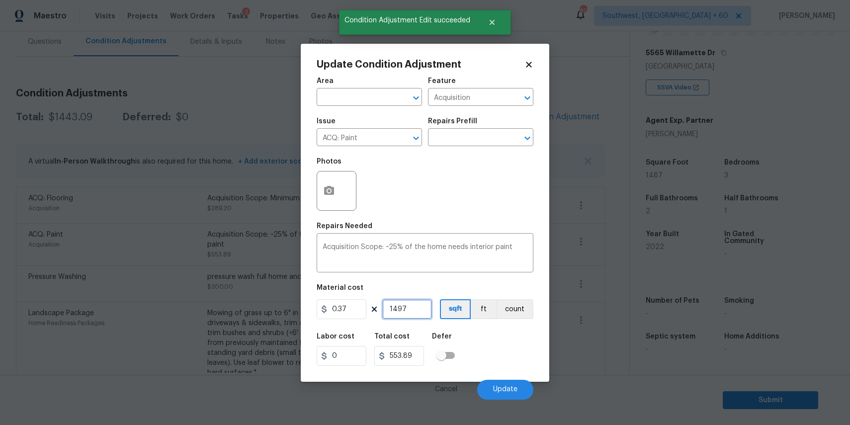
click at [407, 310] on input "1497" at bounding box center [407, 309] width 50 height 20
type input "149"
type input "55.13"
type input "14"
type input "5.18"
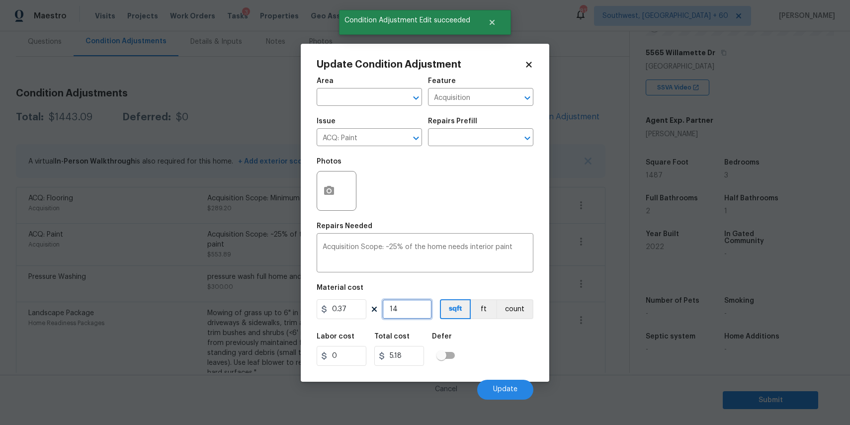
type input "144"
type input "53.28"
type input "1446"
type input "535.02"
type input "1446"
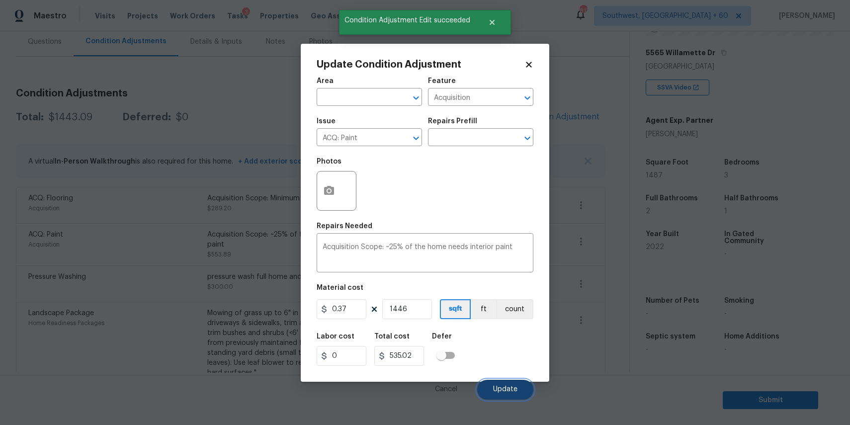
click at [496, 385] on button "Update" at bounding box center [505, 390] width 56 height 20
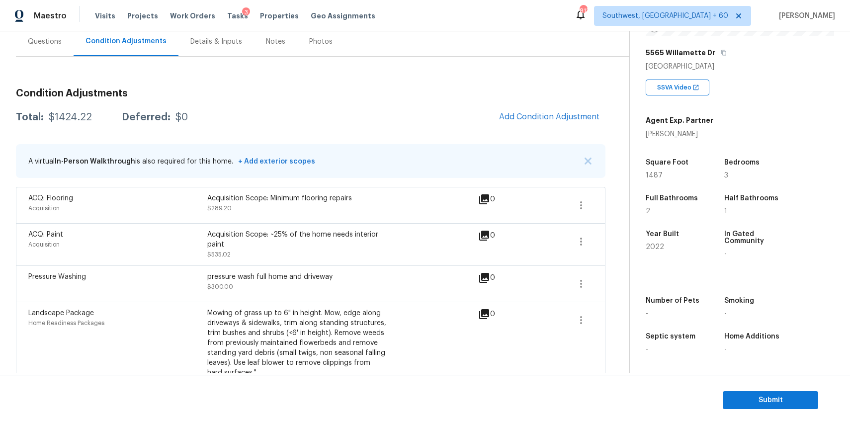
click at [61, 111] on div "Total: $1424.22 Deferred: $0 Add Condition Adjustment" at bounding box center [310, 117] width 589 height 22
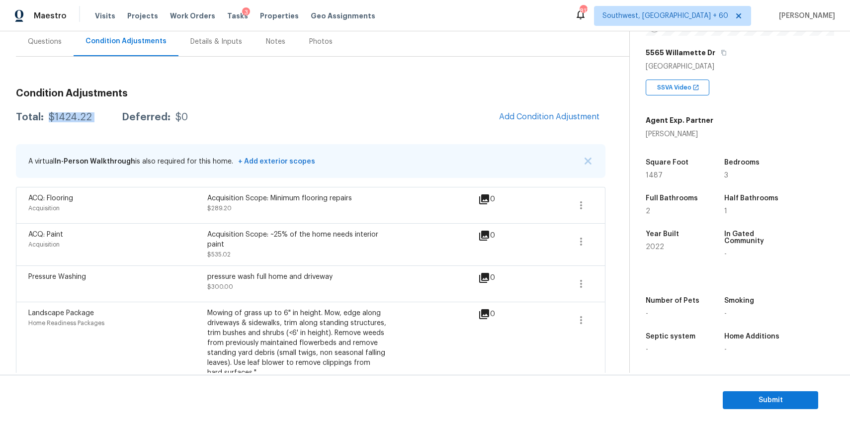
click at [61, 111] on div "Total: $1424.22 Deferred: $0 Add Condition Adjustment" at bounding box center [310, 117] width 589 height 22
click at [52, 54] on div "Questions" at bounding box center [45, 41] width 58 height 29
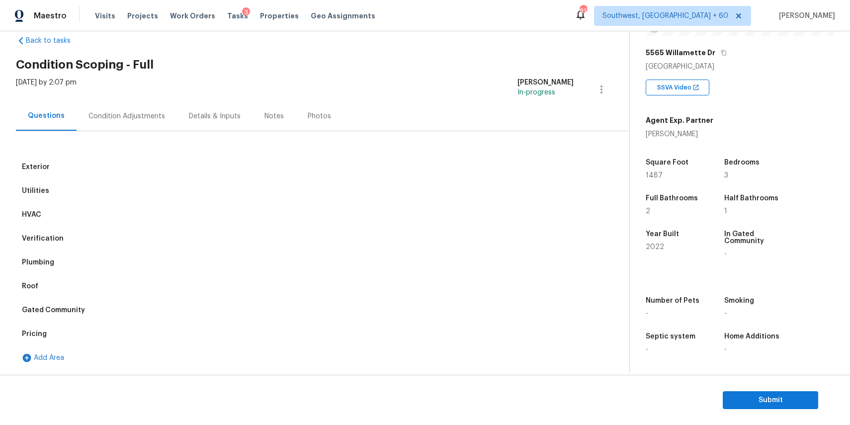
scroll to position [54, 0]
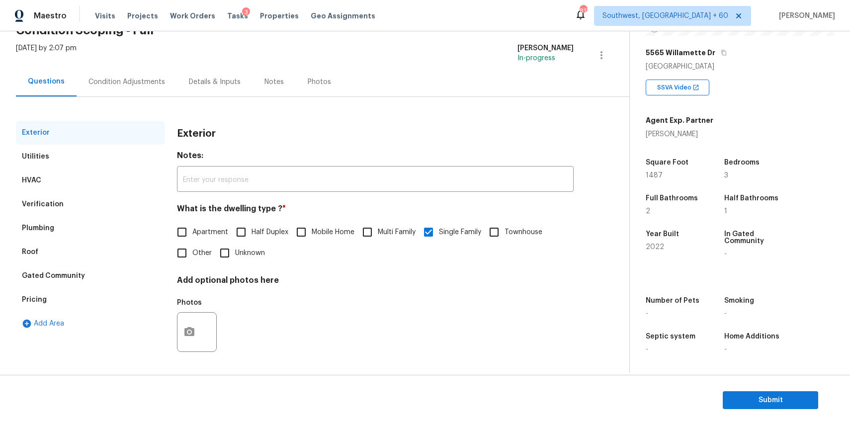
click at [141, 77] on div "Condition Adjustments" at bounding box center [126, 82] width 77 height 10
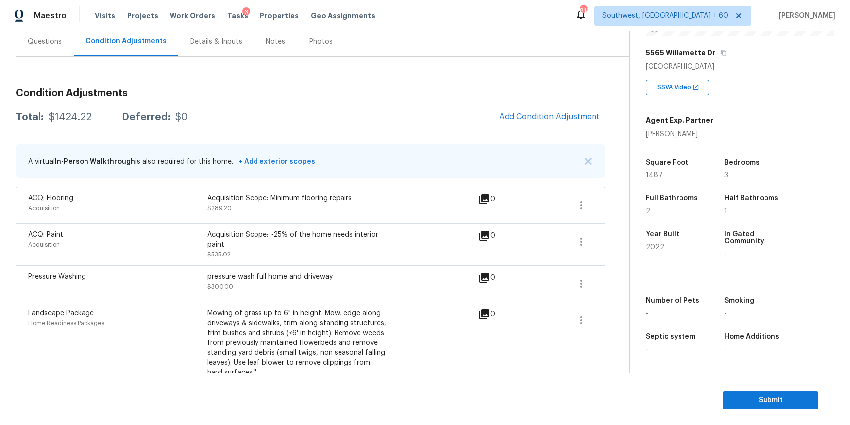
scroll to position [119, 0]
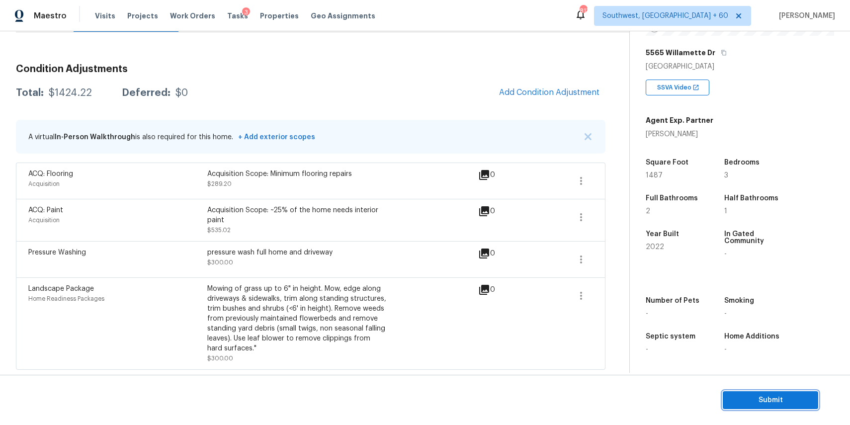
click at [774, 406] on button "Submit" at bounding box center [770, 400] width 95 height 18
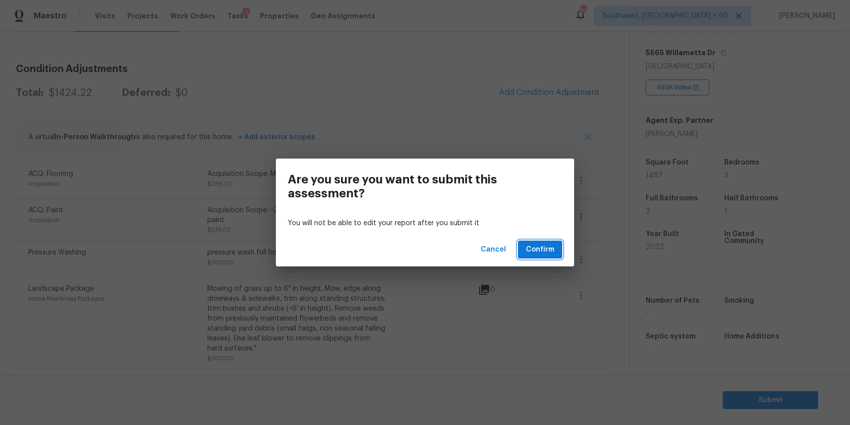
click at [551, 251] on span "Confirm" at bounding box center [540, 249] width 28 height 12
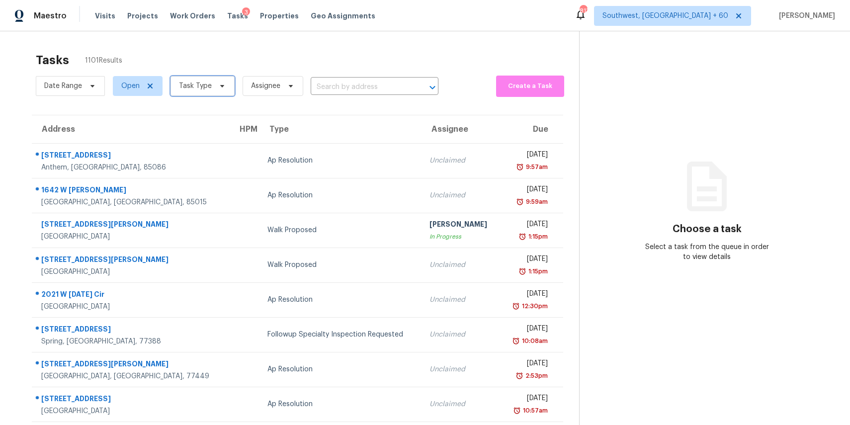
click at [207, 82] on span "Task Type" at bounding box center [195, 86] width 33 height 10
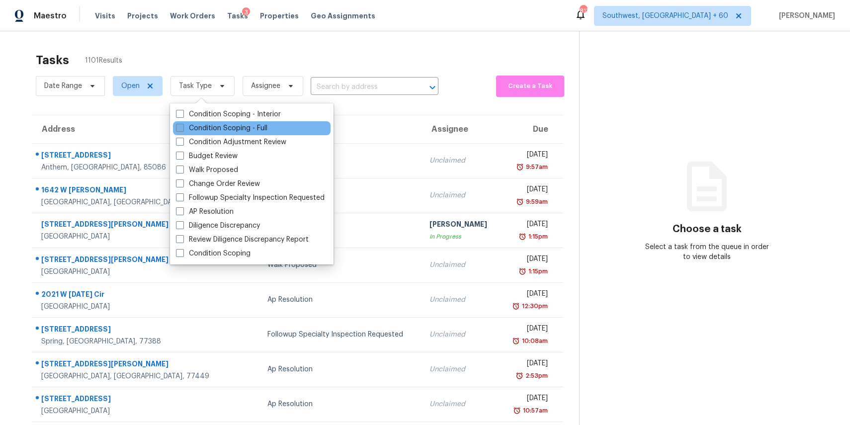
click at [246, 128] on label "Condition Scoping - Full" at bounding box center [221, 128] width 91 height 10
click at [182, 128] on input "Condition Scoping - Full" at bounding box center [179, 126] width 6 height 6
checkbox input "true"
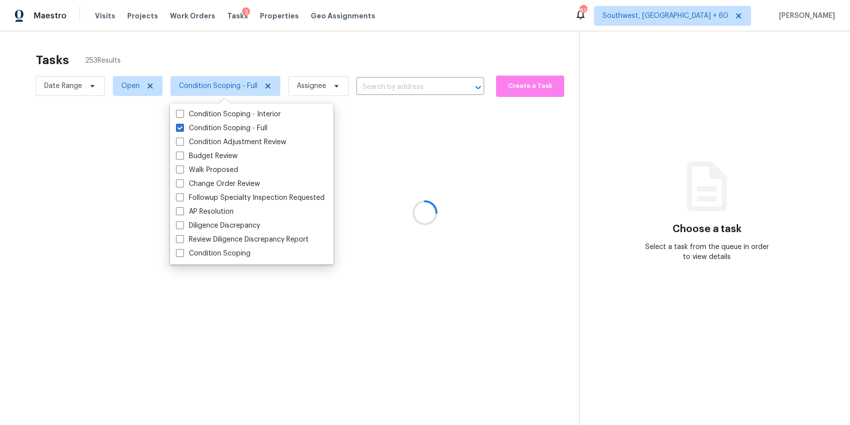
click at [261, 63] on div at bounding box center [425, 212] width 850 height 425
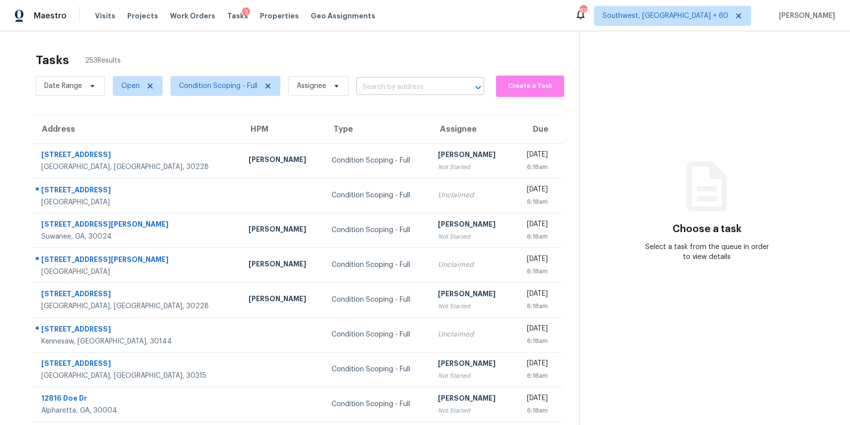
click at [402, 80] on input "text" at bounding box center [406, 87] width 100 height 15
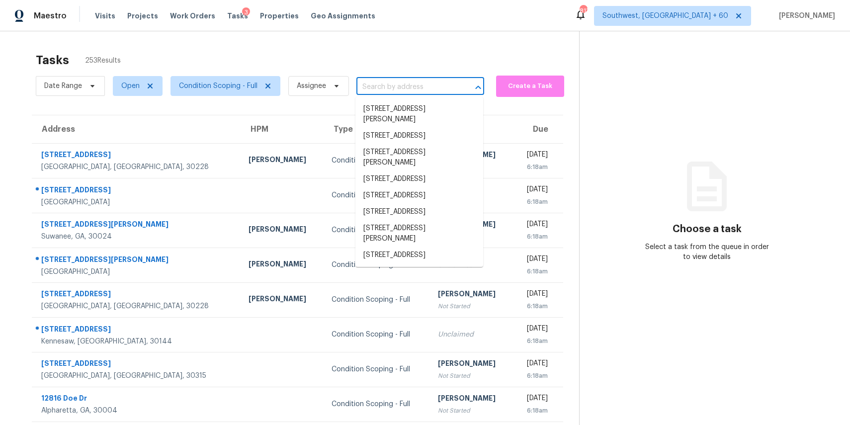
paste input "11180 E Lost Canyon Ct, Gold Canyon, AZ 85118"
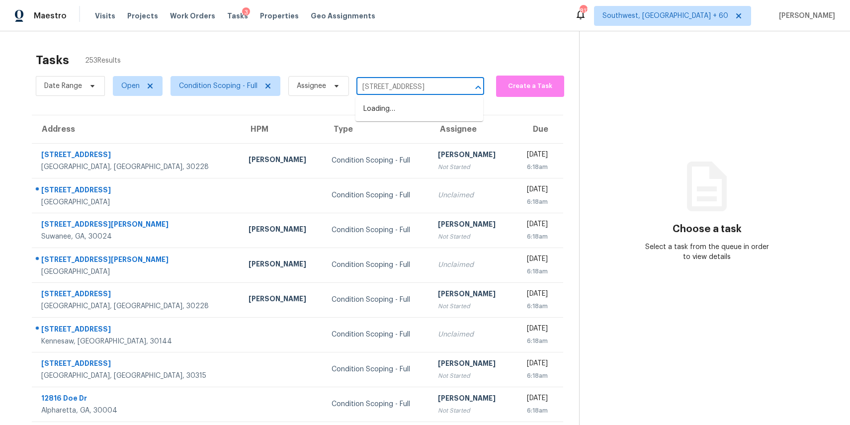
scroll to position [0, 60]
type input "11180 E Lost Canyon Ct, Gold Canyon, AZ 85118"
click at [425, 84] on input "text" at bounding box center [406, 87] width 100 height 15
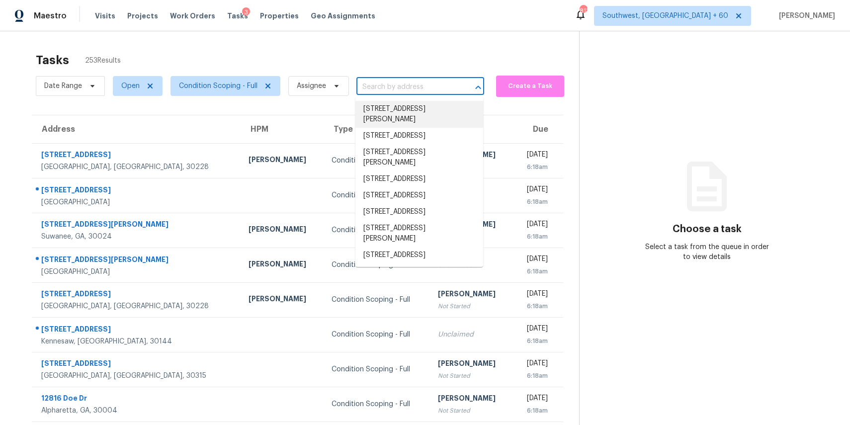
click at [407, 56] on div "Tasks 253 Results" at bounding box center [307, 60] width 543 height 26
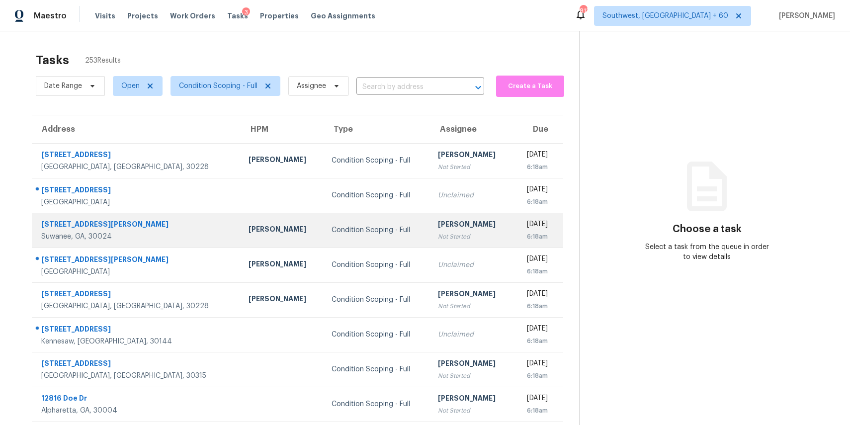
scroll to position [92, 0]
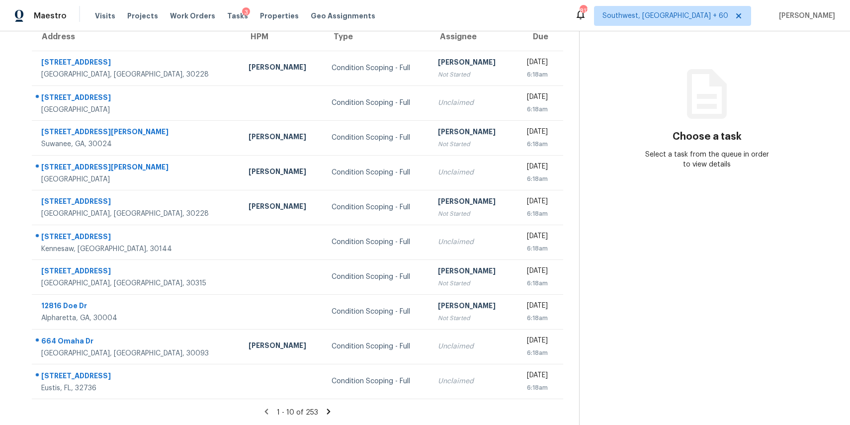
click at [328, 409] on icon at bounding box center [328, 411] width 9 height 9
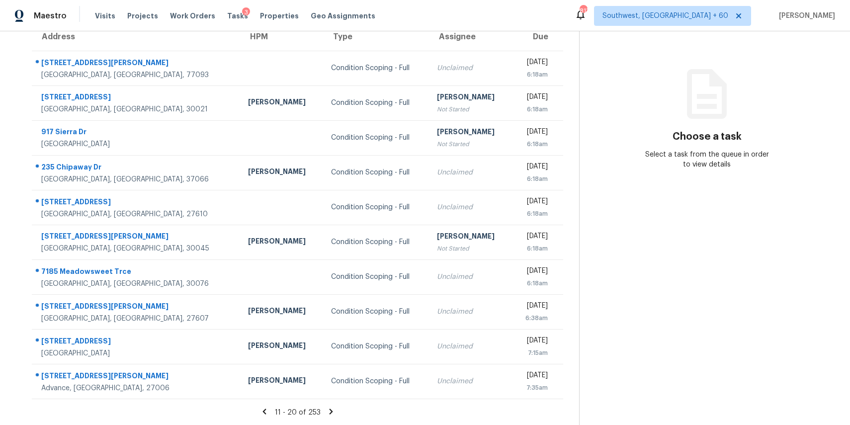
click at [329, 409] on icon at bounding box center [330, 410] width 3 height 5
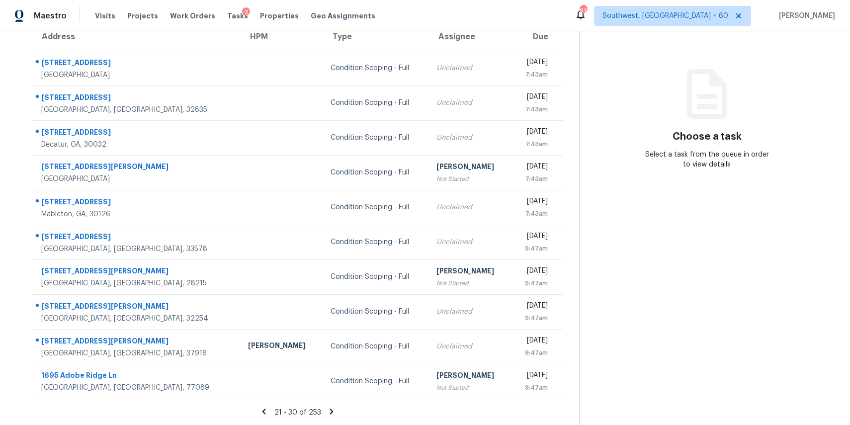
click at [327, 409] on icon at bounding box center [331, 411] width 9 height 9
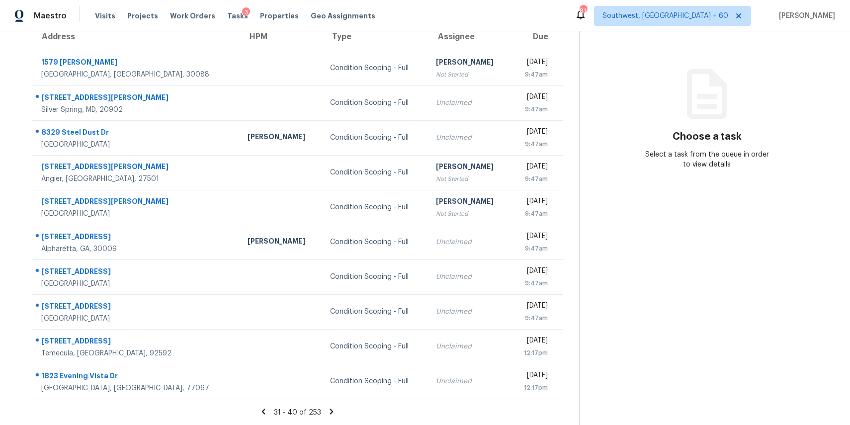
click at [330, 411] on icon at bounding box center [331, 410] width 3 height 5
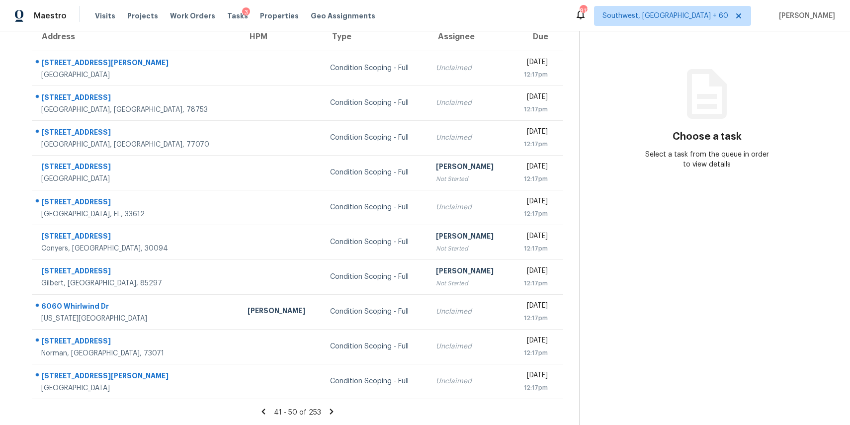
click at [330, 410] on icon at bounding box center [331, 410] width 3 height 5
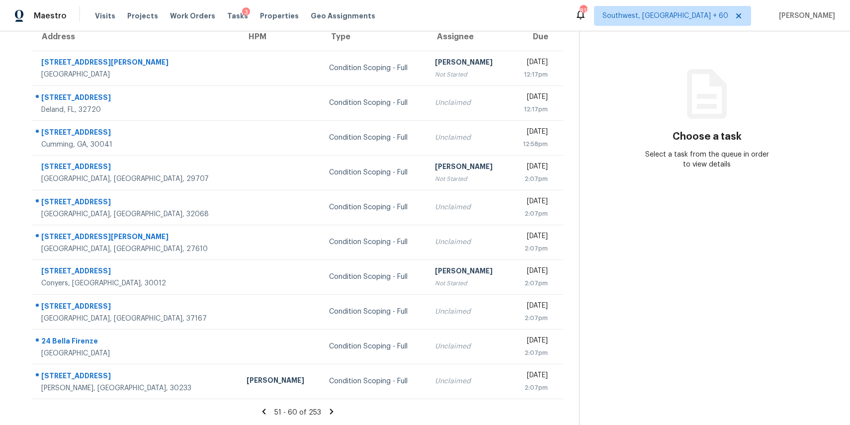
click at [329, 414] on icon at bounding box center [331, 411] width 9 height 9
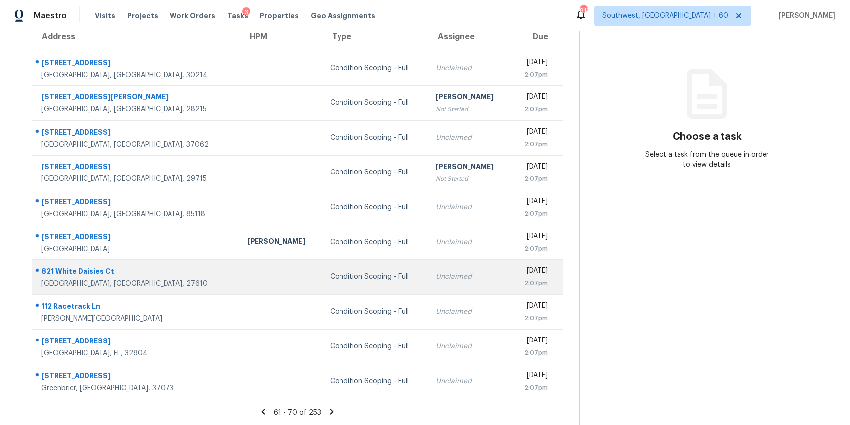
click at [330, 278] on div "Condition Scoping - Full" at bounding box center [375, 277] width 90 height 10
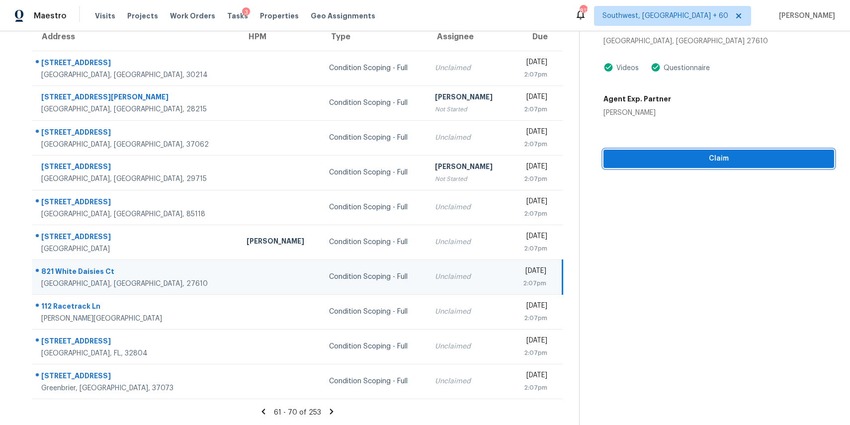
click at [730, 157] on span "Claim" at bounding box center [718, 159] width 215 height 12
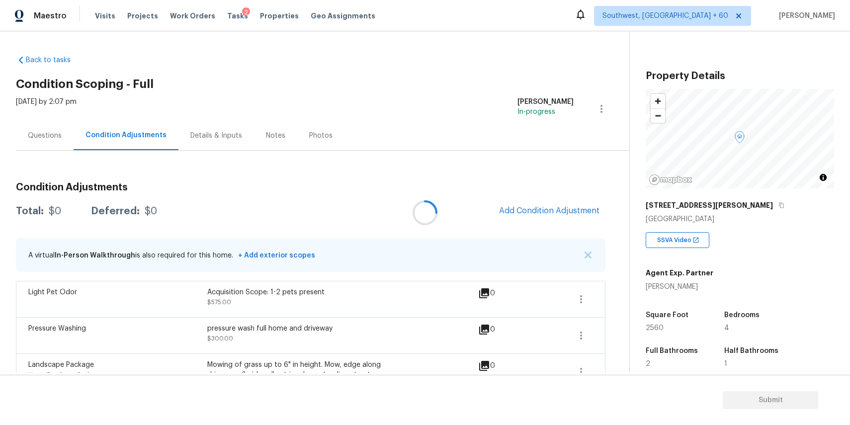
click at [519, 206] on div at bounding box center [425, 212] width 850 height 425
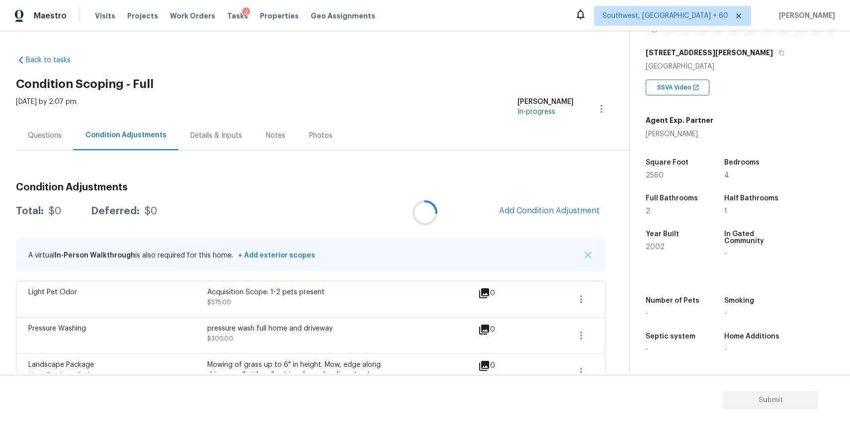
scroll to position [76, 0]
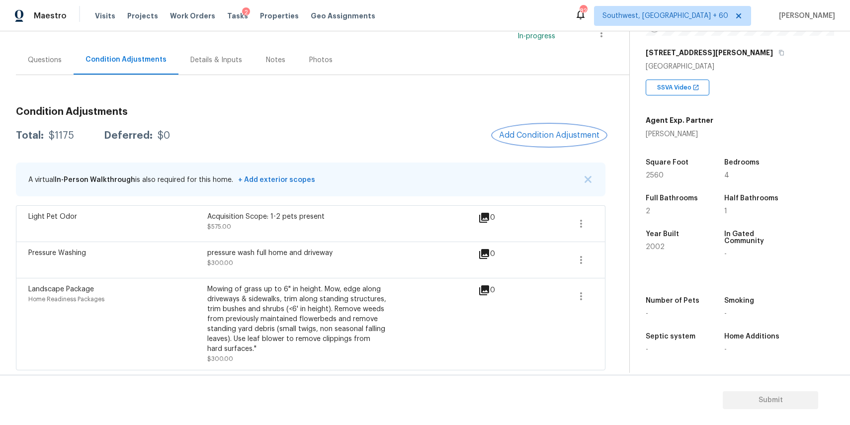
click at [549, 136] on span "Add Condition Adjustment" at bounding box center [549, 135] width 100 height 9
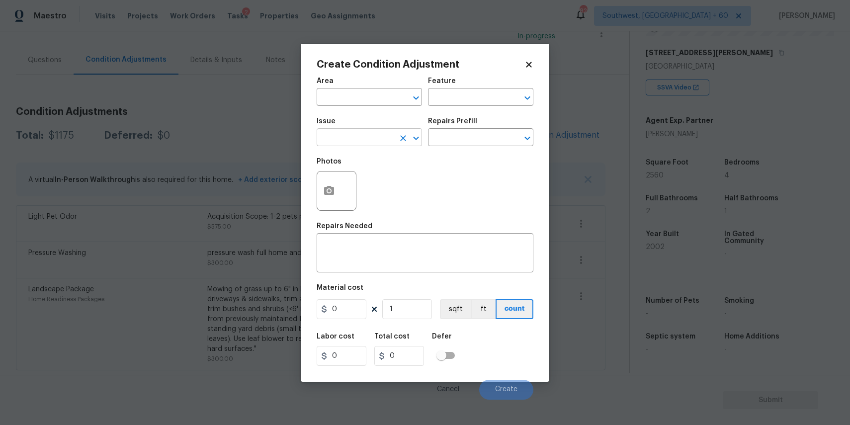
click at [350, 145] on input "text" at bounding box center [356, 138] width 78 height 15
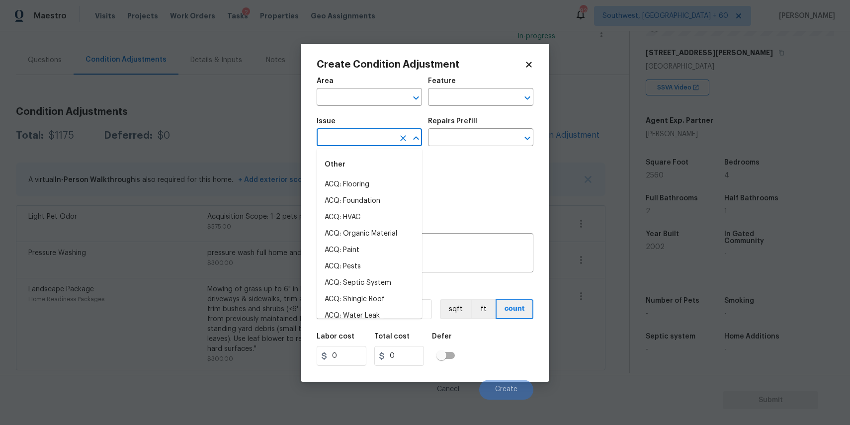
click at [350, 145] on input "text" at bounding box center [356, 138] width 78 height 15
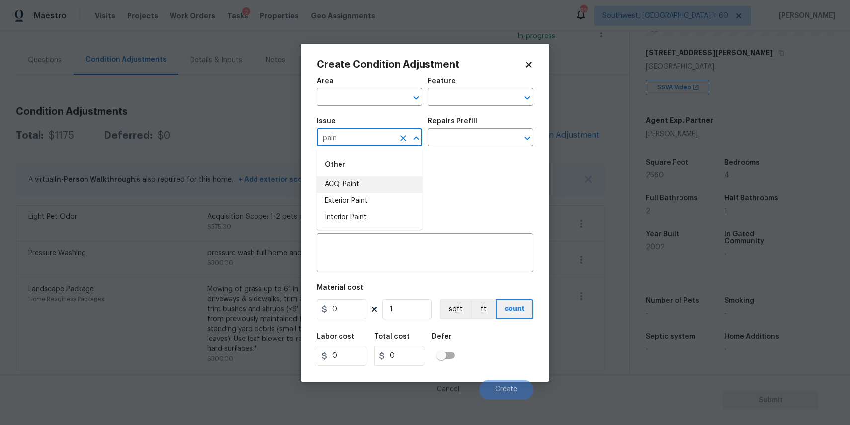
click at [368, 180] on li "ACQ: Paint" at bounding box center [369, 184] width 105 height 16
type input "ACQ: Paint"
click at [450, 133] on input "text" at bounding box center [467, 138] width 78 height 15
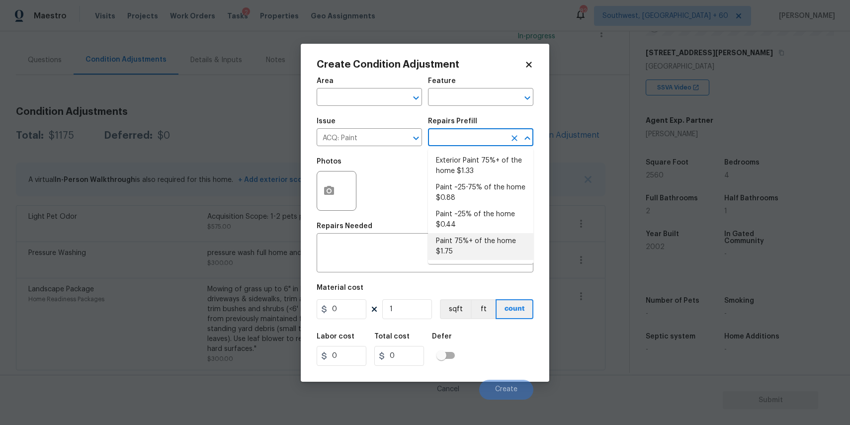
click at [501, 244] on li "Paint 75%+ of the home $1.75" at bounding box center [480, 246] width 105 height 27
type input "Acquisition"
type textarea "Acquisition Scope: 75%+ of the home will likely require interior paint"
type input "1.75"
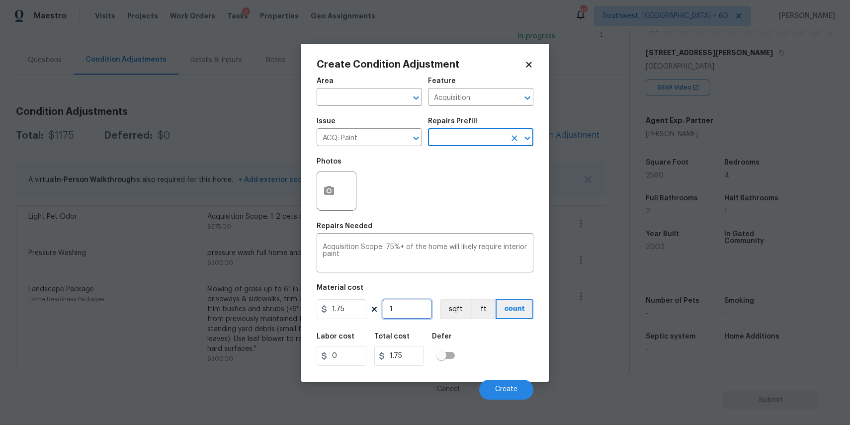
click at [406, 310] on input "1" at bounding box center [407, 309] width 50 height 20
type input "0"
type input "2"
type input "3.5"
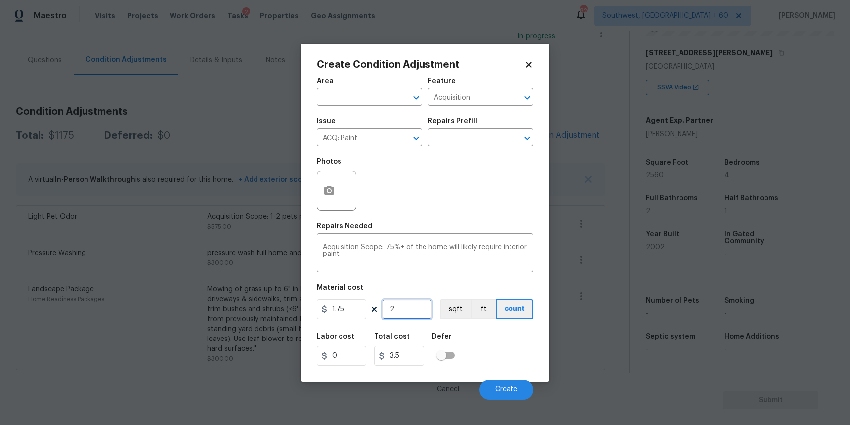
type input "25"
type input "43.75"
type input "256"
type input "448"
type input "2560"
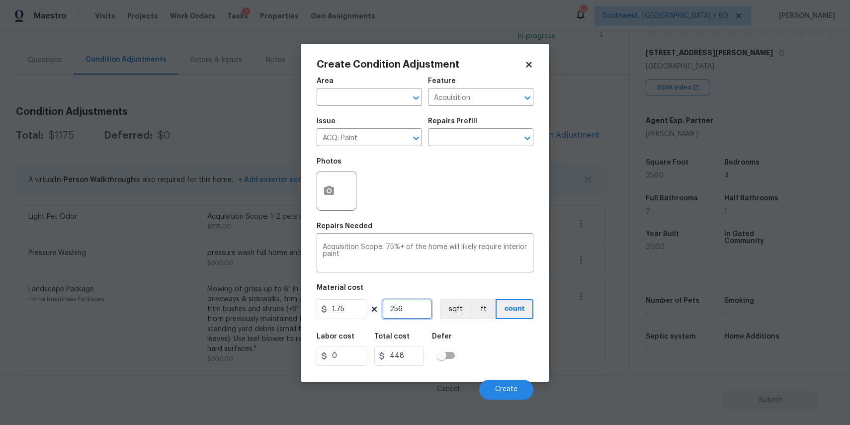
type input "4480"
type input "2560"
click at [335, 200] on button "button" at bounding box center [329, 190] width 24 height 39
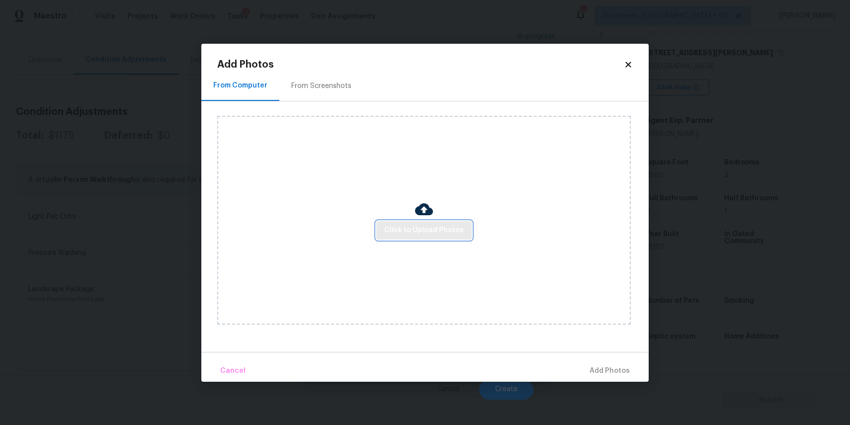
click at [392, 236] on span "Click to Upload Photos" at bounding box center [424, 230] width 80 height 12
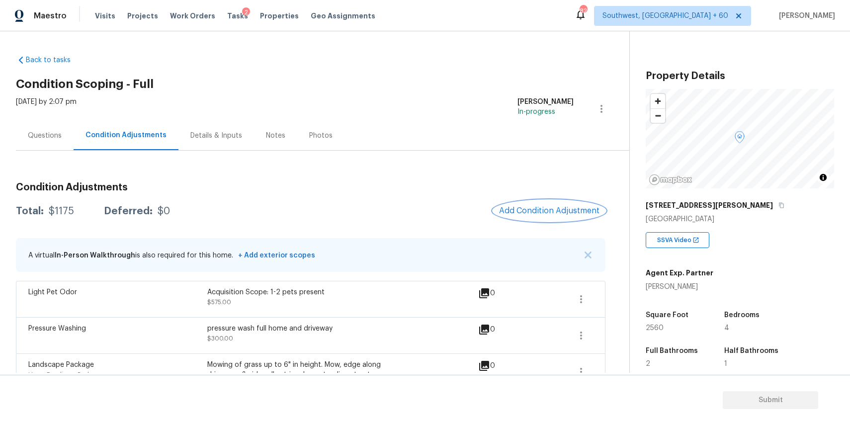
click at [569, 209] on span "Add Condition Adjustment" at bounding box center [549, 210] width 100 height 9
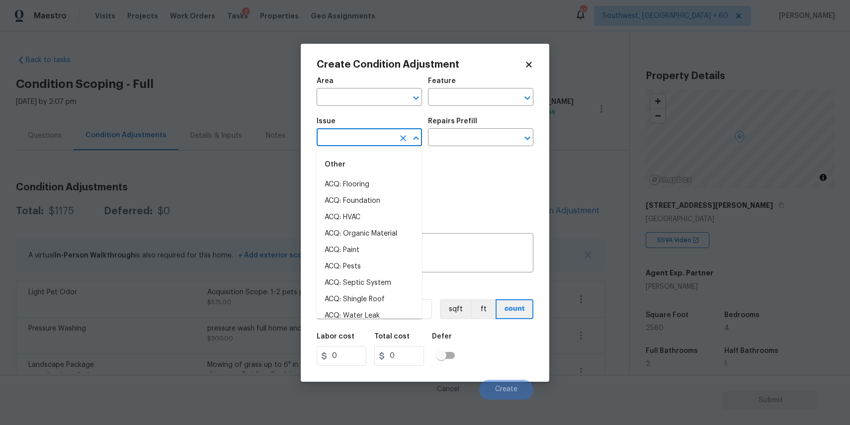
click at [373, 141] on input "text" at bounding box center [356, 138] width 78 height 15
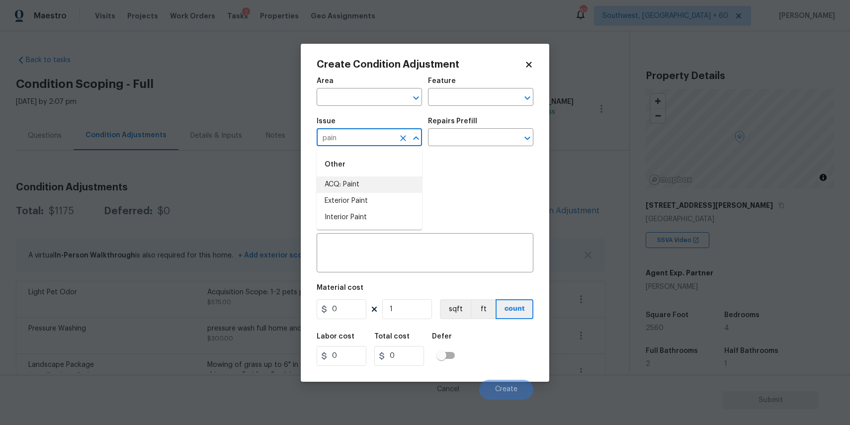
type input "pain"
click at [435, 191] on div "Photos" at bounding box center [425, 184] width 217 height 65
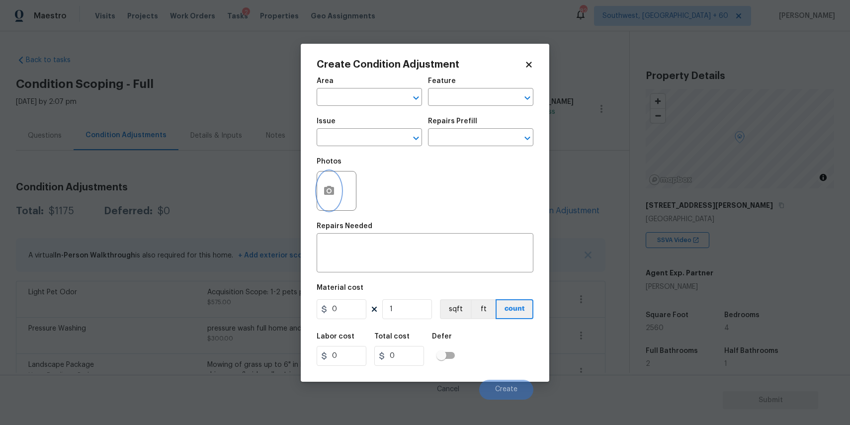
click at [328, 191] on circle "button" at bounding box center [328, 190] width 3 height 3
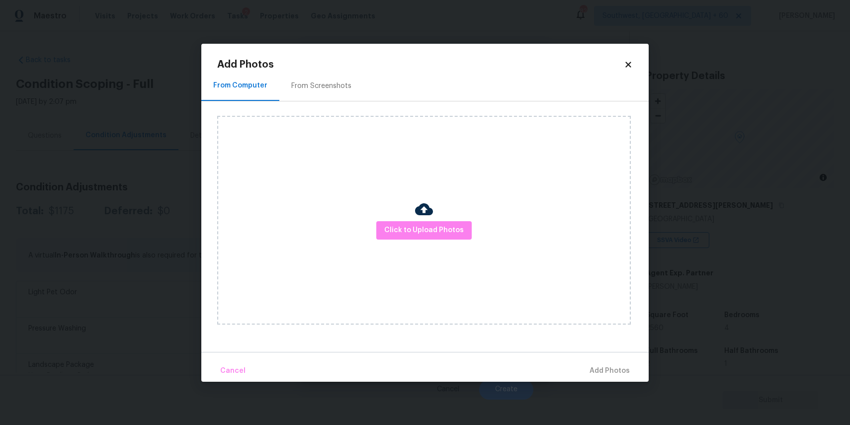
click at [434, 216] on div "Click to Upload Photos" at bounding box center [423, 220] width 413 height 209
click at [434, 236] on span "Click to Upload Photos" at bounding box center [424, 230] width 80 height 12
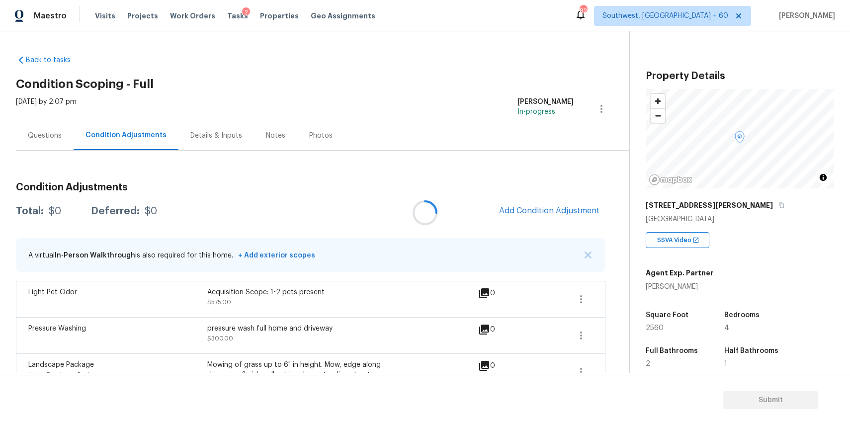
click at [549, 205] on div at bounding box center [425, 212] width 850 height 425
click at [549, 205] on button "Add Condition Adjustment" at bounding box center [549, 210] width 112 height 21
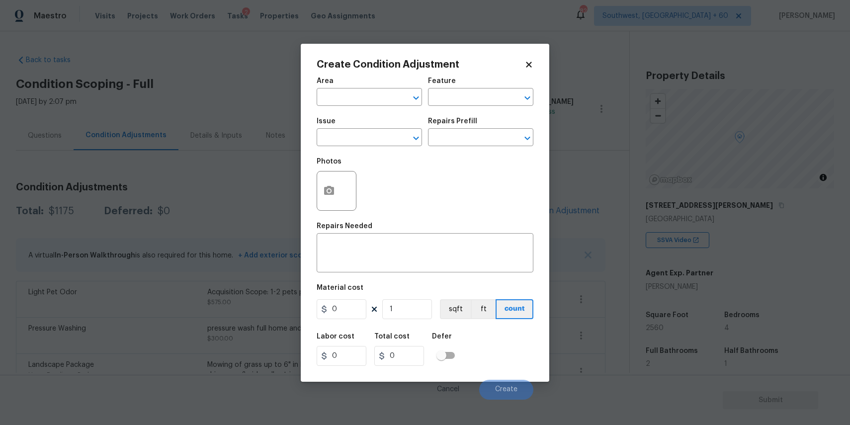
click at [549, 205] on body "Maestro Visits Projects Work Orders Tasks 2 Properties Geo Assignments 820 Sout…" at bounding box center [425, 212] width 850 height 425
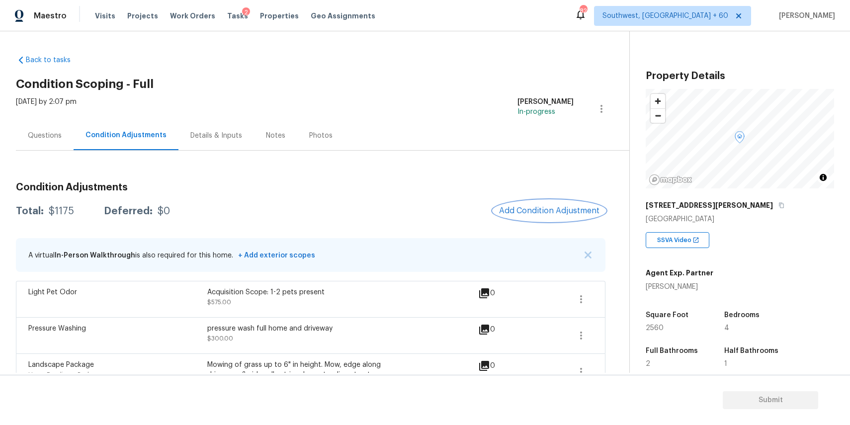
click at [563, 210] on span "Add Condition Adjustment" at bounding box center [549, 210] width 100 height 9
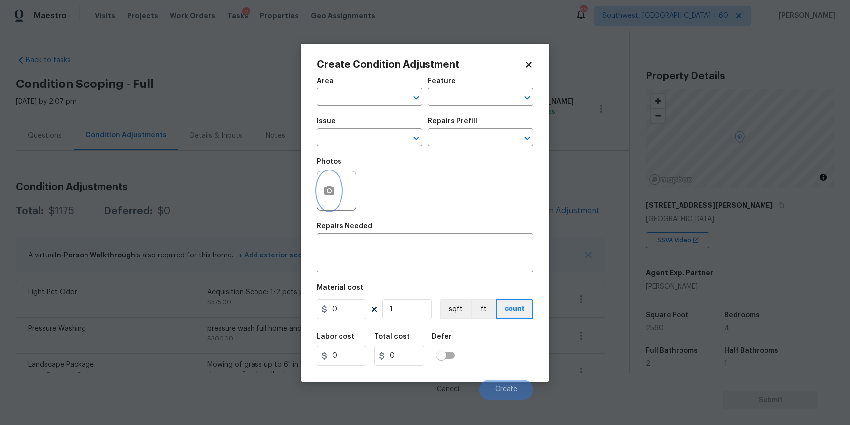
click at [332, 179] on button "button" at bounding box center [329, 190] width 24 height 39
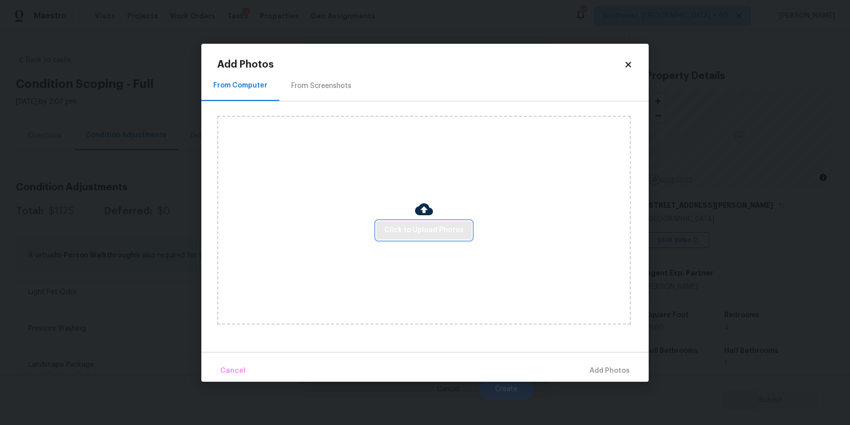
click at [417, 234] on span "Click to Upload Photos" at bounding box center [424, 230] width 80 height 12
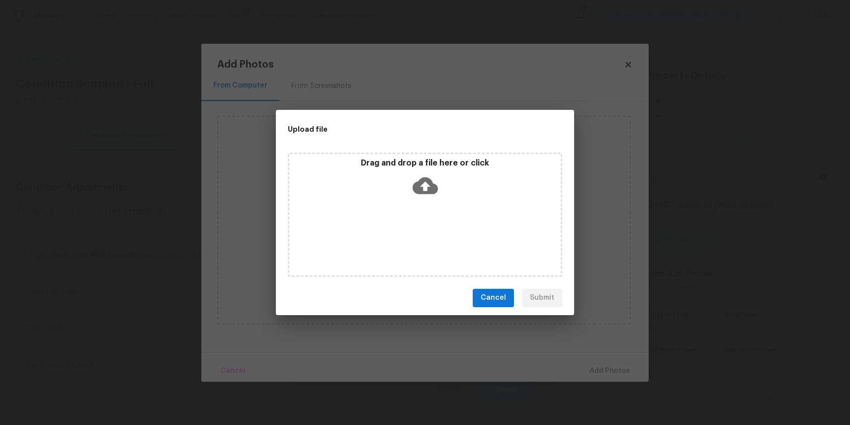
click at [417, 234] on div "Drag and drop a file here or click" at bounding box center [425, 215] width 274 height 124
